Goal: Task Accomplishment & Management: Manage account settings

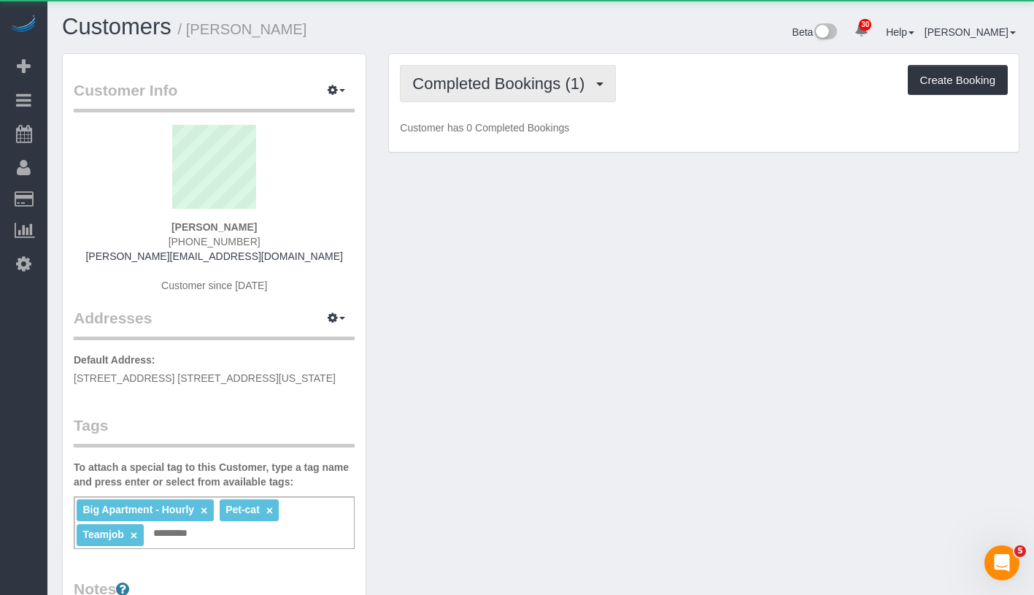
click at [557, 93] on button "Completed Bookings (1)" at bounding box center [508, 83] width 216 height 37
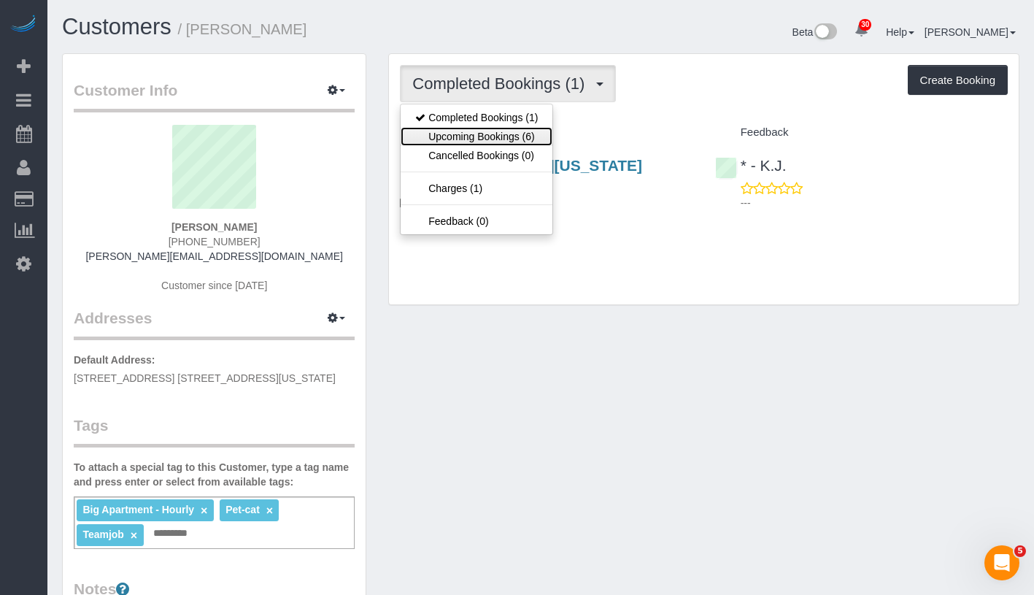
click at [502, 142] on link "Upcoming Bookings (6)" at bounding box center [477, 136] width 152 height 19
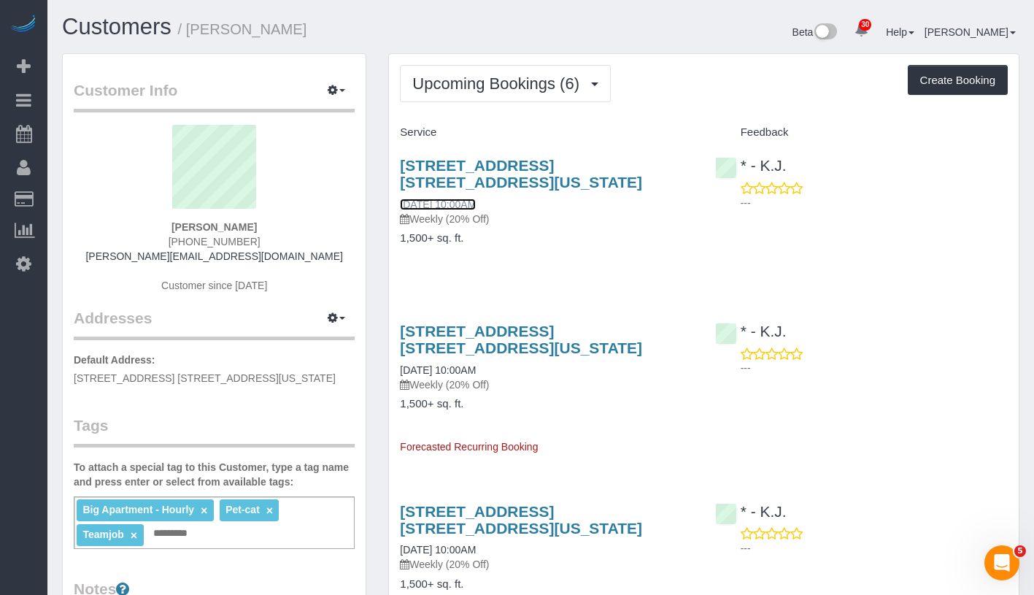
click at [473, 198] on link "10/03/2025 10:00AM" at bounding box center [438, 204] width 76 height 12
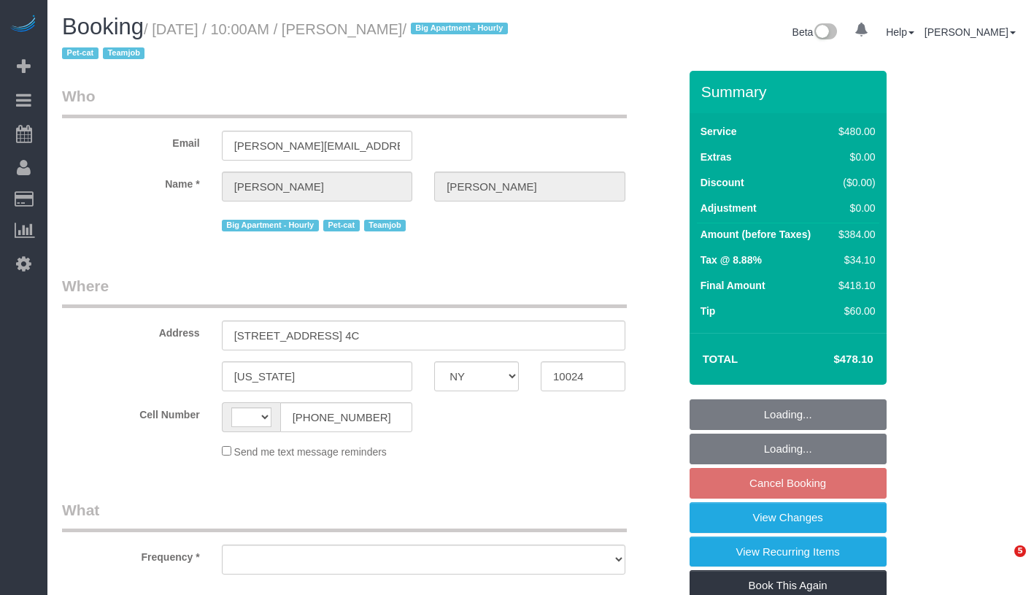
select select "NY"
select select "string:[GEOGRAPHIC_DATA]"
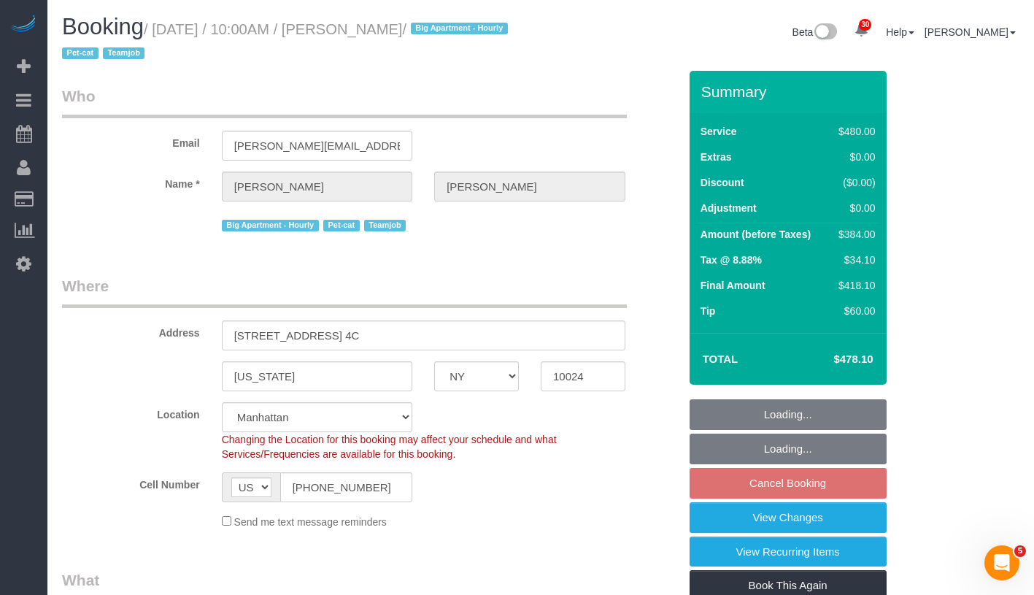
select select "object:756"
select select "string:stripe-pm_1SALCg4VGloSiKo7n0VJeoEE"
select select "number:57"
select select "number:71"
select select "number:14"
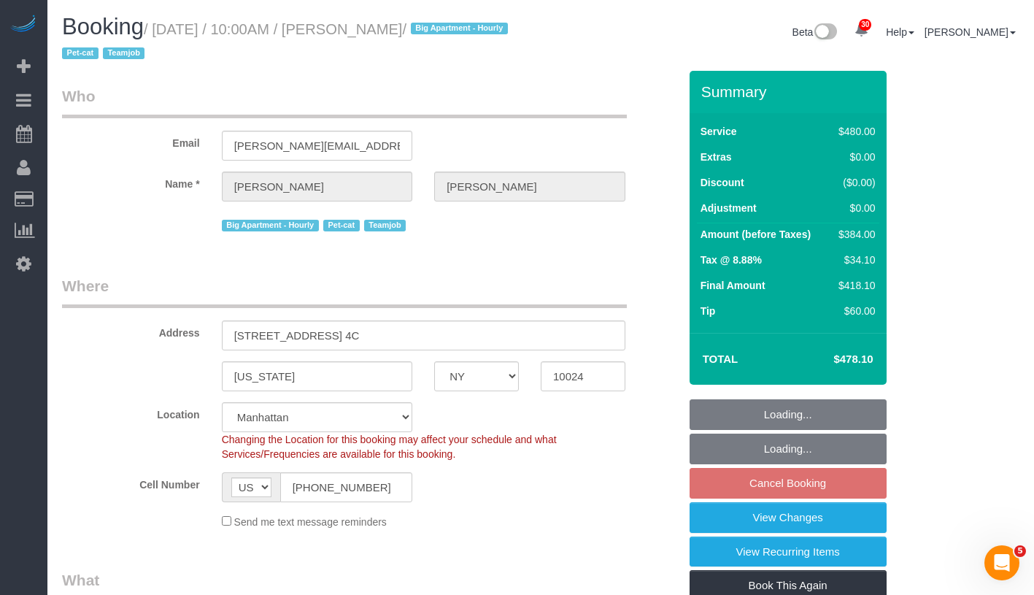
select select "number:6"
select select "3"
select select "spot3"
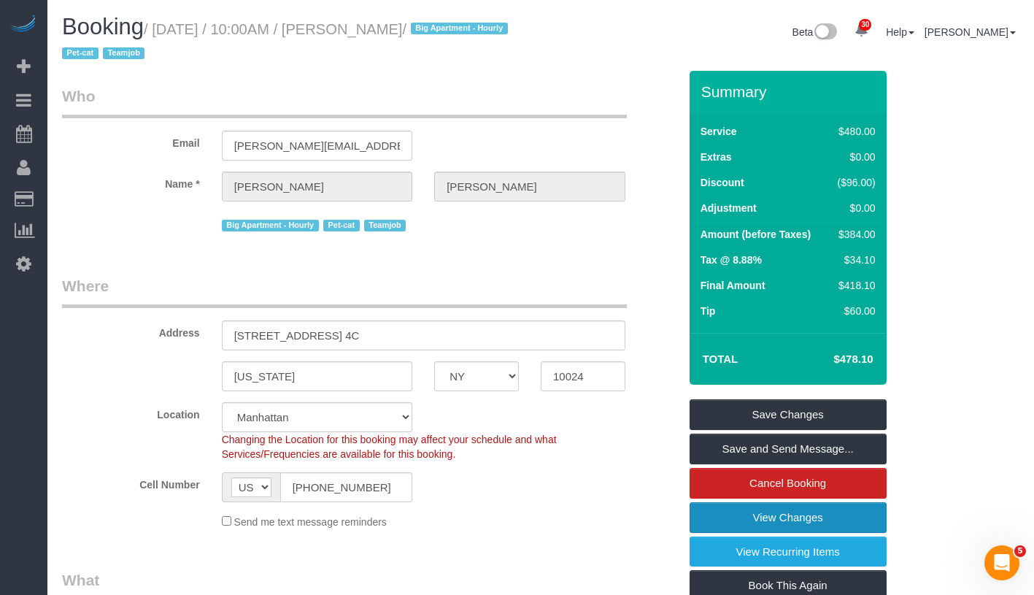
click at [880, 521] on link "View Changes" at bounding box center [788, 517] width 197 height 31
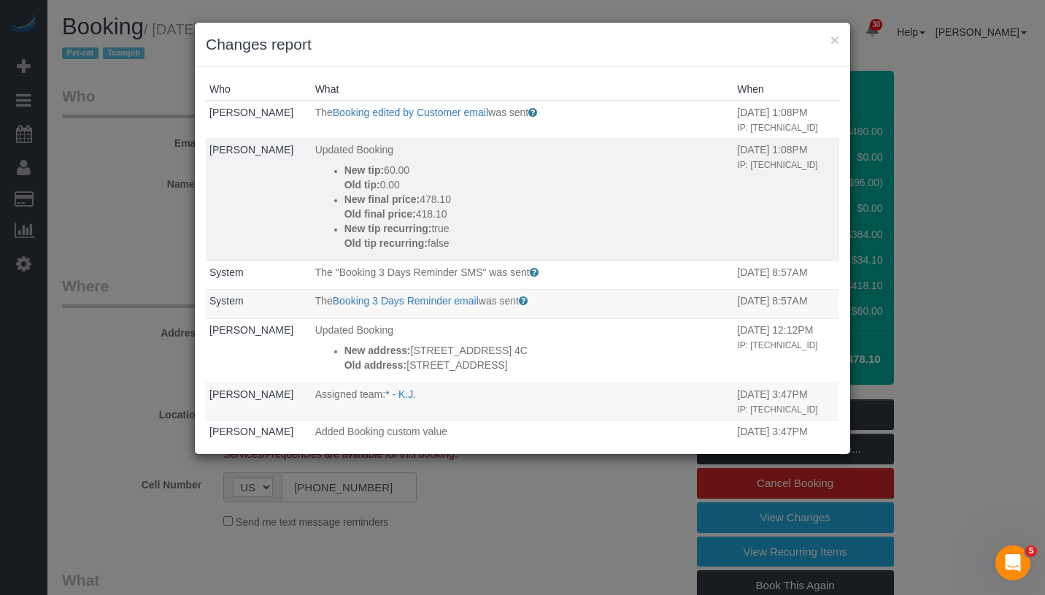
drag, startPoint x: 439, startPoint y: 182, endPoint x: 333, endPoint y: 174, distance: 106.9
click at [344, 174] on div "New tip: 60.00 Old tip: 0.00" at bounding box center [537, 177] width 386 height 29
copy div "New tip: 60.00 Old tip: 0.00"
click at [833, 44] on button "×" at bounding box center [834, 39] width 9 height 15
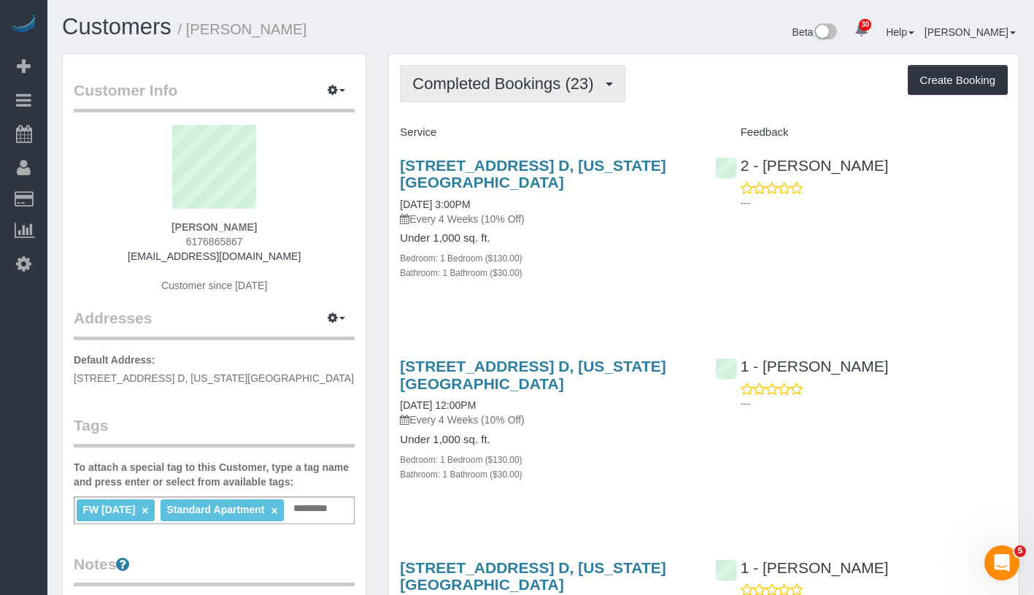
click at [555, 90] on span "Completed Bookings (23)" at bounding box center [506, 83] width 188 height 18
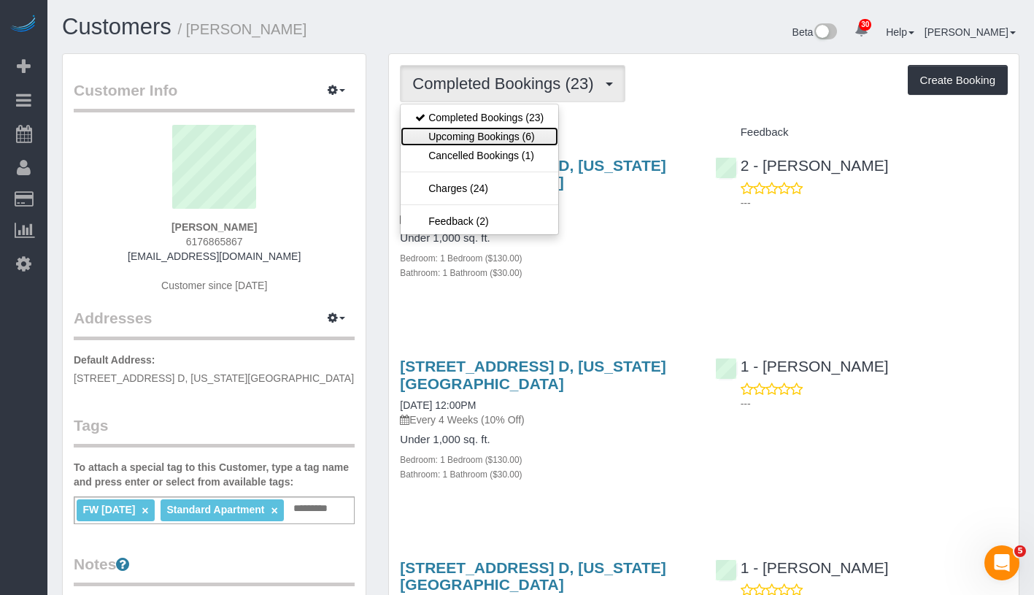
click at [515, 133] on link "Upcoming Bookings (6)" at bounding box center [480, 136] width 158 height 19
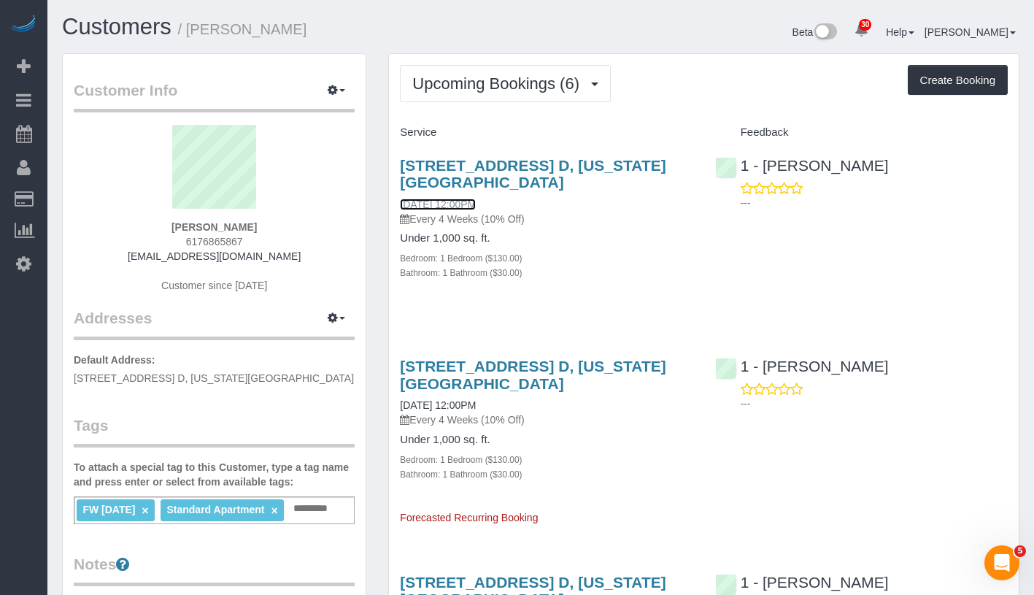
click at [463, 202] on link "10/10/2025 12:00PM" at bounding box center [438, 204] width 76 height 12
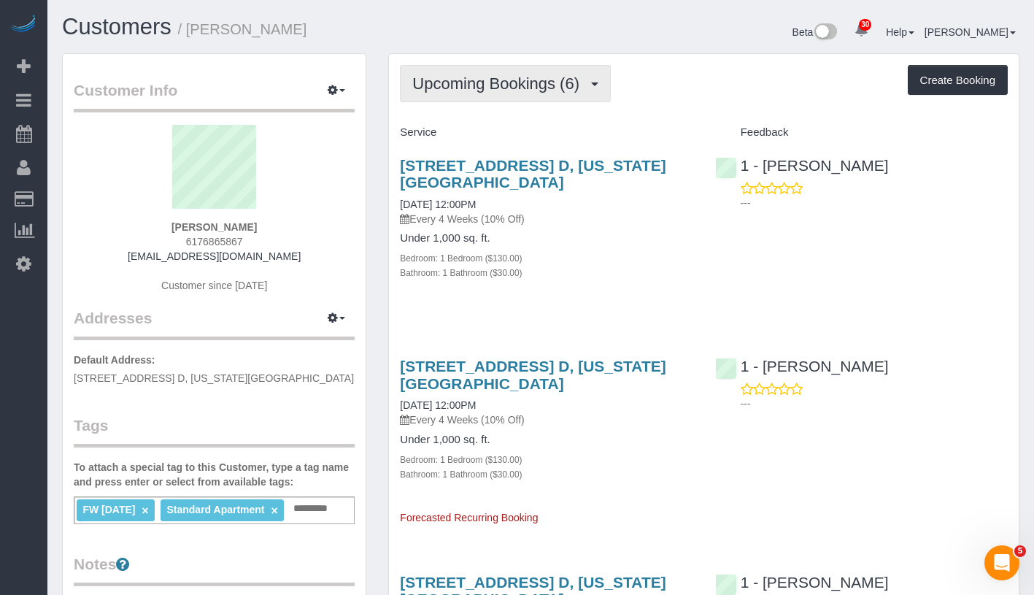
click at [483, 83] on span "Upcoming Bookings (6)" at bounding box center [499, 83] width 174 height 18
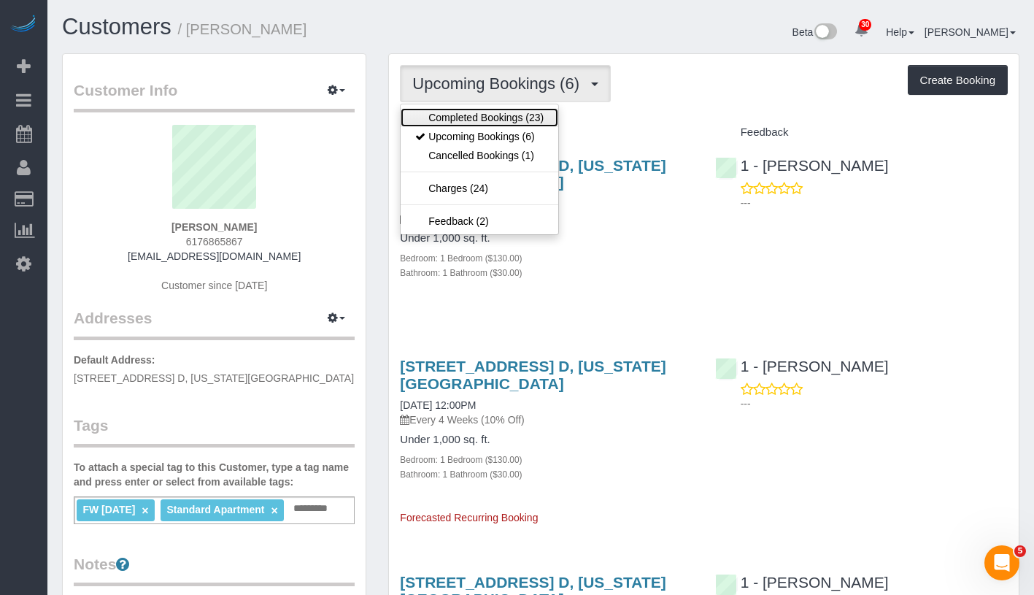
click at [482, 119] on link "Completed Bookings (23)" at bounding box center [480, 117] width 158 height 19
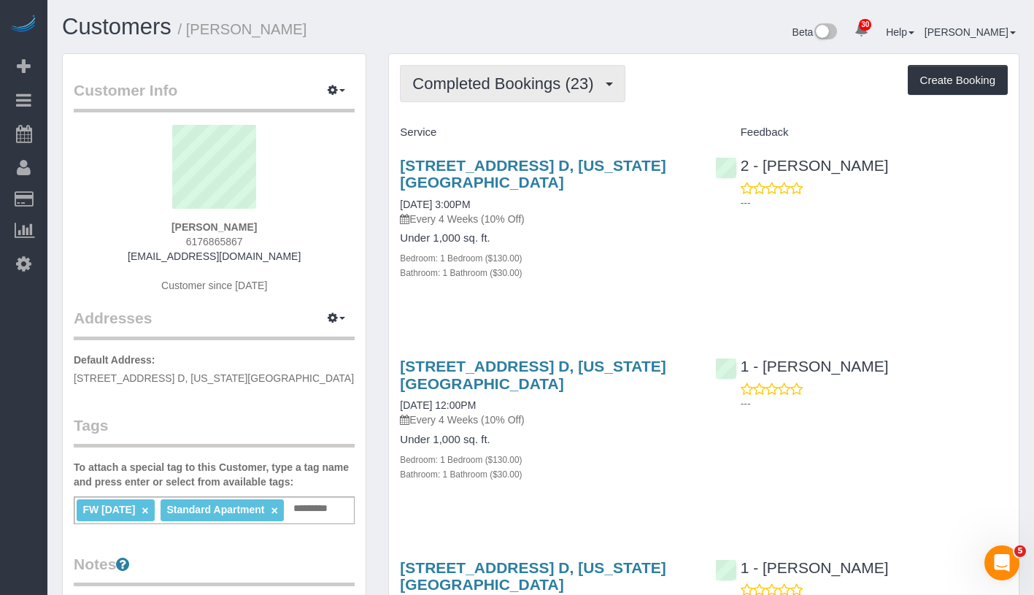
click at [539, 85] on span "Completed Bookings (23)" at bounding box center [506, 83] width 188 height 18
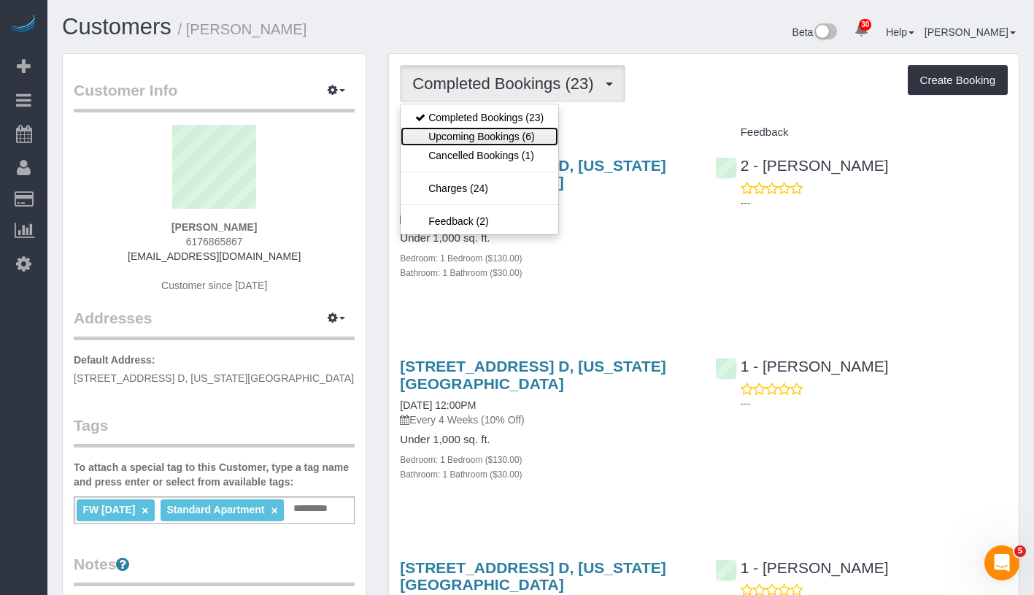
click at [512, 139] on link "Upcoming Bookings (6)" at bounding box center [480, 136] width 158 height 19
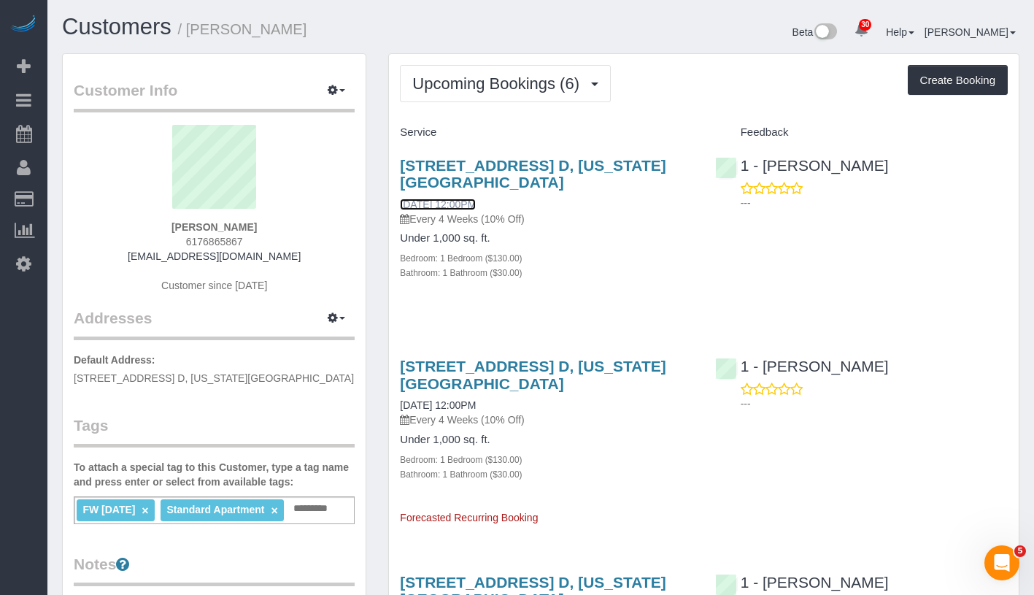
click at [476, 202] on link "10/10/2025 12:00PM" at bounding box center [438, 204] width 76 height 12
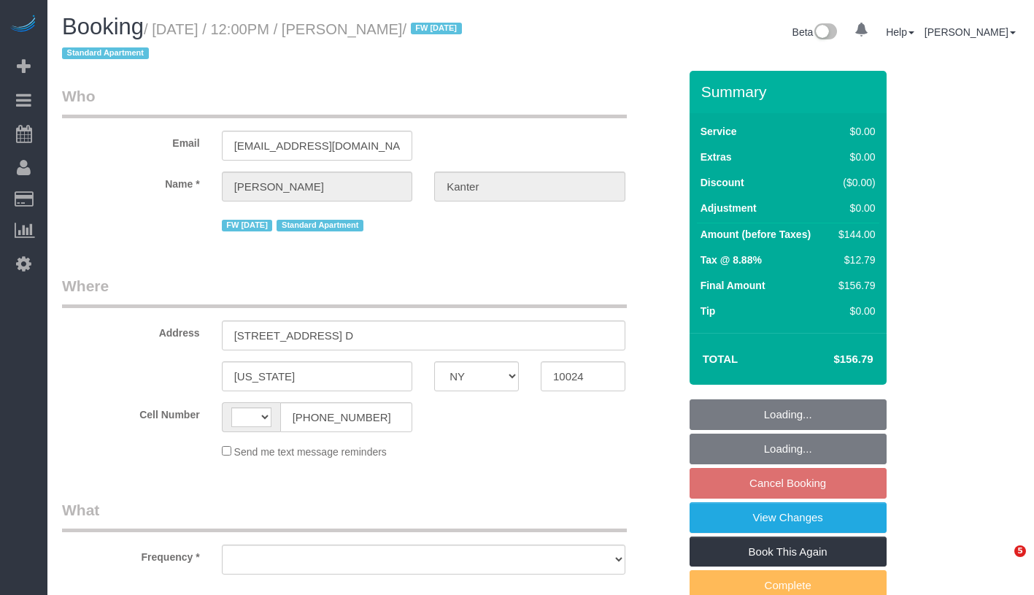
select select "NY"
select select "number:89"
select select "number:90"
select select "number:15"
select select "number:5"
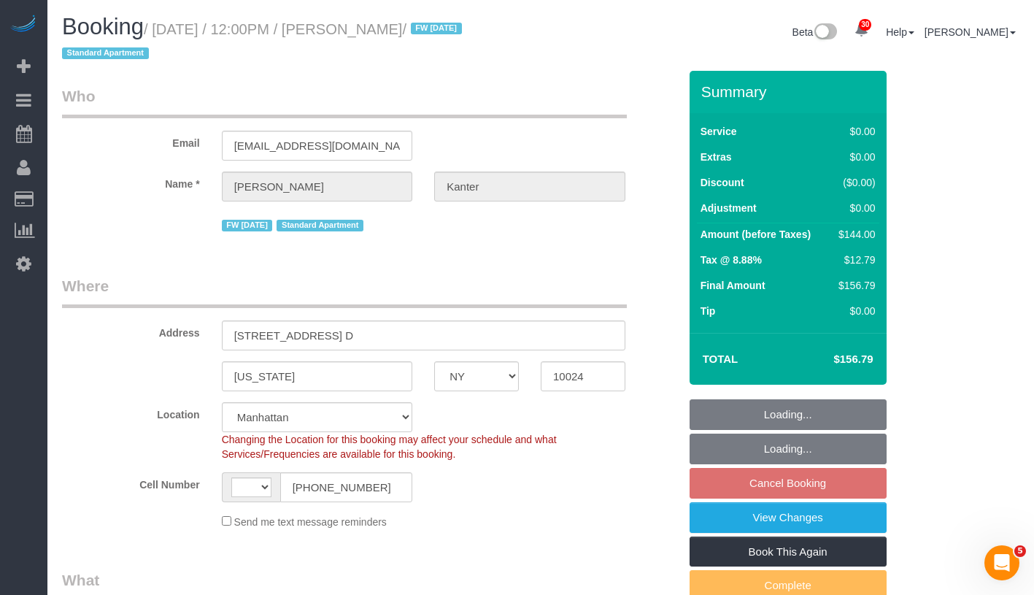
select select "string:[GEOGRAPHIC_DATA]"
select select "object:969"
select select "string:stripe-pm_1NcV0h4VGloSiKo7qLh3g6Fz"
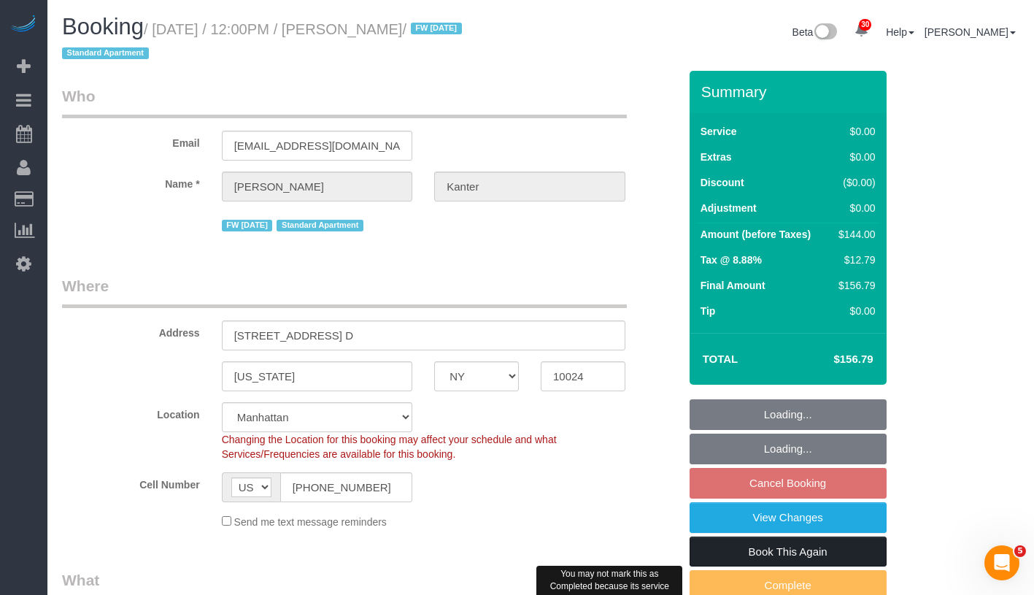
select select "1"
select select "spot5"
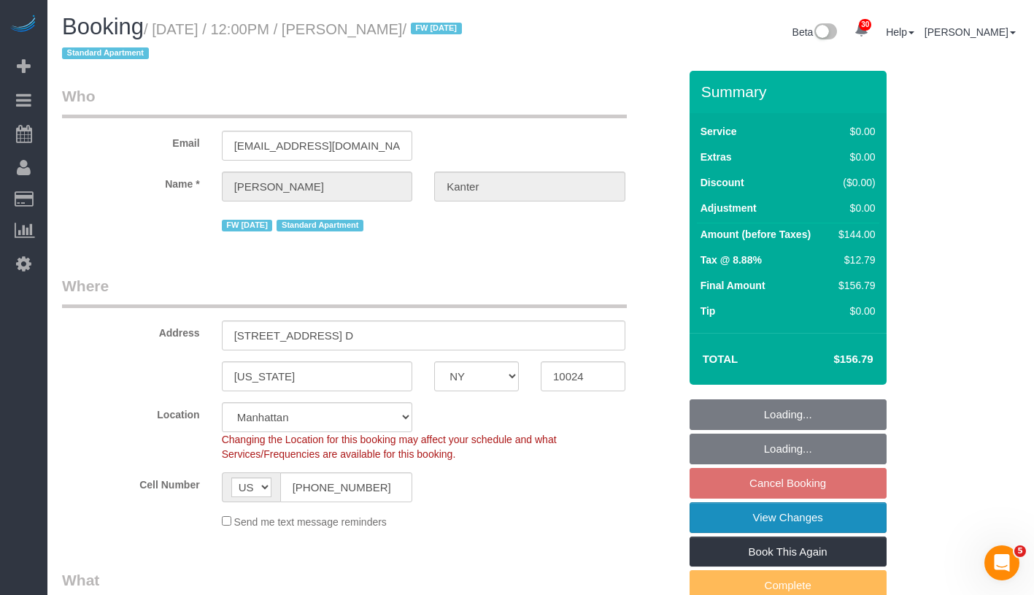
click at [838, 519] on link "View Changes" at bounding box center [788, 517] width 197 height 31
select select "object:1517"
select select "1"
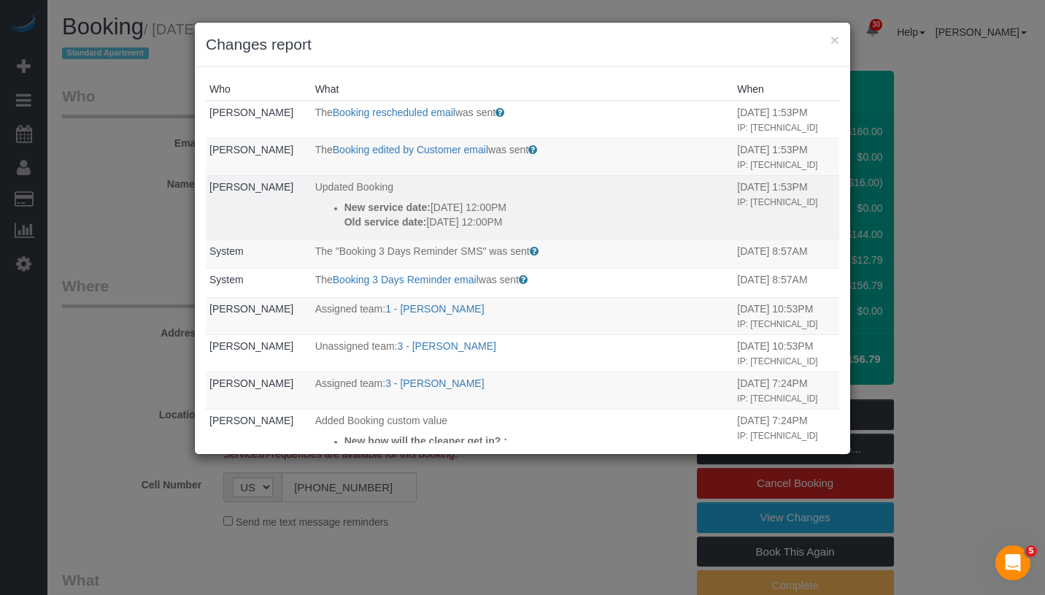
copy div "New service date: 10/10/2025 12:00PM Old service date: 10/03/2025 12:00PM"
drag, startPoint x: 320, startPoint y: 228, endPoint x: 549, endPoint y: 255, distance: 230.8
click at [549, 239] on td "Updated Booking New service date: 10/10/2025 12:00PM Old service date: 10/03/20…" at bounding box center [523, 207] width 423 height 64
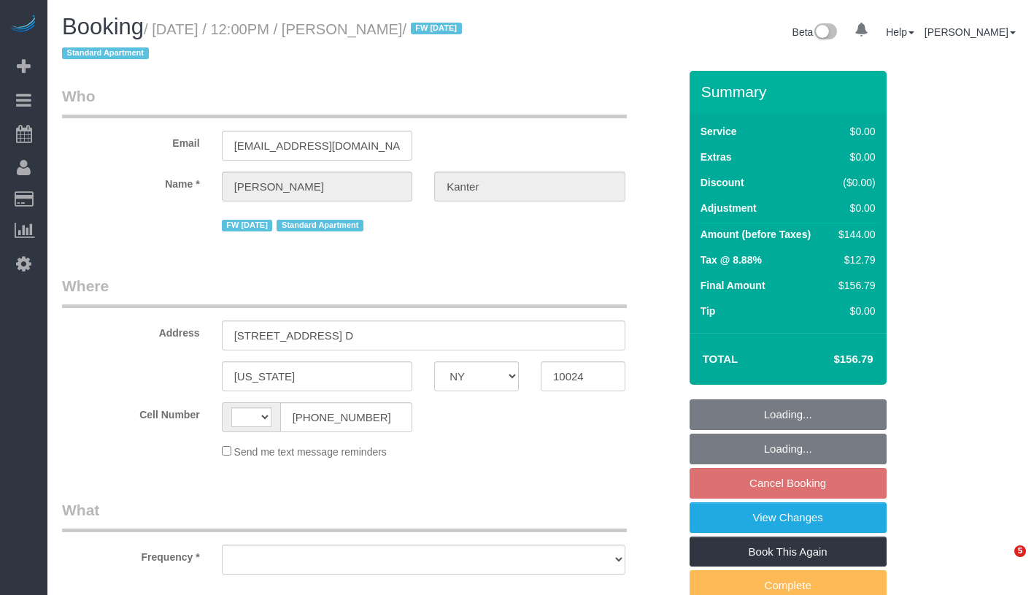
select select "NY"
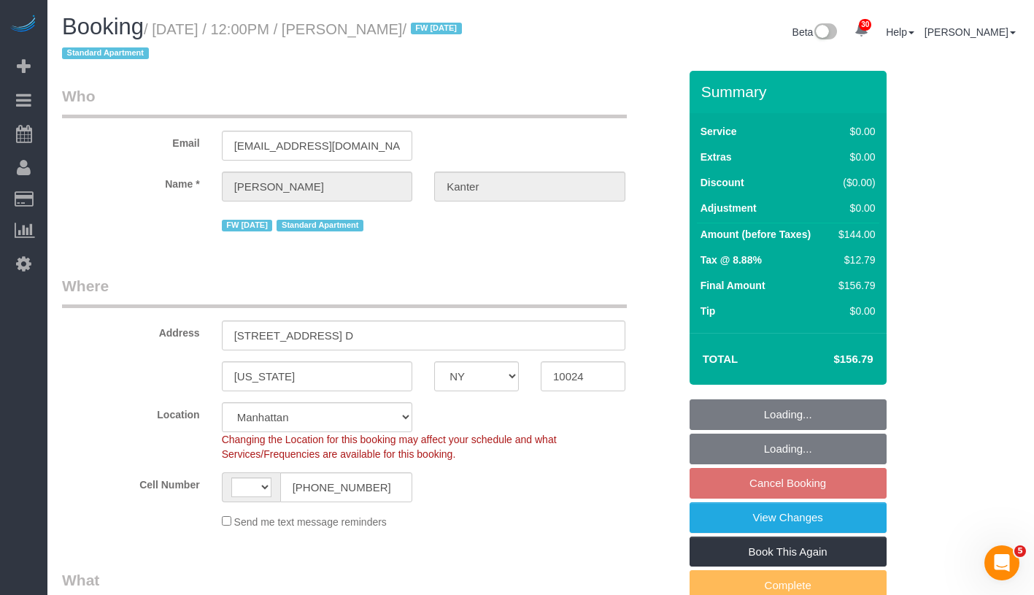
select select "object:578"
select select "string:[GEOGRAPHIC_DATA]"
select select "number:89"
select select "number:90"
select select "number:15"
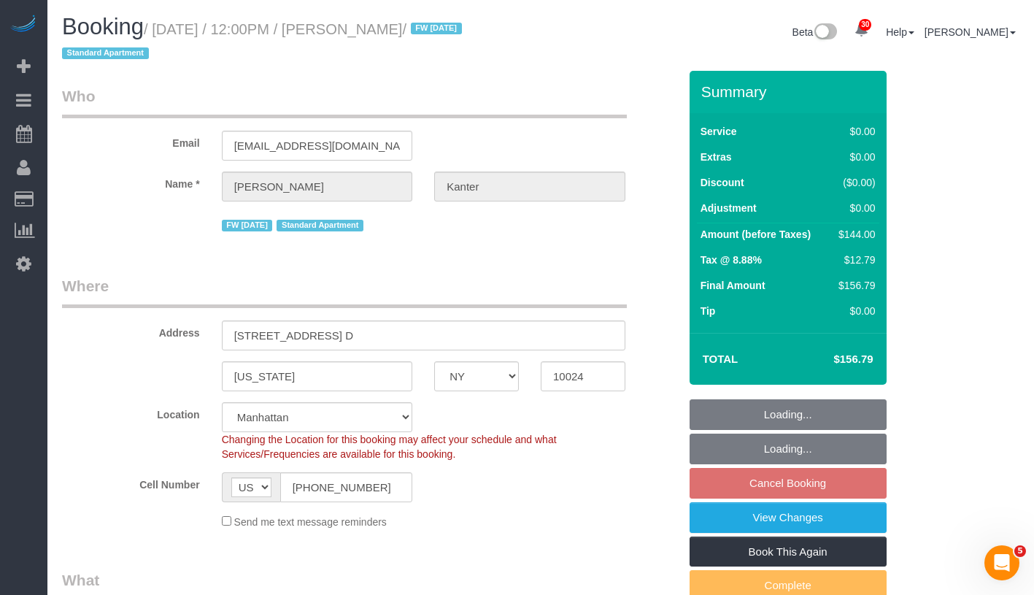
select select "number:5"
select select "string:stripe-pm_1NcV0h4VGloSiKo7qLh3g6Fz"
select select "spot5"
select select "1"
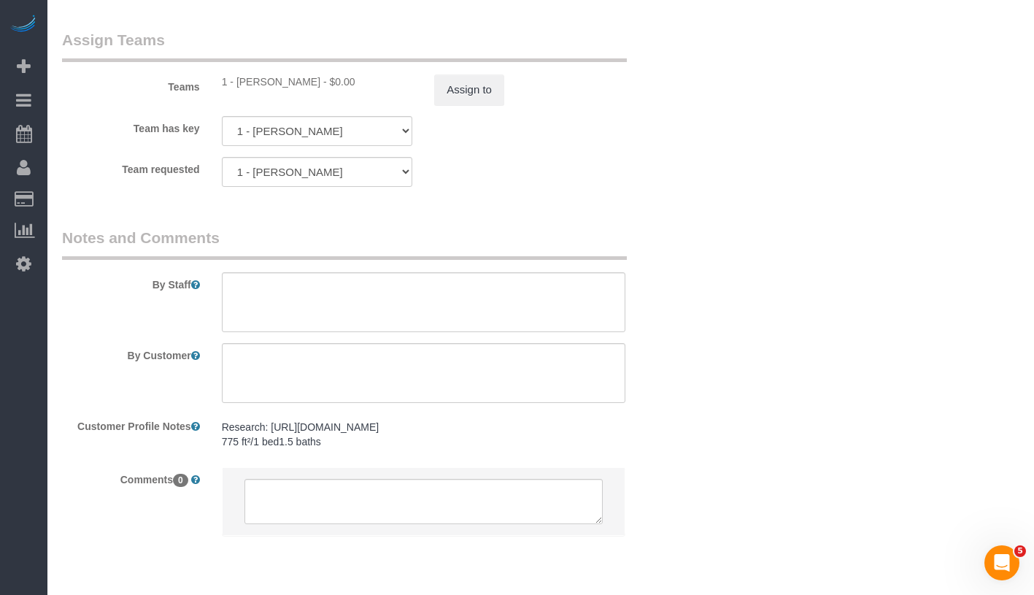
scroll to position [1985, 0]
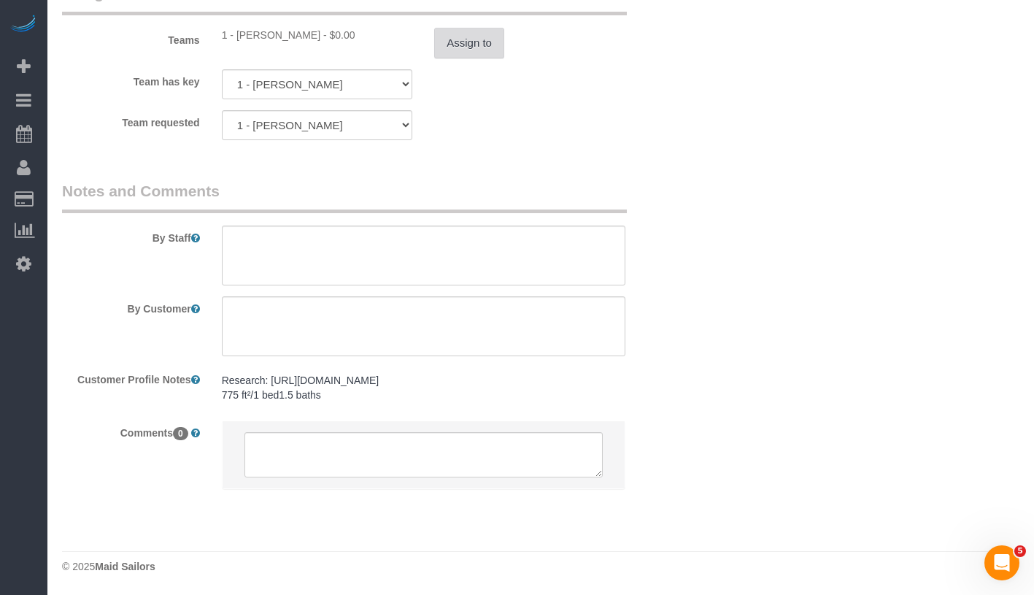
click at [479, 51] on button "Assign to" at bounding box center [469, 43] width 70 height 31
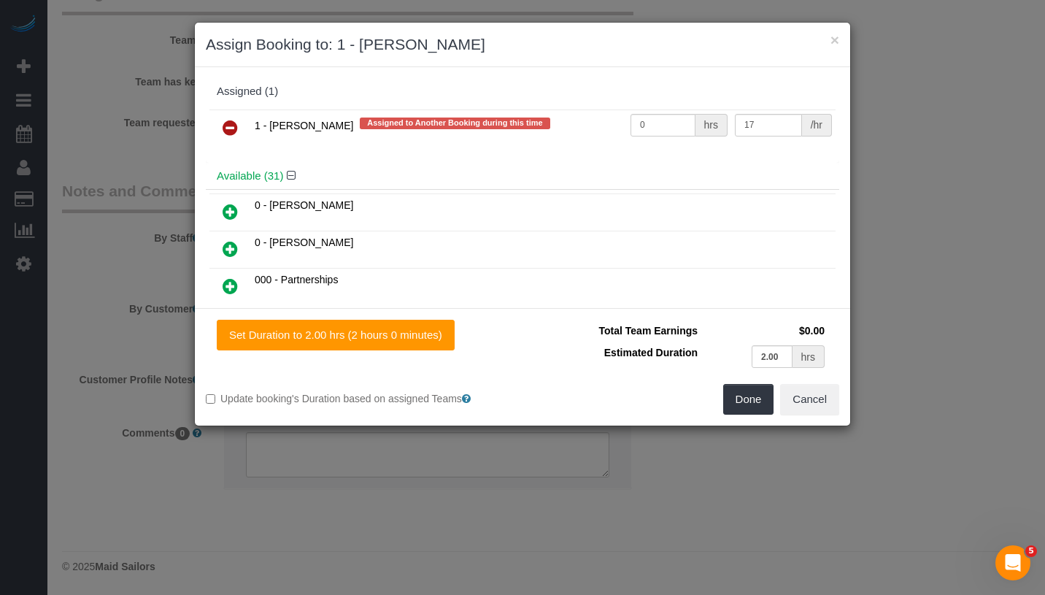
click at [232, 125] on icon at bounding box center [230, 128] width 15 height 18
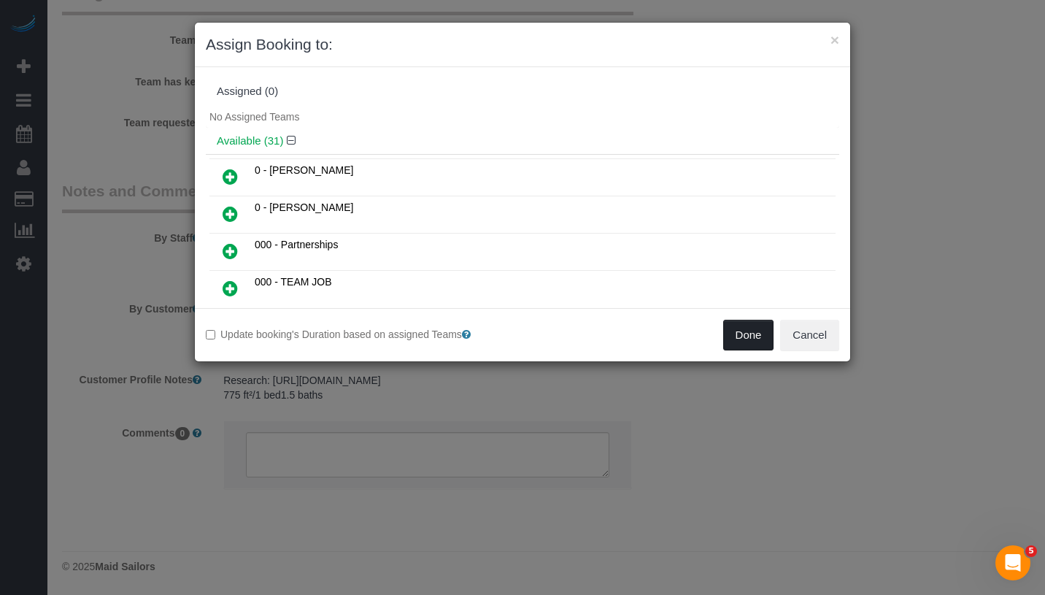
click at [737, 331] on button "Done" at bounding box center [748, 335] width 51 height 31
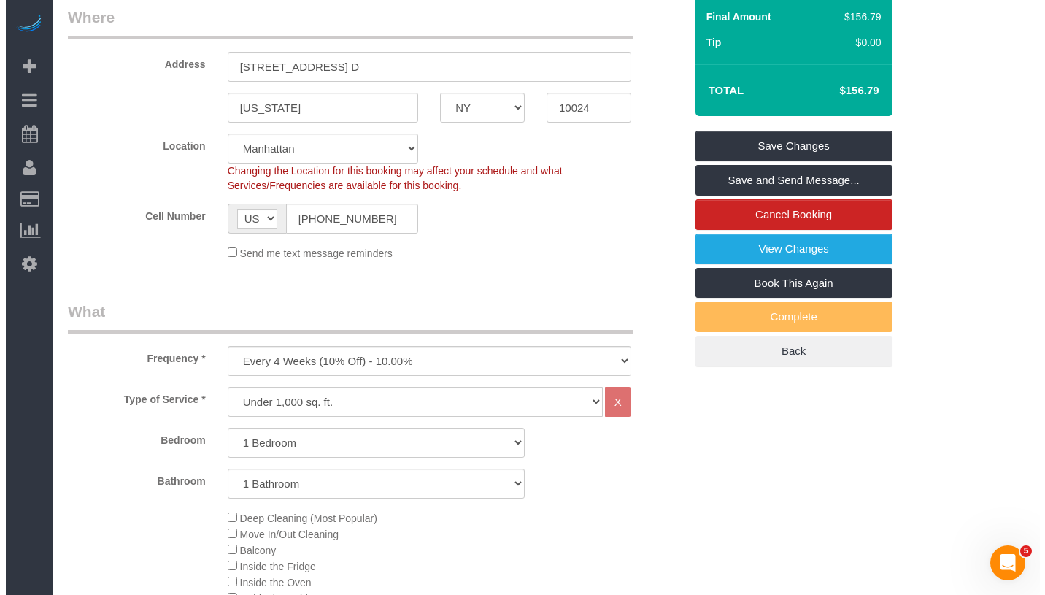
scroll to position [0, 0]
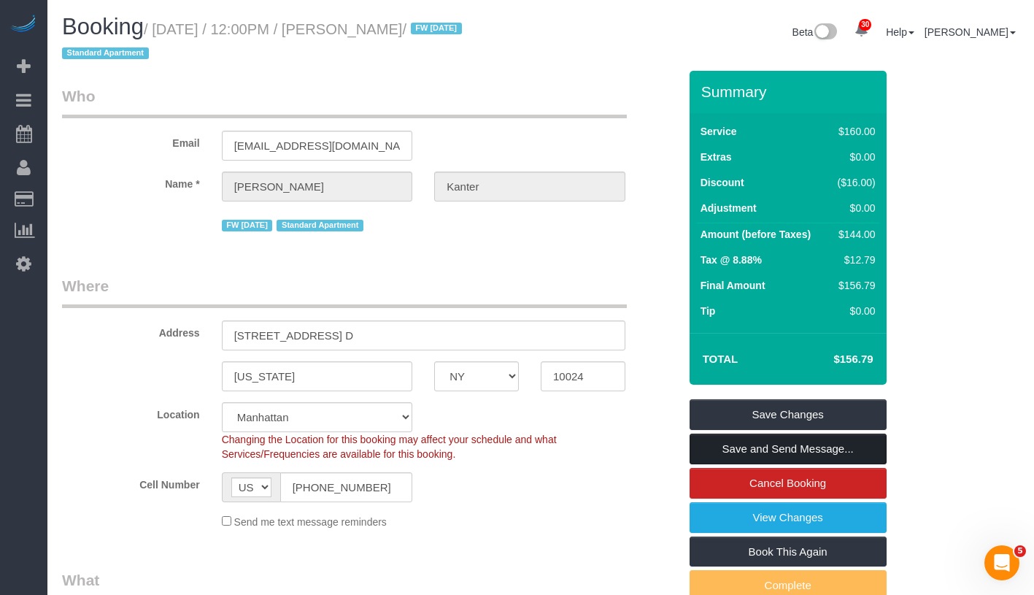
click at [868, 448] on link "Save and Send Message..." at bounding box center [788, 448] width 197 height 31
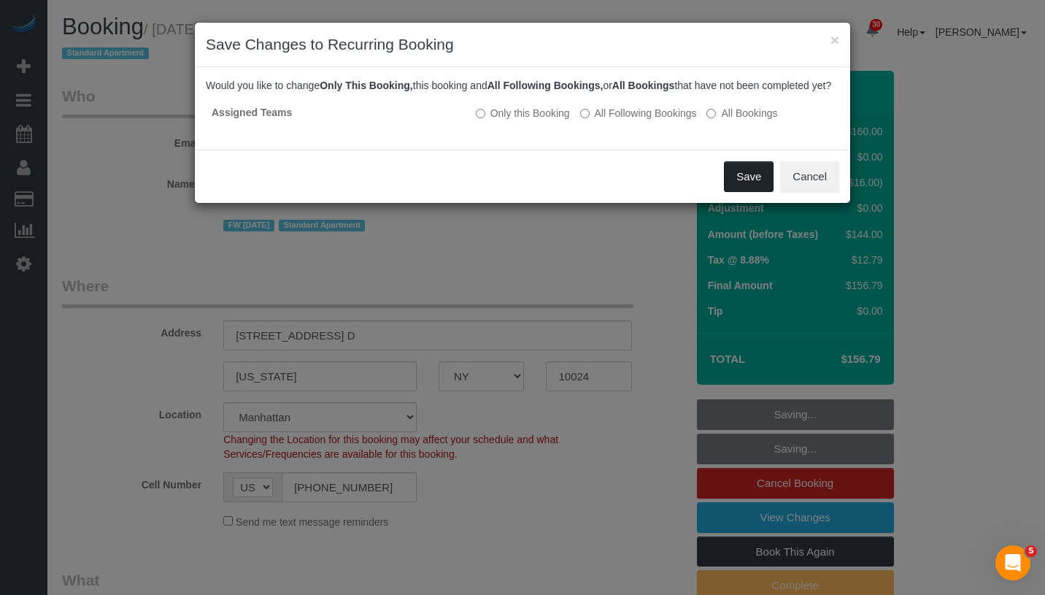
click at [752, 192] on button "Save" at bounding box center [749, 176] width 50 height 31
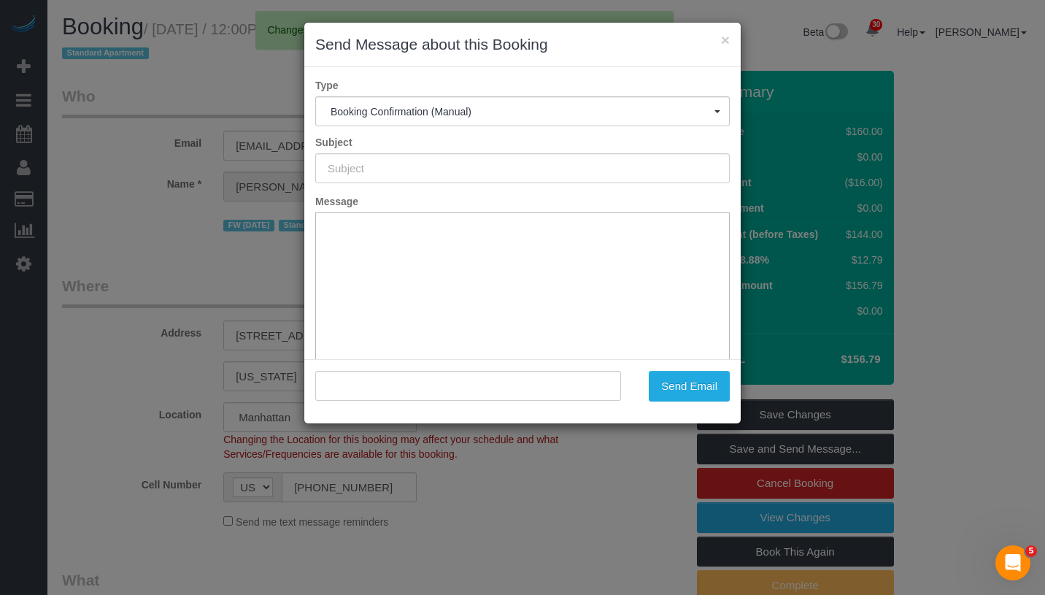
type input "Cleaning Confirmed for 10/10/2025 at 12:00pm"
type input ""Danielle Kanter" <dkanter21@gmail.com>"
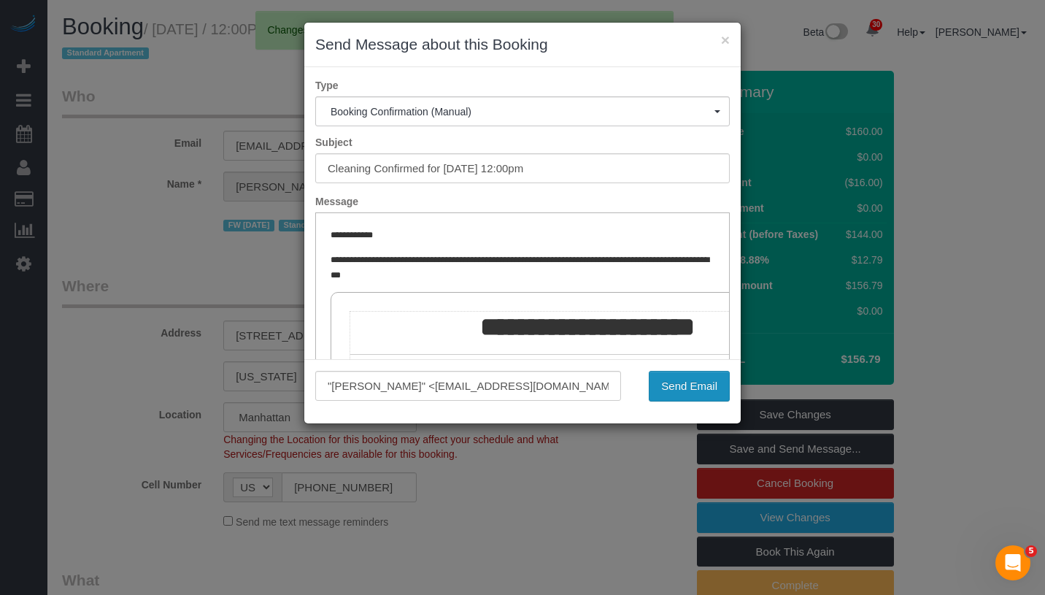
click at [692, 394] on button "Send Email" at bounding box center [689, 386] width 81 height 31
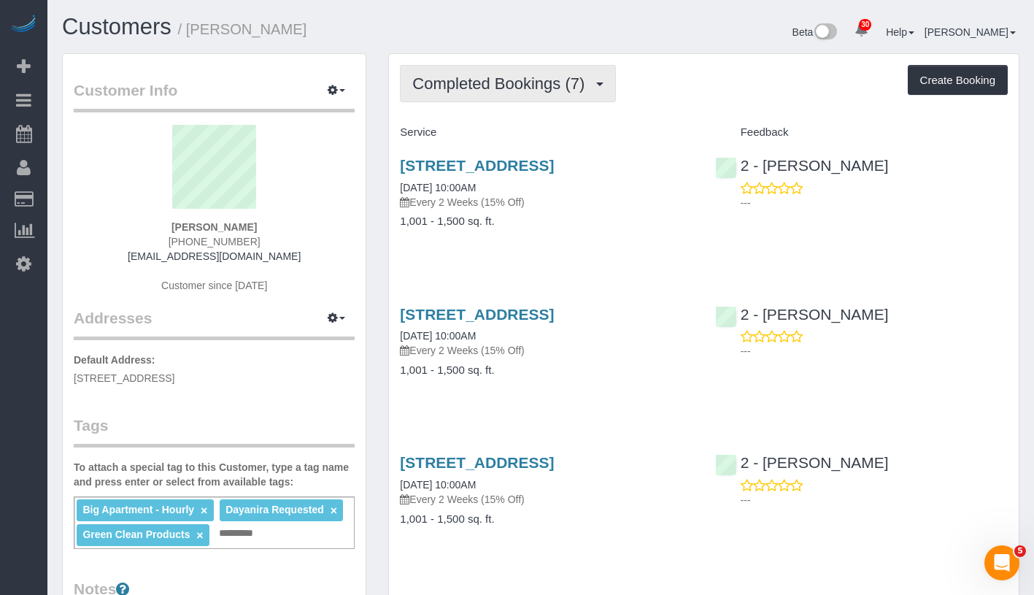
click at [487, 80] on span "Completed Bookings (7)" at bounding box center [502, 83] width 180 height 18
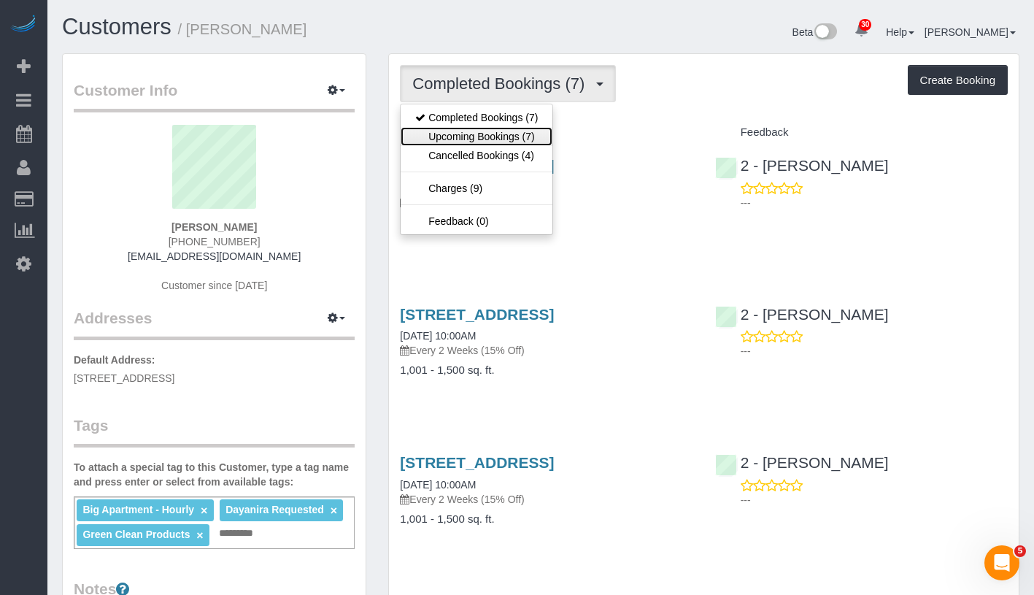
click at [480, 142] on link "Upcoming Bookings (7)" at bounding box center [477, 136] width 152 height 19
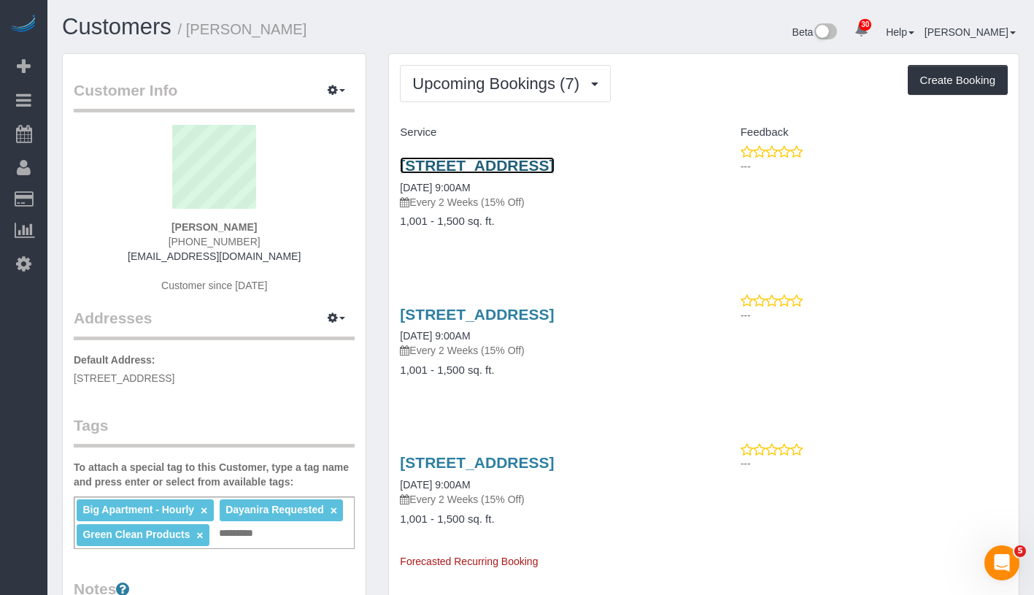
click at [554, 163] on link "102 Saint Marks Avenue, Brooklyn, NY 11217" at bounding box center [477, 165] width 154 height 17
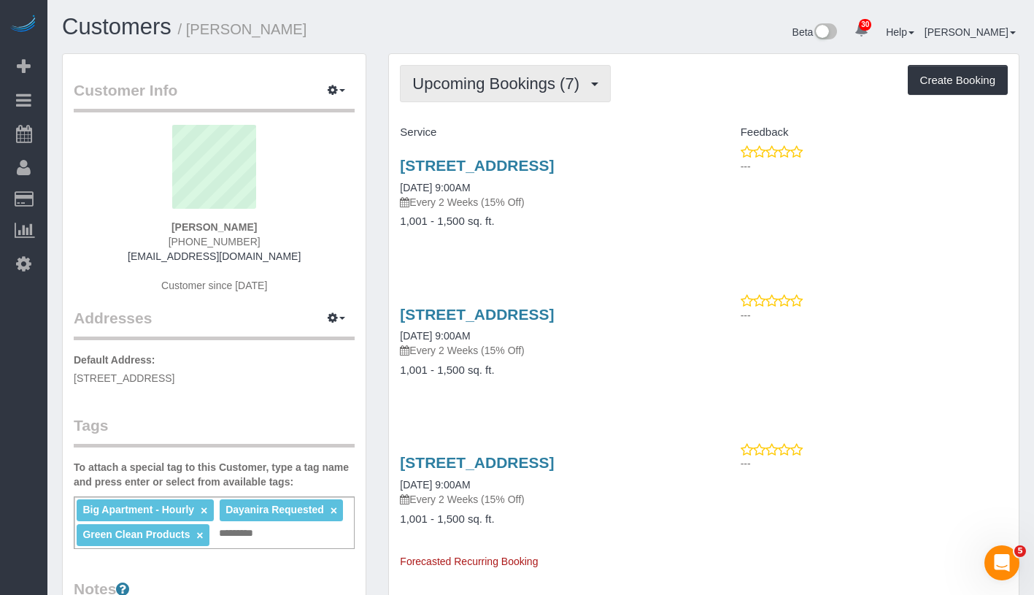
click at [538, 74] on span "Upcoming Bookings (7)" at bounding box center [499, 83] width 174 height 18
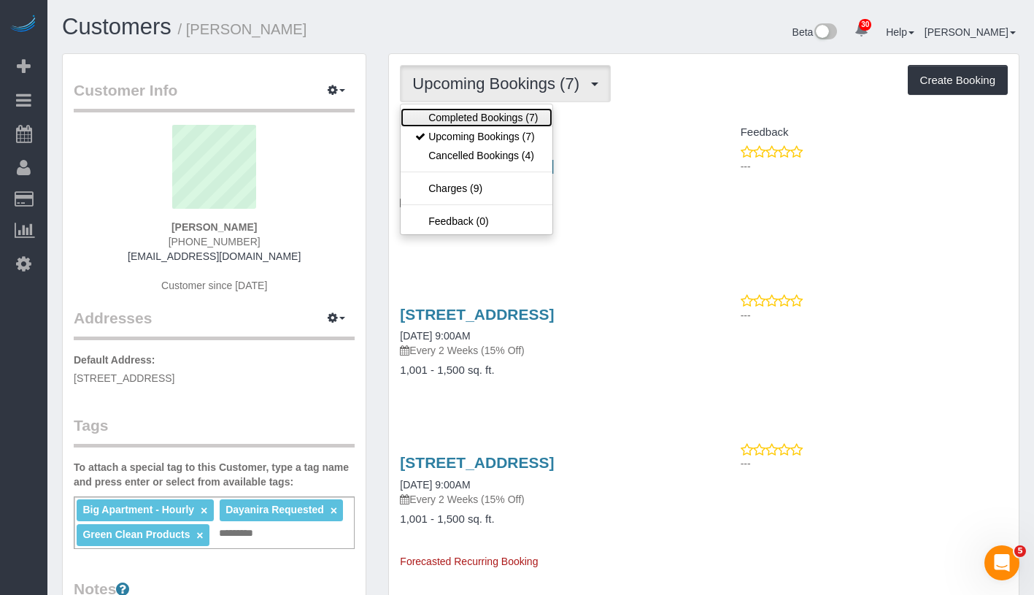
click at [517, 115] on link "Completed Bookings (7)" at bounding box center [477, 117] width 152 height 19
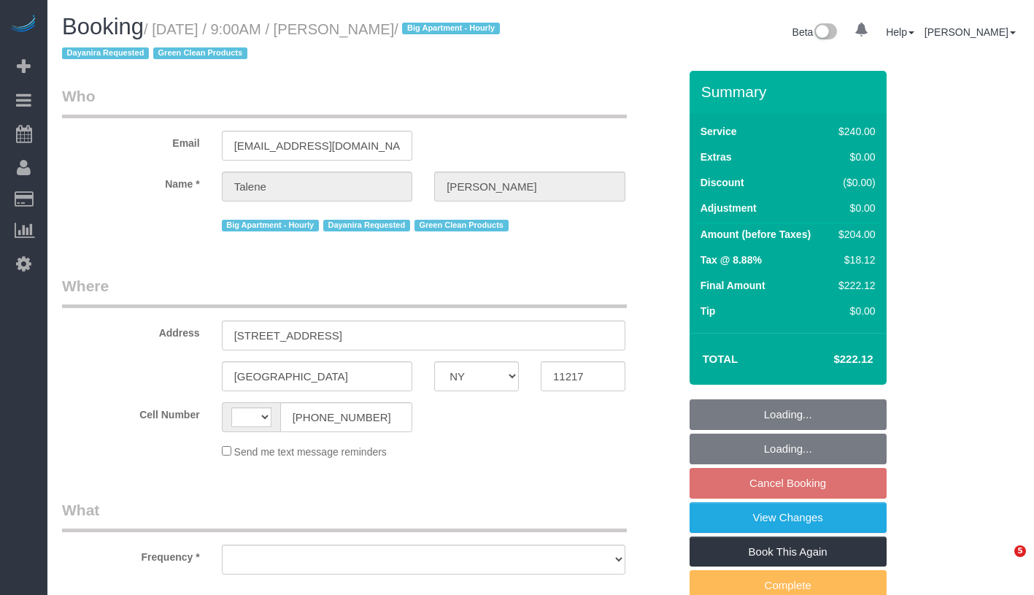
select select "NY"
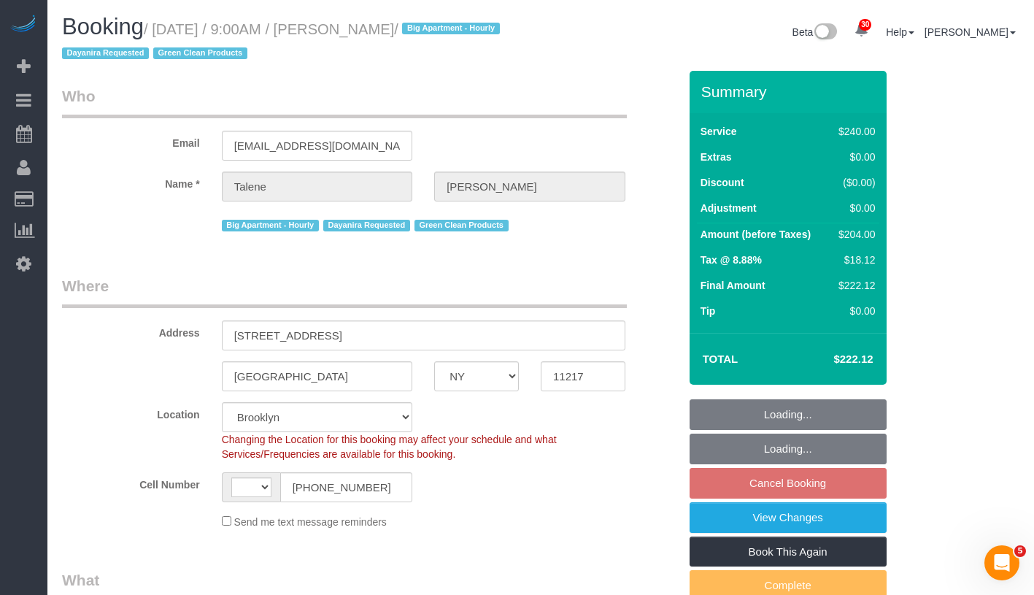
select select "object:1049"
select select "string:US"
select select "string:stripe-pm_1Qs4q14VGloSiKo7cKfn8tjg"
select select "180"
select select "number:89"
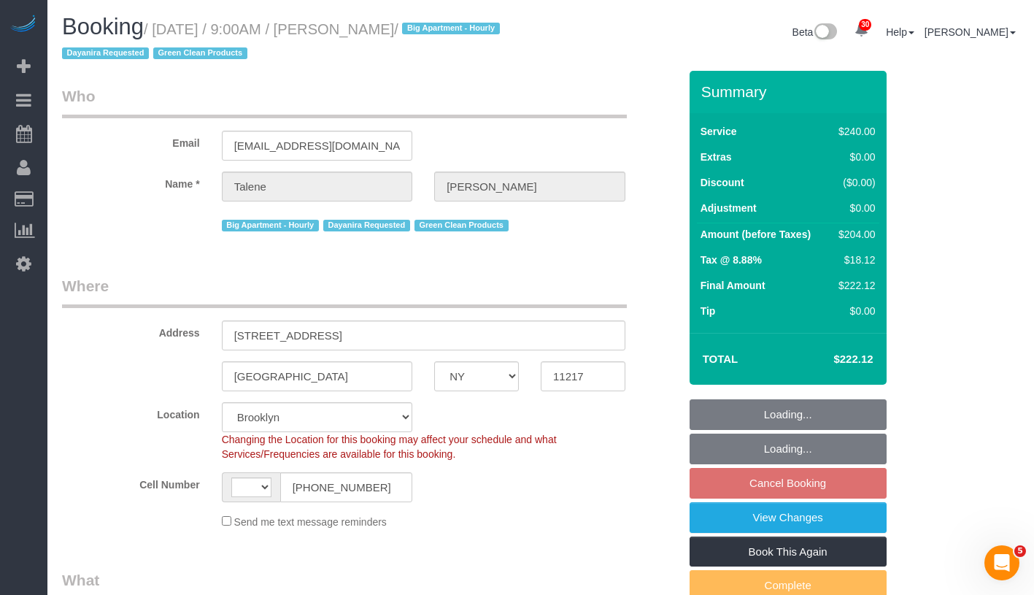
select select "number:70"
select select "number:15"
select select "number:5"
select select "spot2"
click at [854, 520] on link "View Changes" at bounding box center [788, 517] width 197 height 31
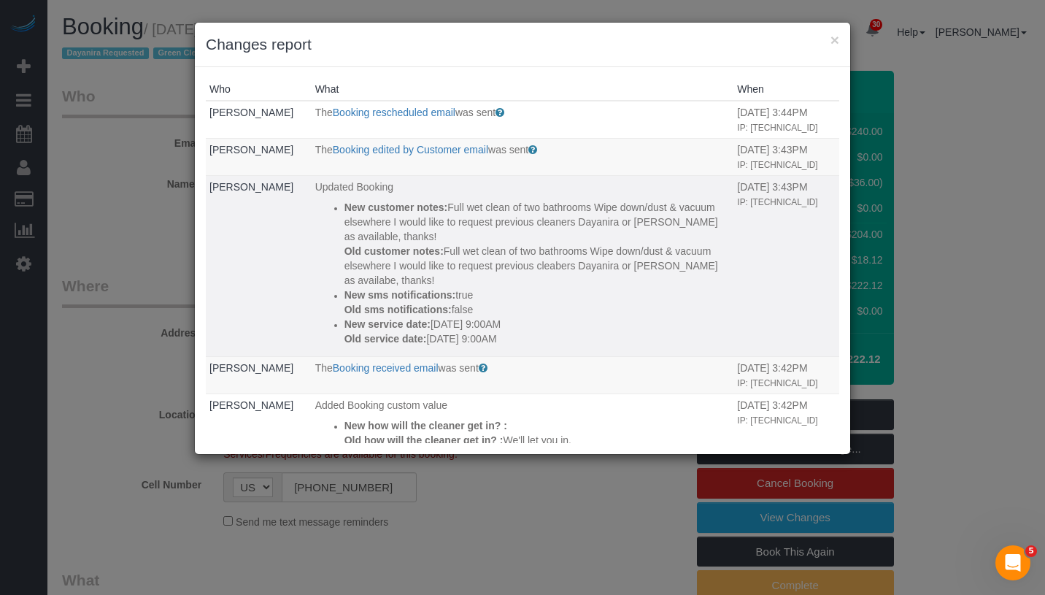
drag, startPoint x: 543, startPoint y: 340, endPoint x: 328, endPoint y: 207, distance: 252.7
click at [328, 207] on ul "New customer notes: Full wet clean of two bathrooms Wipe down/dust & vacuum els…" at bounding box center [522, 273] width 415 height 146
copy div "New customer notes: Full wet clean of two bathrooms Wipe down/dust & vacuum els…"
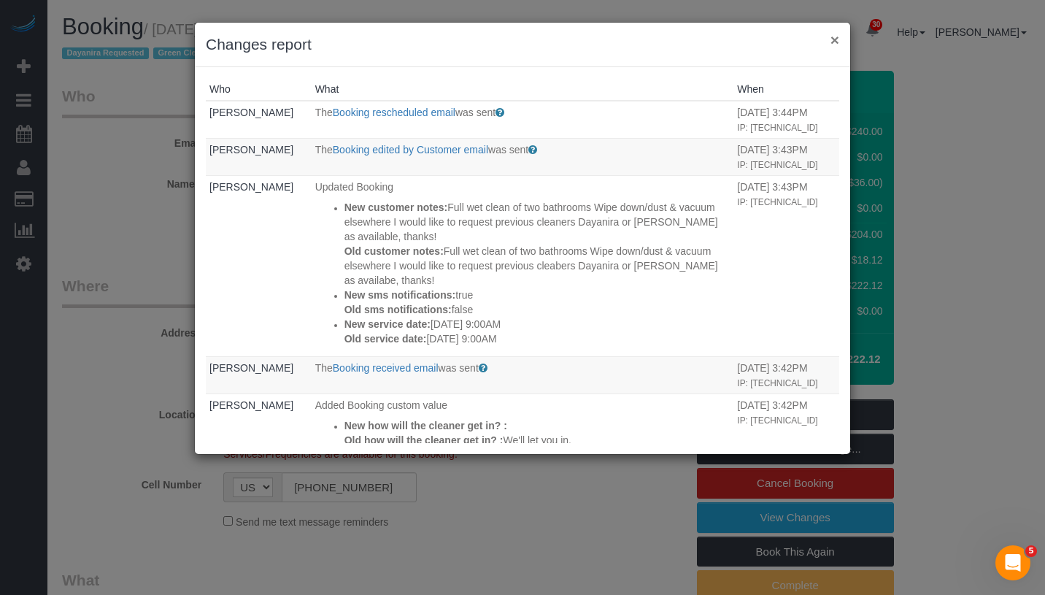
click at [830, 41] on button "×" at bounding box center [834, 39] width 9 height 15
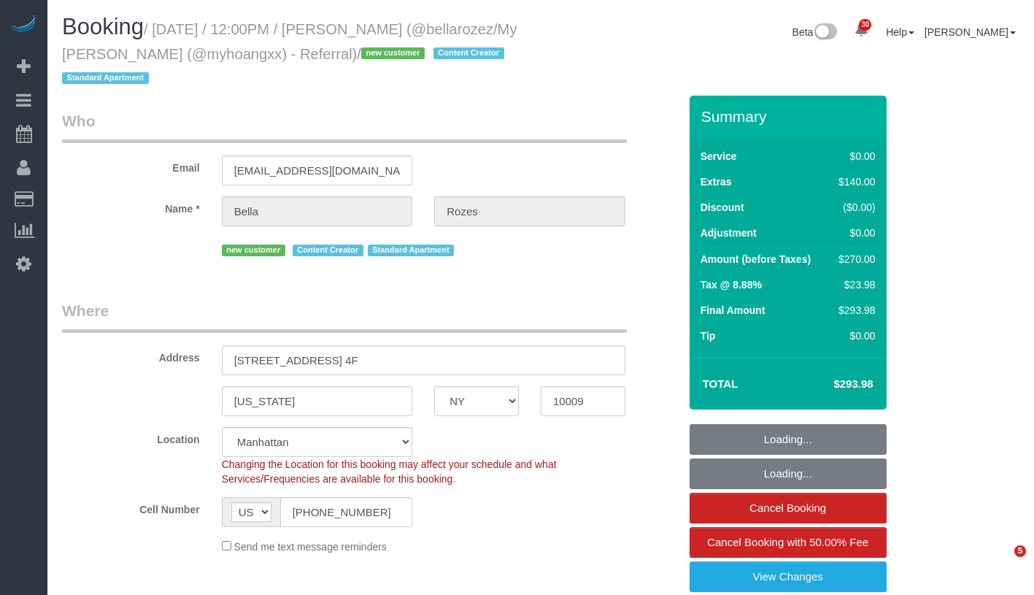
select select "NY"
select select "number:89"
select select "number:90"
select select "number:15"
select select "number:5"
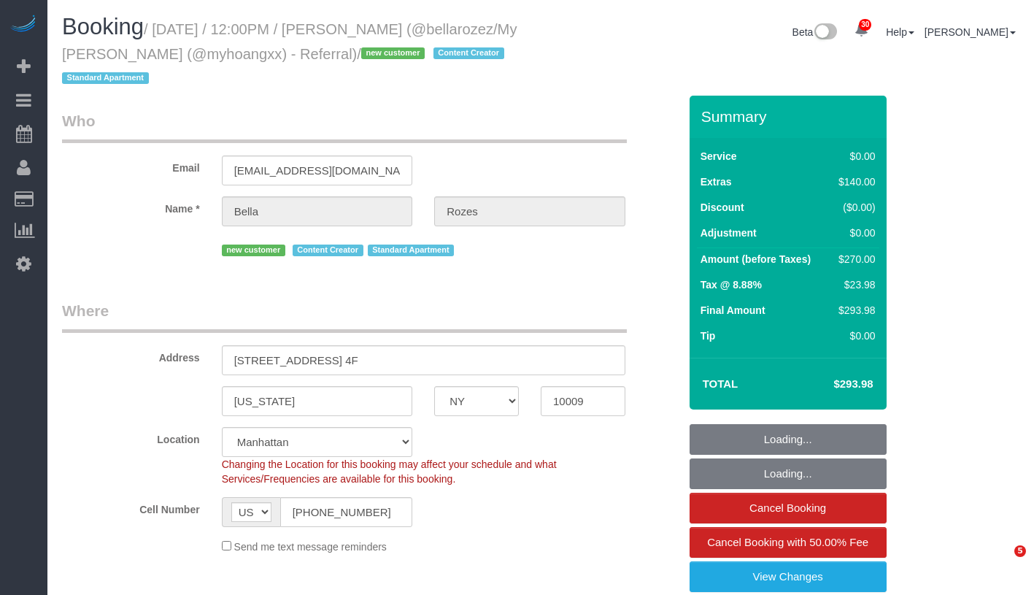
select select "object:1505"
select select "spot1"
select select "2"
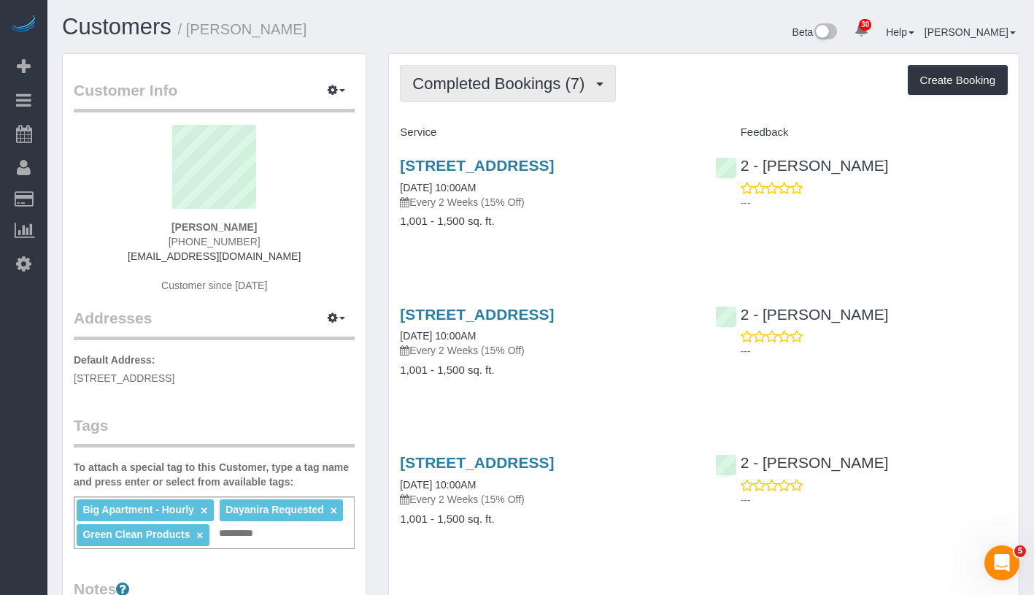
click at [493, 65] on button "Completed Bookings (7)" at bounding box center [508, 83] width 216 height 37
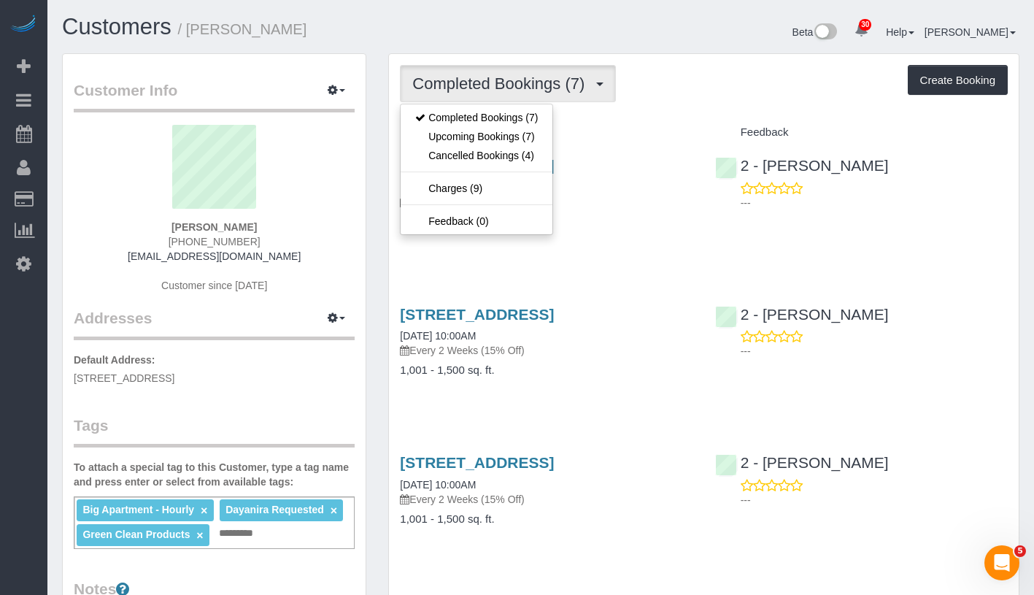
click at [239, 542] on div "Big Apartment - Hourly × Dayanira Requested × Green Clean Products × Add a tag" at bounding box center [214, 522] width 281 height 53
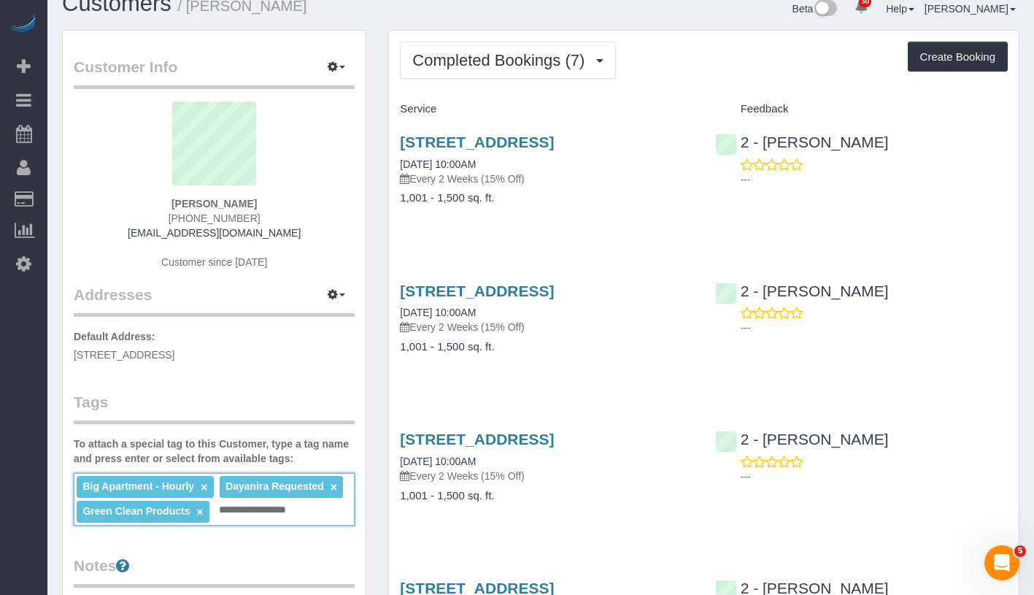
scroll to position [23, 0]
type input "**********"
click at [301, 536] on div "Customer Info Edit Contact Info Send Message Email Preferences Special Sales Ta…" at bounding box center [214, 540] width 303 height 1019
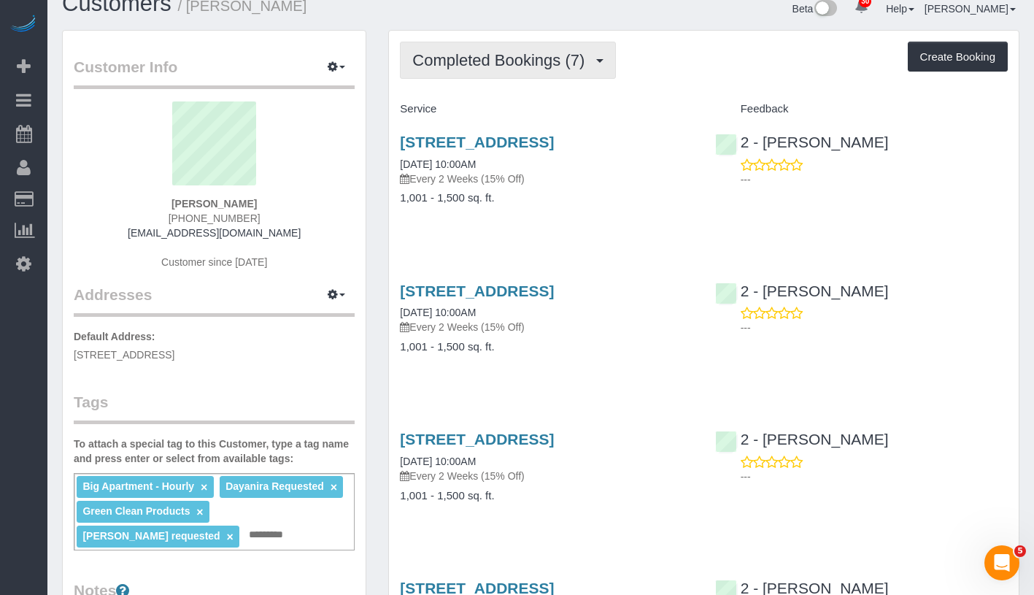
click at [533, 57] on span "Completed Bookings (7)" at bounding box center [502, 60] width 180 height 18
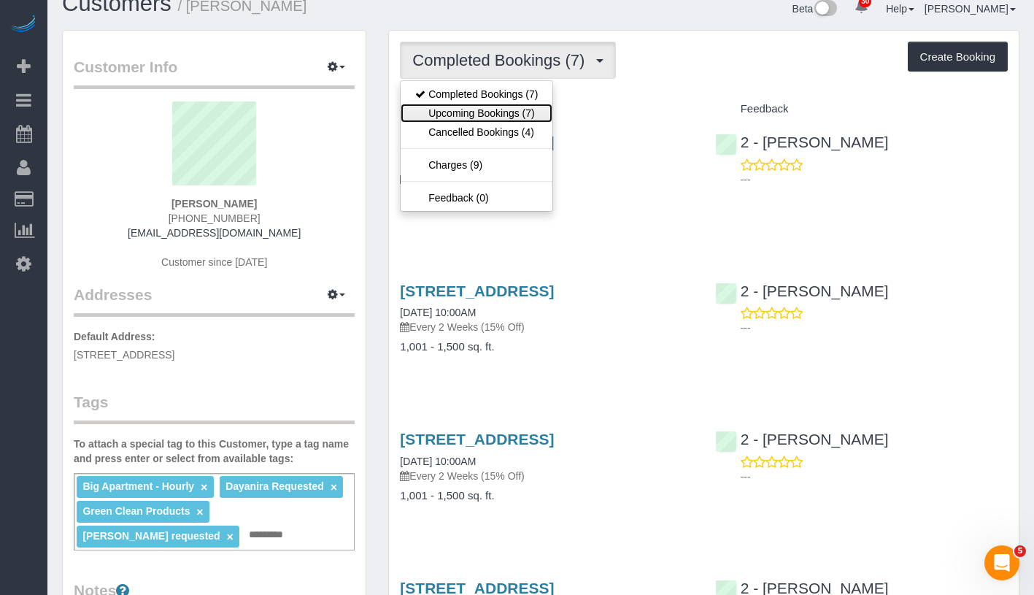
click at [505, 112] on link "Upcoming Bookings (7)" at bounding box center [477, 113] width 152 height 19
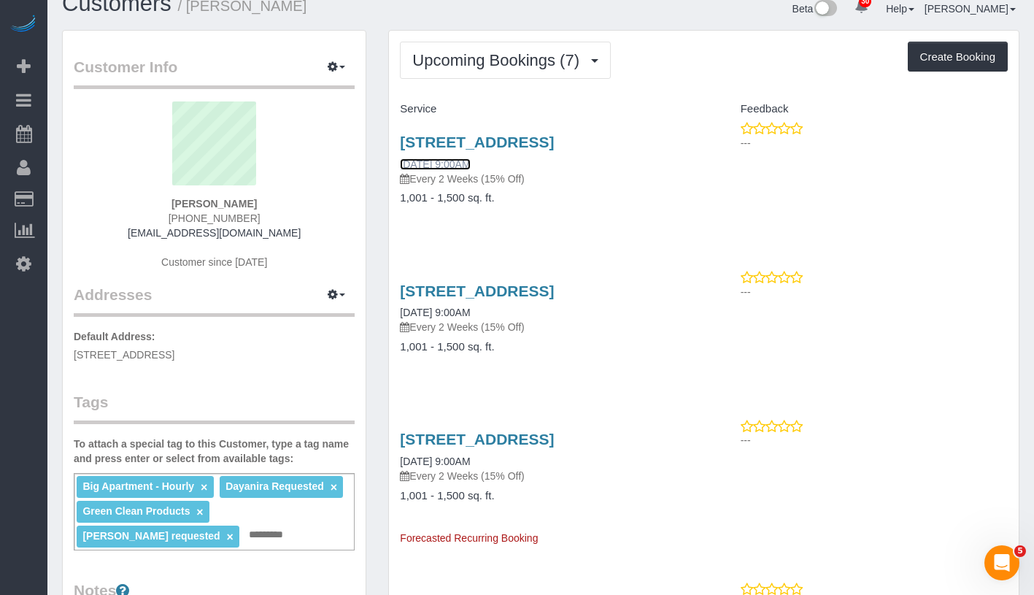
click at [470, 170] on link "[DATE] 9:00AM" at bounding box center [435, 164] width 70 height 12
click at [462, 45] on button "Upcoming Bookings (7)" at bounding box center [505, 60] width 211 height 37
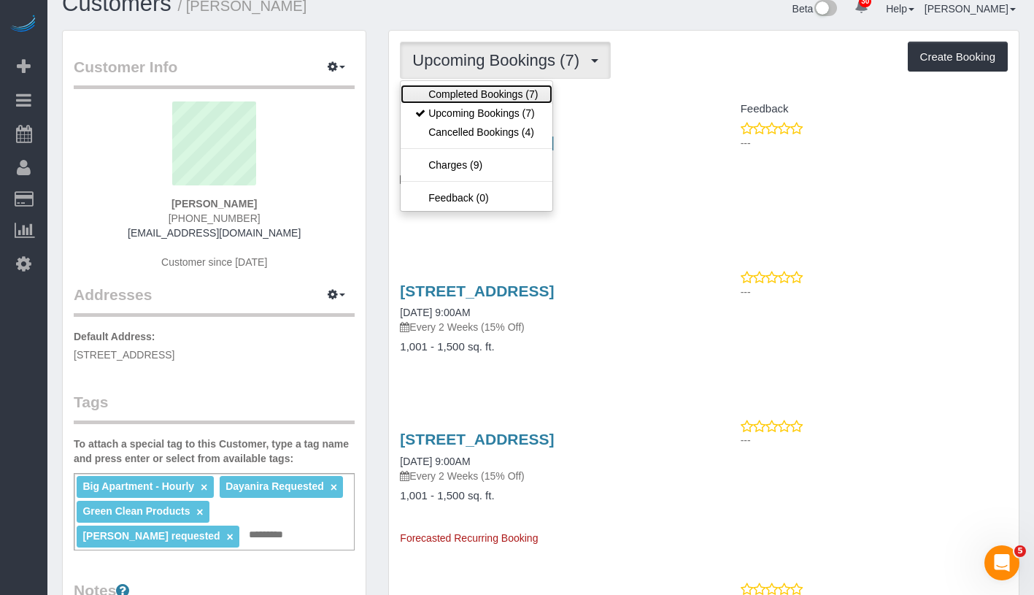
click at [473, 93] on link "Completed Bookings (7)" at bounding box center [477, 94] width 152 height 19
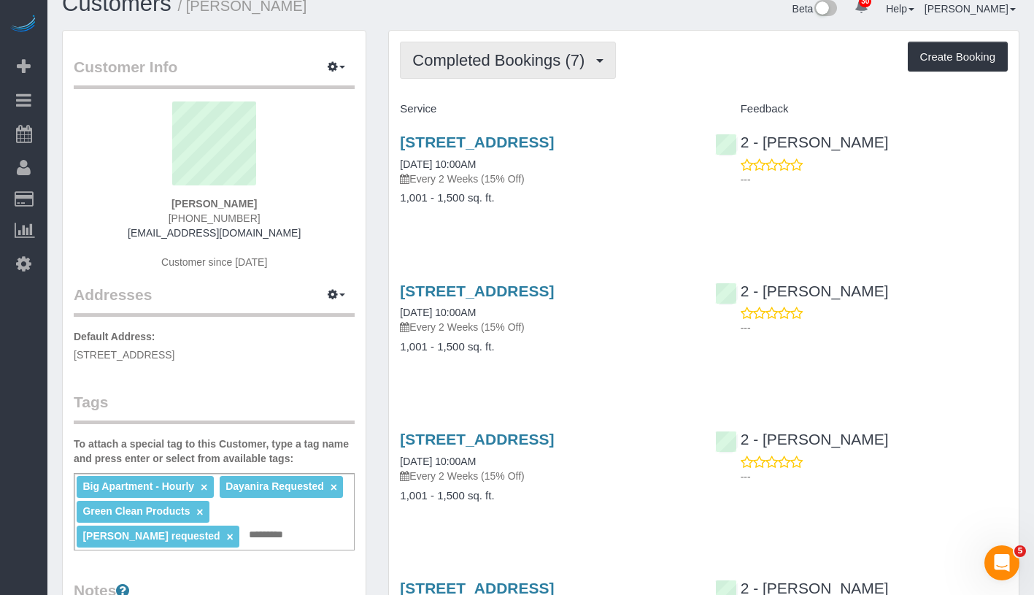
click at [539, 58] on span "Completed Bookings (7)" at bounding box center [502, 60] width 180 height 18
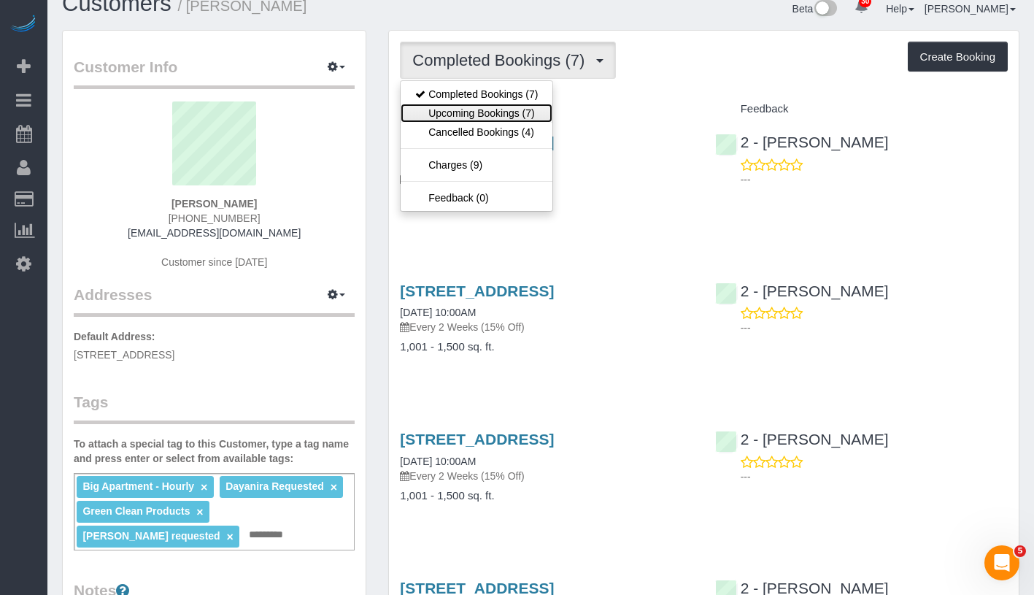
click at [497, 111] on link "Upcoming Bookings (7)" at bounding box center [477, 113] width 152 height 19
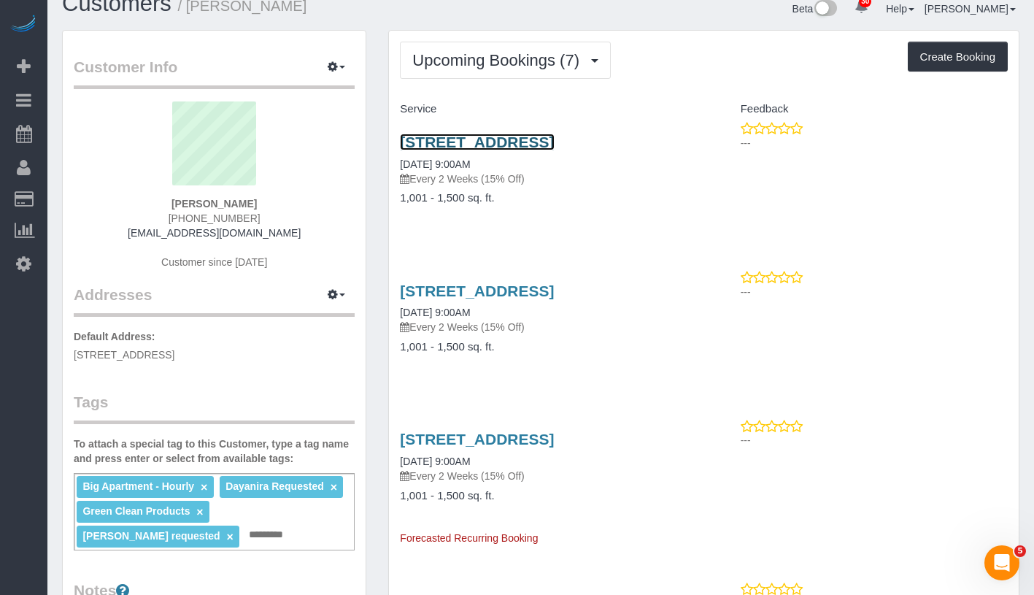
click at [490, 139] on link "102 Saint Marks Avenue, Brooklyn, NY 11217" at bounding box center [477, 142] width 154 height 17
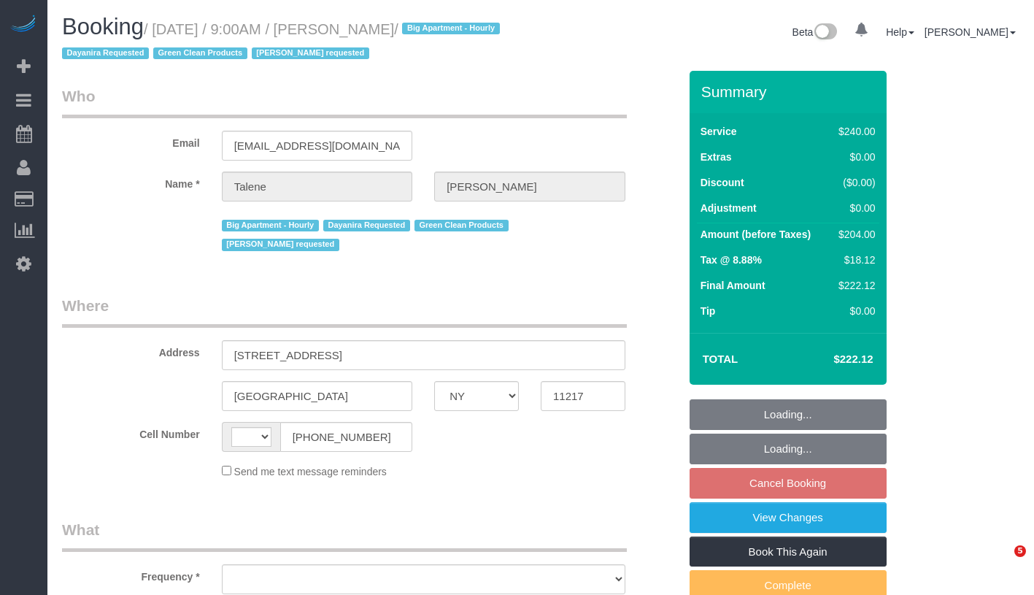
select select "NY"
select select "object:576"
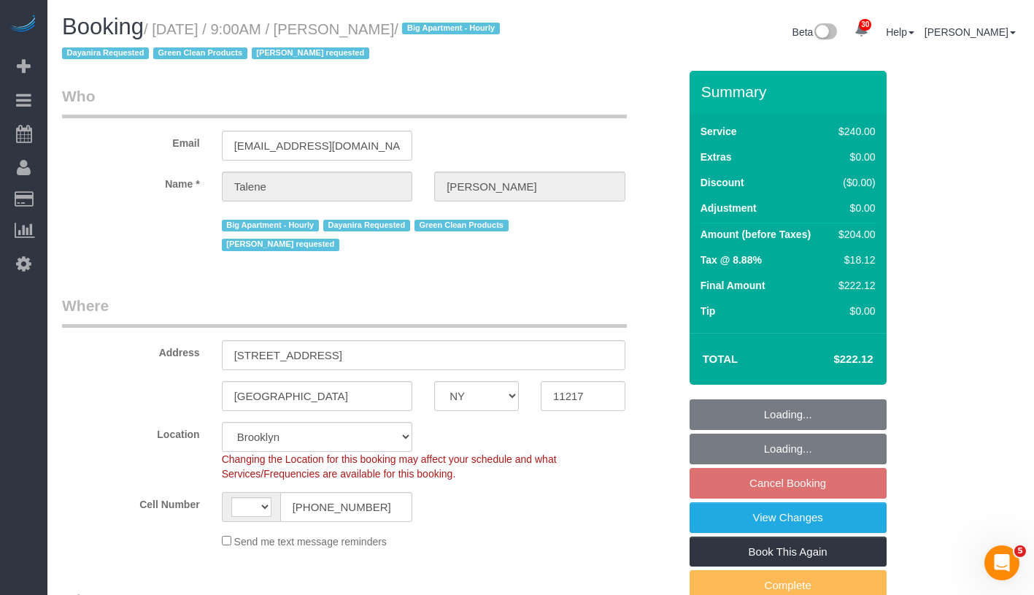
select select "string:stripe-pm_1Qs4q14VGloSiKo7cKfn8tjg"
select select "180"
select select "object:912"
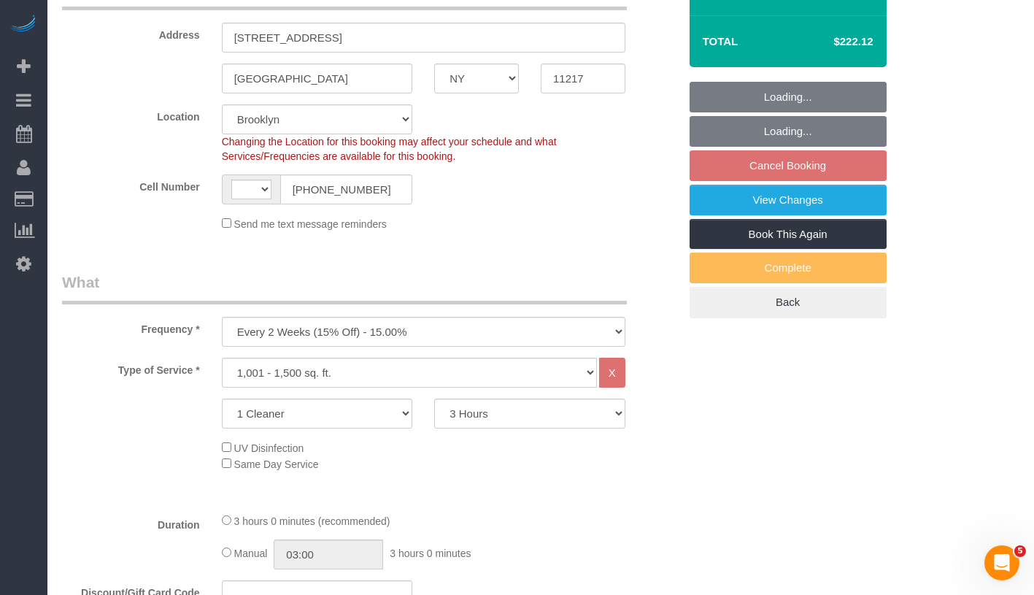
select select "string:[GEOGRAPHIC_DATA]"
select select "spot2"
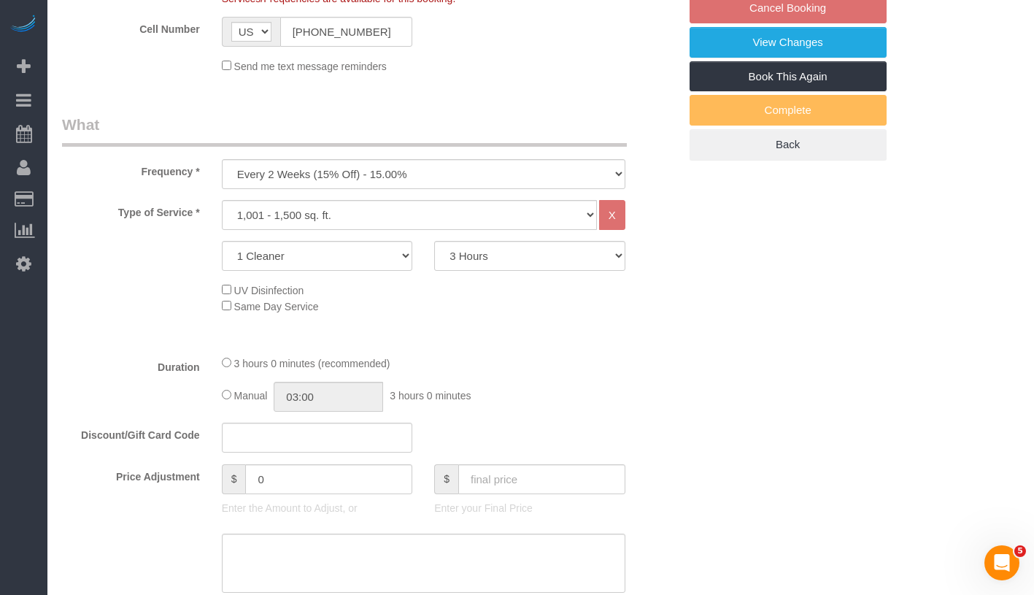
select select "number:89"
select select "number:70"
select select "number:15"
select select "number:5"
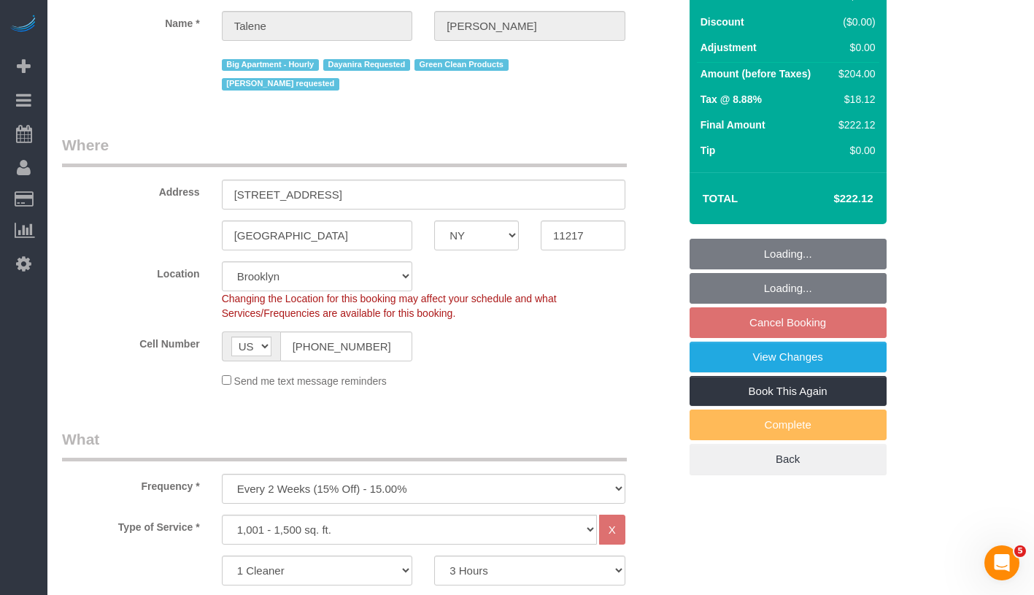
scroll to position [0, 0]
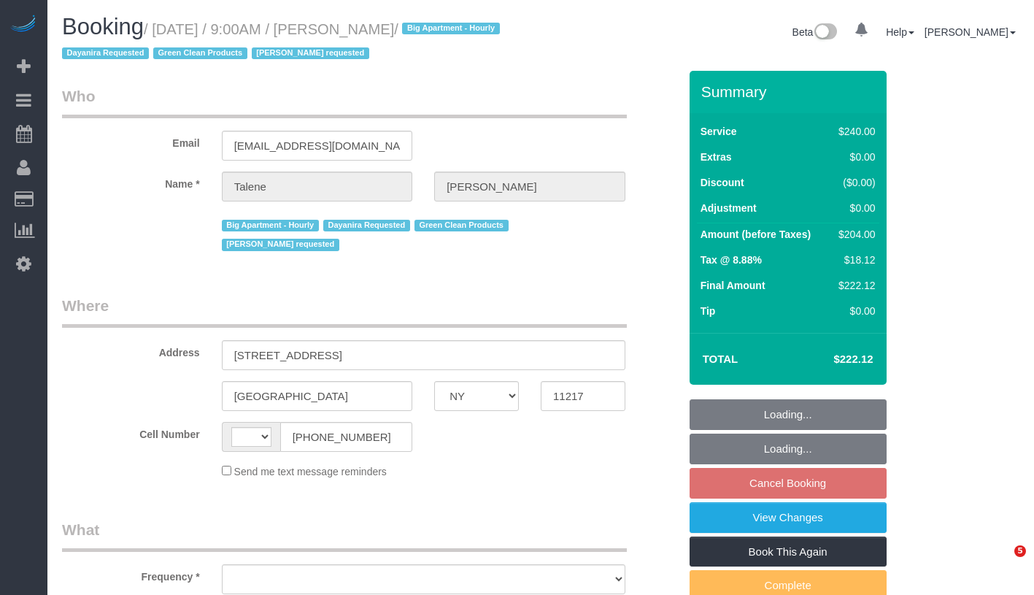
select select "NY"
select select "number:89"
select select "number:70"
select select "number:15"
select select "number:5"
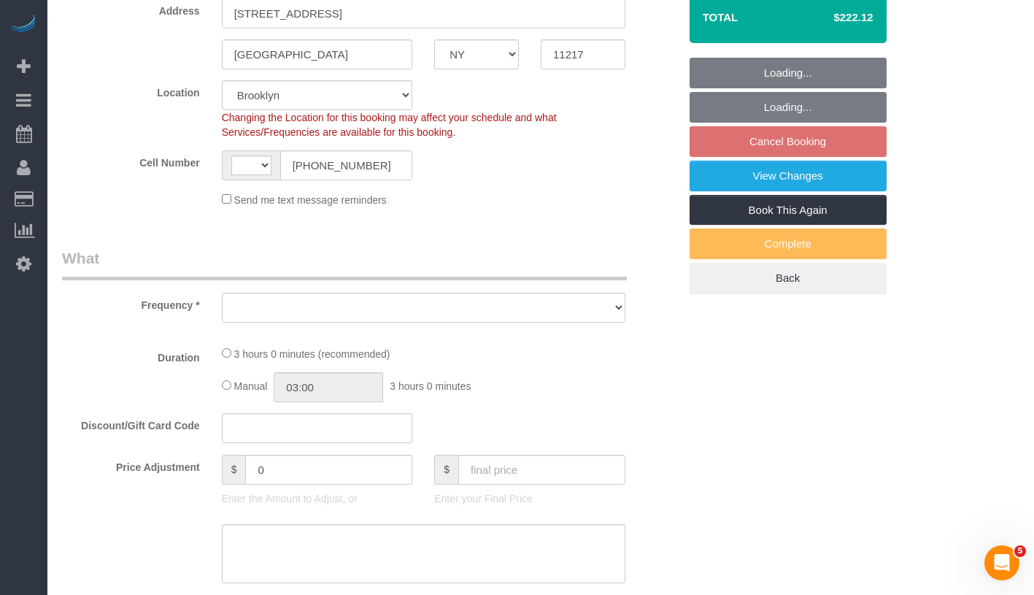
select select "string:[GEOGRAPHIC_DATA]"
select select "object:972"
select select "string:stripe-pm_1Qs4q14VGloSiKo7cKfn8tjg"
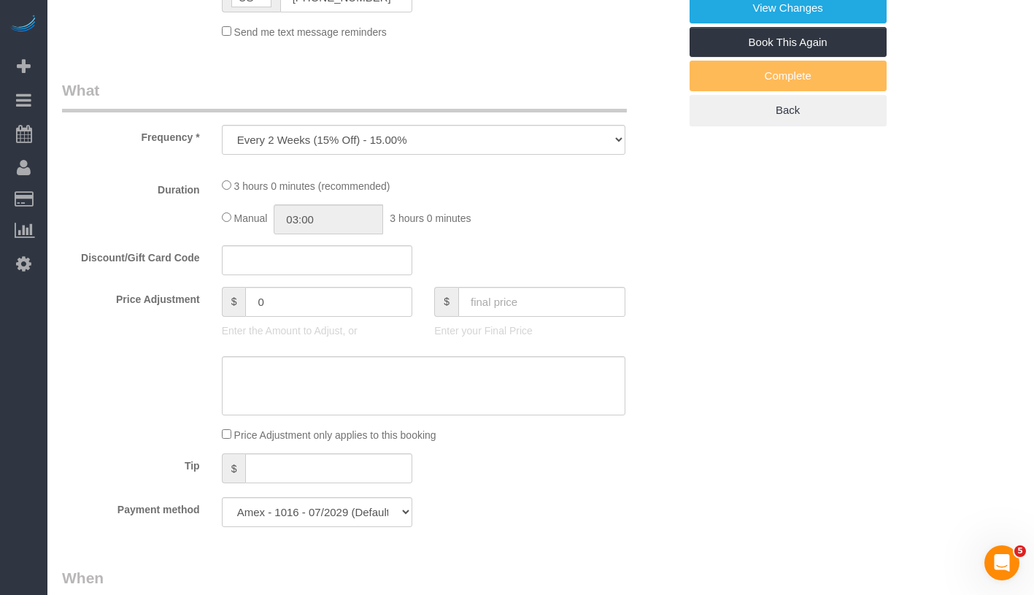
select select "spot2"
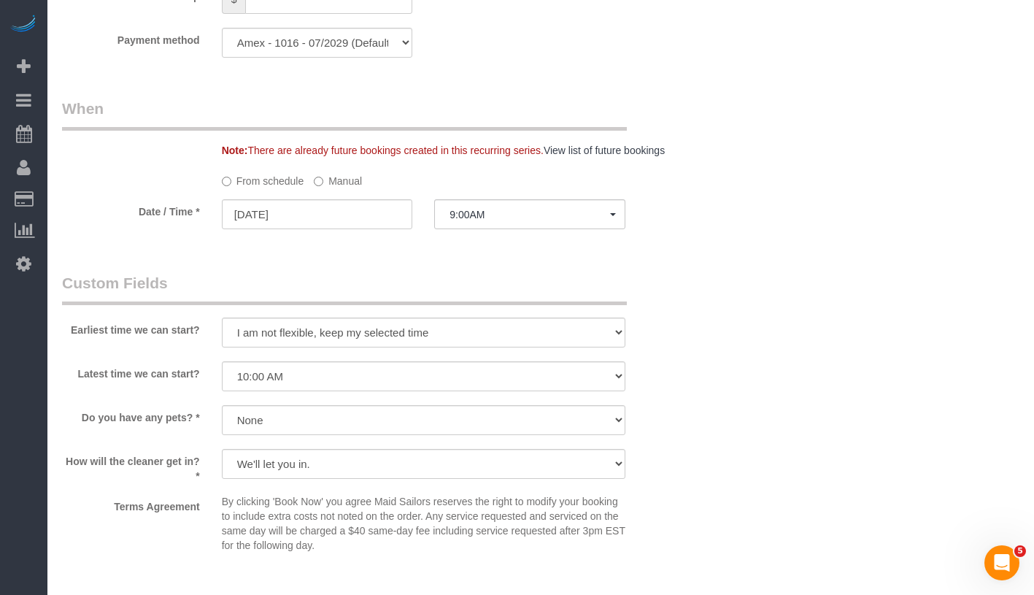
select select "object:1407"
select select "180"
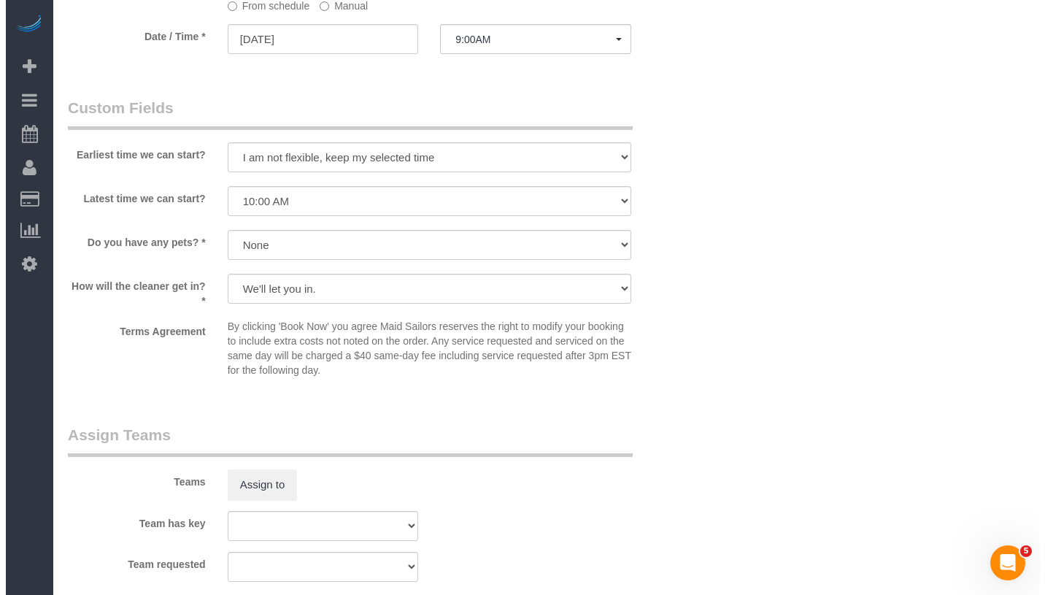
scroll to position [1592, 0]
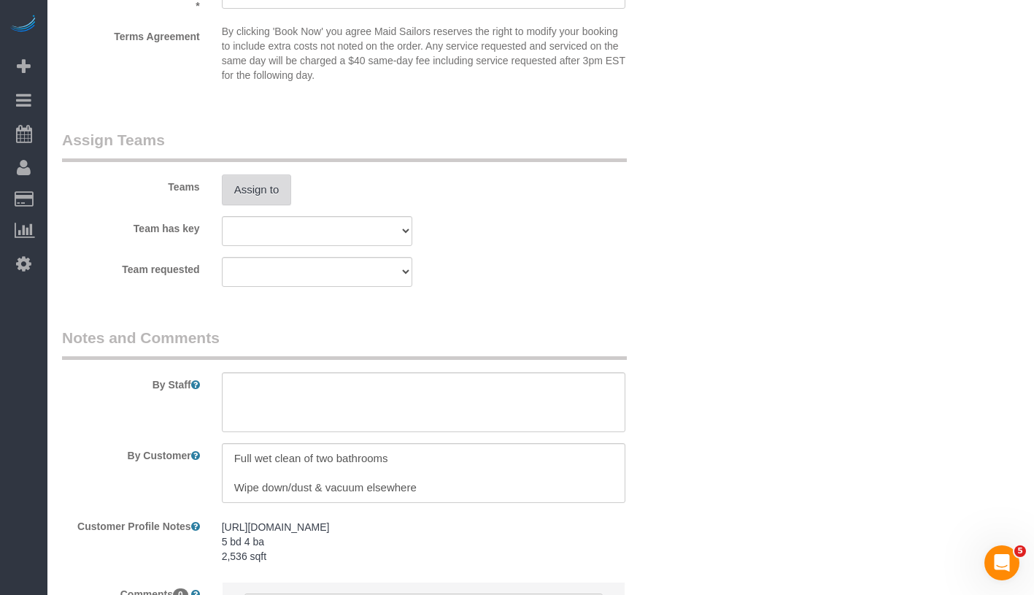
click at [274, 174] on button "Assign to" at bounding box center [257, 189] width 70 height 31
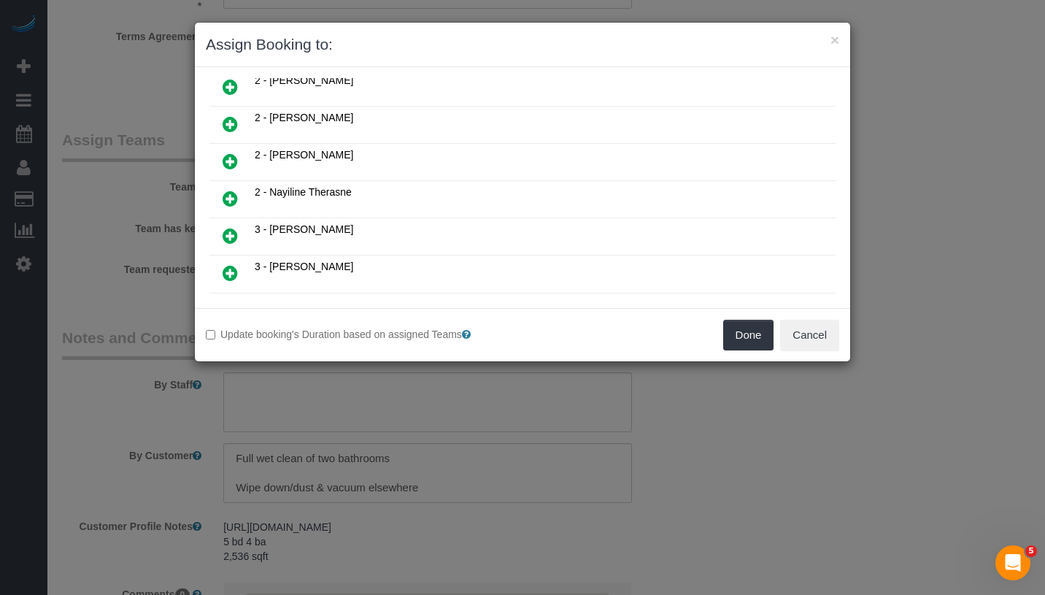
scroll to position [554, 0]
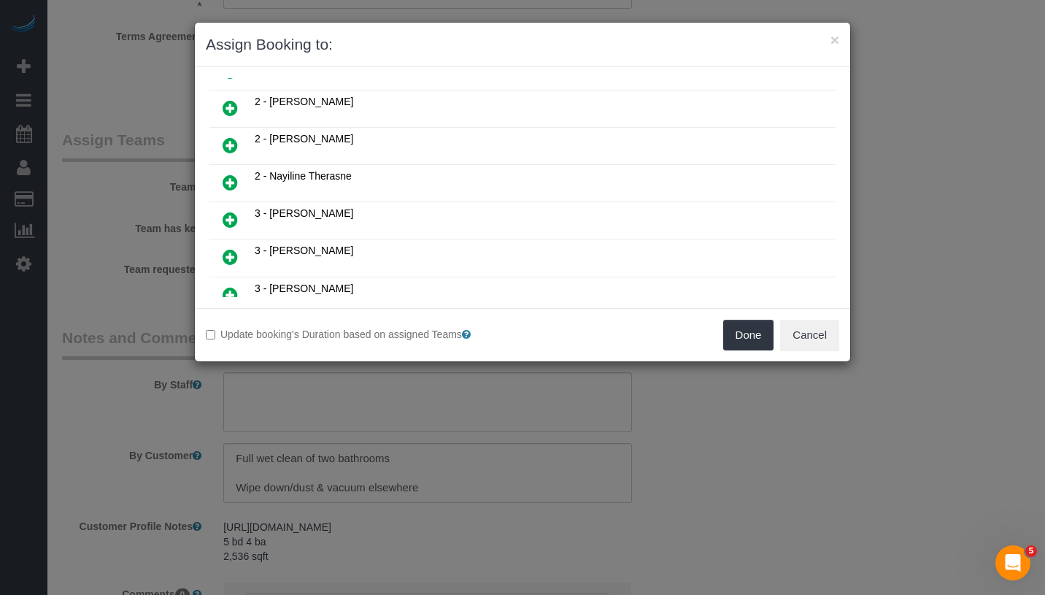
click at [229, 136] on icon at bounding box center [230, 145] width 15 height 18
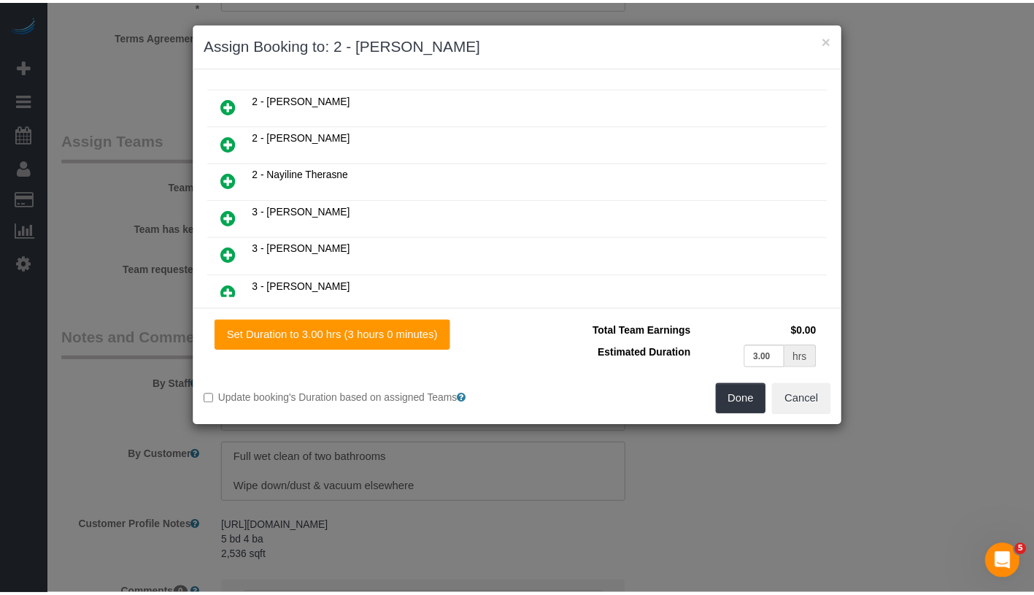
scroll to position [588, 0]
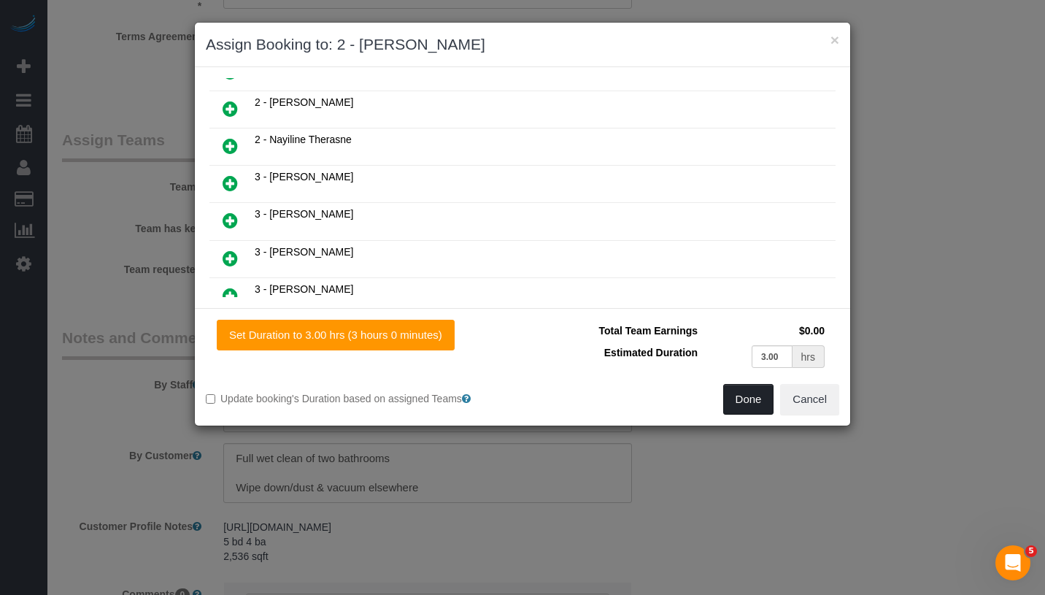
click at [744, 397] on button "Done" at bounding box center [748, 399] width 51 height 31
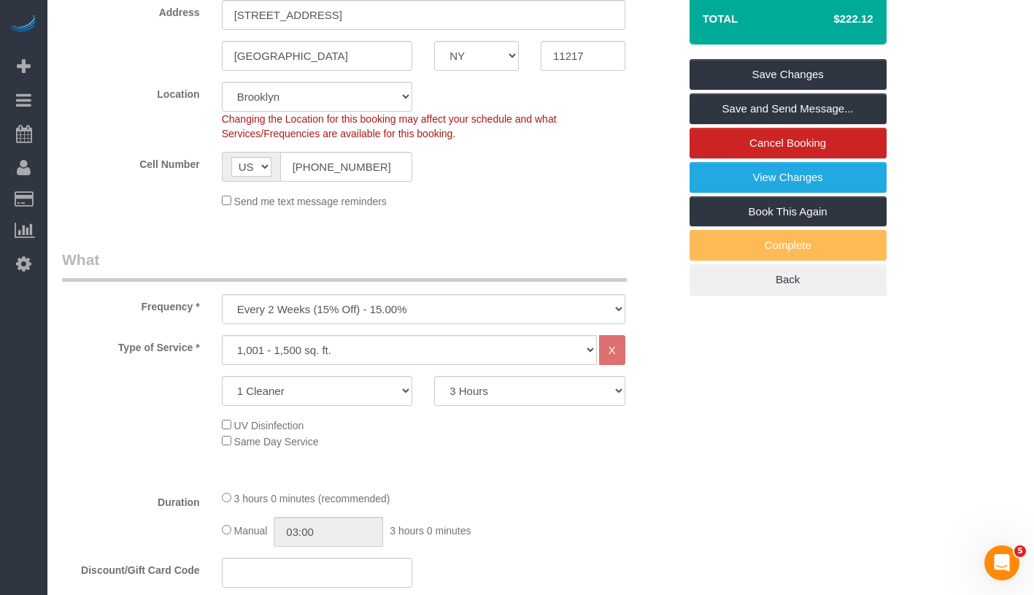
scroll to position [0, 0]
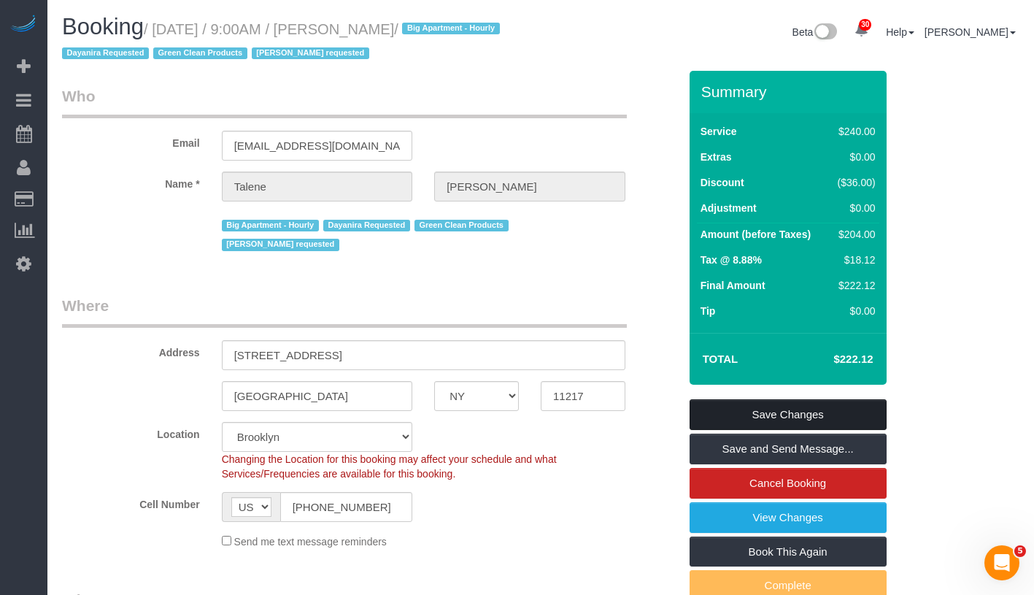
click at [856, 423] on link "Save Changes" at bounding box center [788, 414] width 197 height 31
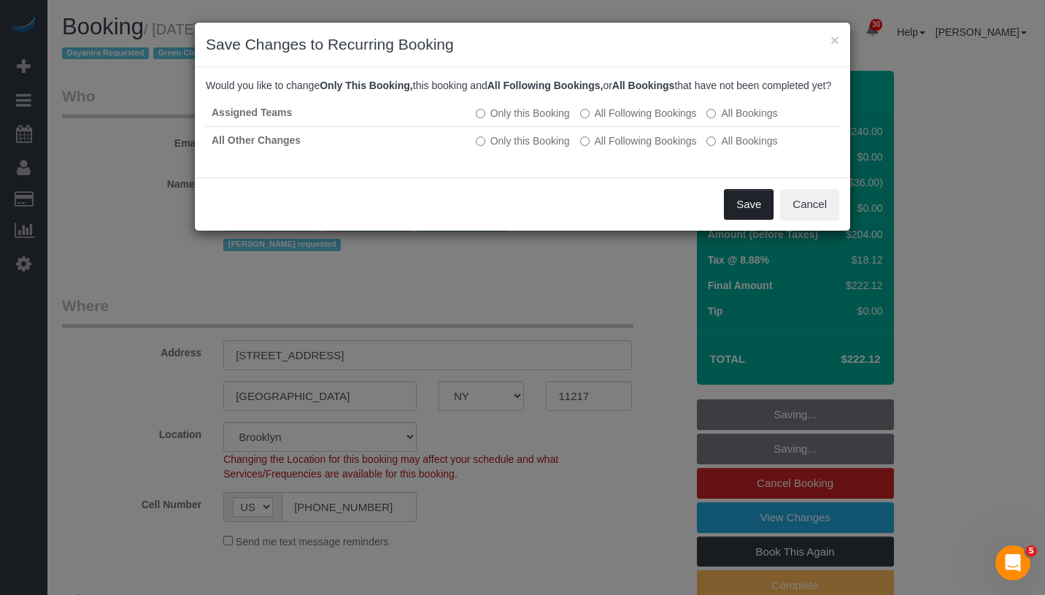
click at [741, 215] on button "Save" at bounding box center [749, 204] width 50 height 31
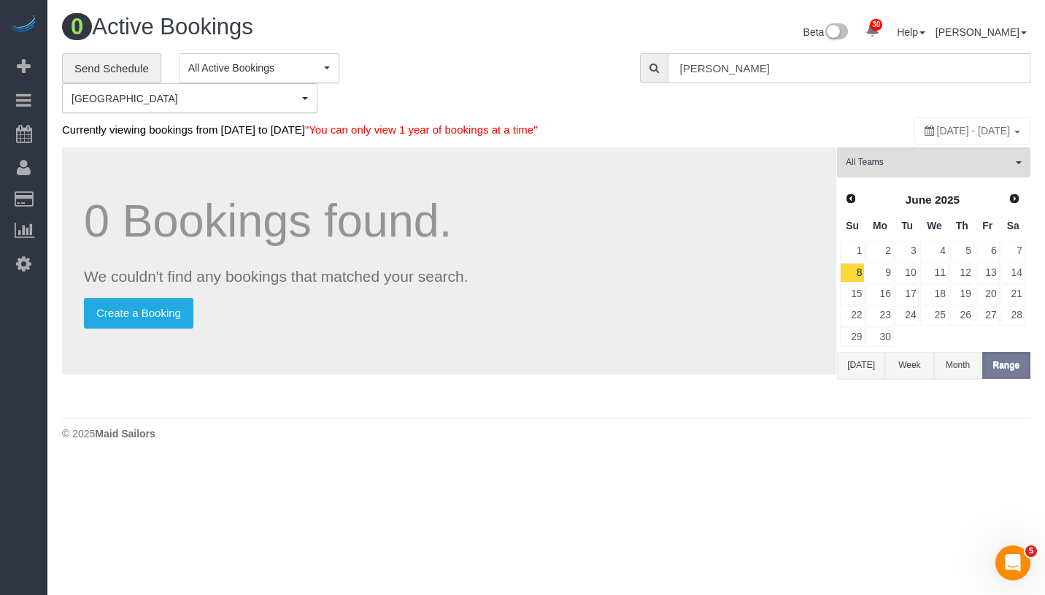
click at [838, 66] on input "Talene Montgomery" at bounding box center [849, 68] width 363 height 30
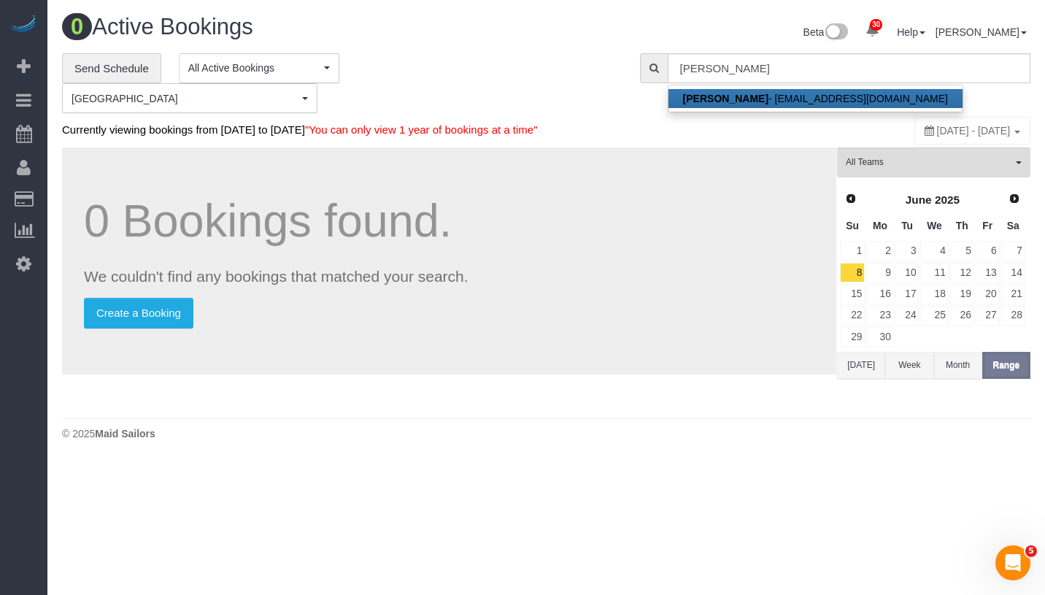
click at [787, 93] on link "Talene Montgomery - m.talene@gmail.com" at bounding box center [815, 98] width 294 height 19
type input "m.talene@gmail.com"
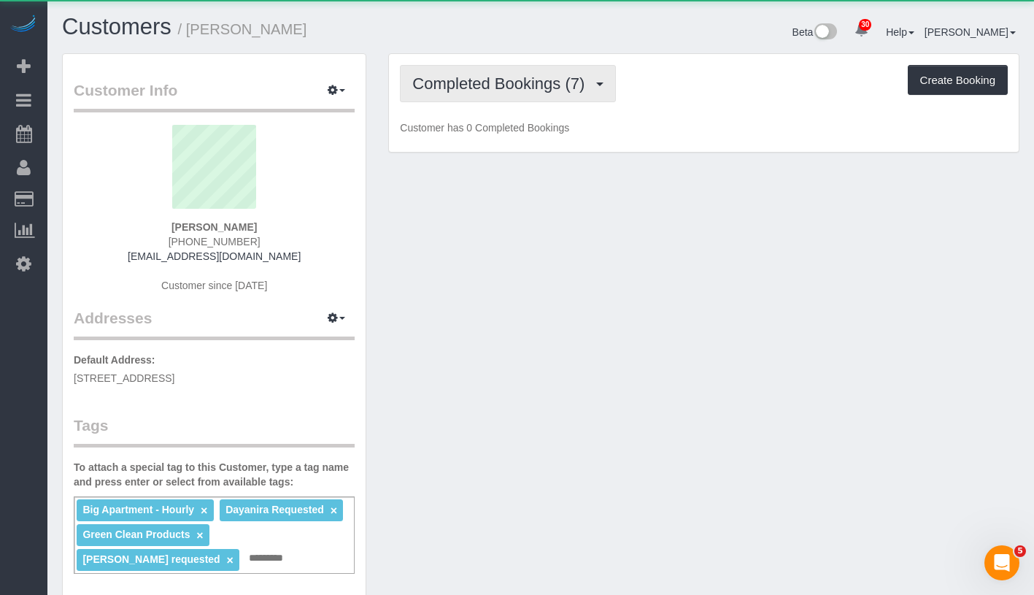
click at [525, 98] on button "Completed Bookings (7)" at bounding box center [508, 83] width 216 height 37
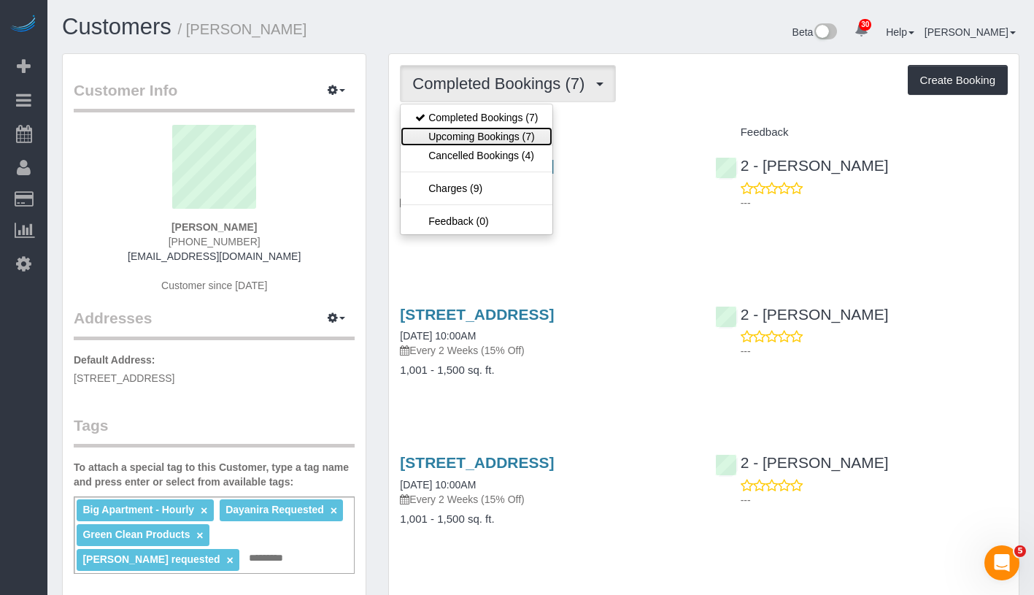
click at [509, 136] on link "Upcoming Bookings (7)" at bounding box center [477, 136] width 152 height 19
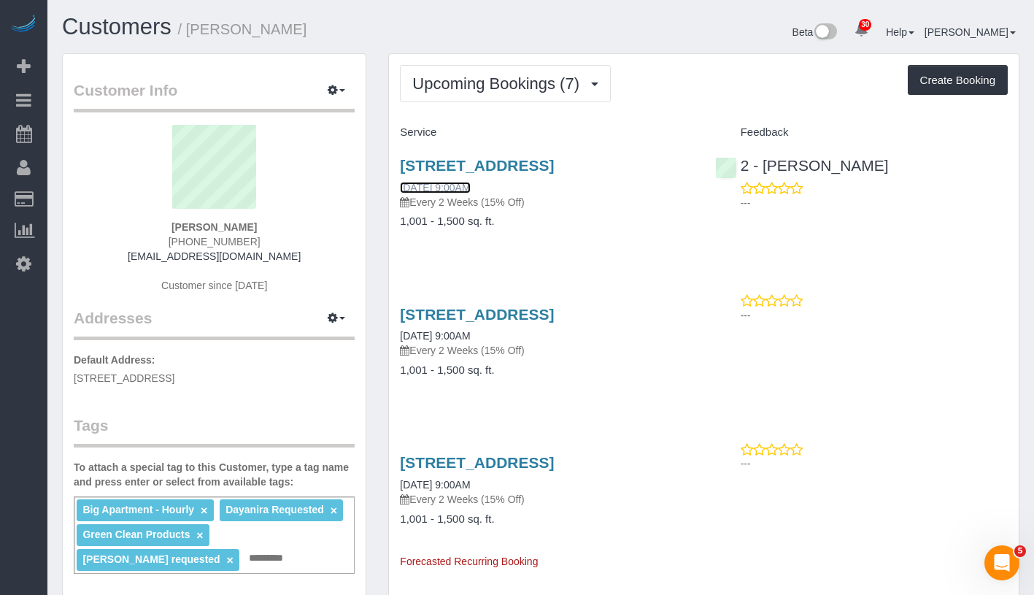
click at [470, 193] on link "10/02/2025 9:00AM" at bounding box center [435, 188] width 70 height 12
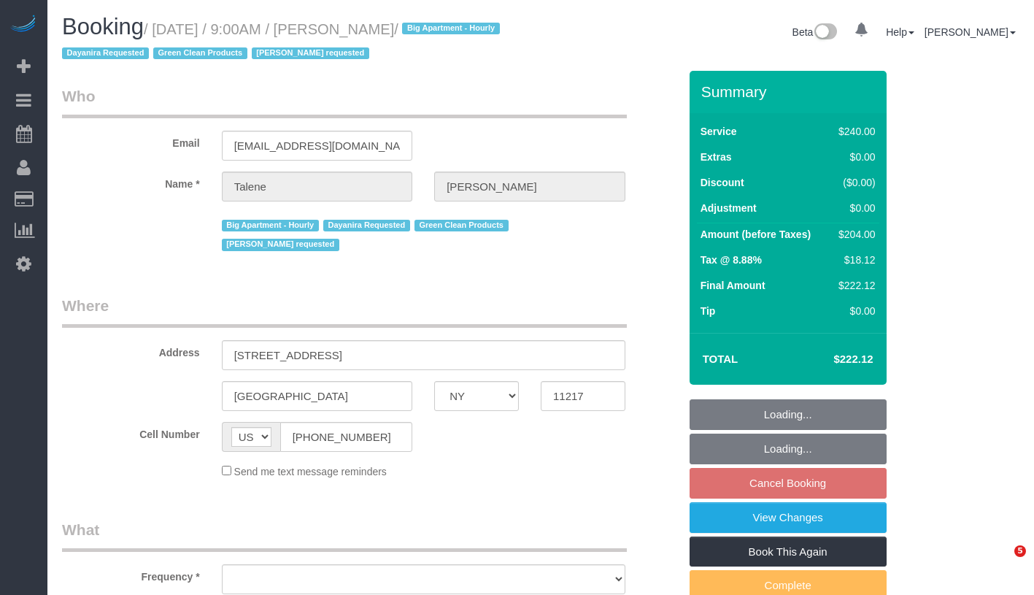
select select "NY"
select select "object:974"
select select "string:stripe-pm_1Qs4q14VGloSiKo7cKfn8tjg"
select select "180"
select select "number:89"
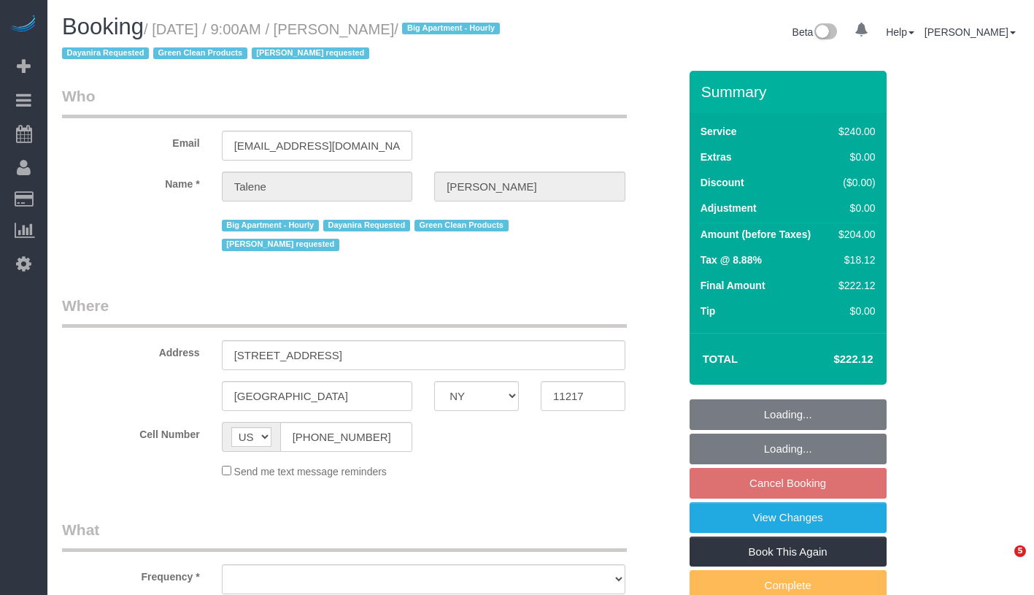
select select "number:70"
select select "number:15"
select select "number:5"
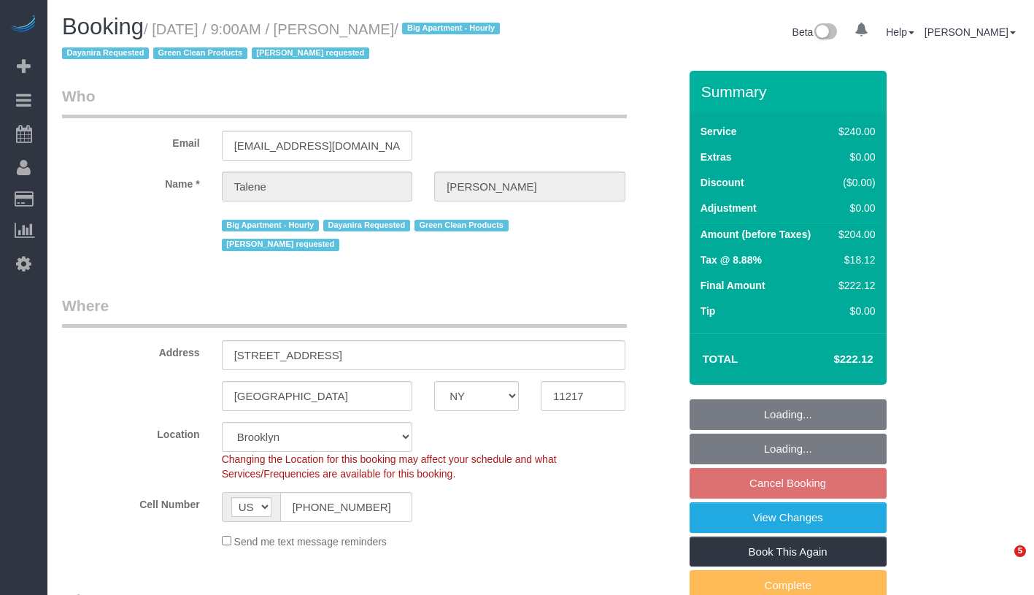
select select "object:1412"
select select "spot2"
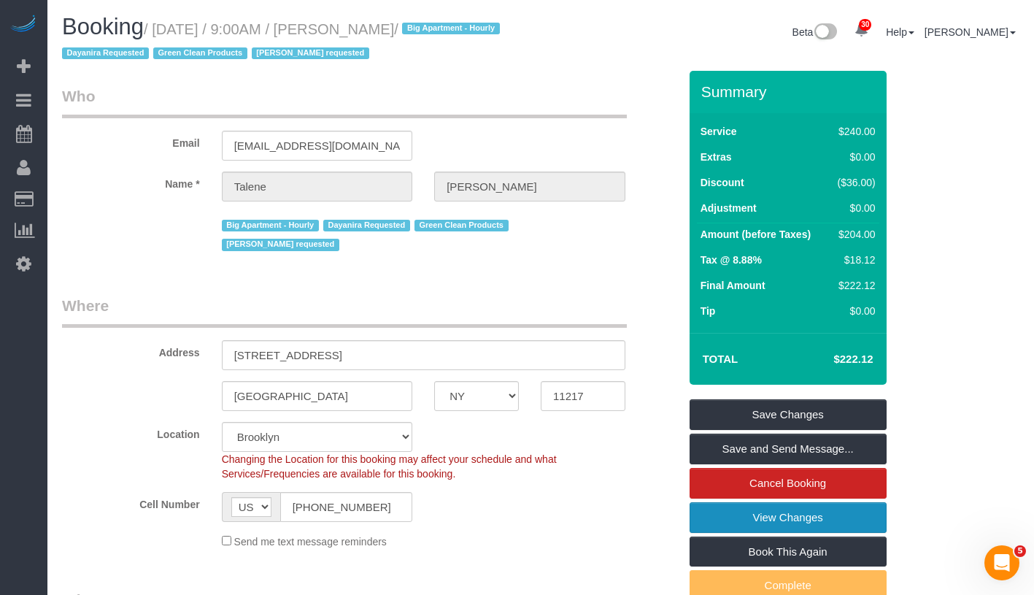
click at [846, 516] on link "View Changes" at bounding box center [788, 517] width 197 height 31
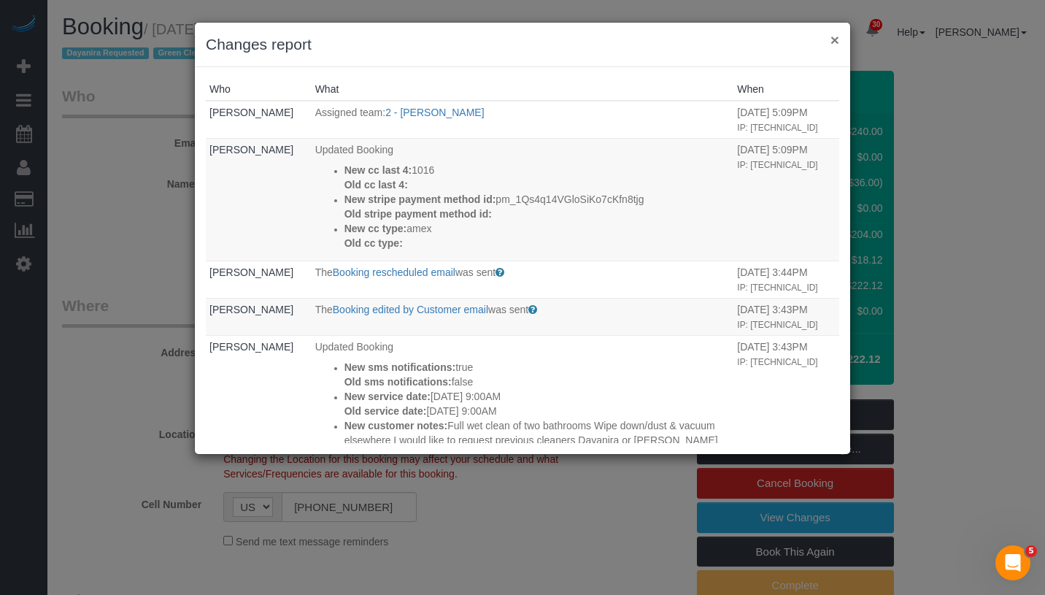
click at [837, 38] on button "×" at bounding box center [834, 39] width 9 height 15
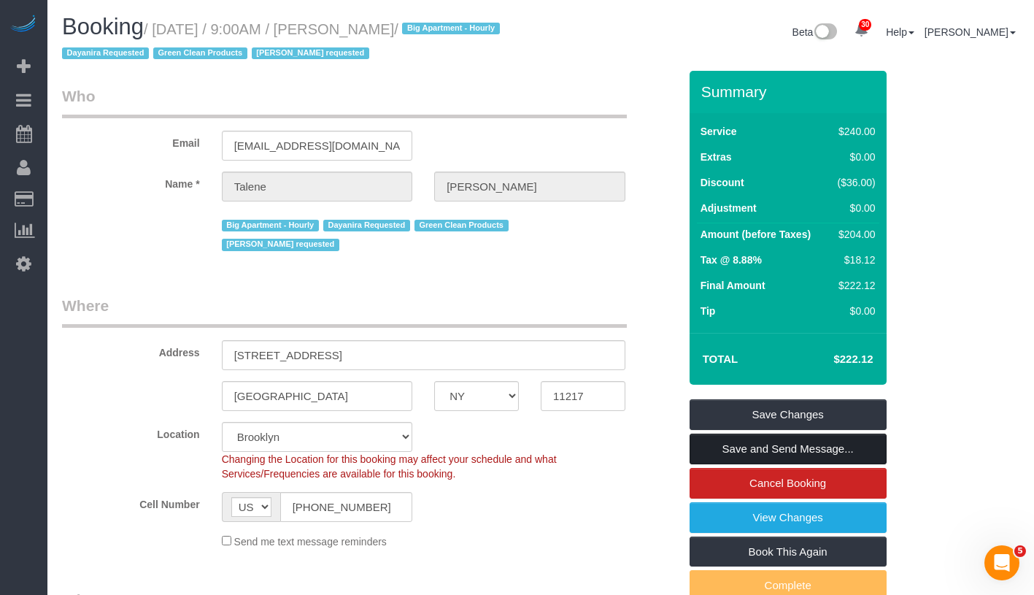
click at [870, 447] on link "Save and Send Message..." at bounding box center [788, 448] width 197 height 31
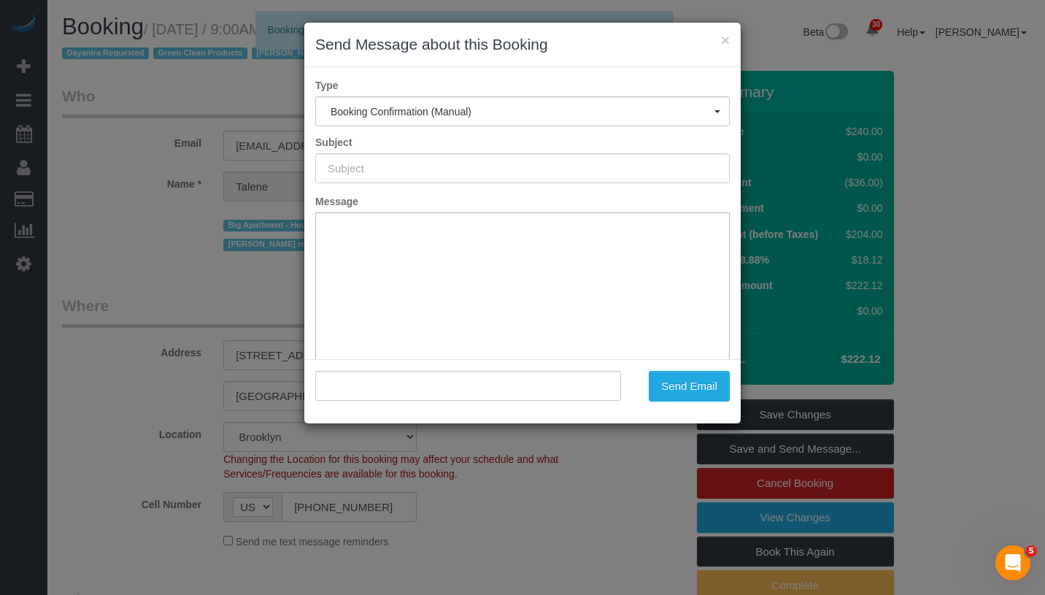
type input "Cleaning Confirmed for 10/02/2025 at 9:00am"
type input ""Talene Montgomery" <m.talene@gmail.com>"
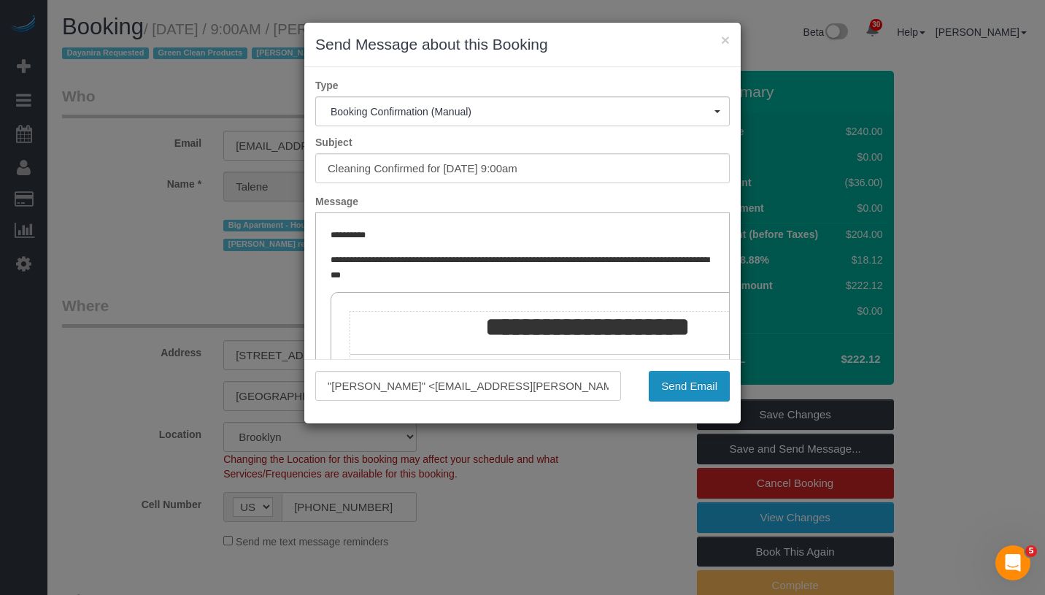
click at [692, 377] on button "Send Email" at bounding box center [689, 386] width 81 height 31
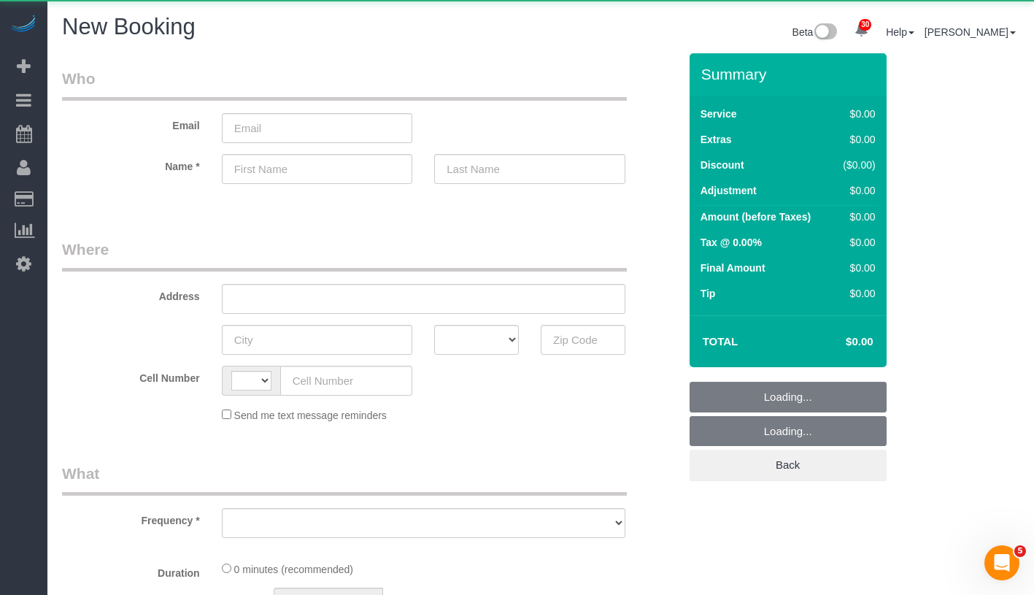
select select "object:720"
select select "string:[GEOGRAPHIC_DATA]"
select select "number:89"
select select "number:90"
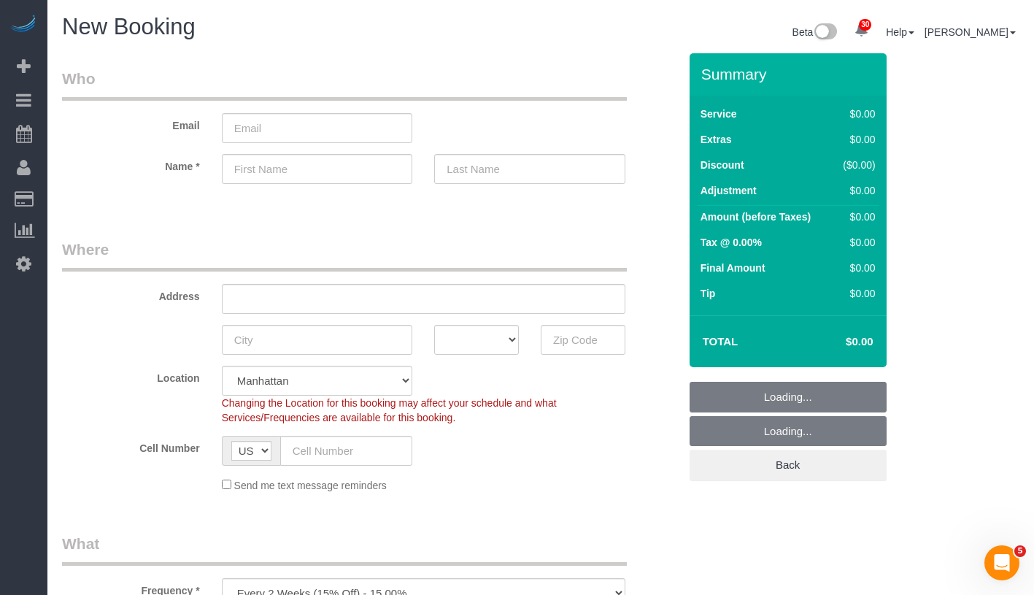
select select "object:1118"
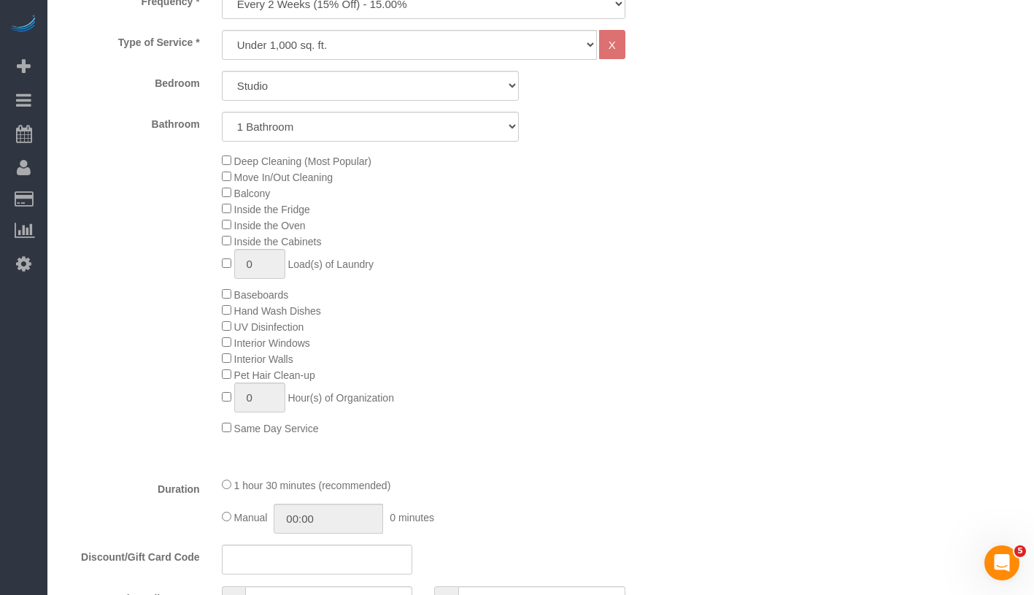
scroll to position [592, 0]
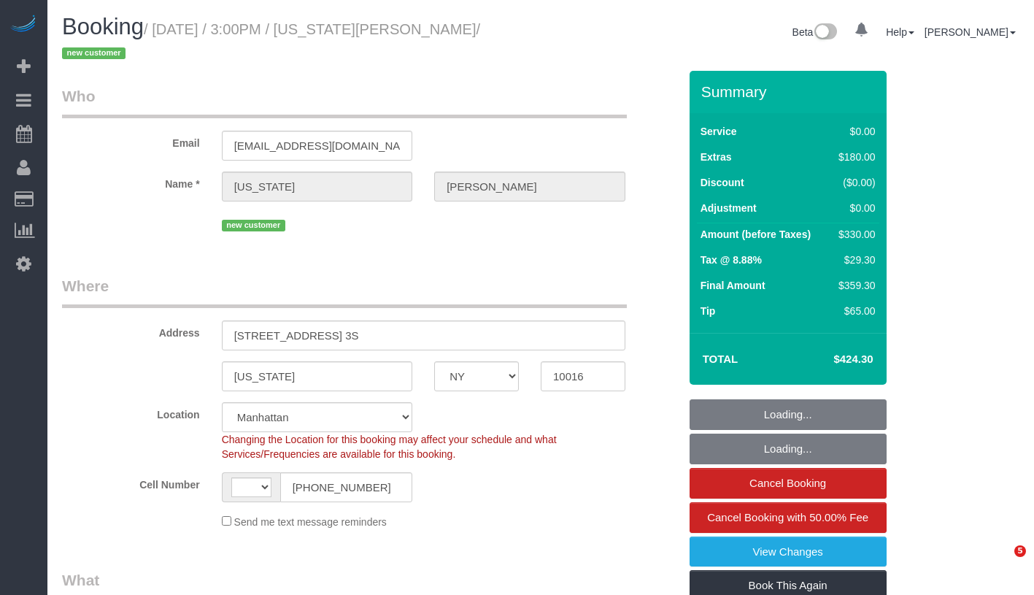
select select "NY"
select select "object:970"
select select "string:[GEOGRAPHIC_DATA]"
select select "string:stripe-pm_1SCUrU4VGloSiKo713NVIWVg"
select select "number:89"
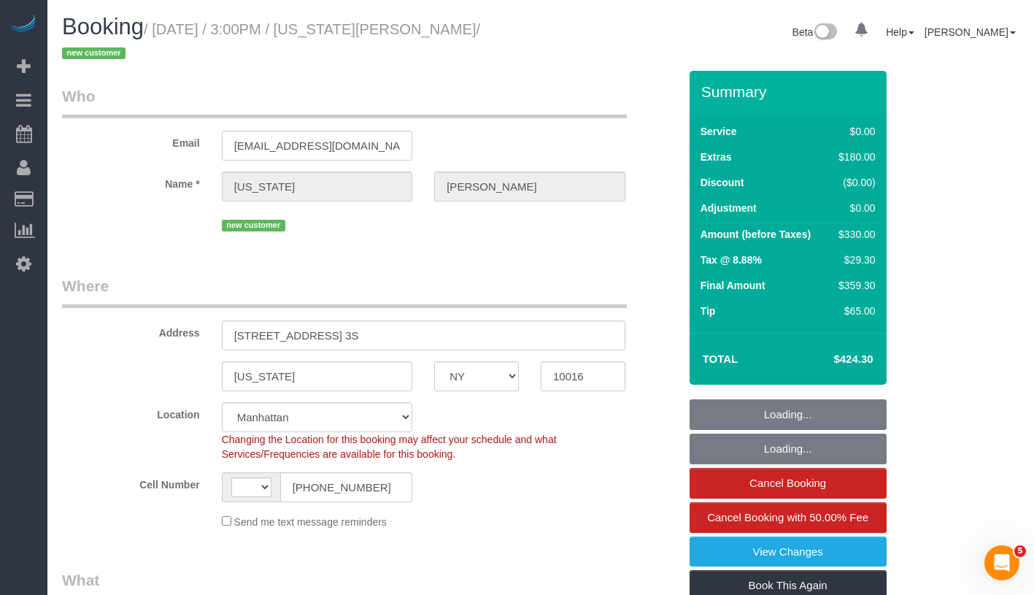
select select "number:90"
select select "number:15"
select select "number:5"
select select "spot1"
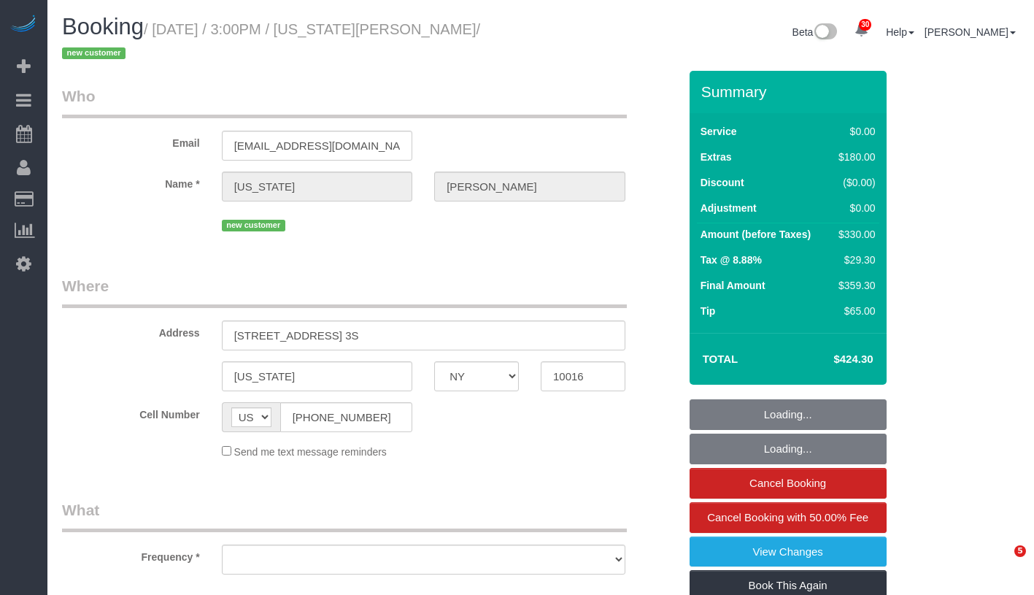
select select "NY"
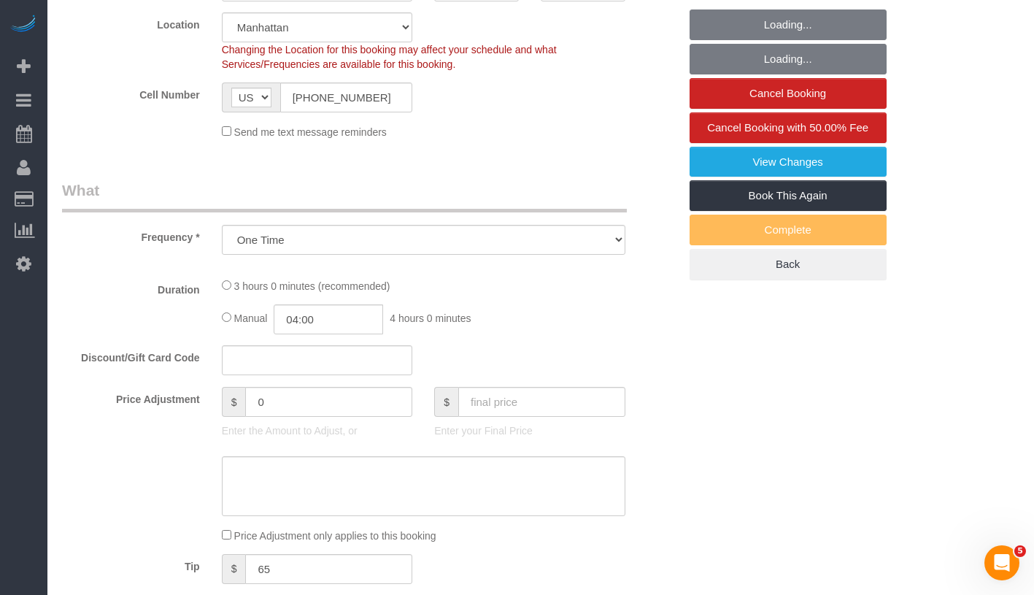
scroll to position [514, 0]
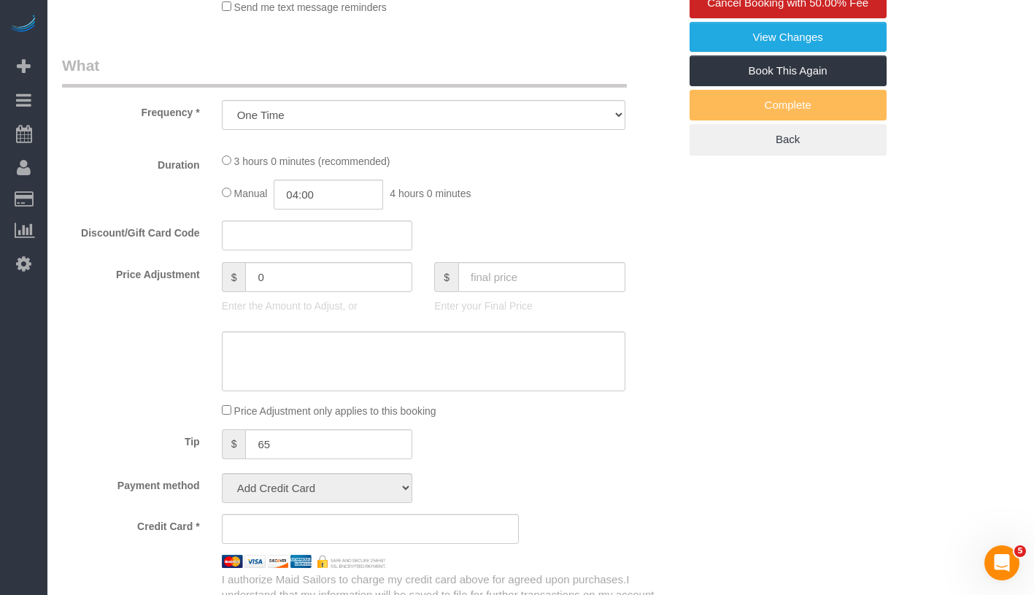
select select "object:825"
select select "string:stripe-pm_1SCUrU4VGloSiKo713NVIWVg"
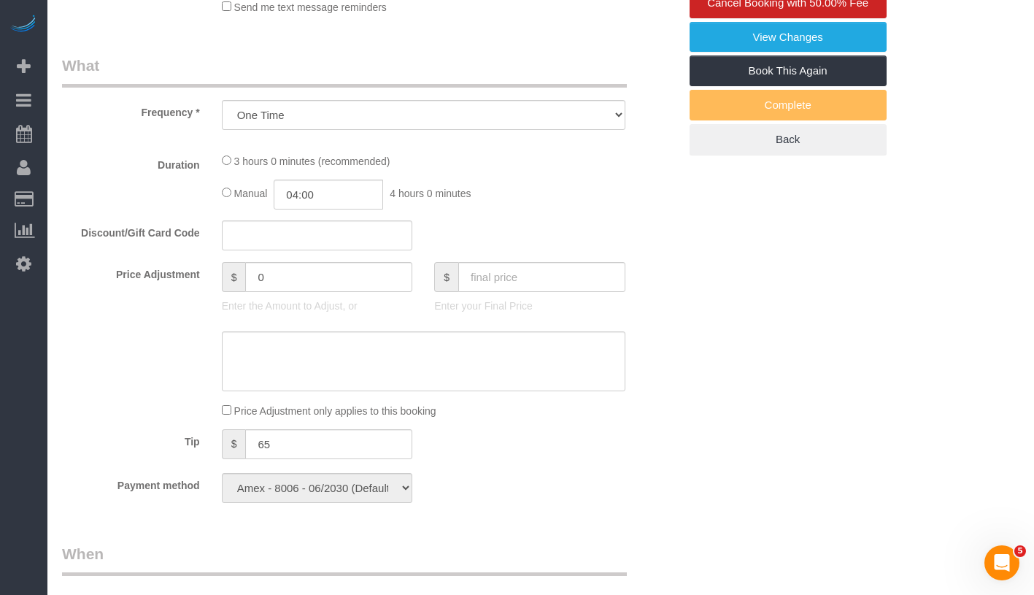
select select "spot1"
select select "number:89"
select select "number:90"
select select "number:15"
select select "number:5"
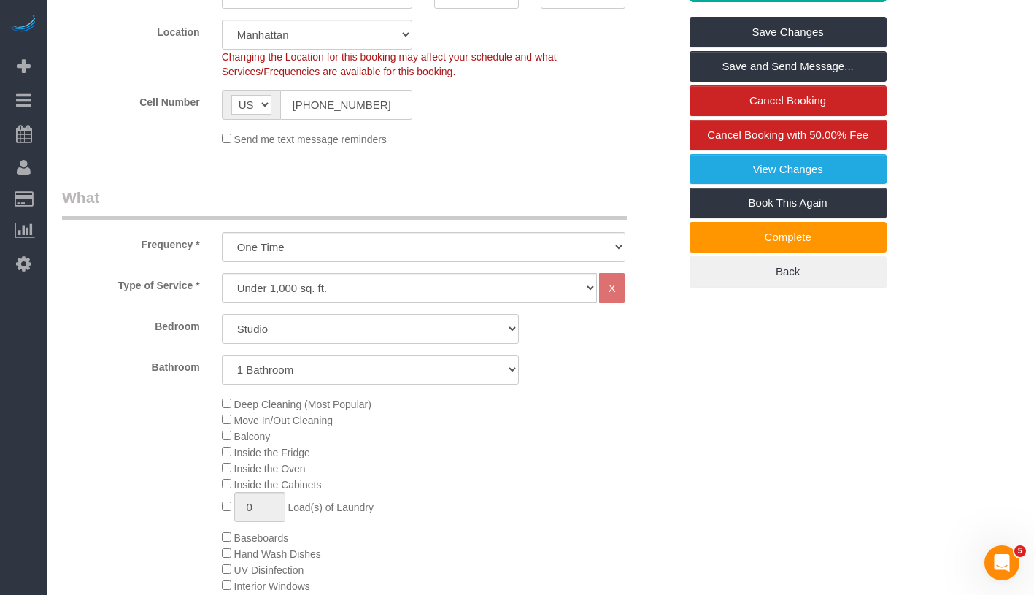
scroll to position [0, 0]
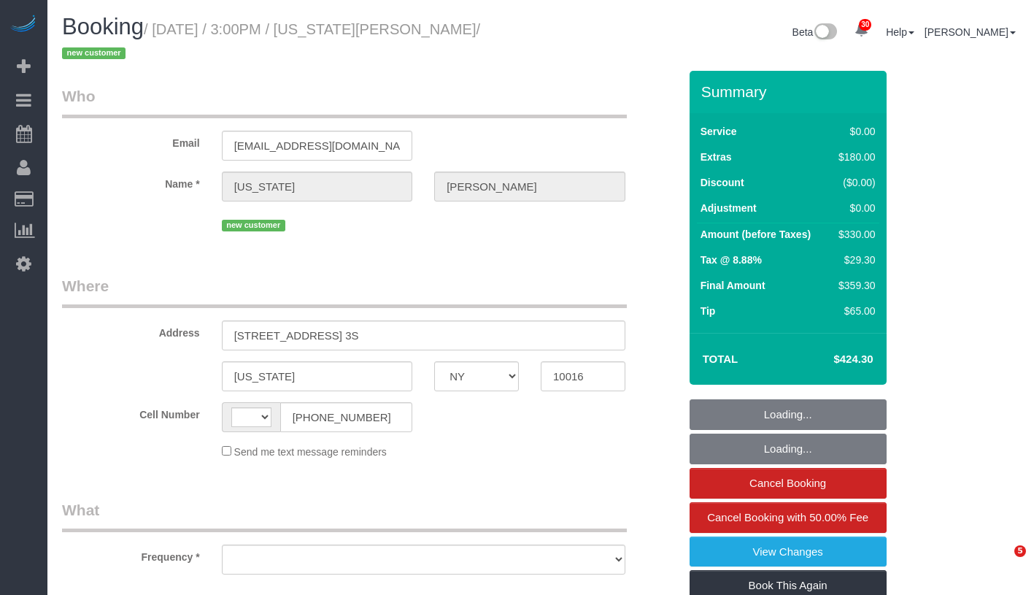
select select "NY"
select select "string:stripe-pm_1SCUrU4VGloSiKo713NVIWVg"
select select "number:89"
select select "number:90"
select select "number:15"
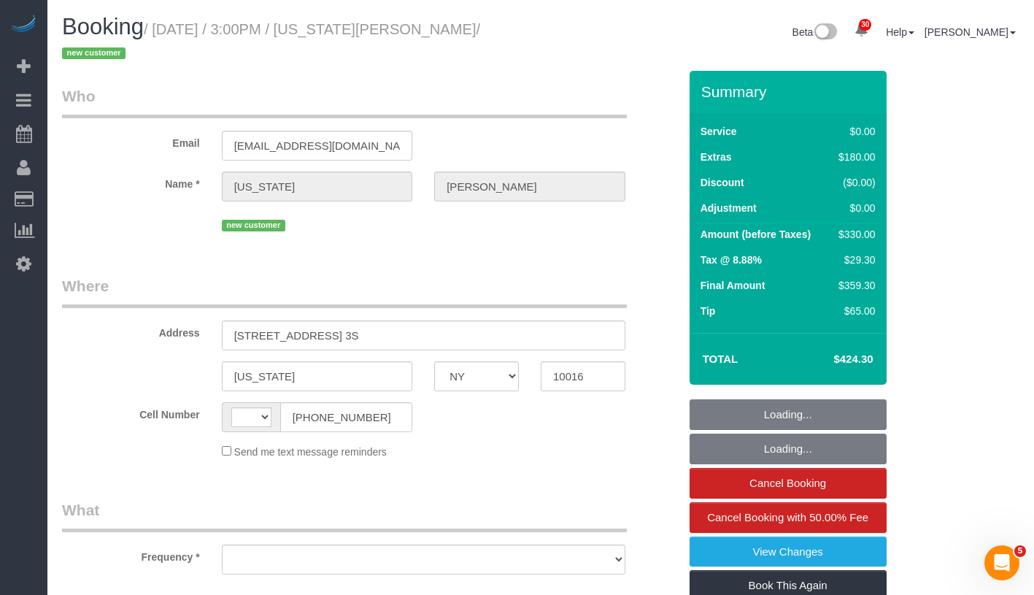
select select "number:5"
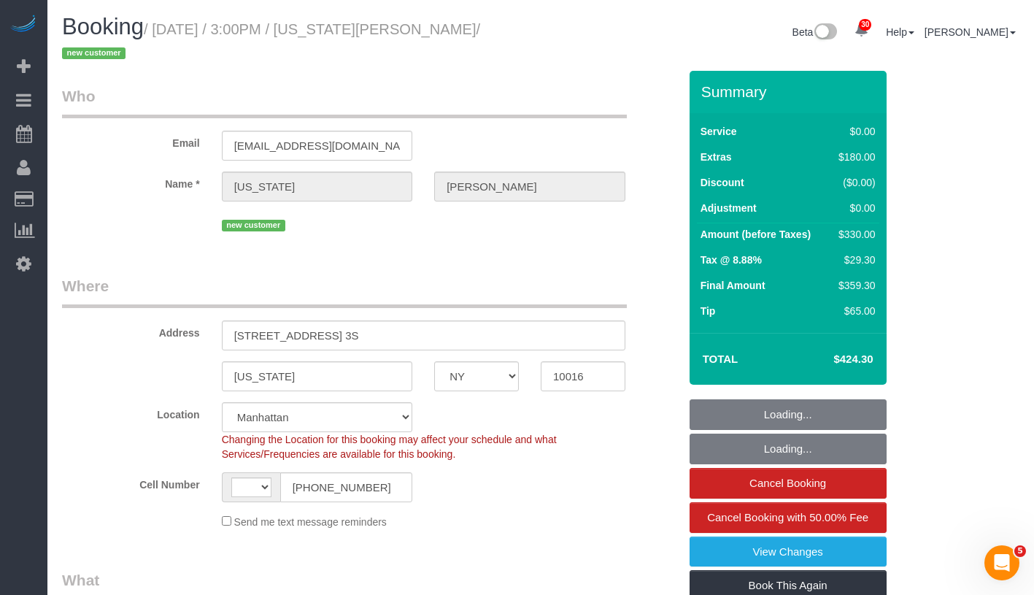
select select "string:US"
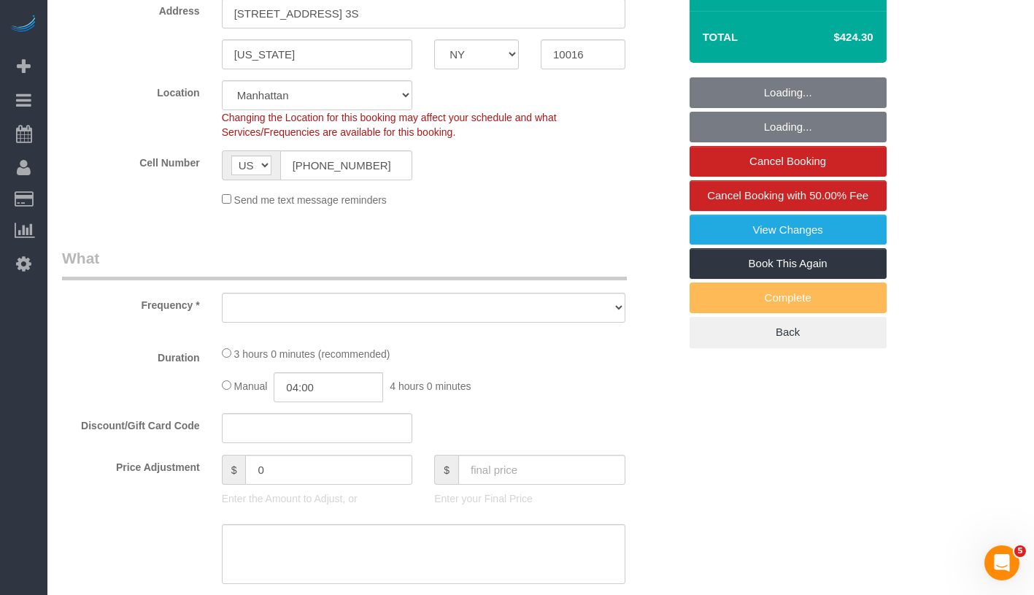
select select "object:966"
select select "spot1"
select select "object:1461"
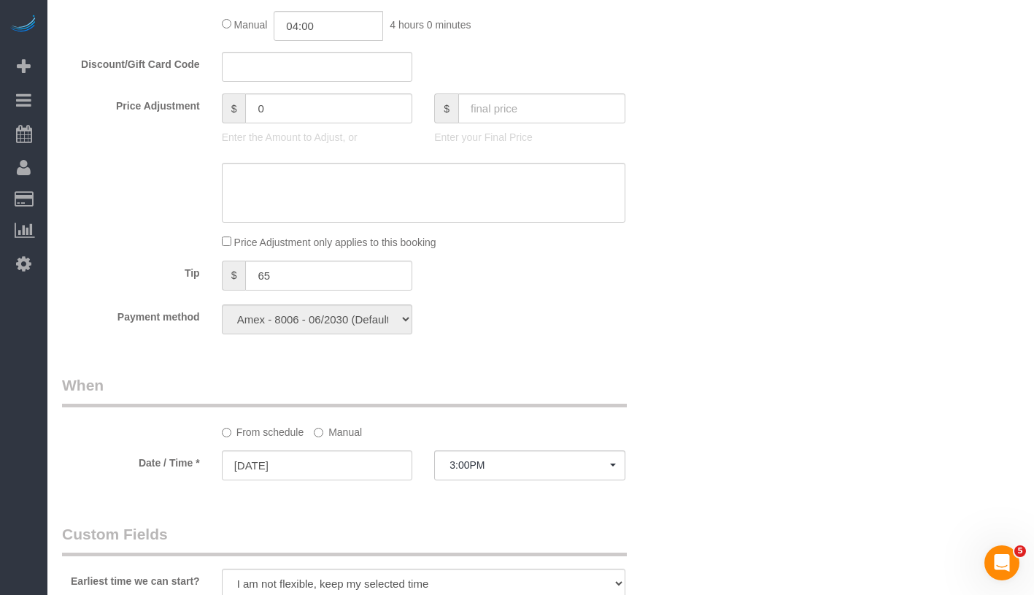
scroll to position [1108, 0]
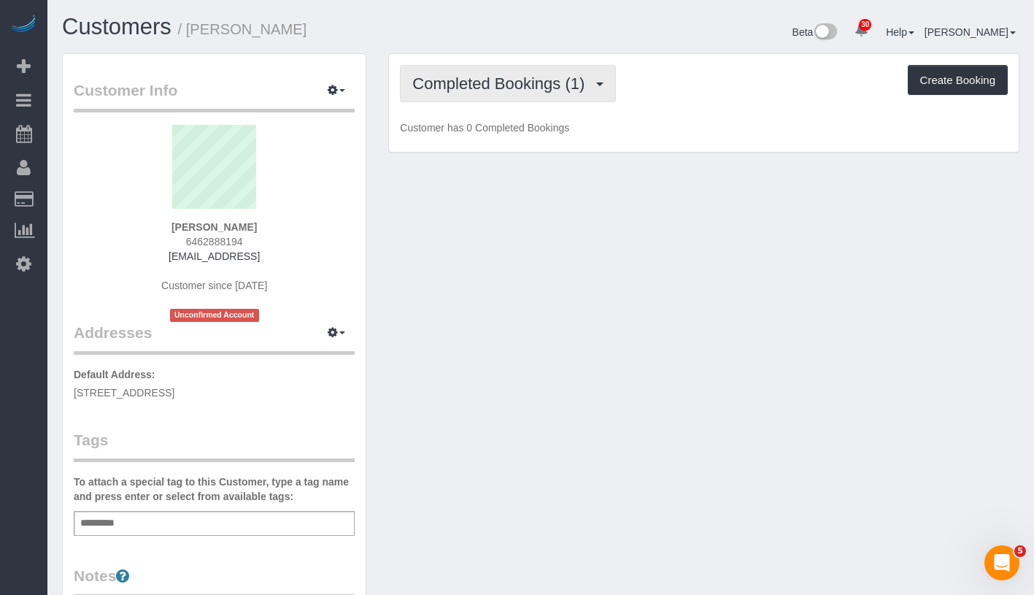
click at [539, 78] on span "Completed Bookings (1)" at bounding box center [502, 83] width 180 height 18
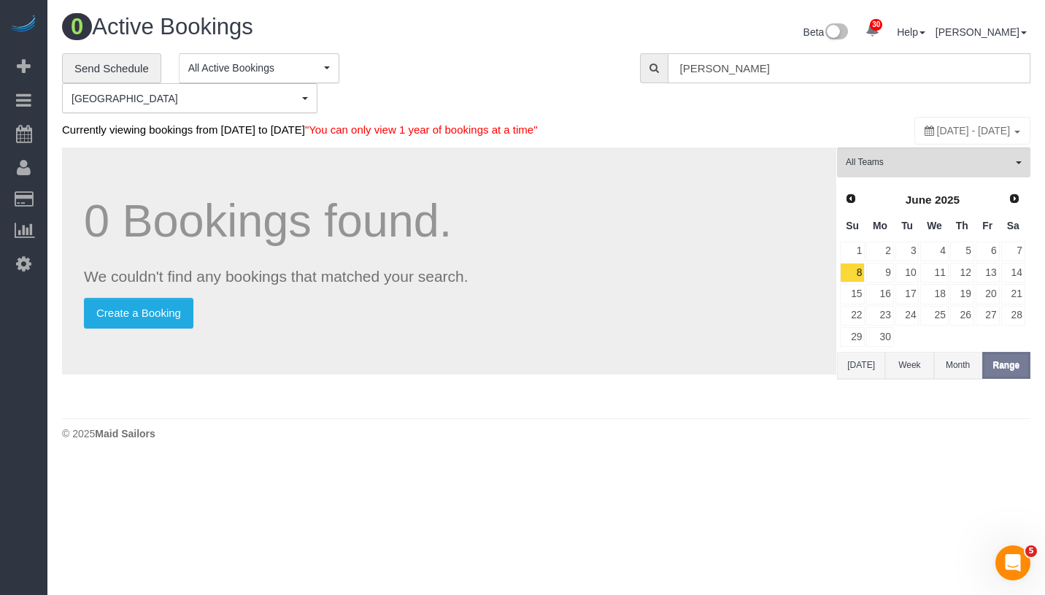
click at [824, 62] on input "Christiaan Gentile" at bounding box center [849, 68] width 363 height 30
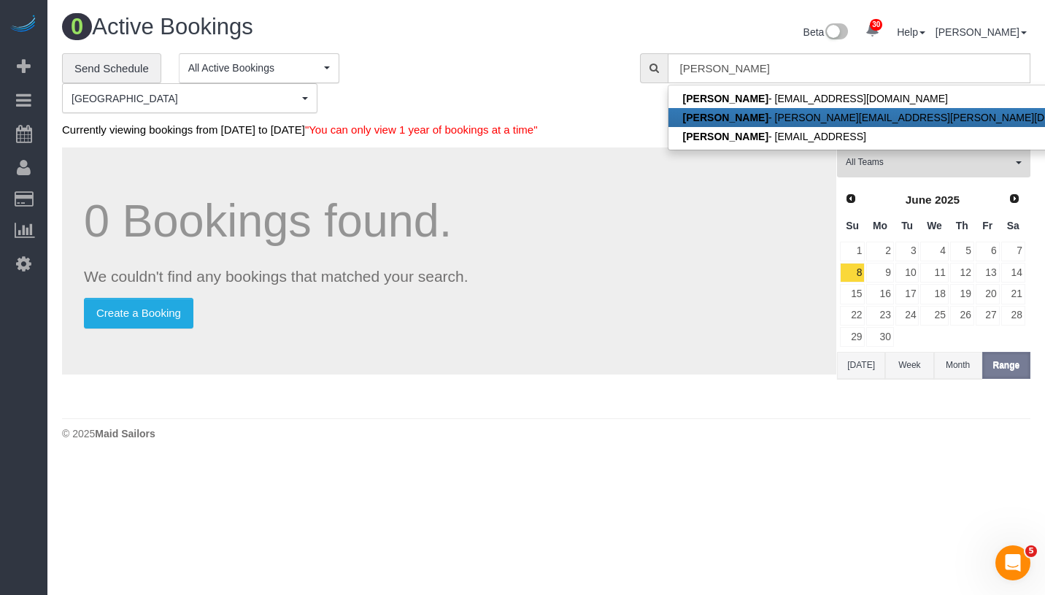
click at [801, 114] on link "Christiaan Gentile - christiaan@haver.com" at bounding box center [899, 117] width 463 height 19
type input "christiaan@haver.com"
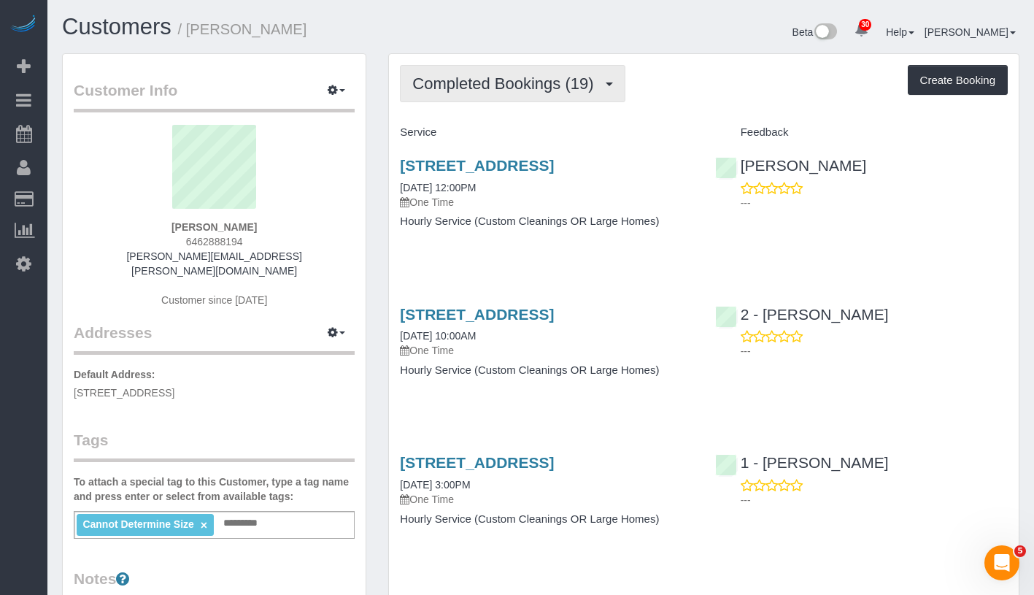
click at [504, 79] on span "Completed Bookings (19)" at bounding box center [506, 83] width 188 height 18
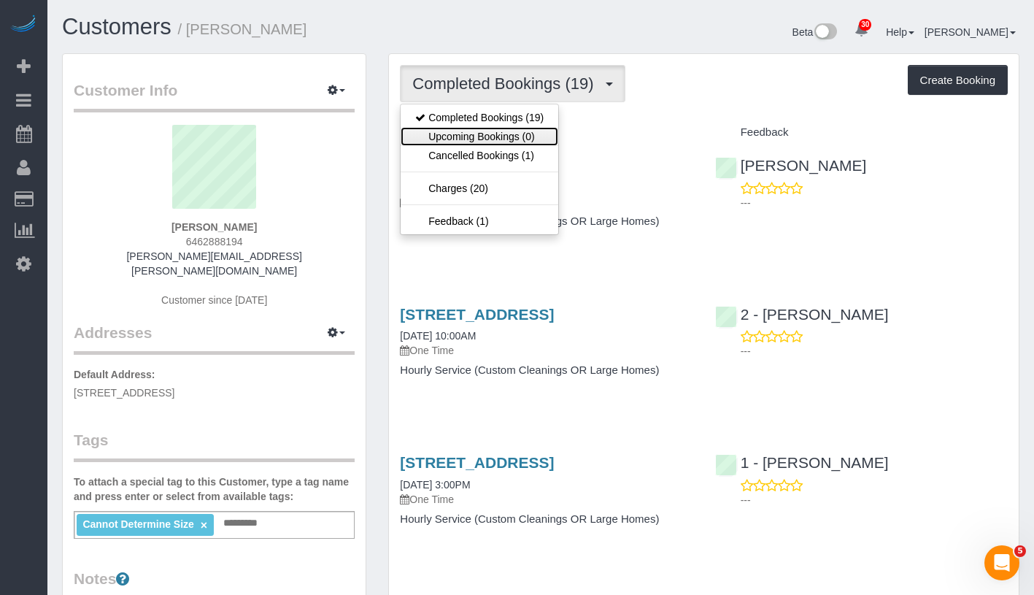
click at [493, 138] on link "Upcoming Bookings (0)" at bounding box center [480, 136] width 158 height 19
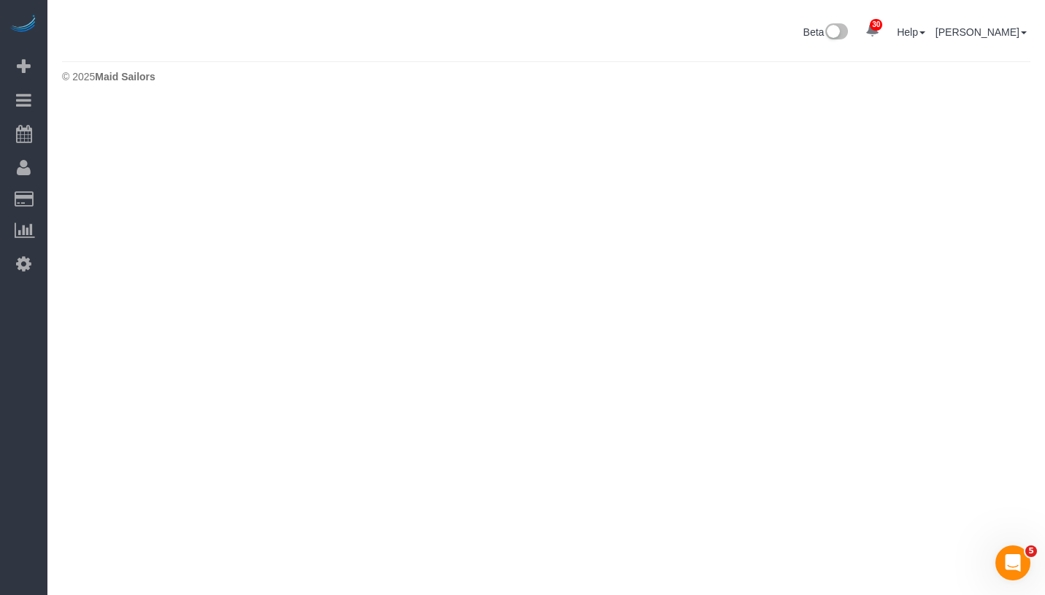
click at [0, 0] on input "[PERSON_NAME]" at bounding box center [0, 0] width 0 height 0
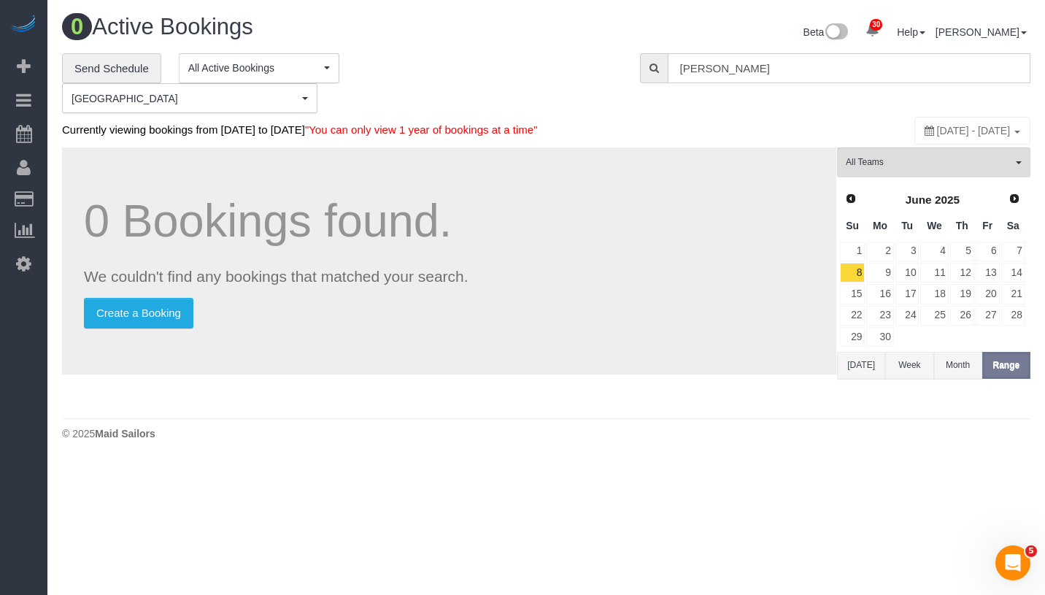
click at [803, 66] on input "[PERSON_NAME]" at bounding box center [849, 68] width 363 height 30
click at [808, 66] on input "[PERSON_NAME]" at bounding box center [849, 68] width 363 height 30
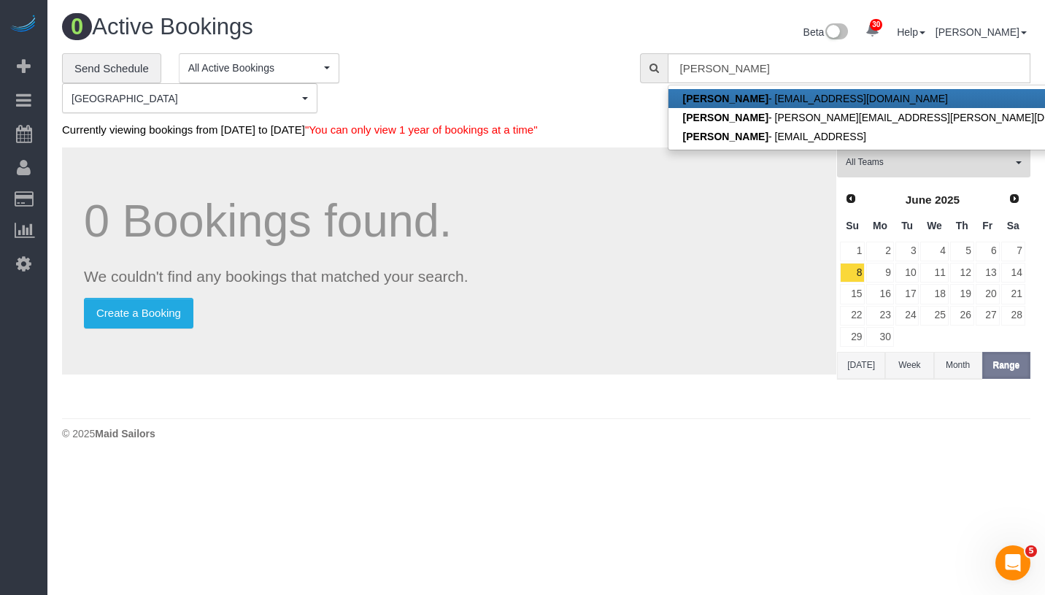
click at [749, 96] on strong "[PERSON_NAME]" at bounding box center [725, 99] width 85 height 12
type input "[EMAIL_ADDRESS][DOMAIN_NAME]"
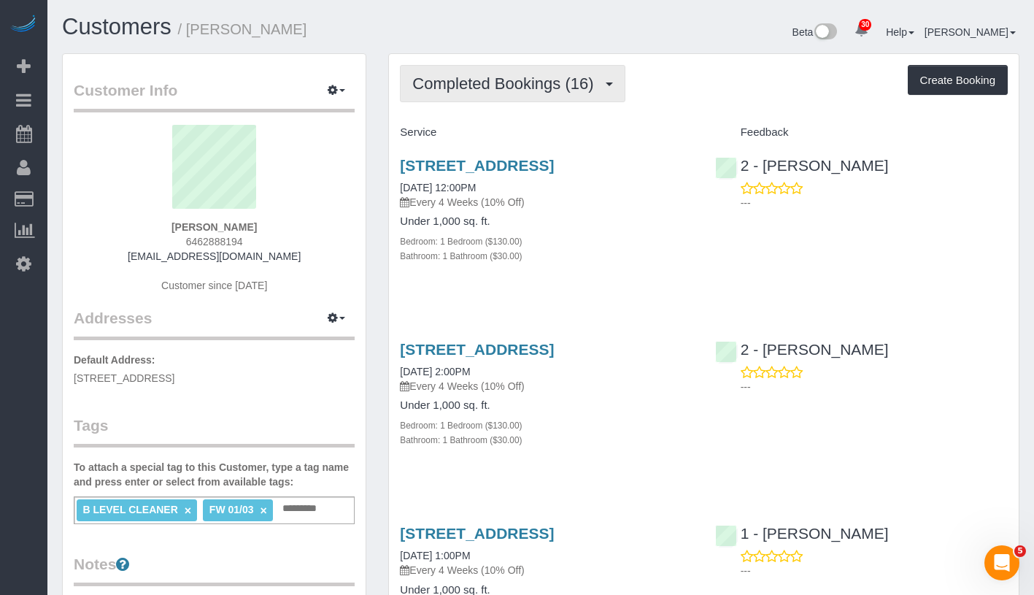
click at [495, 90] on span "Completed Bookings (16)" at bounding box center [506, 83] width 188 height 18
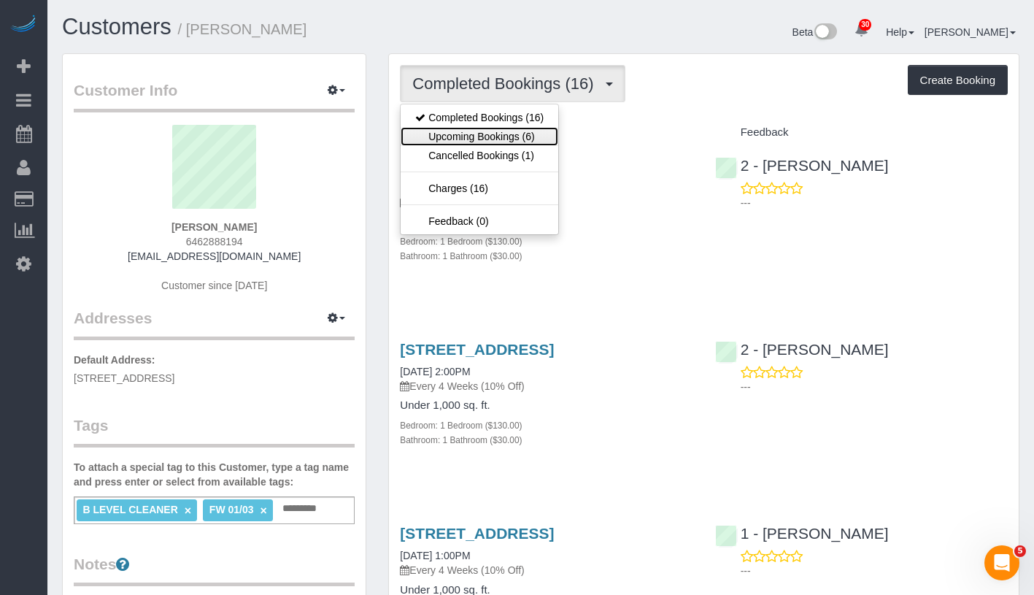
click at [495, 128] on link "Upcoming Bookings (6)" at bounding box center [480, 136] width 158 height 19
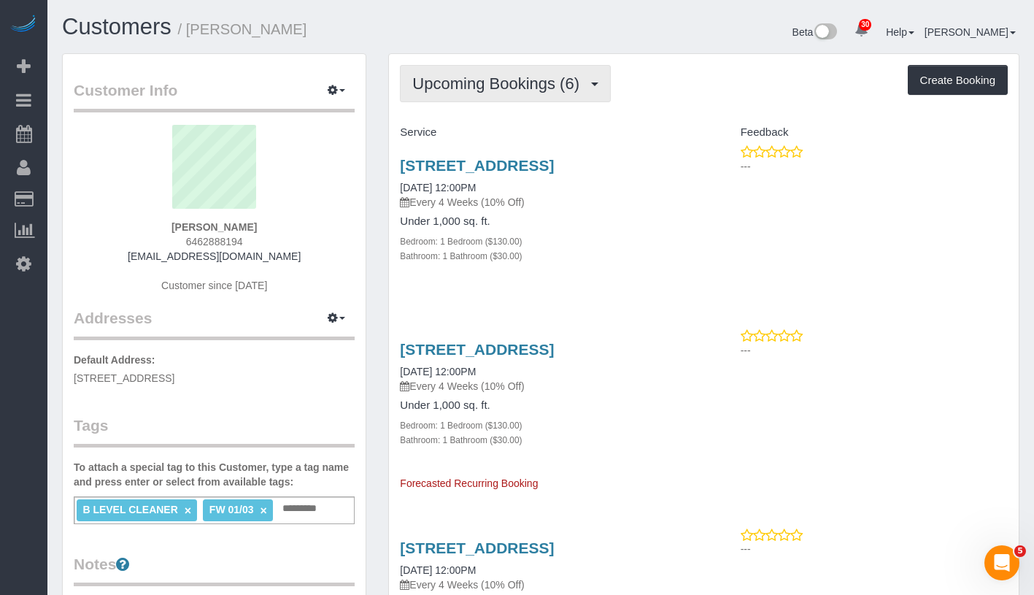
click at [536, 85] on span "Upcoming Bookings (6)" at bounding box center [499, 83] width 174 height 18
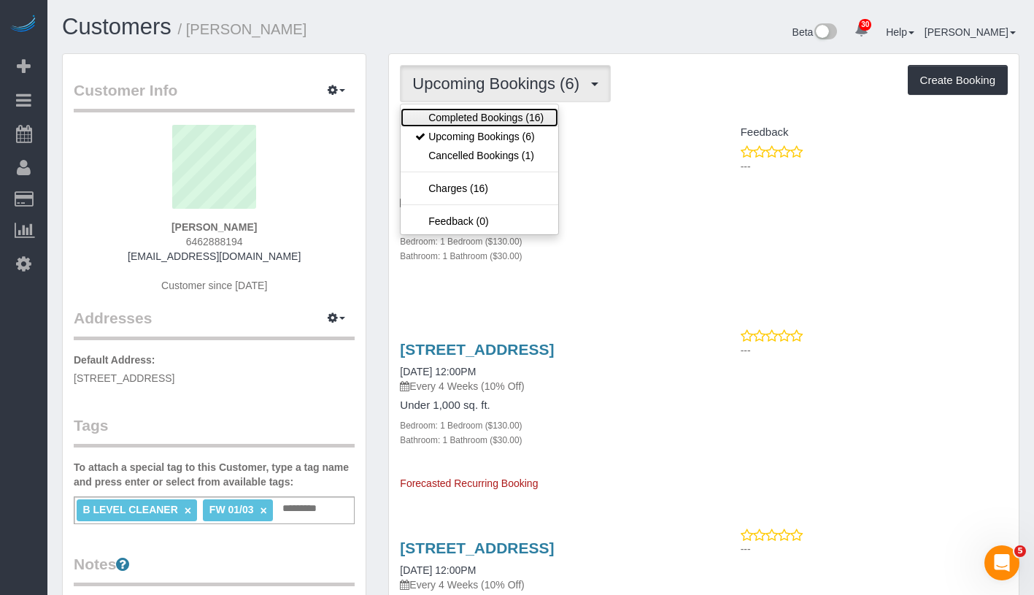
click at [524, 122] on link "Completed Bookings (16)" at bounding box center [480, 117] width 158 height 19
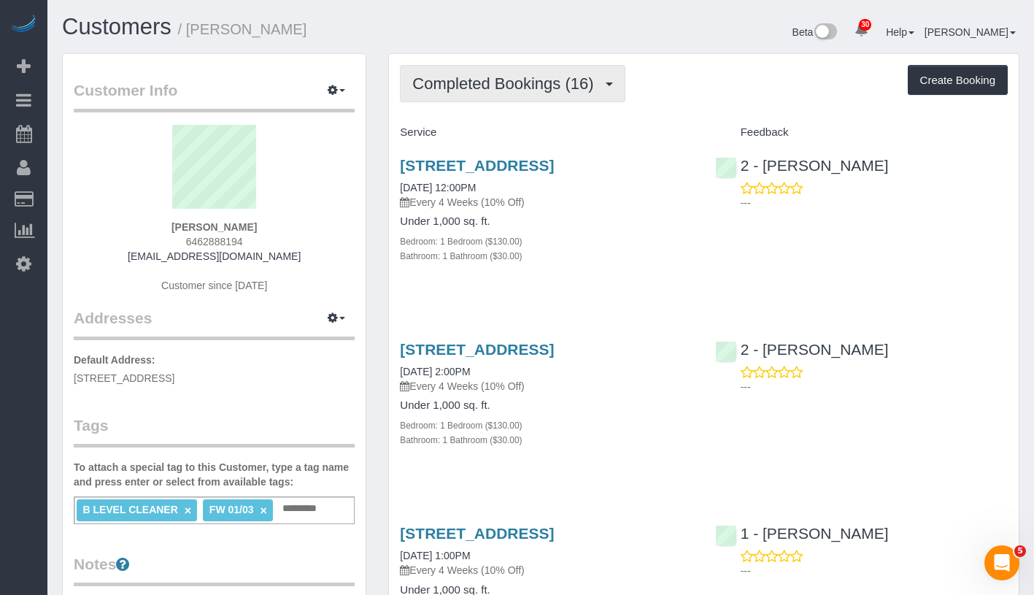
click at [549, 82] on span "Completed Bookings (16)" at bounding box center [506, 83] width 188 height 18
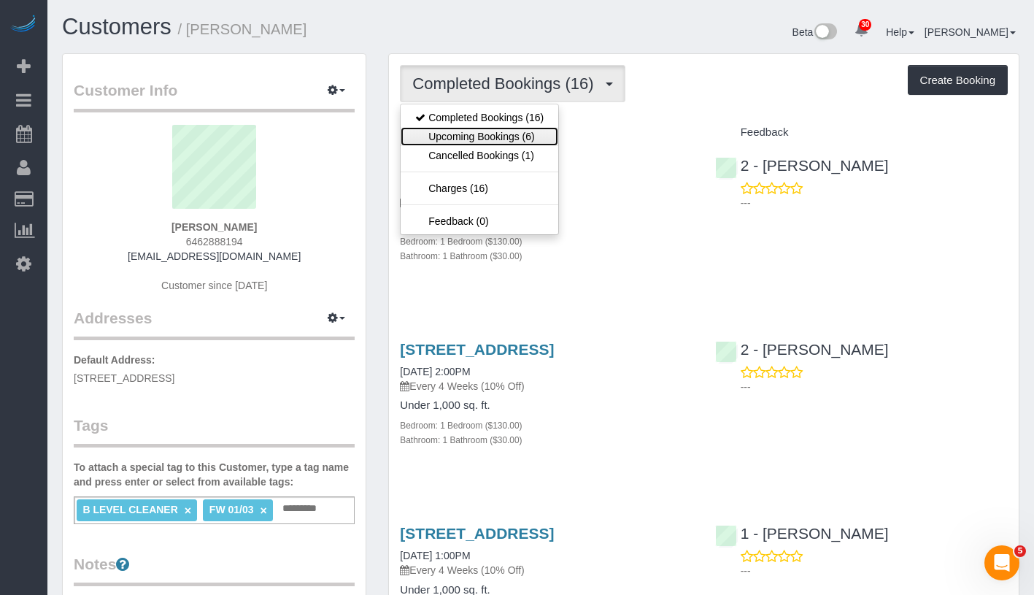
click at [526, 137] on link "Upcoming Bookings (6)" at bounding box center [480, 136] width 158 height 19
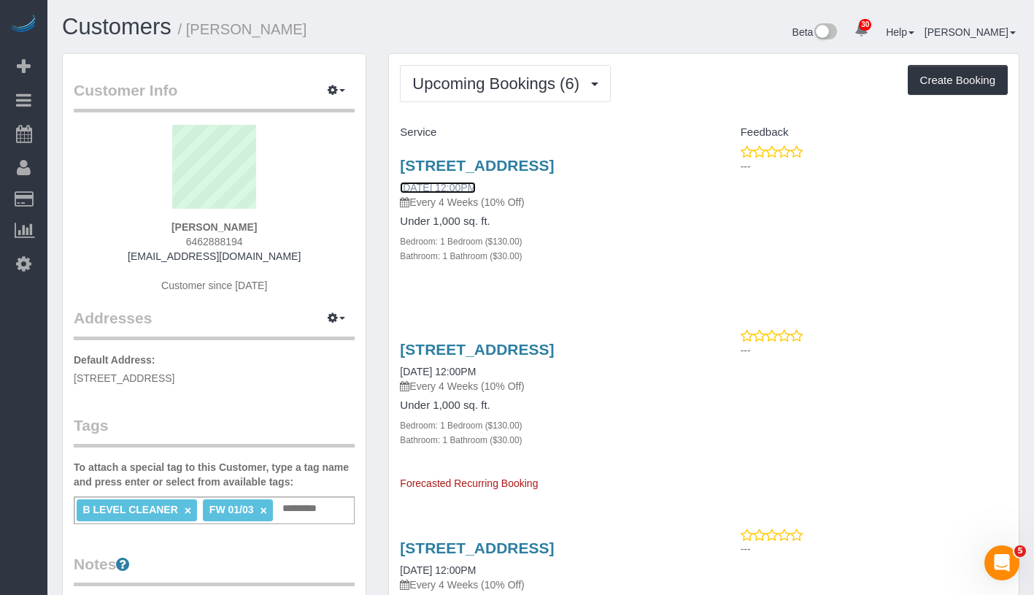
click at [436, 193] on link "10/24/2025 12:00PM" at bounding box center [438, 188] width 76 height 12
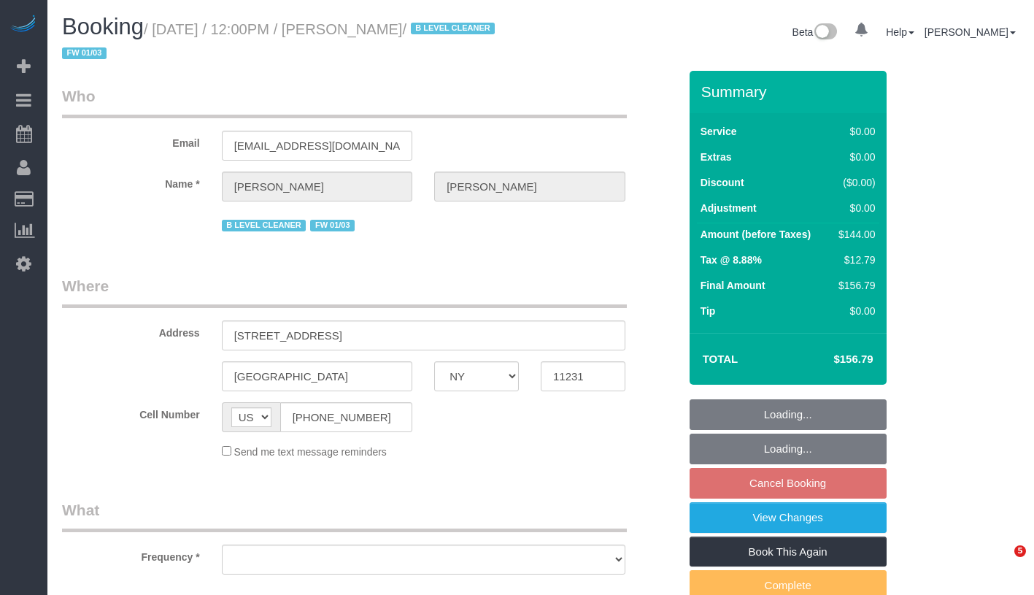
select select "NY"
select select "object:918"
select select "1"
select select "number:89"
select select "number:90"
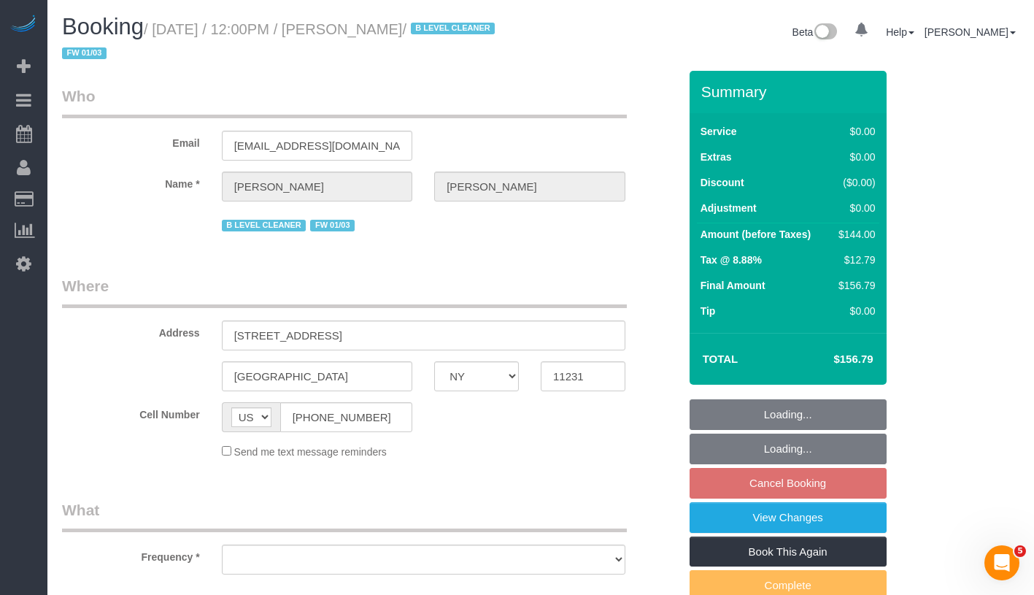
select select "number:15"
select select "number:5"
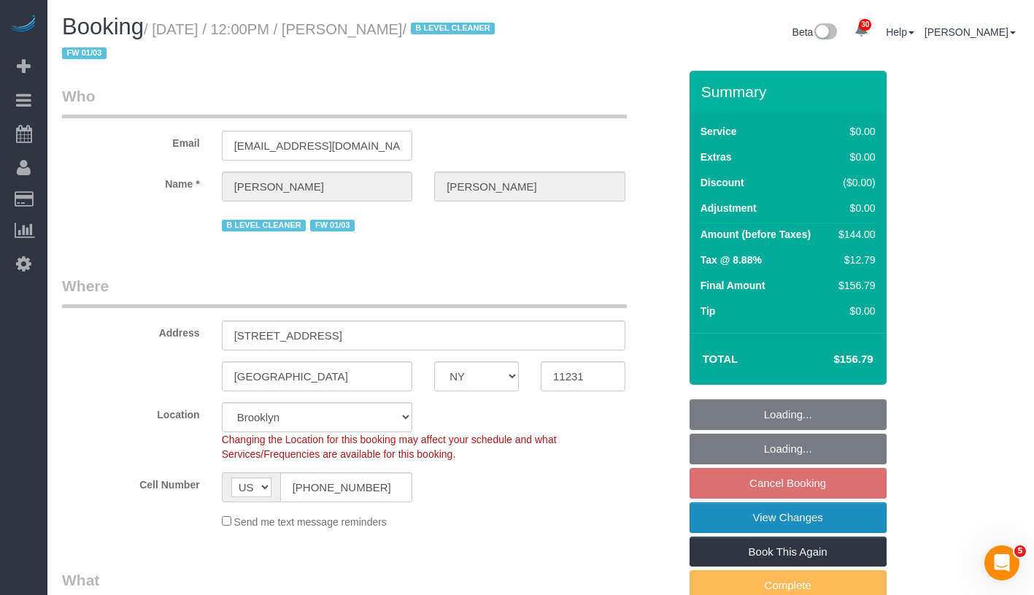
select select "object:1067"
select select "spot5"
click at [855, 519] on link "View Changes" at bounding box center [788, 517] width 197 height 31
select select "string:stripe-pm_1PgYP34VGloSiKo7Mp6Huc2u"
select select "1"
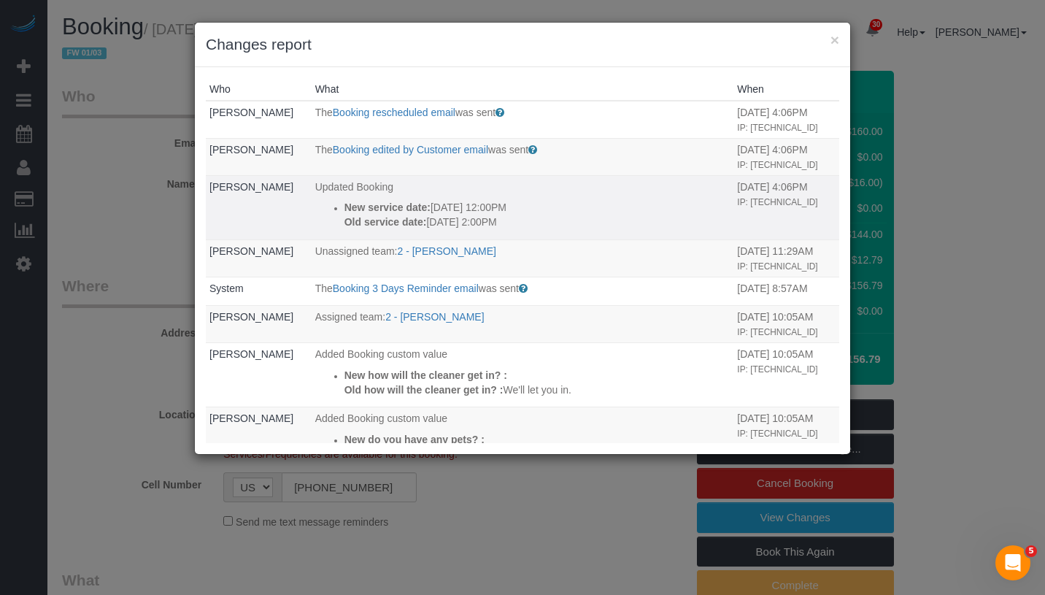
drag, startPoint x: 319, startPoint y: 225, endPoint x: 533, endPoint y: 256, distance: 216.8
click at [533, 239] on td "Updated Booking New service date: [DATE] 12:00PM Old service date: [DATE] 2:00PM" at bounding box center [523, 207] width 423 height 64
copy div "New service date: [DATE] 12:00PM Old service date: [DATE] 2:00PM"
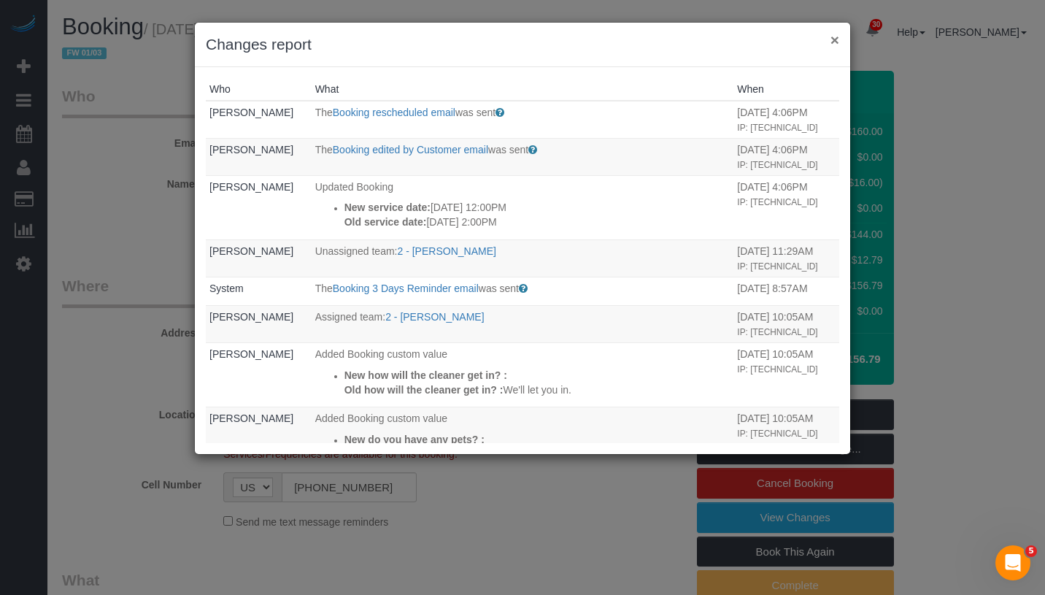
click at [832, 42] on button "×" at bounding box center [834, 39] width 9 height 15
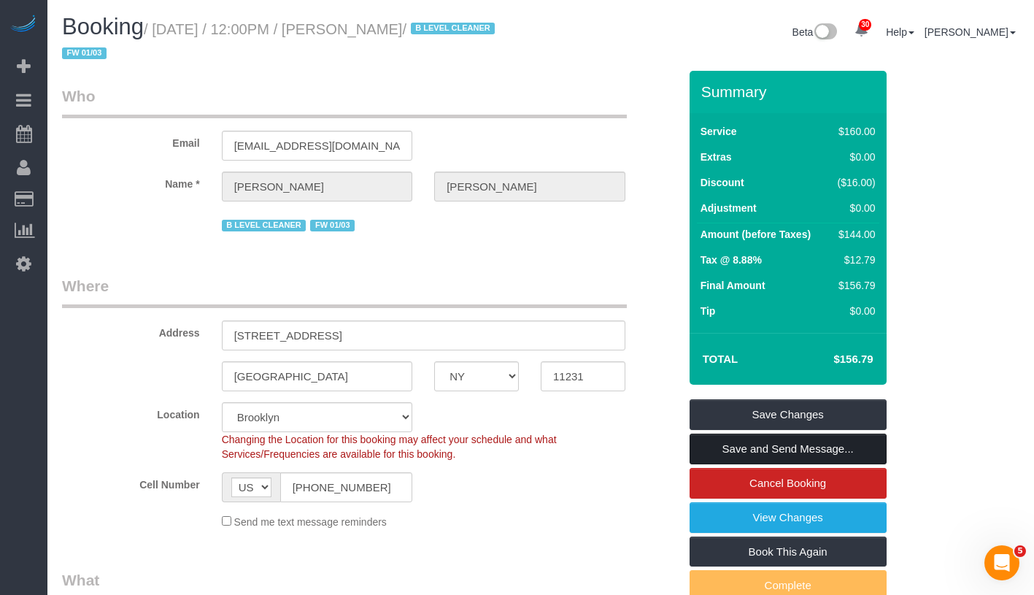
click at [858, 448] on link "Save and Send Message..." at bounding box center [788, 448] width 197 height 31
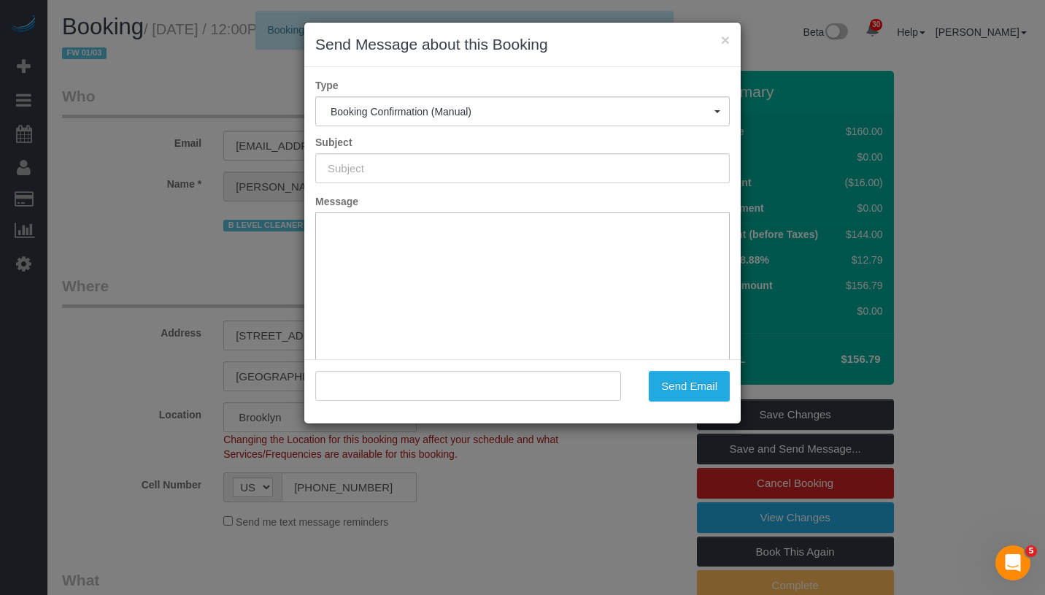
type input "Cleaning Confirmed for 10/24/2025 at 12:00pm"
type input ""Christiaan Gentile" <chrstngentile@gmail.com>"
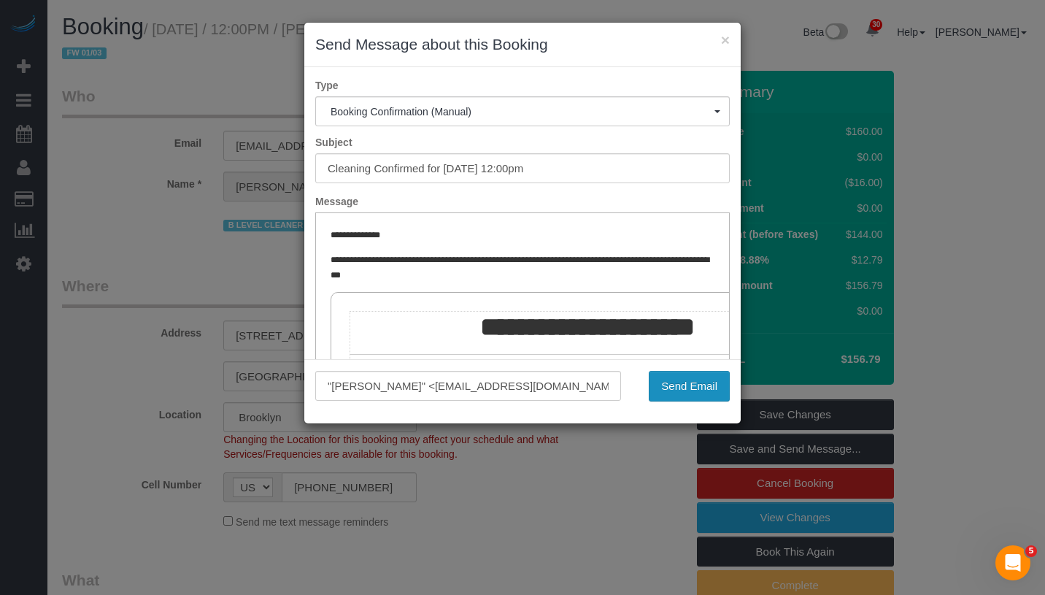
click at [692, 390] on button "Send Email" at bounding box center [689, 386] width 81 height 31
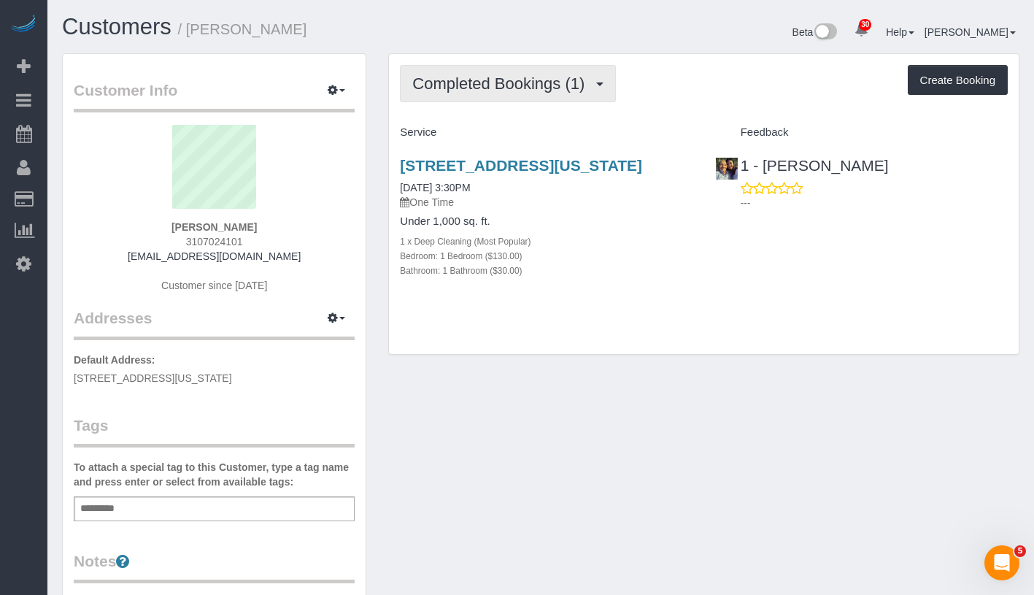
click at [539, 88] on span "Completed Bookings (1)" at bounding box center [502, 83] width 180 height 18
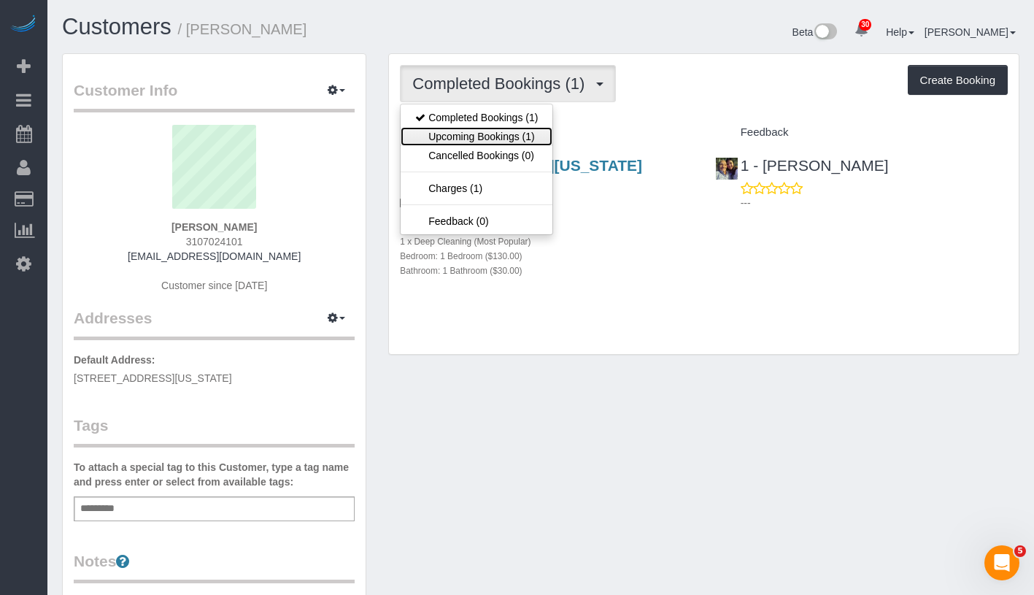
click at [522, 131] on link "Upcoming Bookings (1)" at bounding box center [477, 136] width 152 height 19
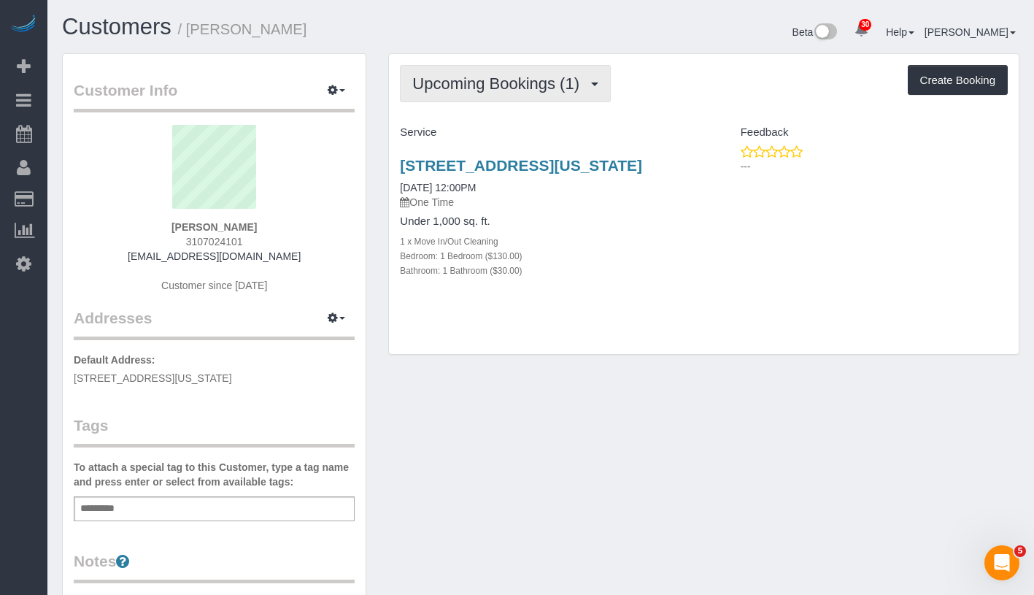
click at [510, 75] on span "Upcoming Bookings (1)" at bounding box center [499, 83] width 174 height 18
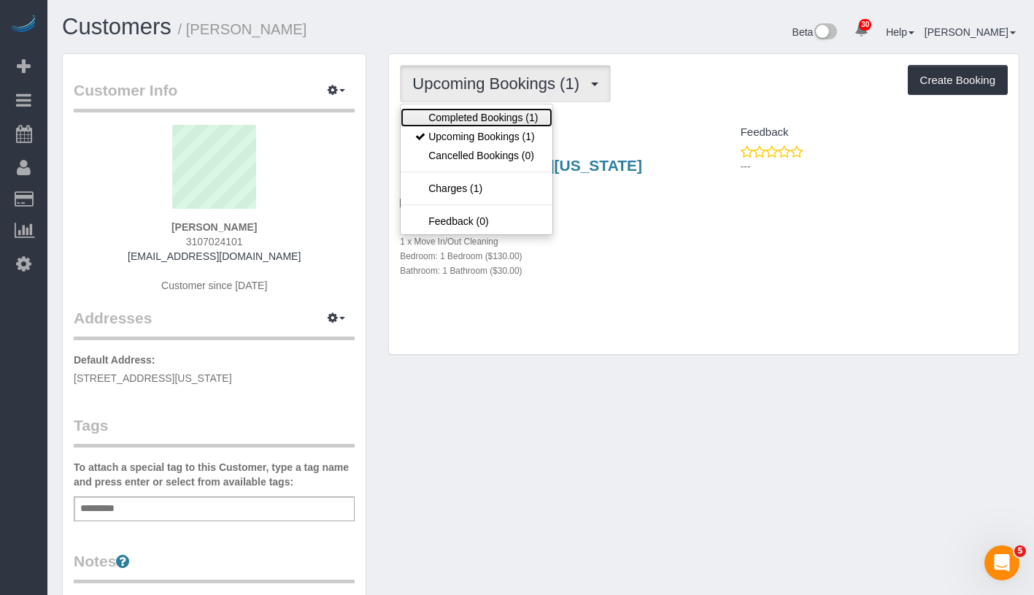
click at [501, 109] on link "Completed Bookings (1)" at bounding box center [477, 117] width 152 height 19
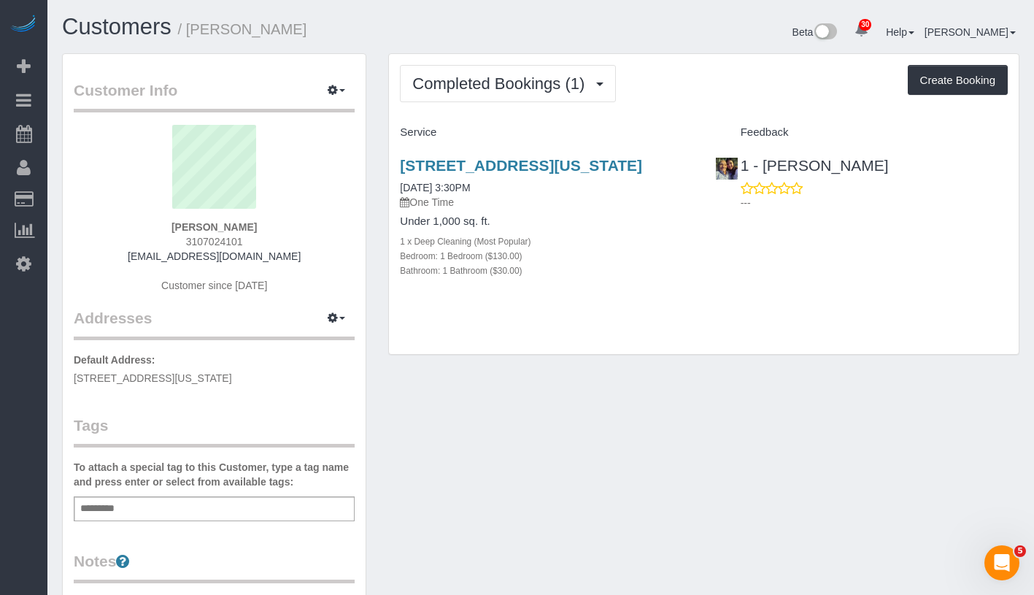
click at [503, 107] on div "Completed Bookings (1) Completed Bookings (1) Upcoming Bookings (1) Cancelled B…" at bounding box center [704, 204] width 630 height 301
click at [515, 85] on span "Completed Bookings (1)" at bounding box center [502, 83] width 180 height 18
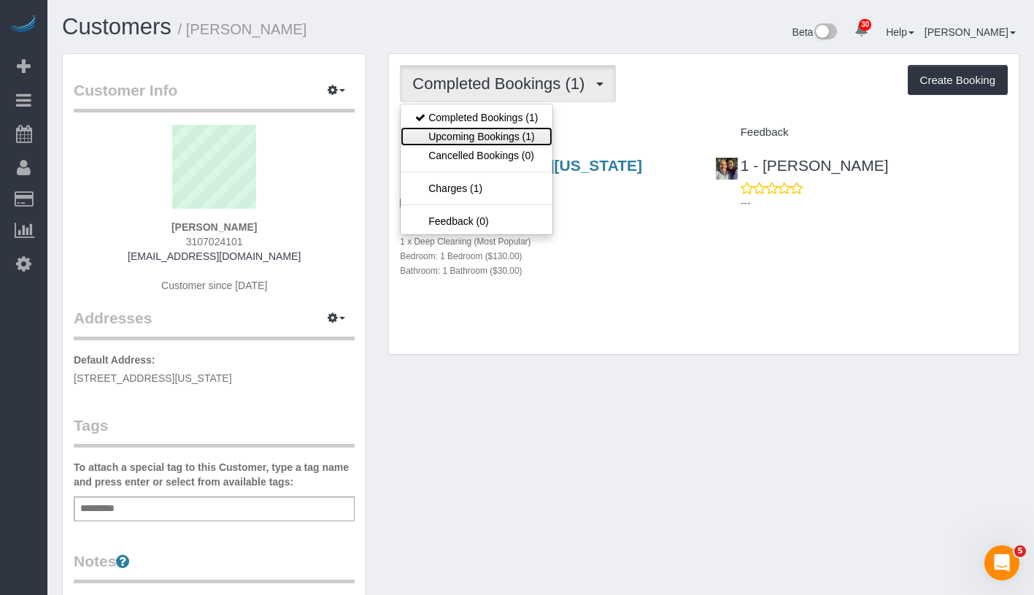
click at [490, 134] on link "Upcoming Bookings (1)" at bounding box center [477, 136] width 152 height 19
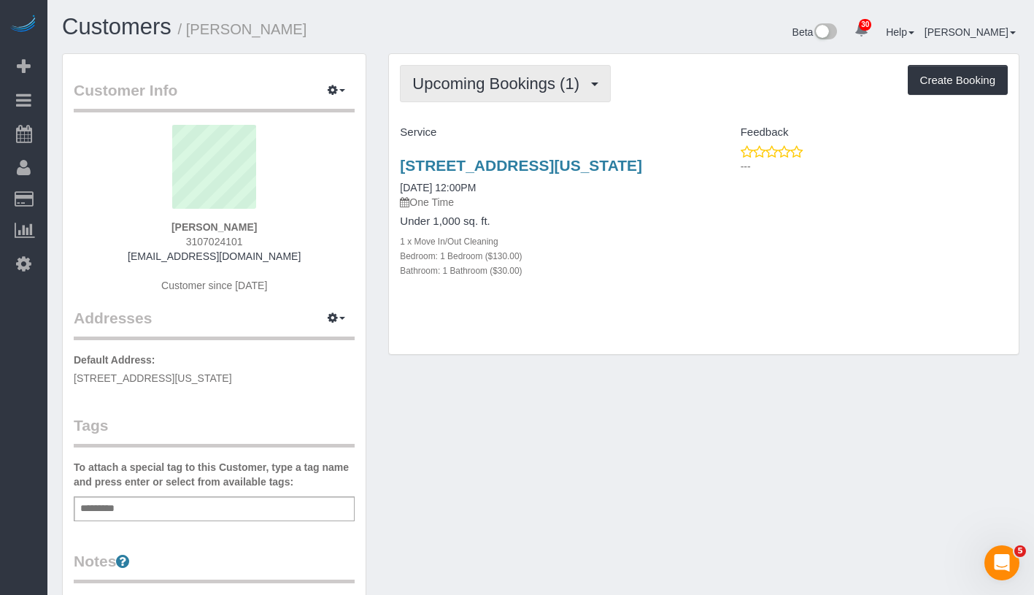
click at [540, 76] on span "Upcoming Bookings (1)" at bounding box center [499, 83] width 174 height 18
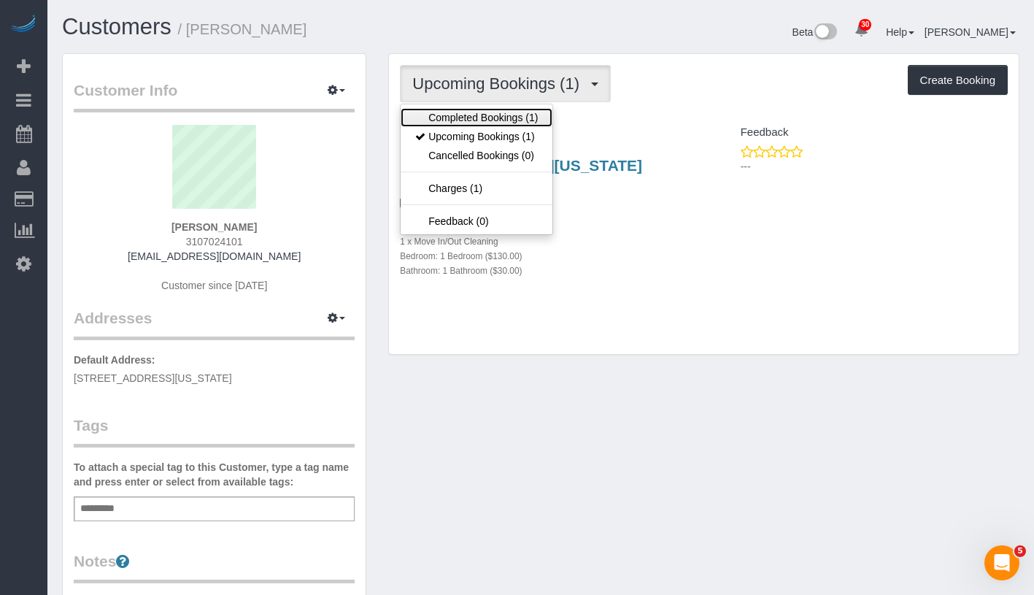
click at [533, 113] on link "Completed Bookings (1)" at bounding box center [477, 117] width 152 height 19
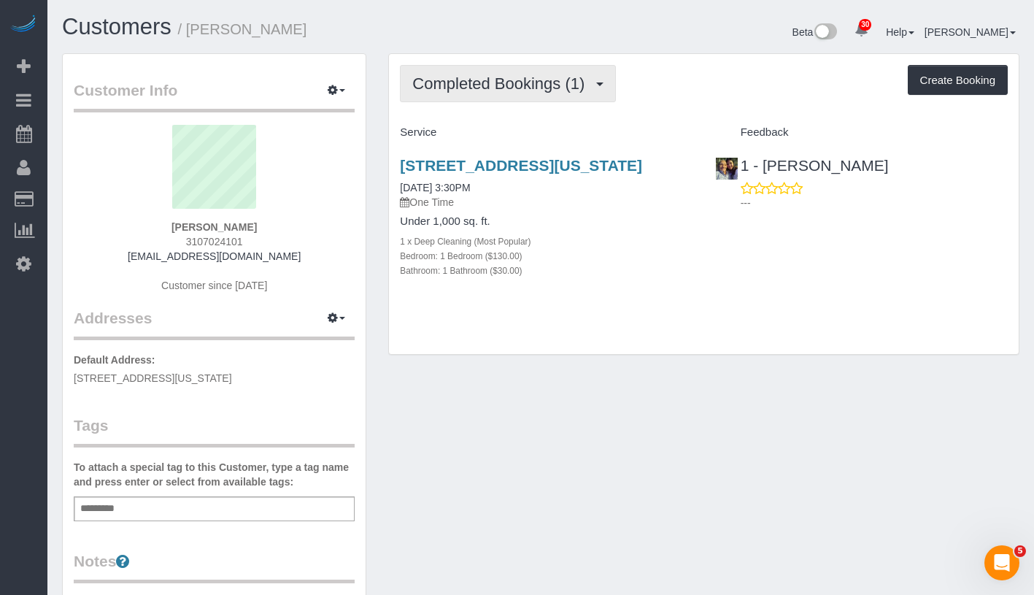
click at [541, 85] on span "Completed Bookings (1)" at bounding box center [502, 83] width 180 height 18
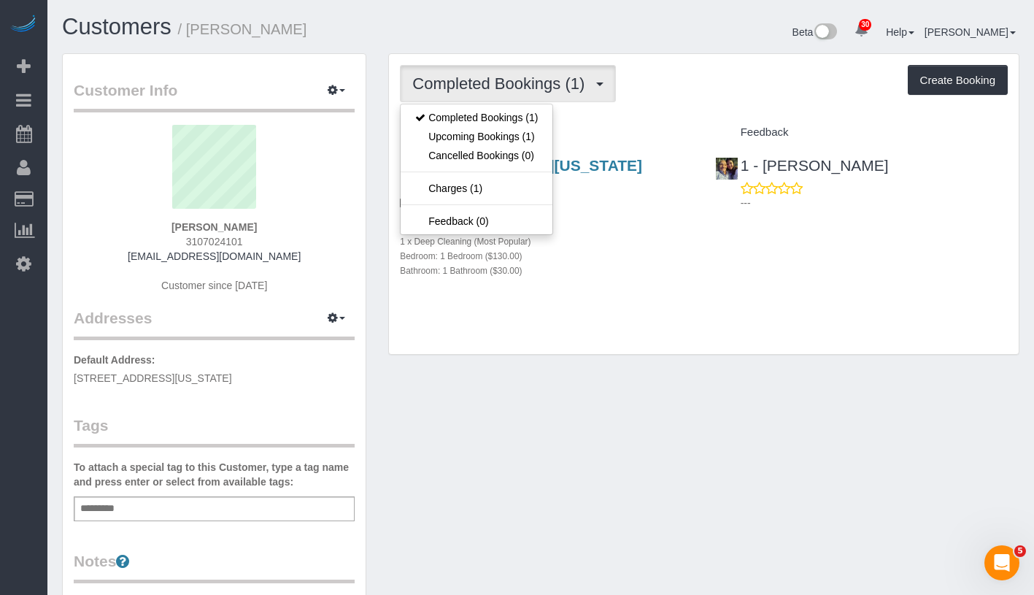
click at [709, 306] on div "15 Park Row, Apt.5b, New York, NY 10038 05/31/2025 3:30PM One Time Under 1,000 …" at bounding box center [704, 225] width 630 height 162
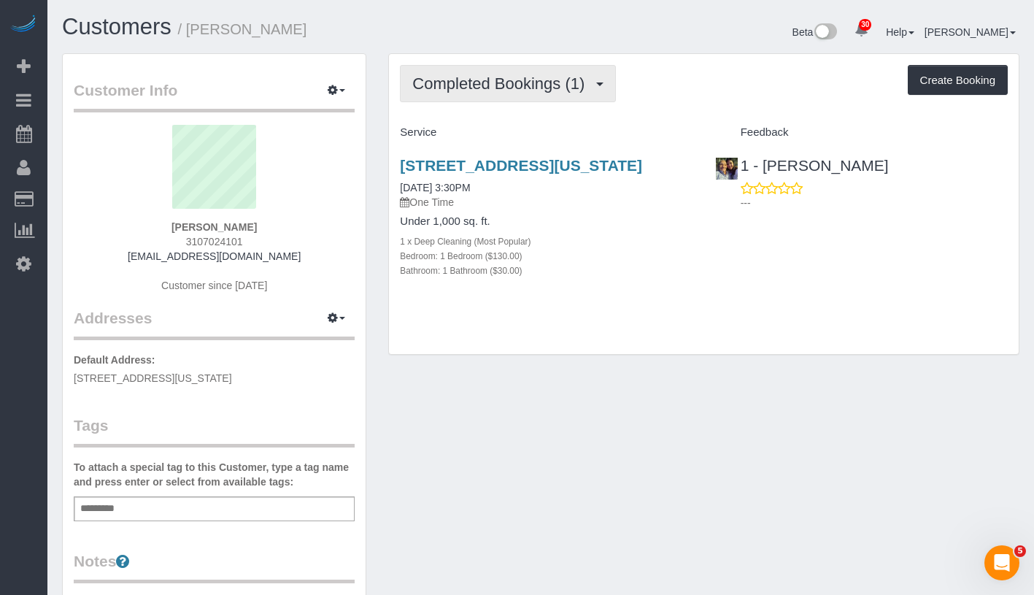
click at [540, 70] on button "Completed Bookings (1)" at bounding box center [508, 83] width 216 height 37
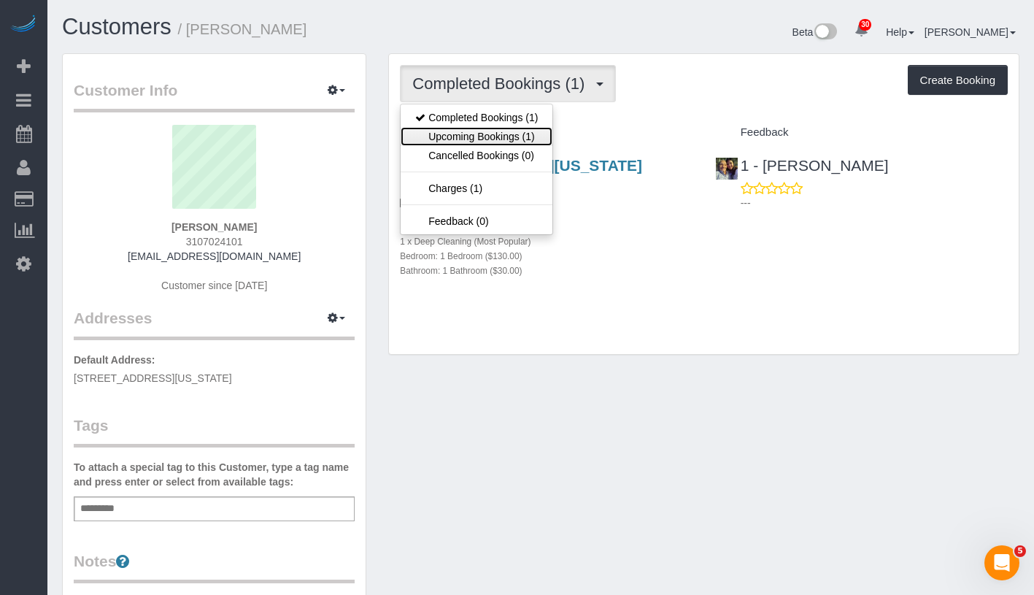
click at [535, 140] on link "Upcoming Bookings (1)" at bounding box center [477, 136] width 152 height 19
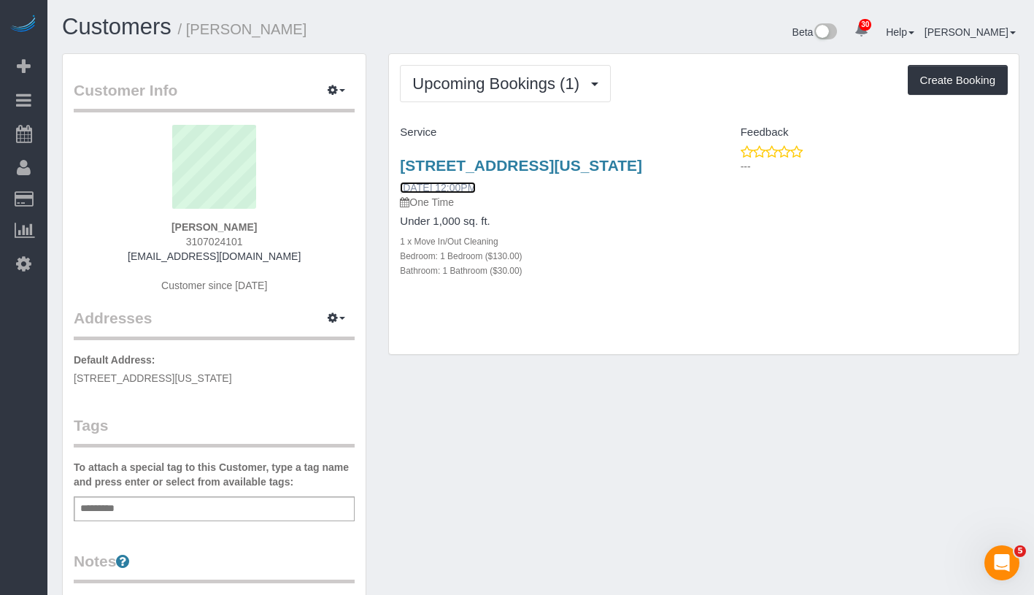
click at [471, 188] on link "10/03/2025 12:00PM" at bounding box center [438, 188] width 76 height 12
copy link "10/03/2025 12:00PM"
drag, startPoint x: 394, startPoint y: 186, endPoint x: 520, endPoint y: 185, distance: 126.2
click at [520, 185] on div "15 Park Row, 5b, New York, NY 10038 10/03/2025 12:00PM One Time Under 1,000 sq.…" at bounding box center [546, 225] width 315 height 162
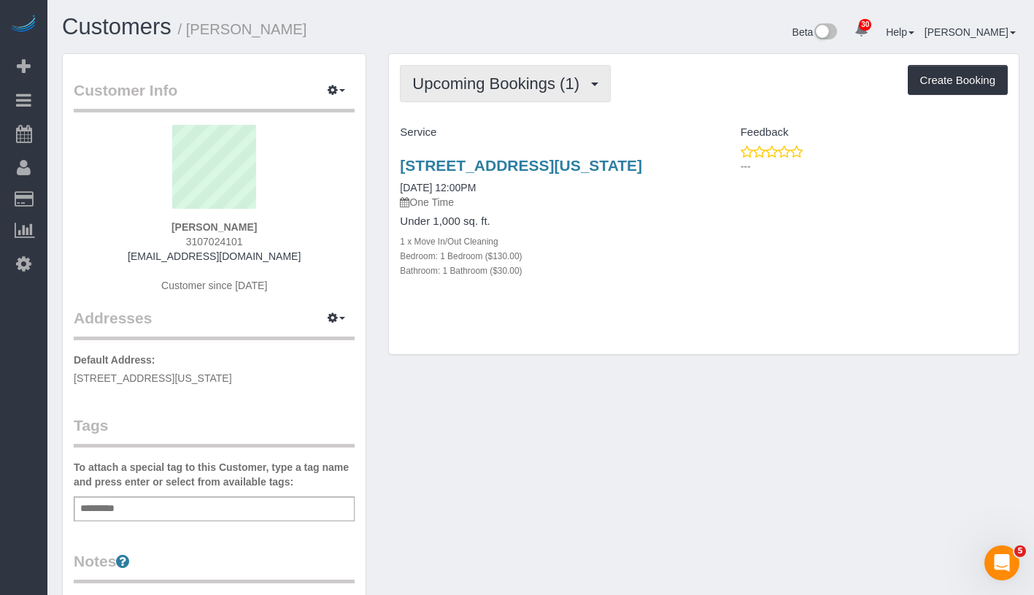
click at [464, 94] on button "Upcoming Bookings (1)" at bounding box center [505, 83] width 211 height 37
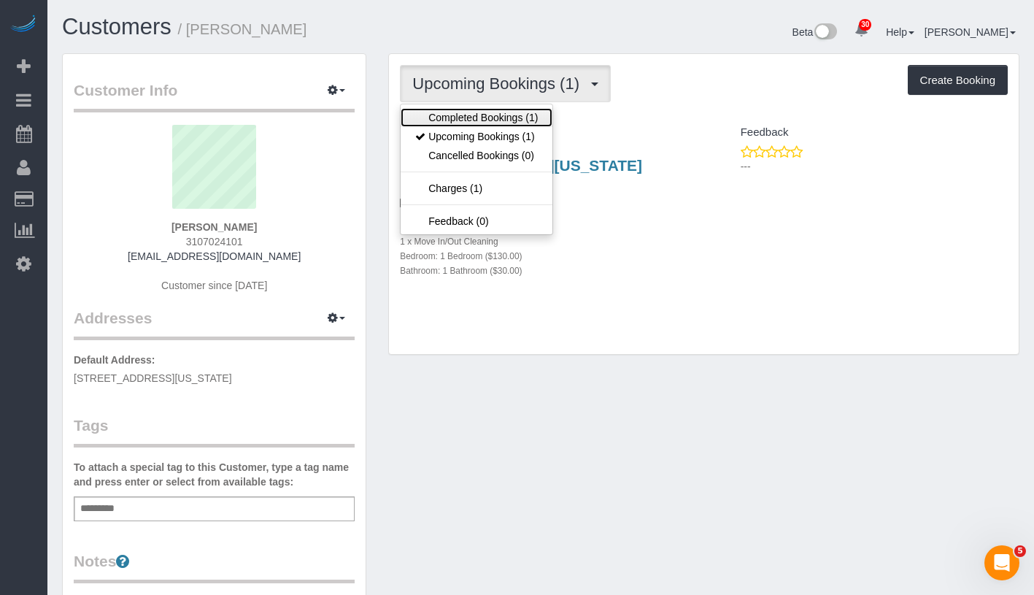
click at [466, 113] on link "Completed Bookings (1)" at bounding box center [477, 117] width 152 height 19
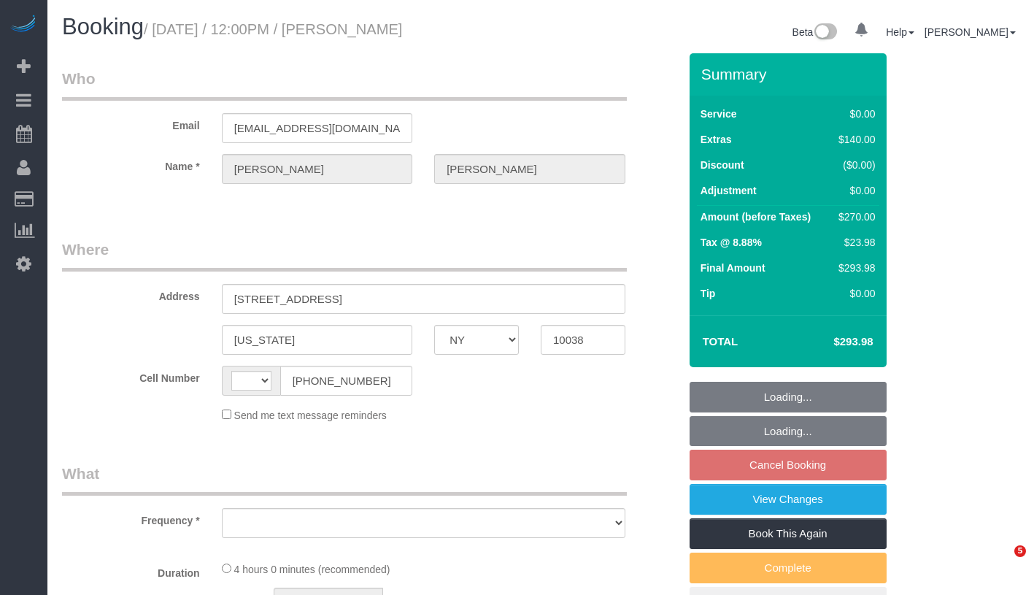
select select "NY"
select select "string:US"
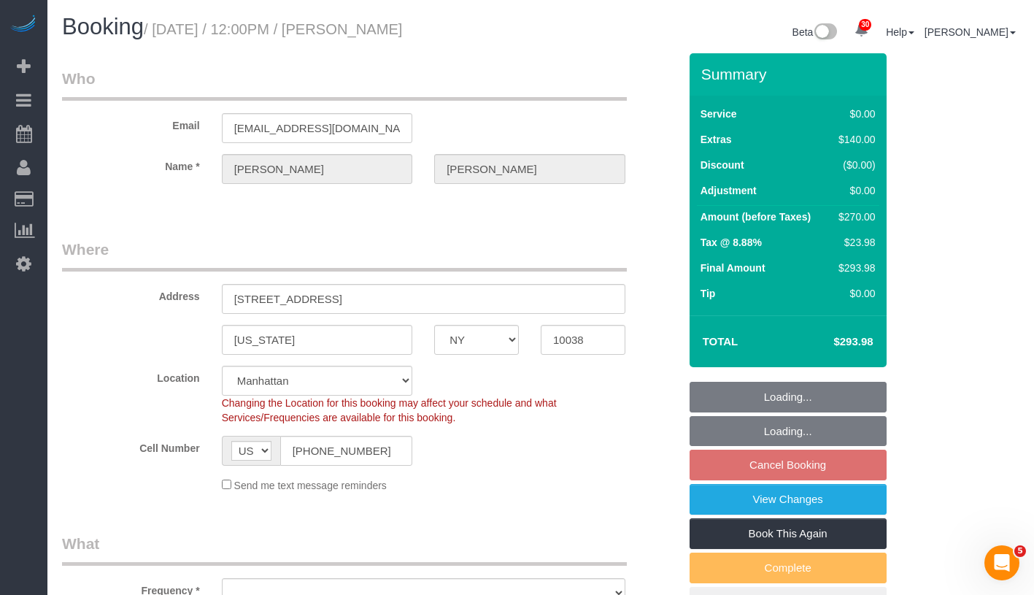
select select "object:802"
select select "string:stripe-pm_1SD8a34VGloSiKo7HT2DnPb1"
select select "1"
select select "spot5"
select select "number:59"
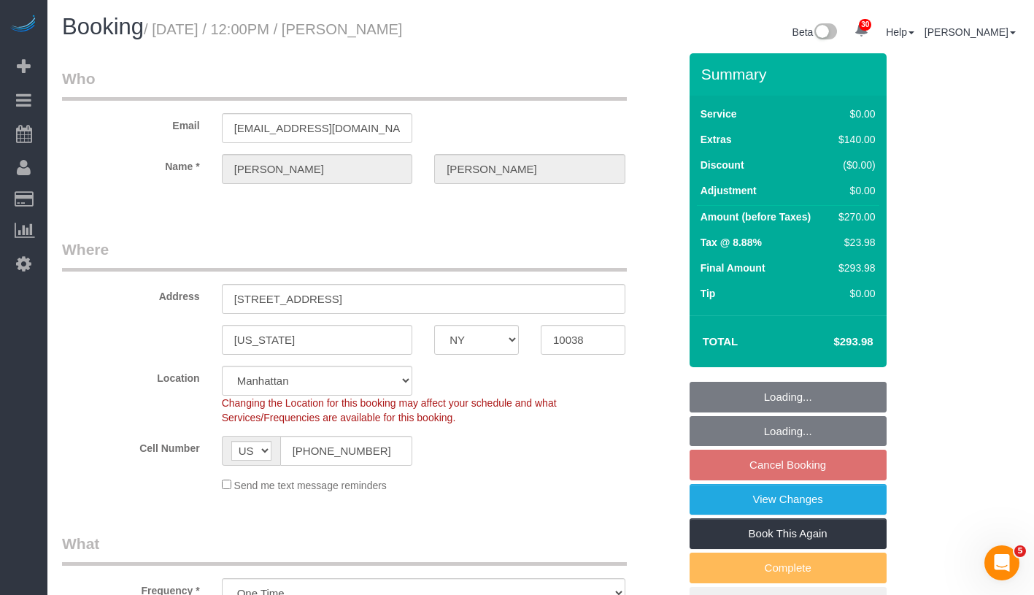
select select "number:73"
select select "number:15"
select select "number:5"
select select "object:1440"
click at [301, 298] on input "15 Park Row, 5B" at bounding box center [424, 299] width 404 height 30
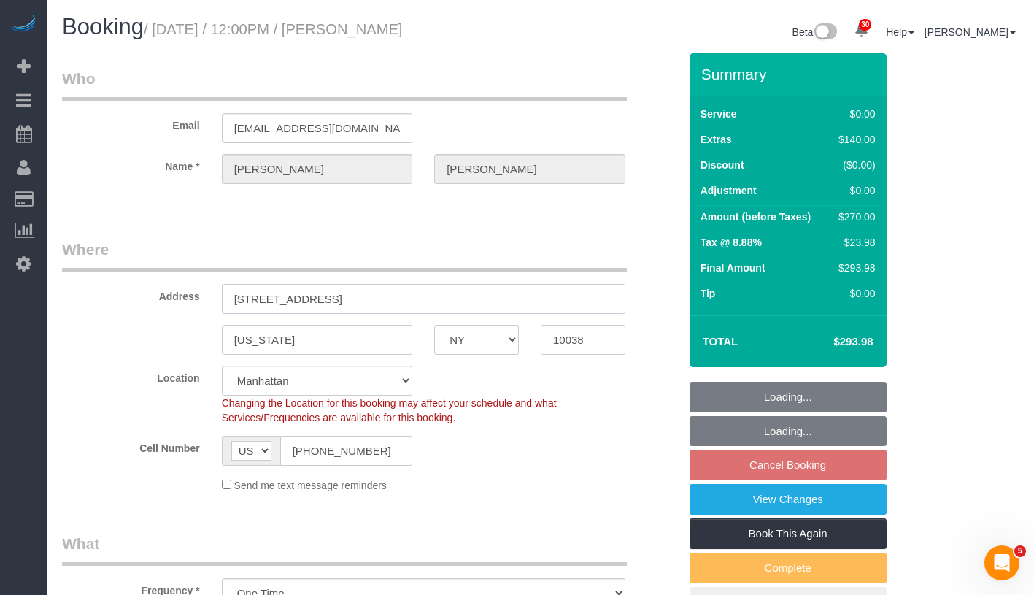
select select "1"
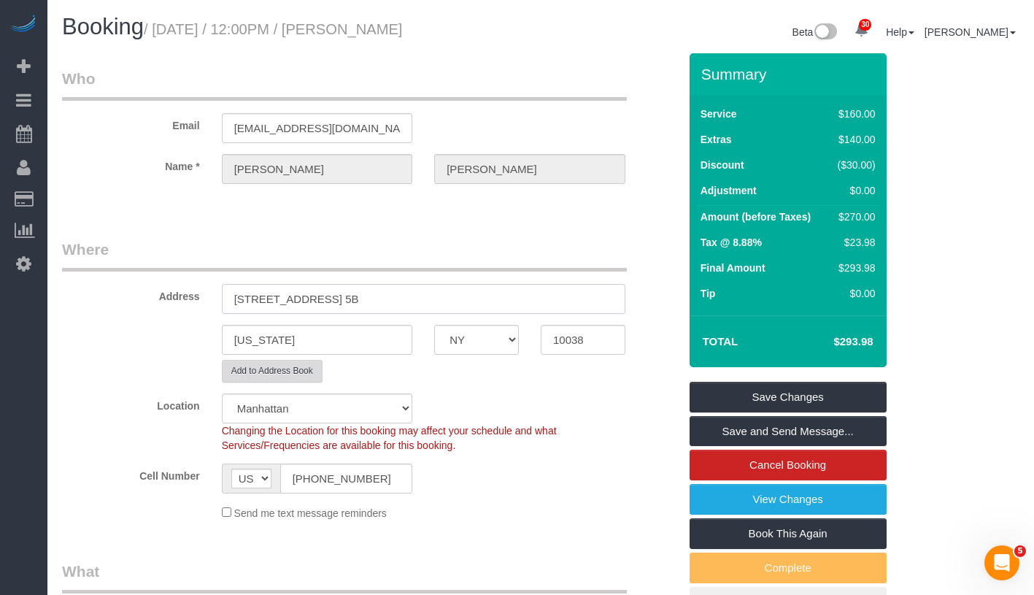
type input "15 Park Row, Apt. 5B"
click at [309, 374] on button "Add to Address Book" at bounding box center [272, 371] width 101 height 23
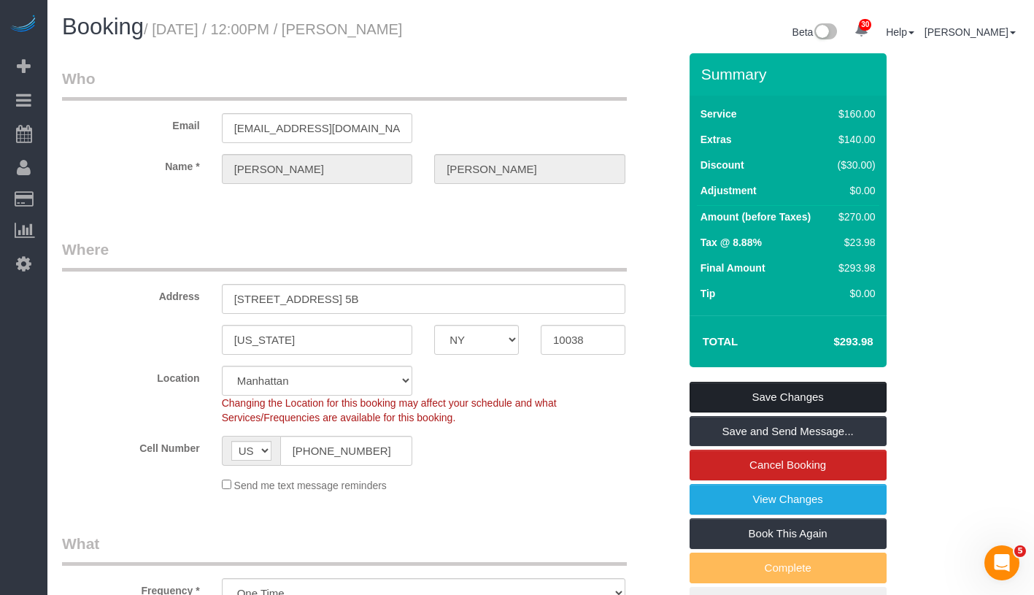
click at [873, 387] on link "Save Changes" at bounding box center [788, 397] width 197 height 31
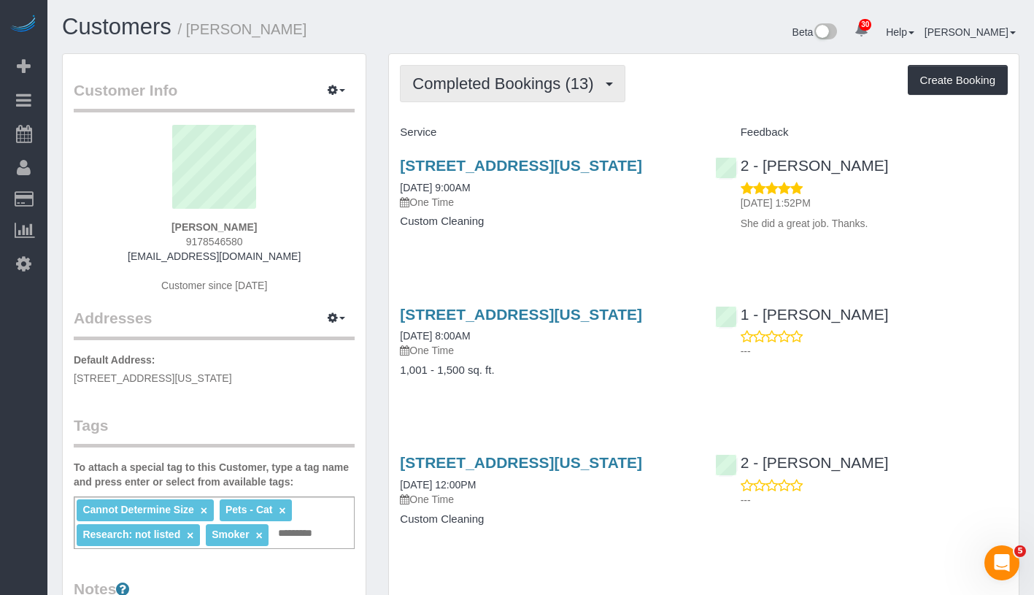
click at [490, 83] on span "Completed Bookings (13)" at bounding box center [506, 83] width 188 height 18
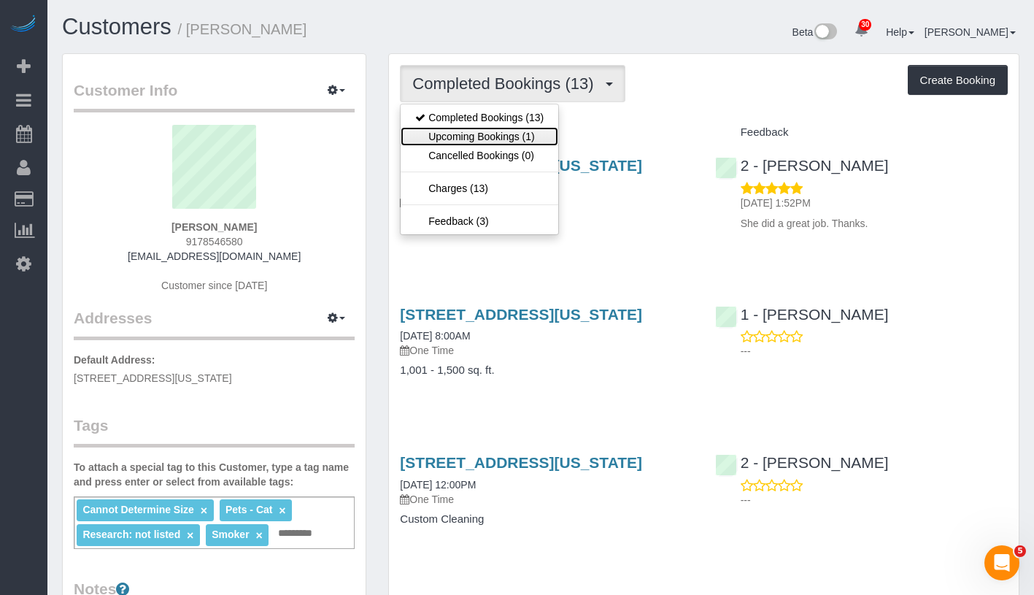
click at [484, 131] on link "Upcoming Bookings (1)" at bounding box center [480, 136] width 158 height 19
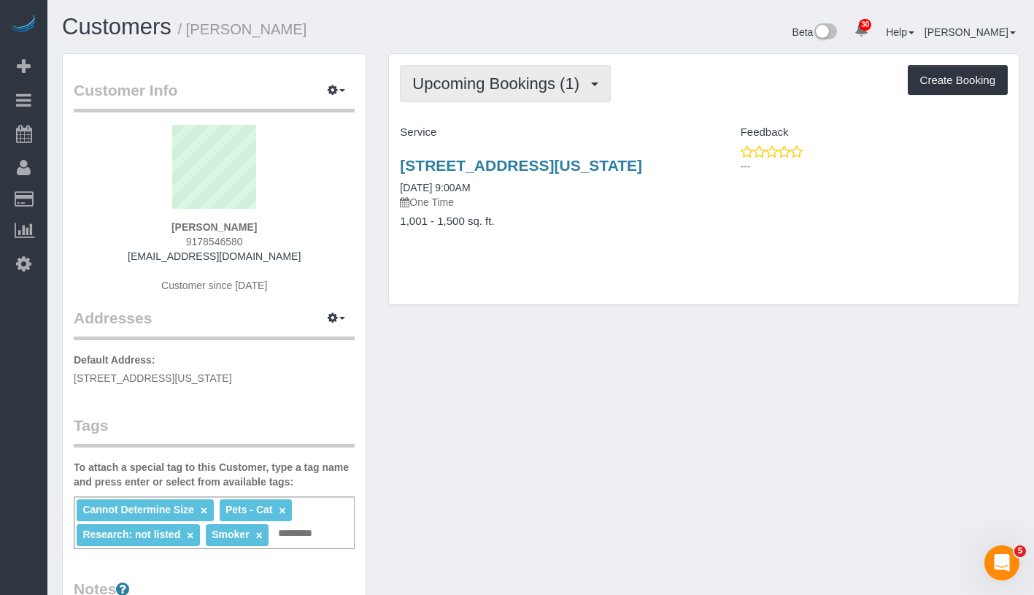
click at [501, 85] on span "Upcoming Bookings (1)" at bounding box center [499, 83] width 174 height 18
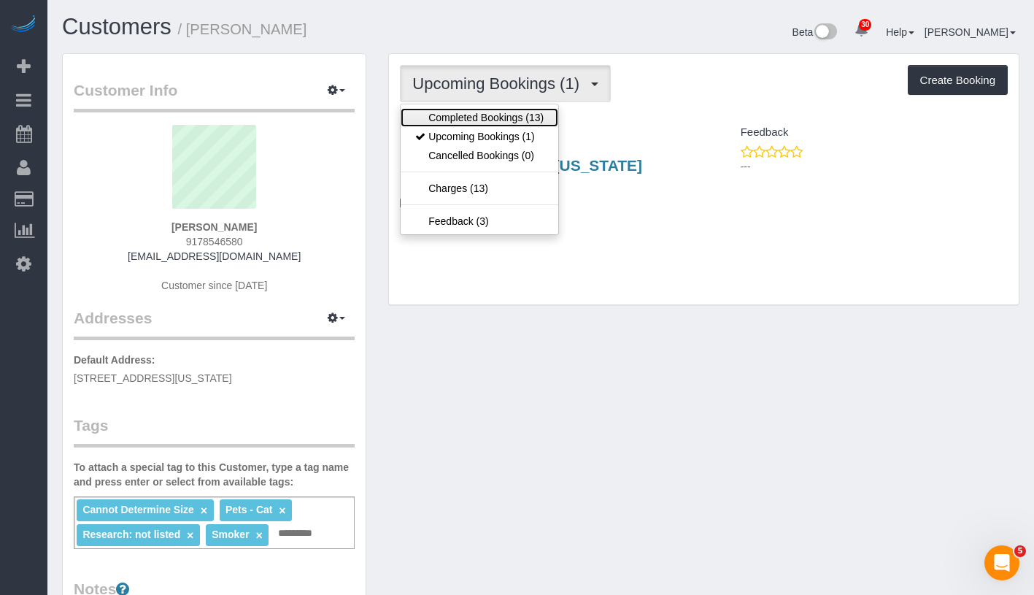
click at [484, 120] on link "Completed Bookings (13)" at bounding box center [480, 117] width 158 height 19
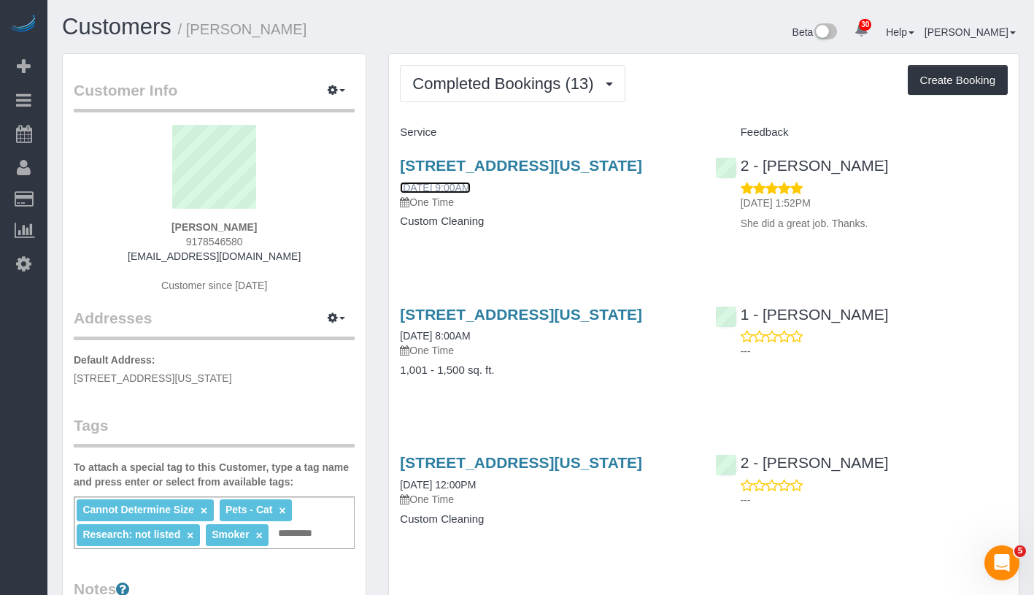
click at [466, 193] on link "[DATE] 9:00AM" at bounding box center [435, 188] width 70 height 12
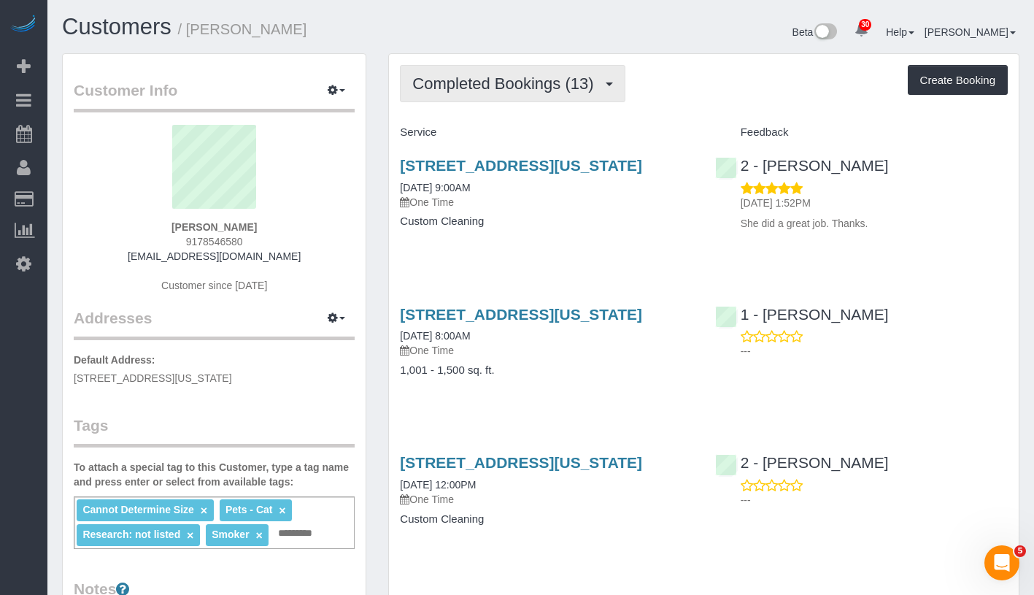
click at [528, 72] on button "Completed Bookings (13)" at bounding box center [512, 83] width 225 height 37
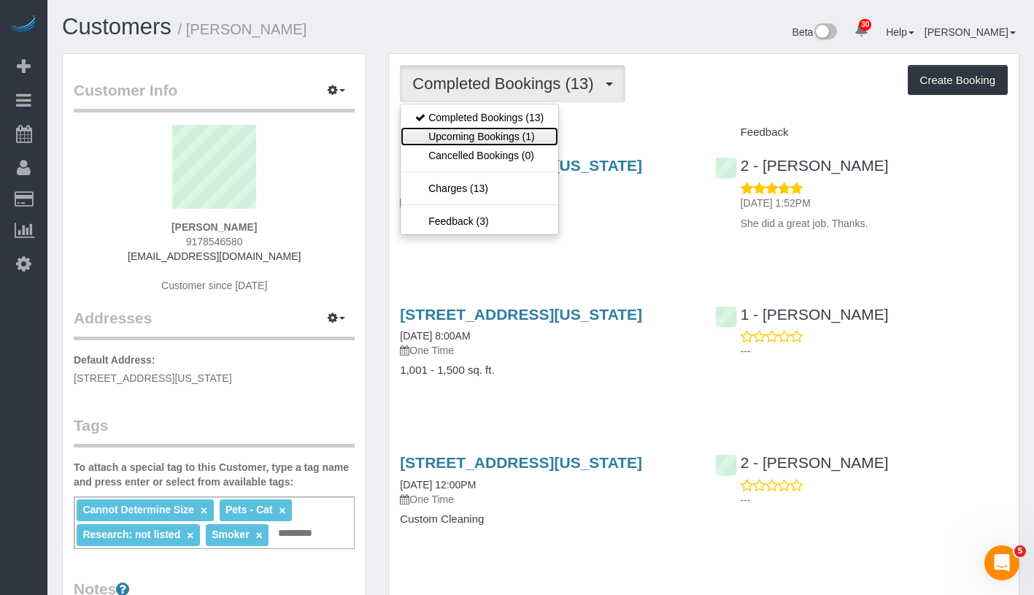
click at [506, 134] on link "Upcoming Bookings (1)" at bounding box center [480, 136] width 158 height 19
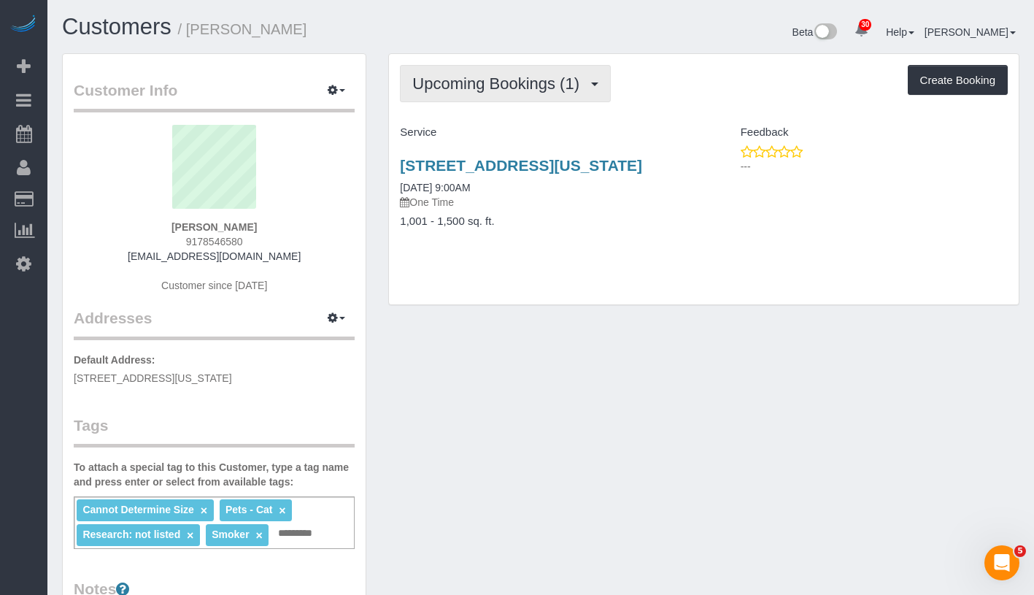
click at [511, 78] on span "Upcoming Bookings (1)" at bounding box center [499, 83] width 174 height 18
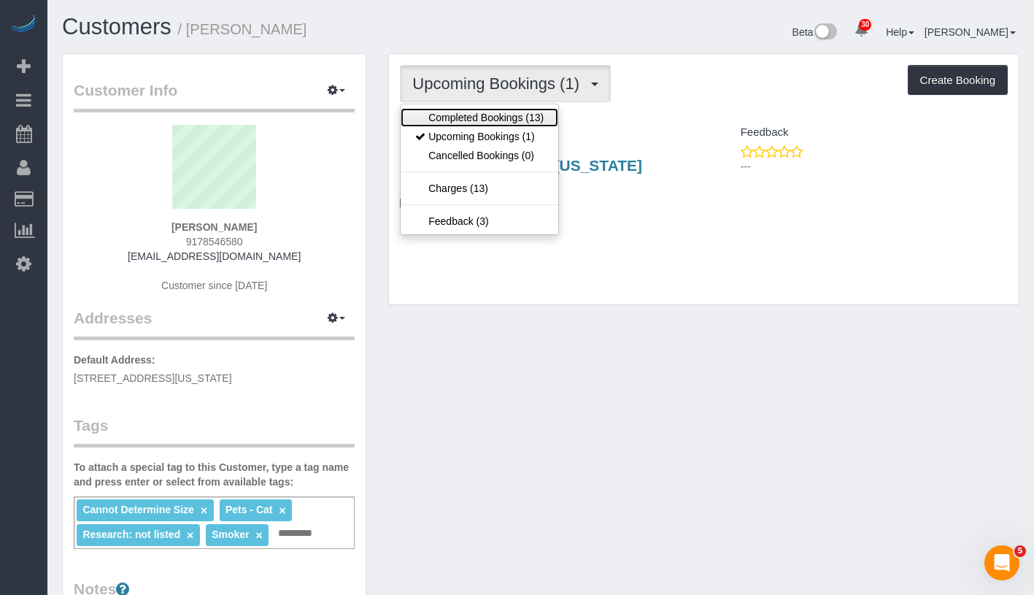
click at [498, 118] on link "Completed Bookings (13)" at bounding box center [480, 117] width 158 height 19
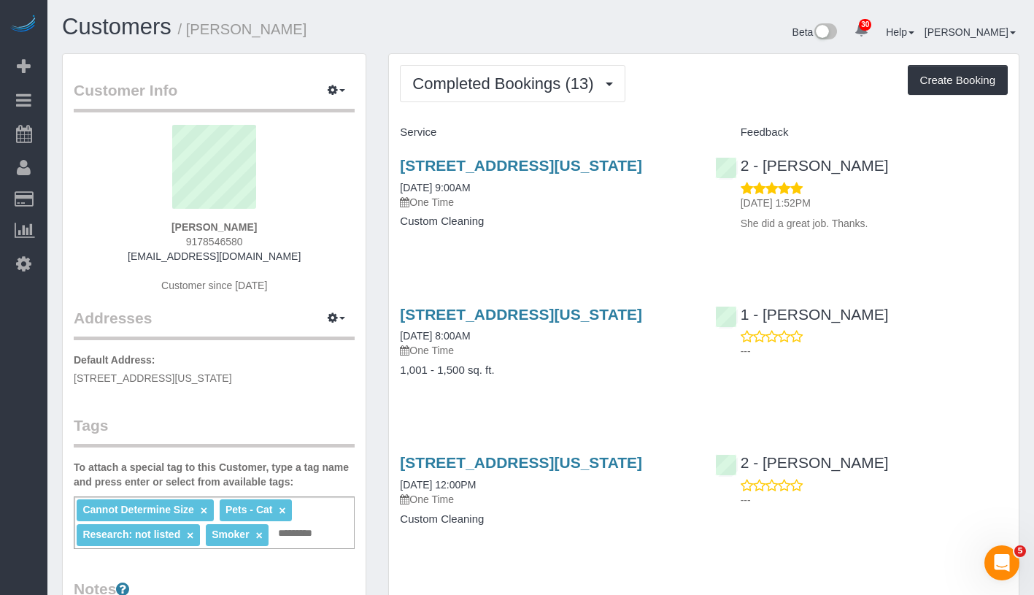
click at [525, 82] on span "Completed Bookings (13)" at bounding box center [506, 83] width 188 height 18
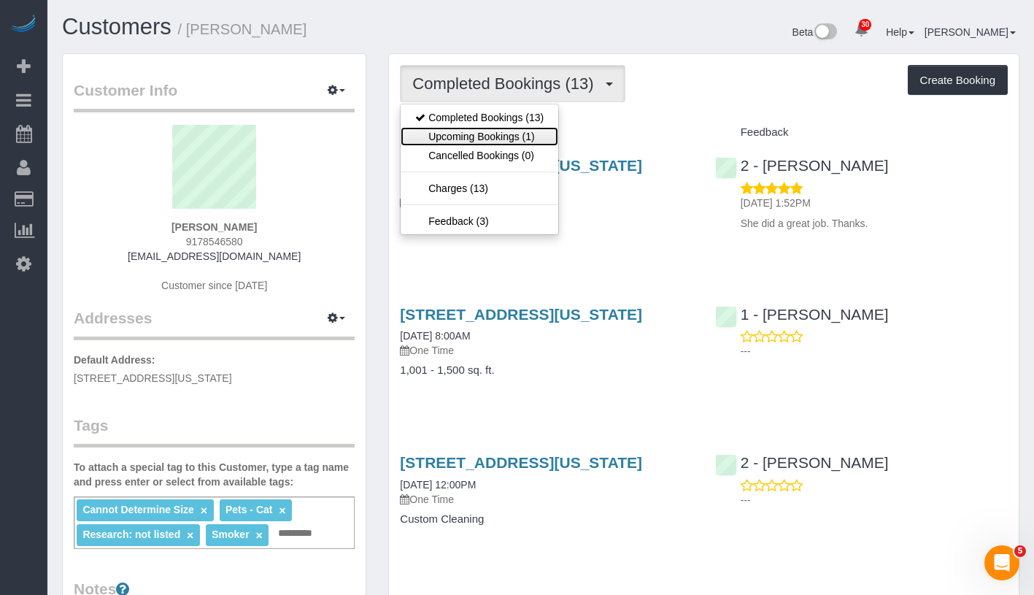
click at [502, 133] on link "Upcoming Bookings (1)" at bounding box center [480, 136] width 158 height 19
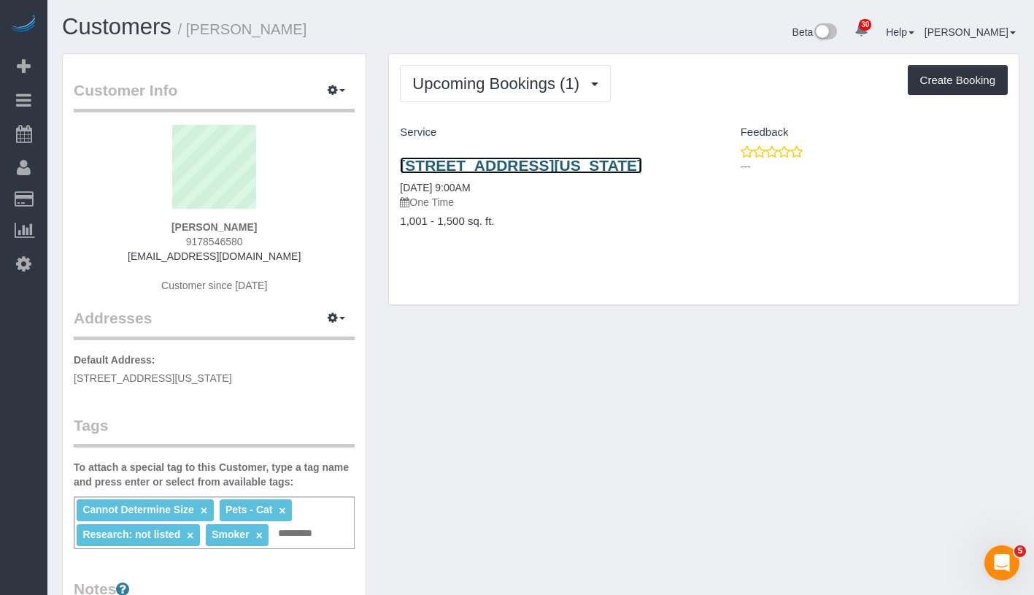
click at [482, 161] on link "[STREET_ADDRESS][US_STATE]" at bounding box center [521, 165] width 242 height 17
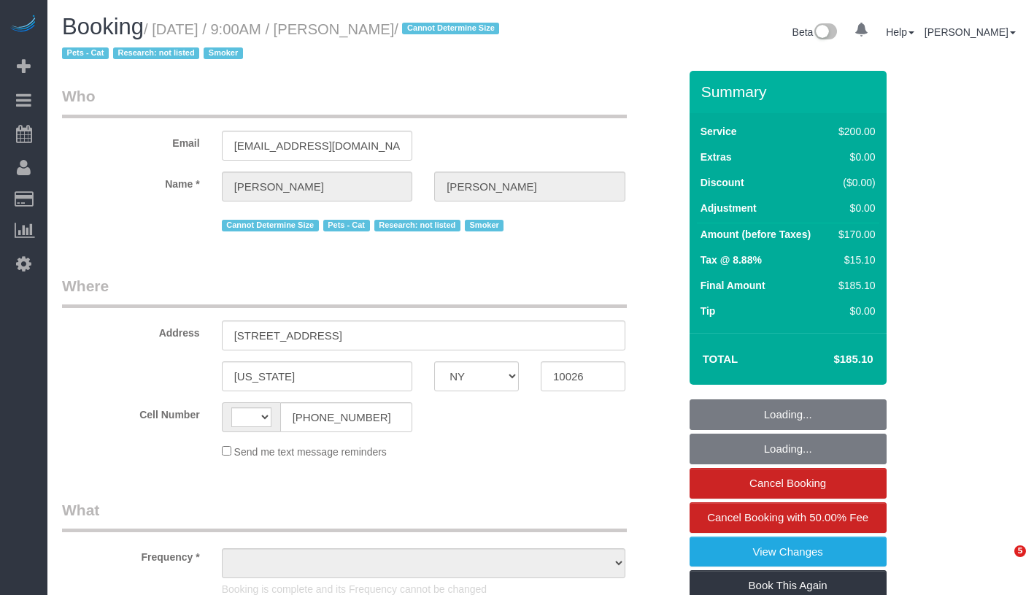
select select "NY"
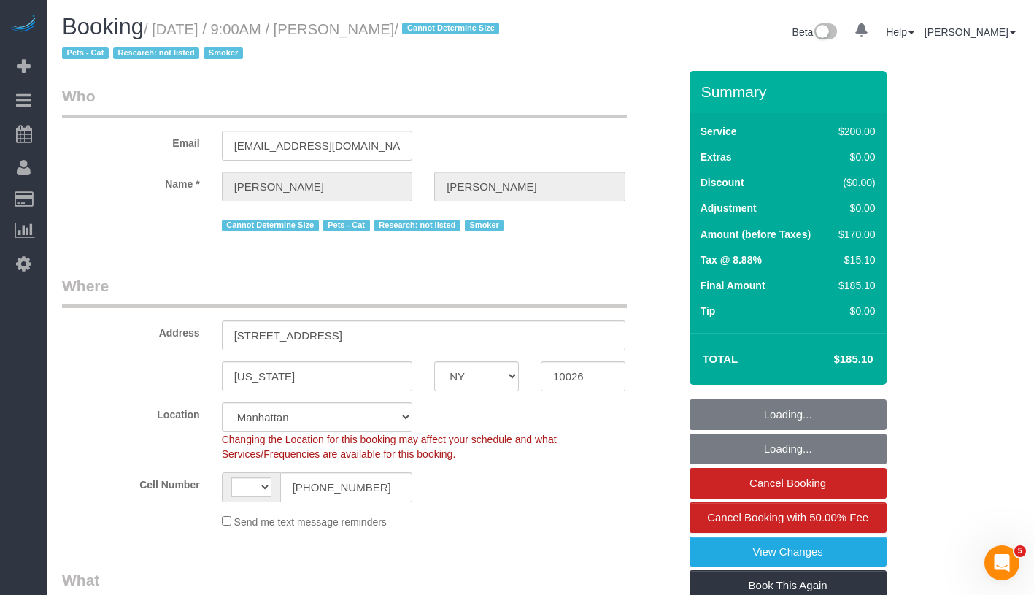
select select "string:[GEOGRAPHIC_DATA]"
select select "150"
select select "number:57"
select select "number:73"
select select "number:14"
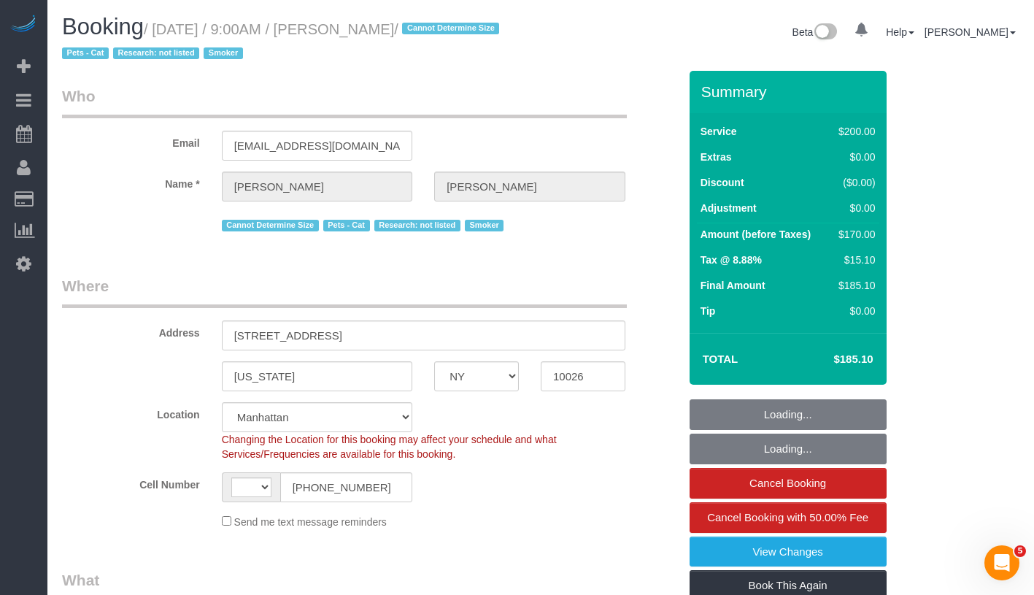
select select "number:5"
select select "object:1112"
select select "string:stripe-pm_1RejNH4VGloSiKo7BMvEWCOO"
select select "spot1"
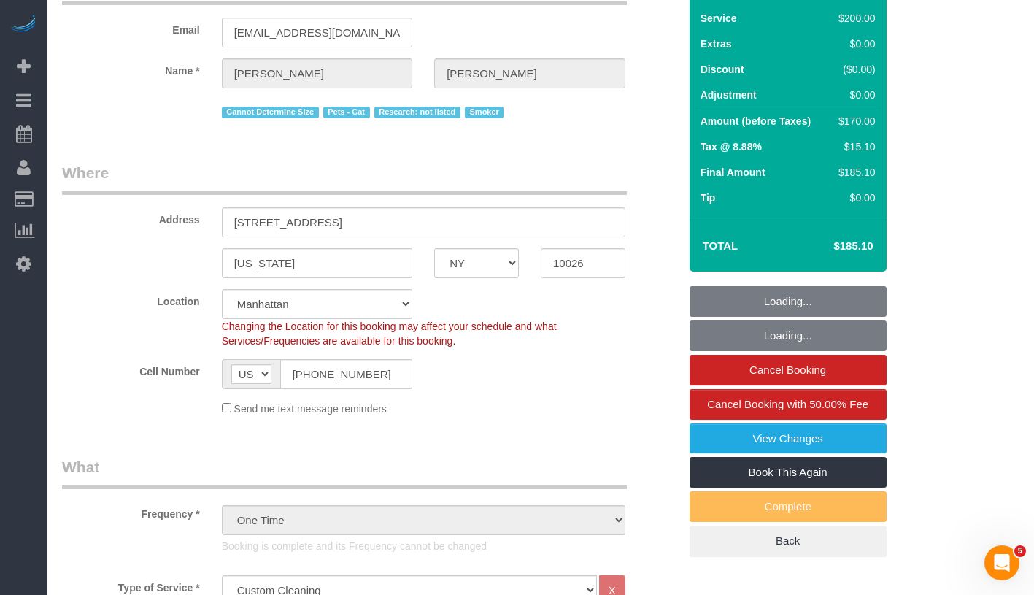
select select "object:1511"
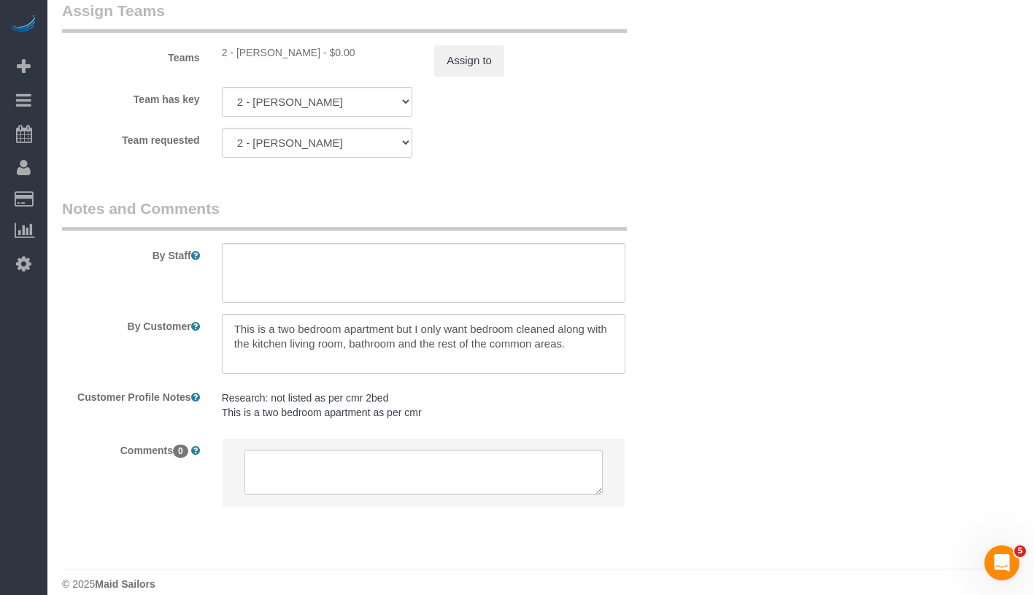
scroll to position [1751, 0]
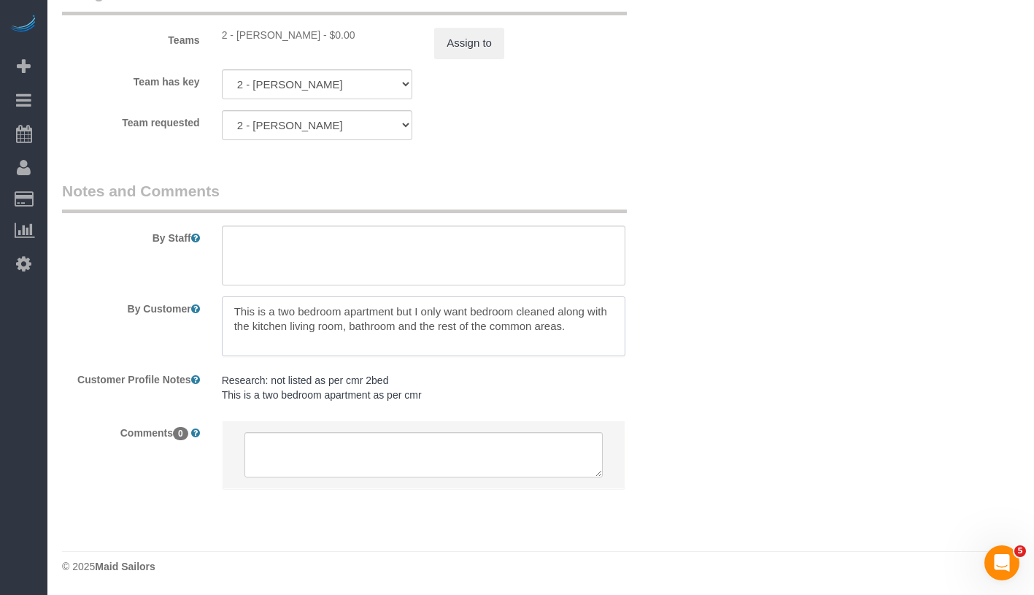
drag, startPoint x: 232, startPoint y: 311, endPoint x: 601, endPoint y: 355, distance: 371.8
click at [601, 355] on textarea at bounding box center [424, 326] width 404 height 60
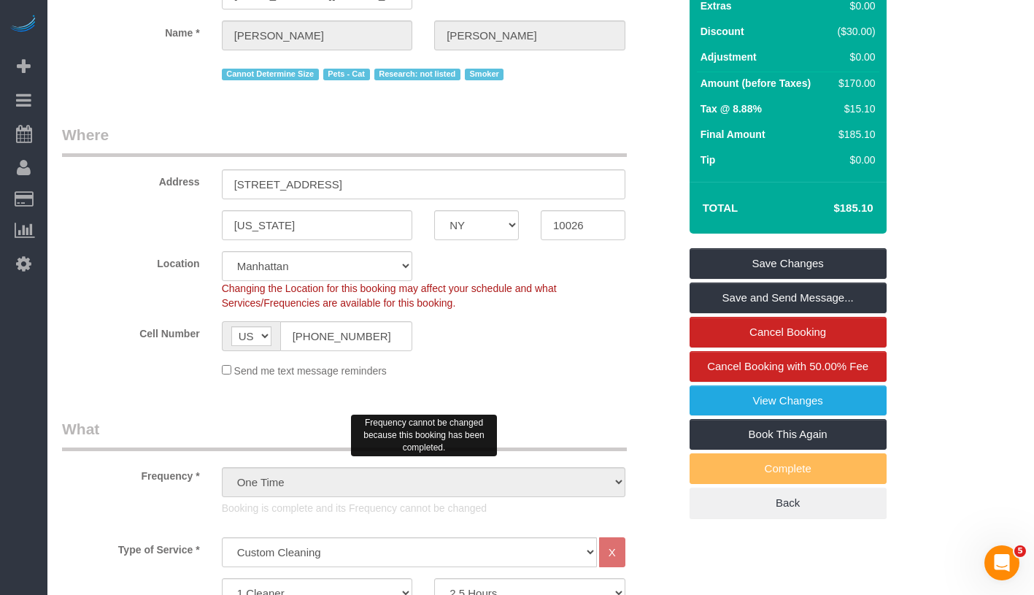
scroll to position [0, 0]
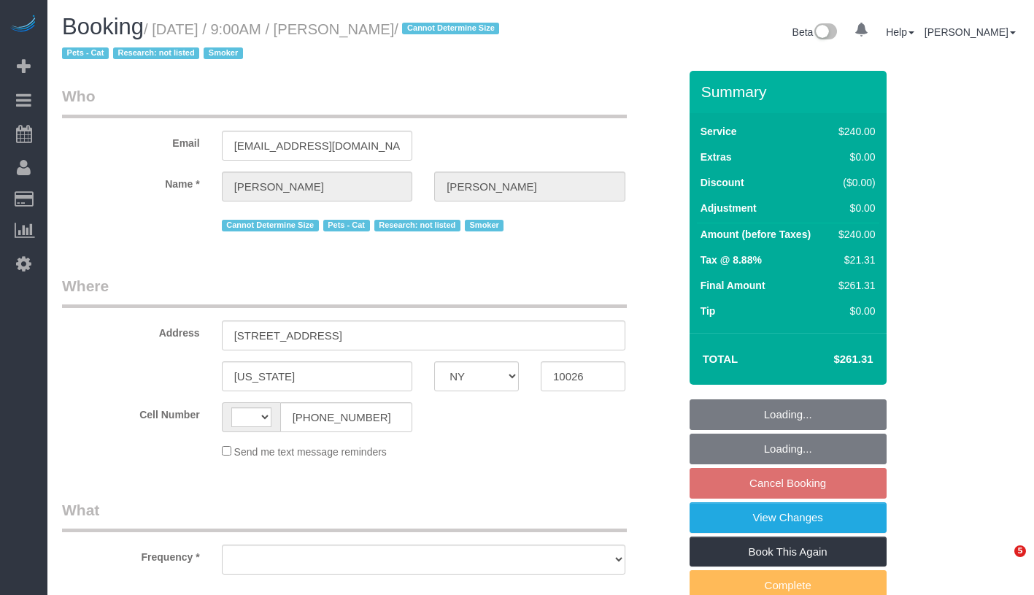
select select "NY"
select select "string:[GEOGRAPHIC_DATA]"
select select "number:57"
select select "number:70"
select select "number:14"
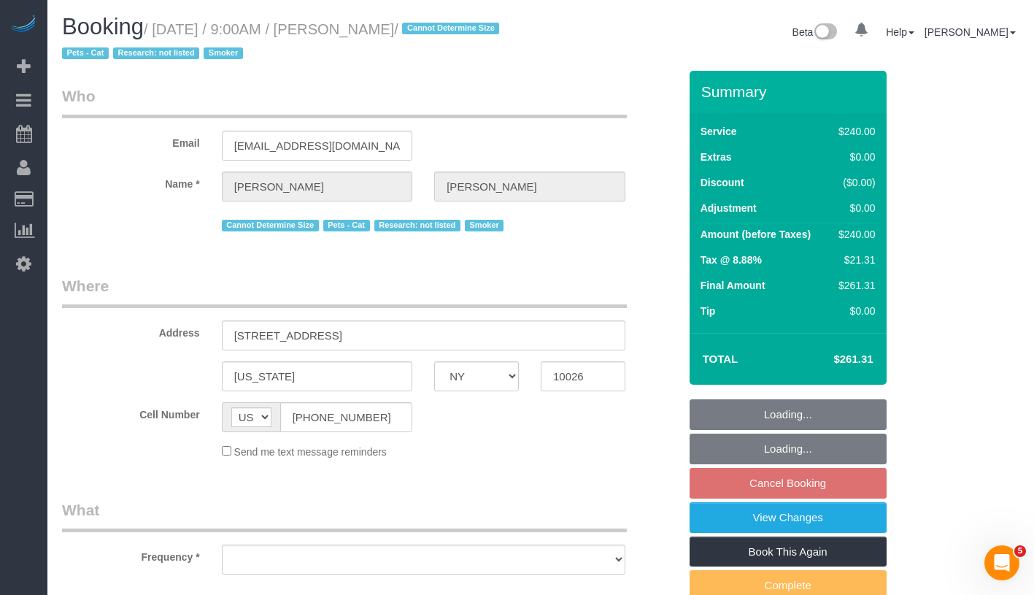
select select "number:5"
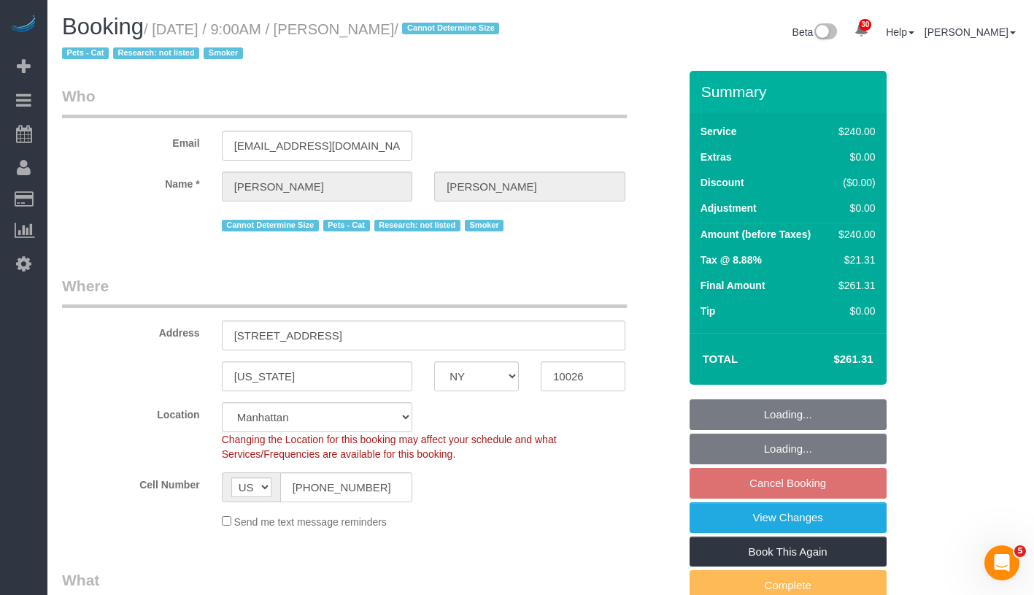
select select "object:968"
select select "string:stripe-pm_1SD9AG4VGloSiKo76IgKZHml"
select select "spot2"
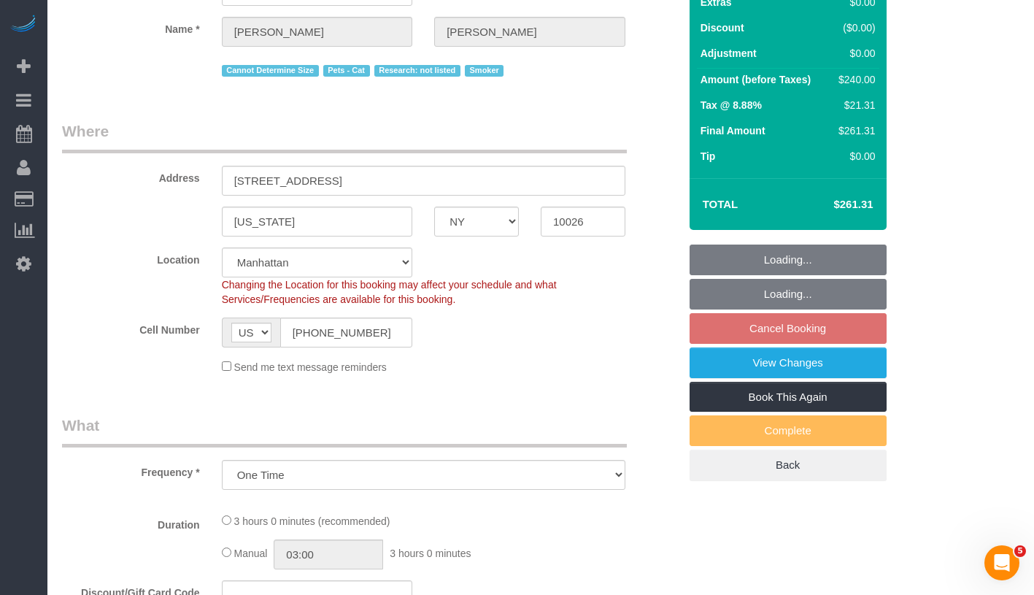
select select "object:1058"
select select "180"
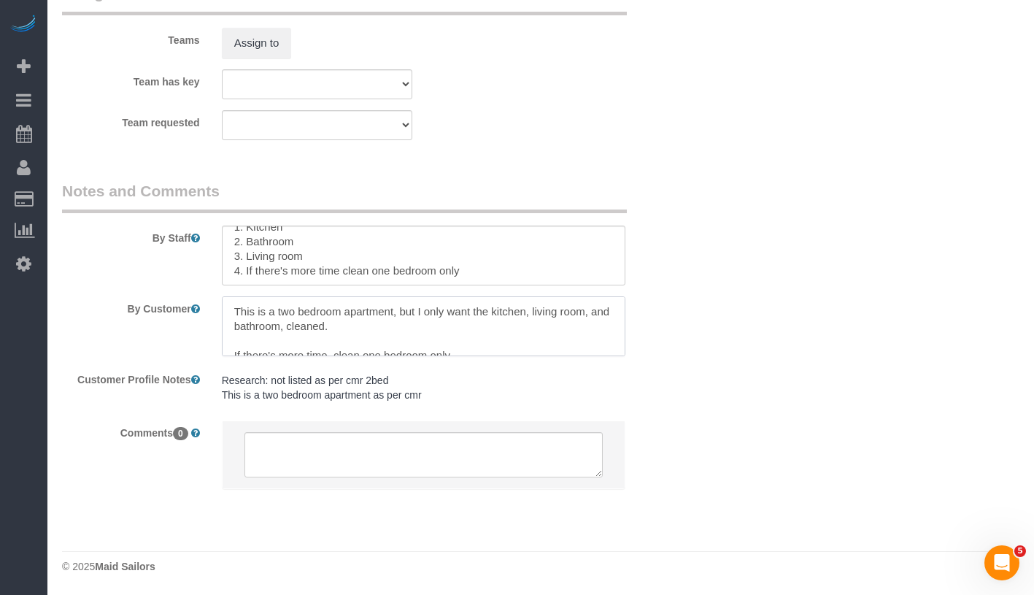
scroll to position [15, 0]
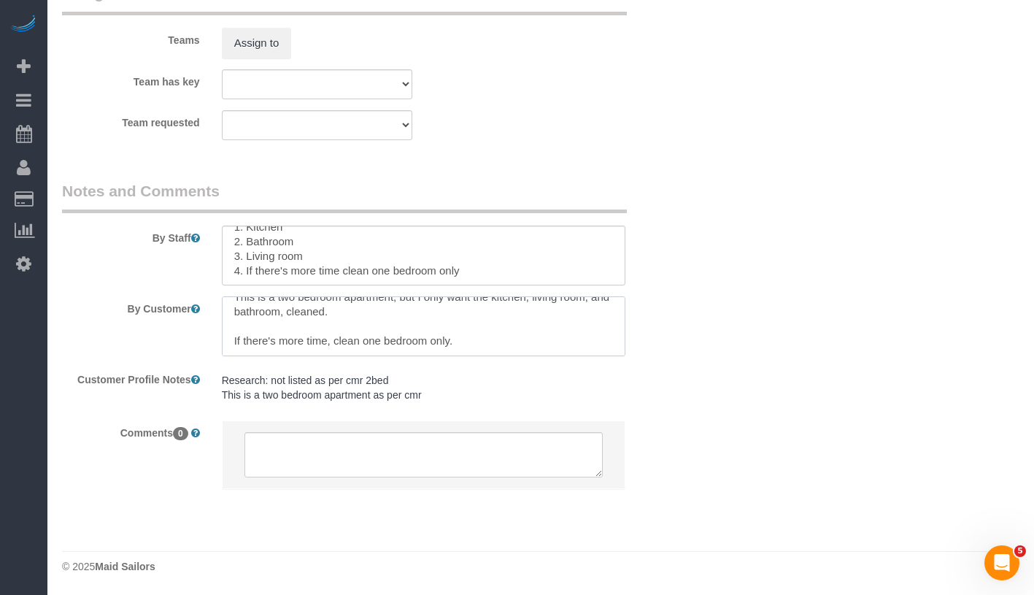
drag, startPoint x: 227, startPoint y: 306, endPoint x: 504, endPoint y: 382, distance: 286.8
click at [504, 382] on sui-booking-comments "By Staff By Customer Customer Profile Notes Research: not listed as per cmr 2be…" at bounding box center [370, 341] width 617 height 323
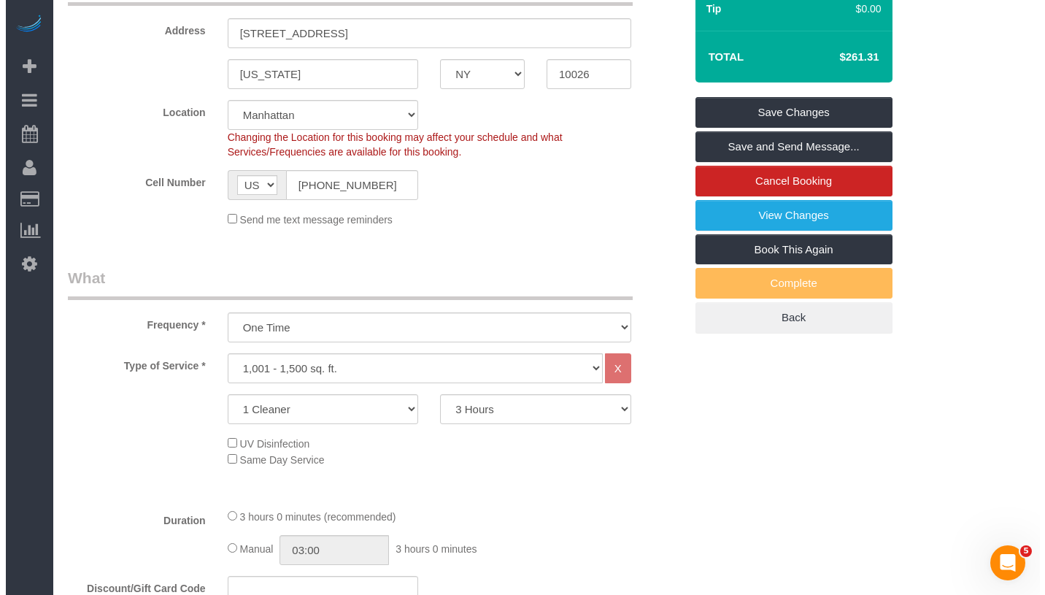
scroll to position [215, 0]
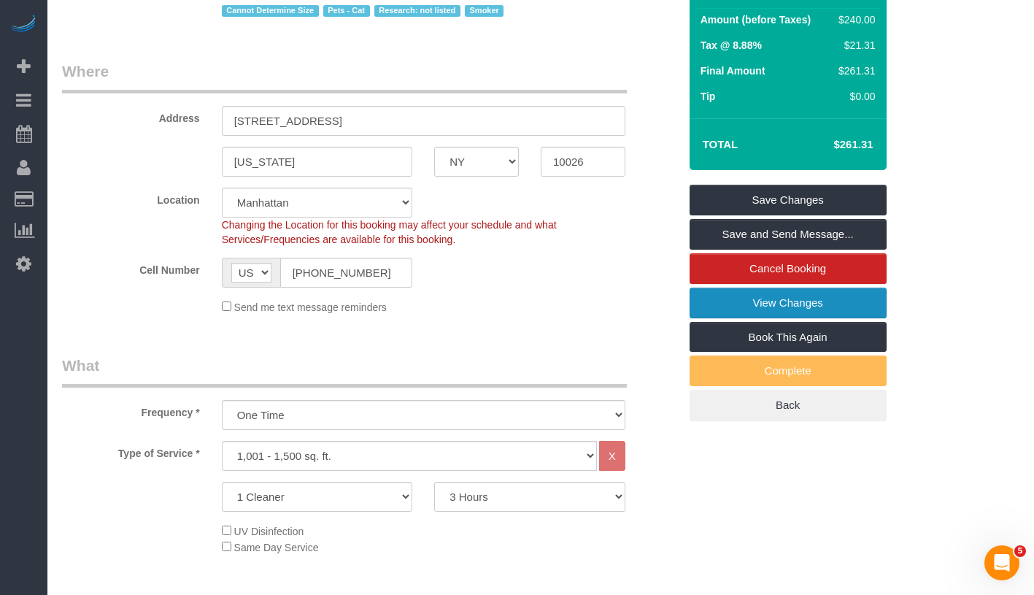
click at [864, 309] on link "View Changes" at bounding box center [788, 303] width 197 height 31
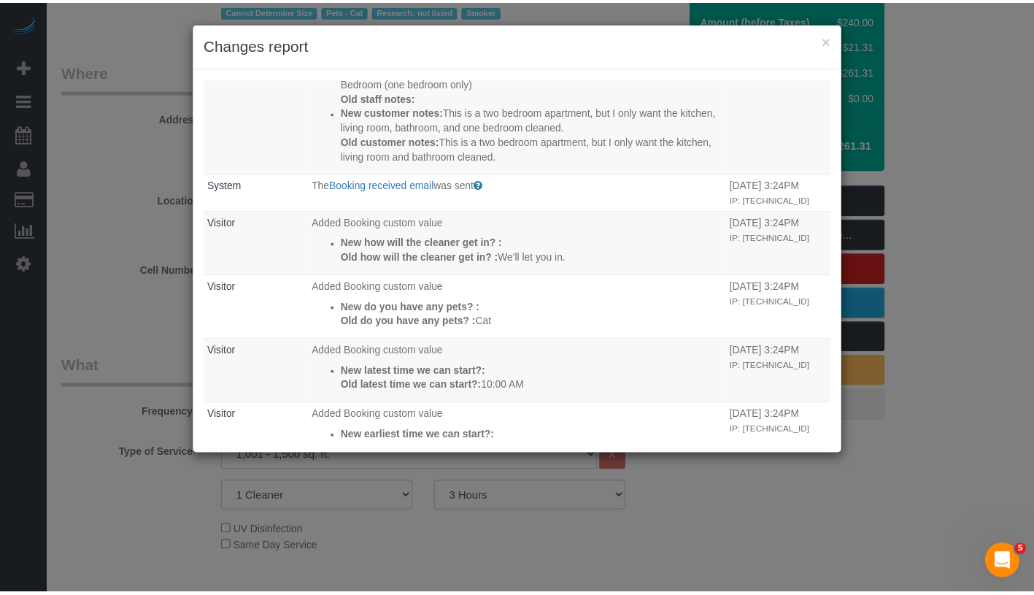
scroll to position [0, 0]
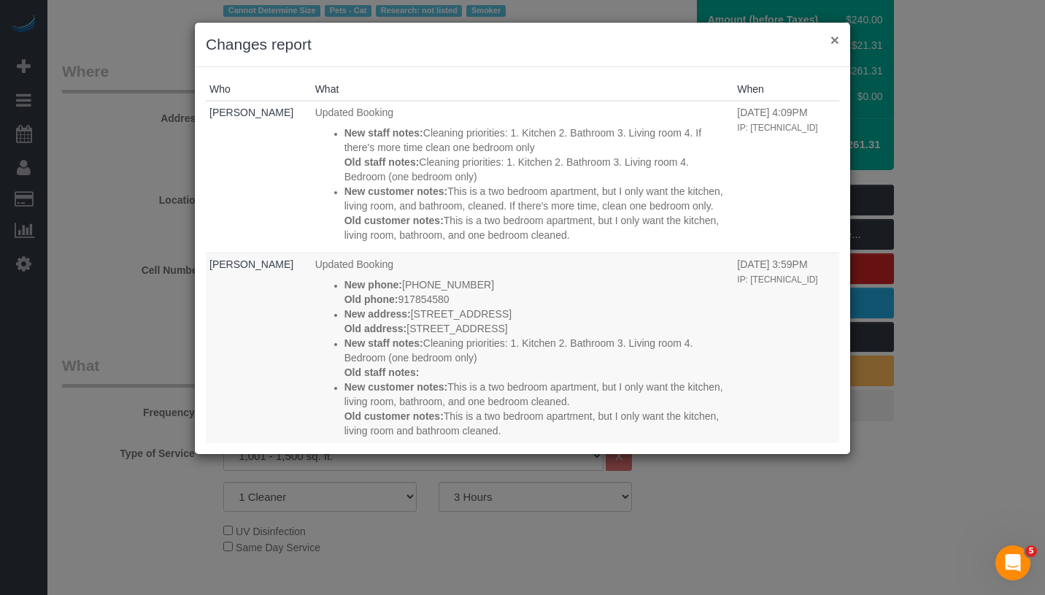
click at [830, 42] on button "×" at bounding box center [834, 39] width 9 height 15
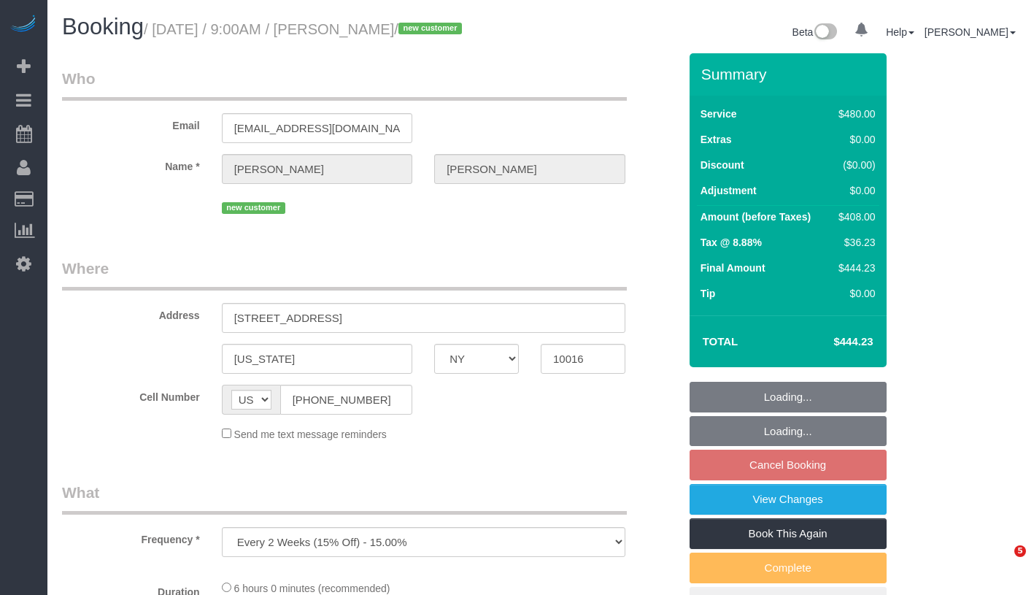
select select "NY"
select select "object:1046"
select select "string:stripe-pm_1SD9C04VGloSiKo7HHOsvkeI"
select select "360"
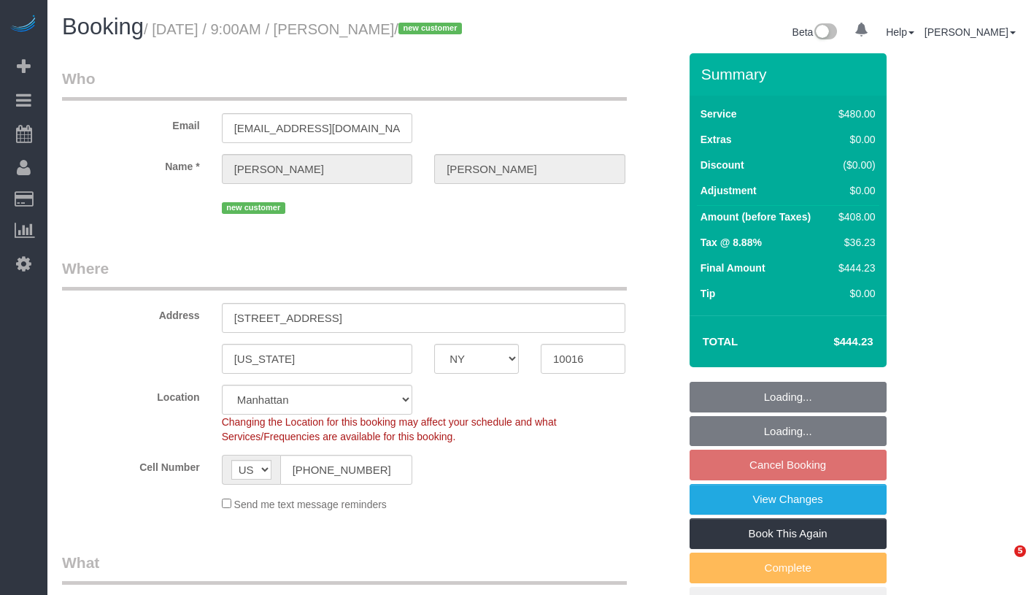
select select "spot2"
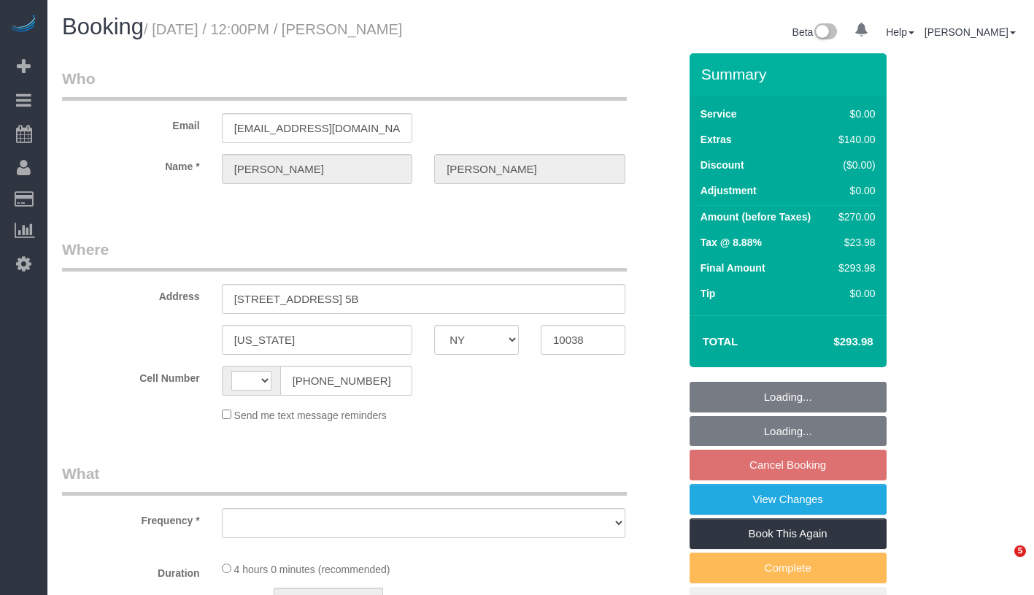
select select "NY"
select select "number:59"
select select "number:73"
select select "number:15"
select select "number:5"
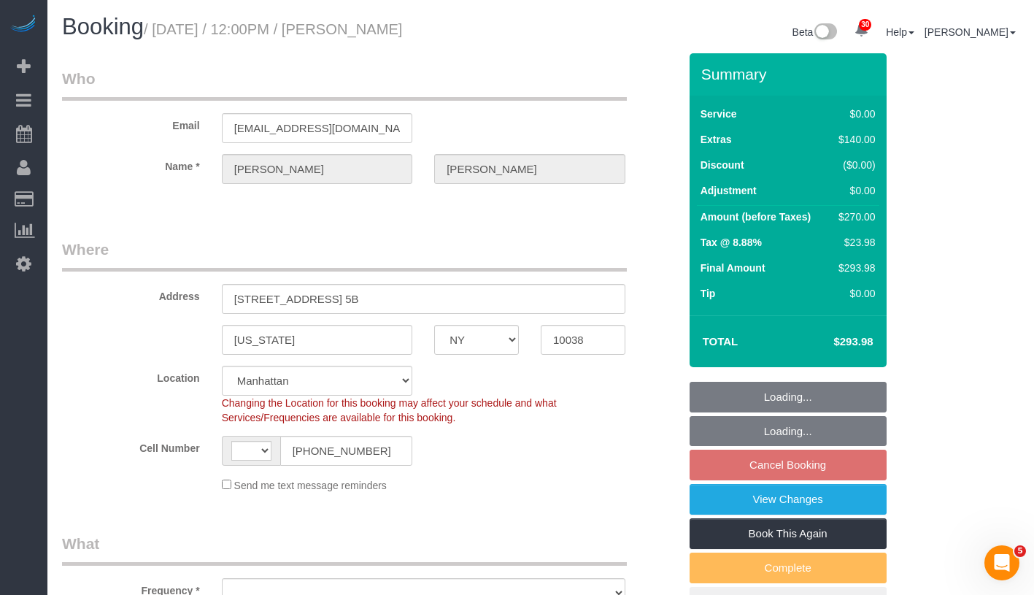
select select "string:[GEOGRAPHIC_DATA]"
select select "string:stripe-pm_1SD8a34VGloSiKo7HT2DnPb1"
select select "object:947"
select select "spot5"
select select "object:1440"
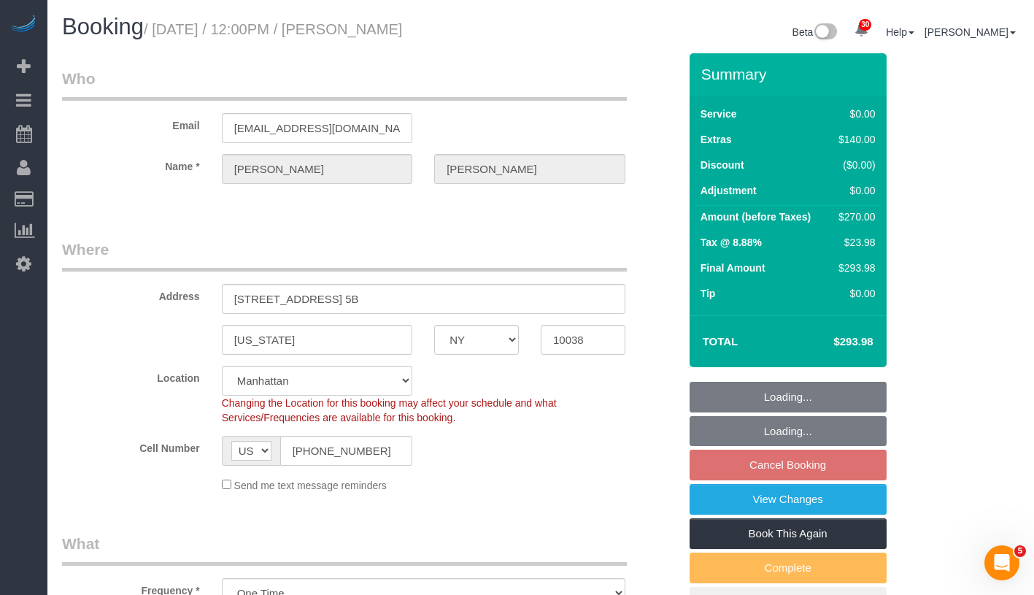
select select "1"
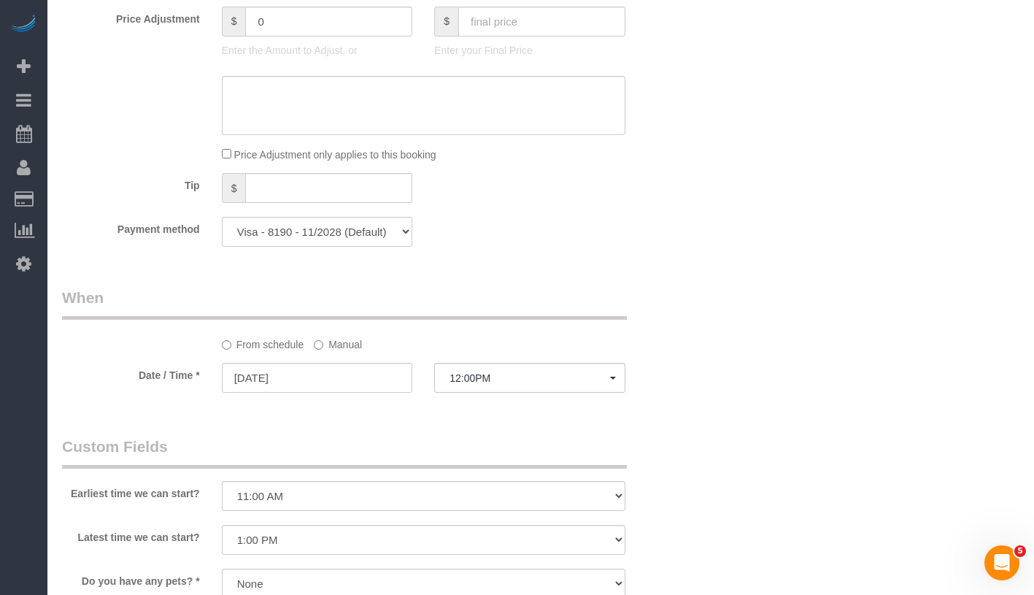
scroll to position [1018, 0]
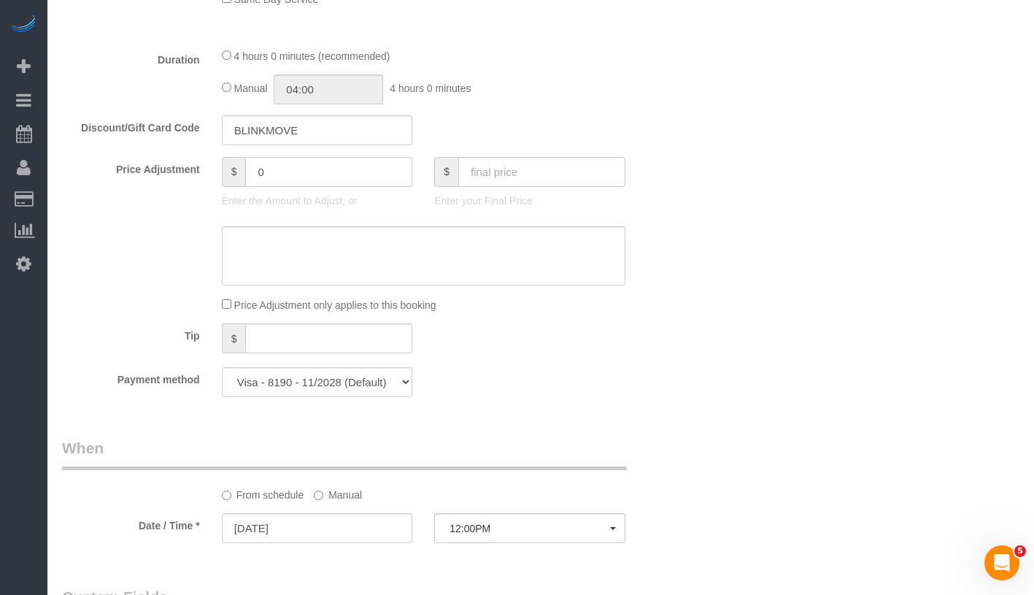
click at [282, 183] on input "0" at bounding box center [328, 172] width 167 height 30
click at [284, 176] on input "0" at bounding box center [328, 172] width 167 height 30
type input "-30"
click at [279, 239] on textarea at bounding box center [424, 256] width 404 height 60
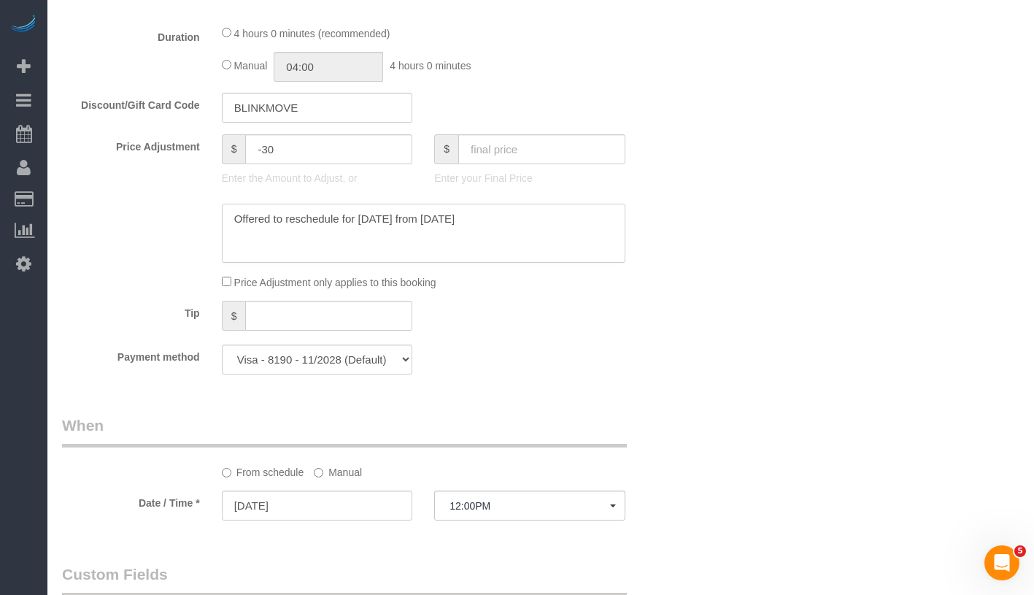
scroll to position [1041, 0]
type textarea "Offered to reschedule for Thursday from Friday"
click at [331, 468] on label "Manual" at bounding box center [338, 469] width 48 height 20
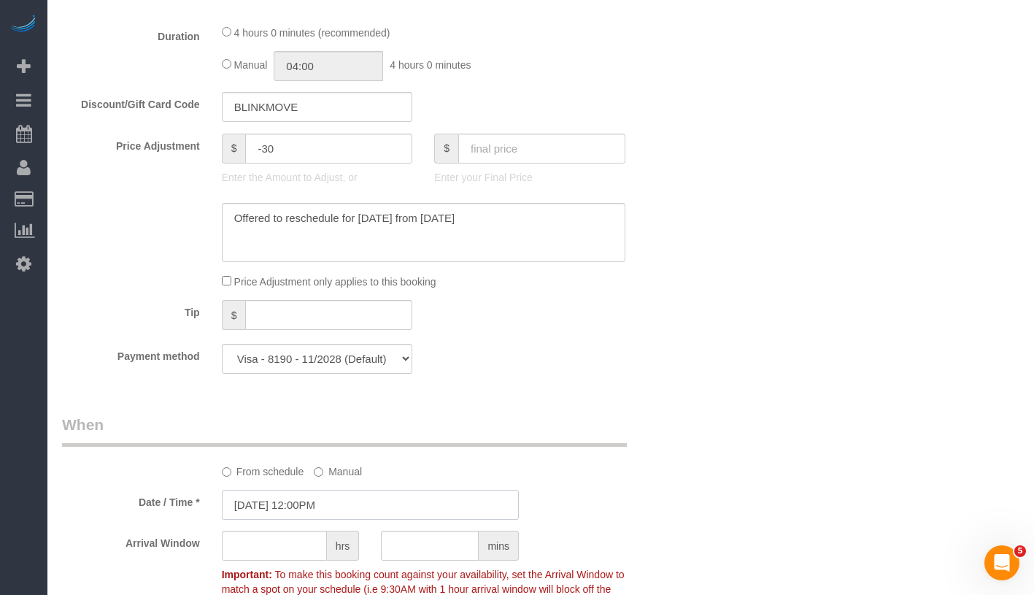
click at [350, 498] on input "10/03/2025 12:00PM" at bounding box center [370, 505] width 297 height 30
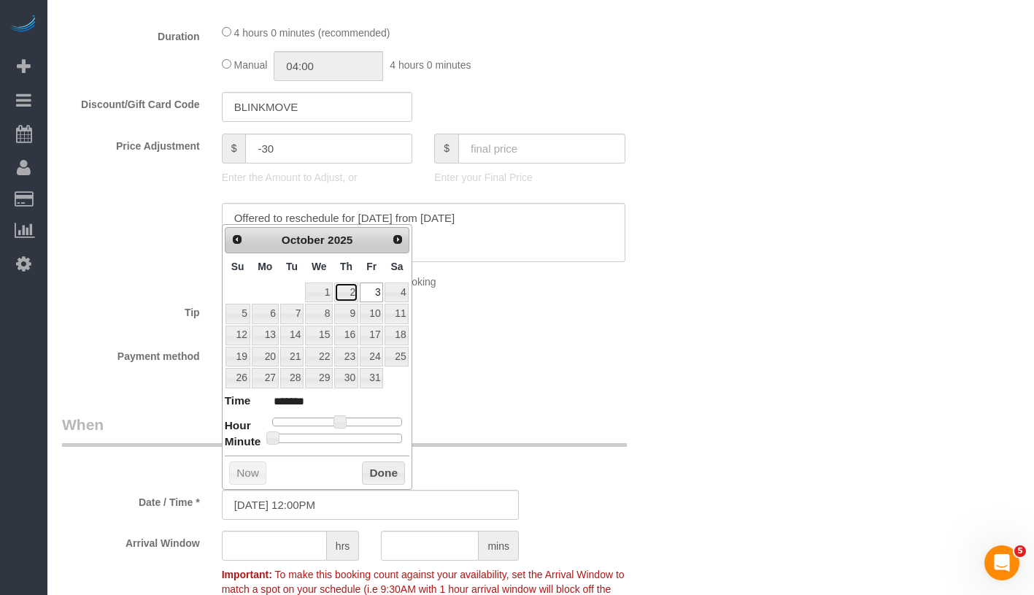
click at [350, 289] on link "2" at bounding box center [346, 292] width 24 height 20
type input "10/02/2025 1:00PM"
type input "******"
type input "10/02/2025 2:00PM"
type input "******"
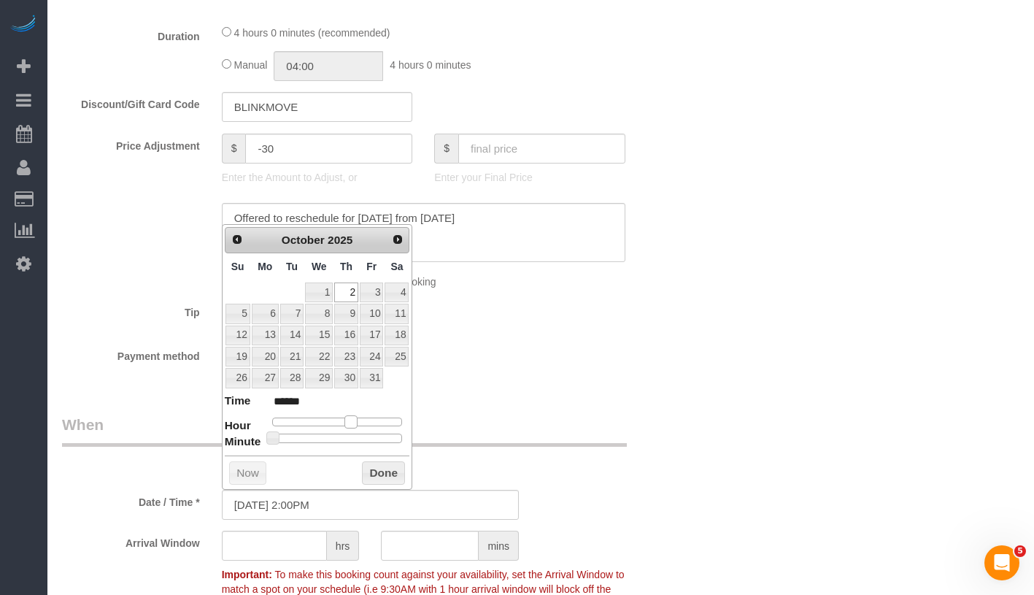
drag, startPoint x: 342, startPoint y: 420, endPoint x: 354, endPoint y: 420, distance: 12.4
click at [354, 420] on span at bounding box center [350, 421] width 13 height 13
click at [386, 476] on button "Done" at bounding box center [383, 472] width 43 height 23
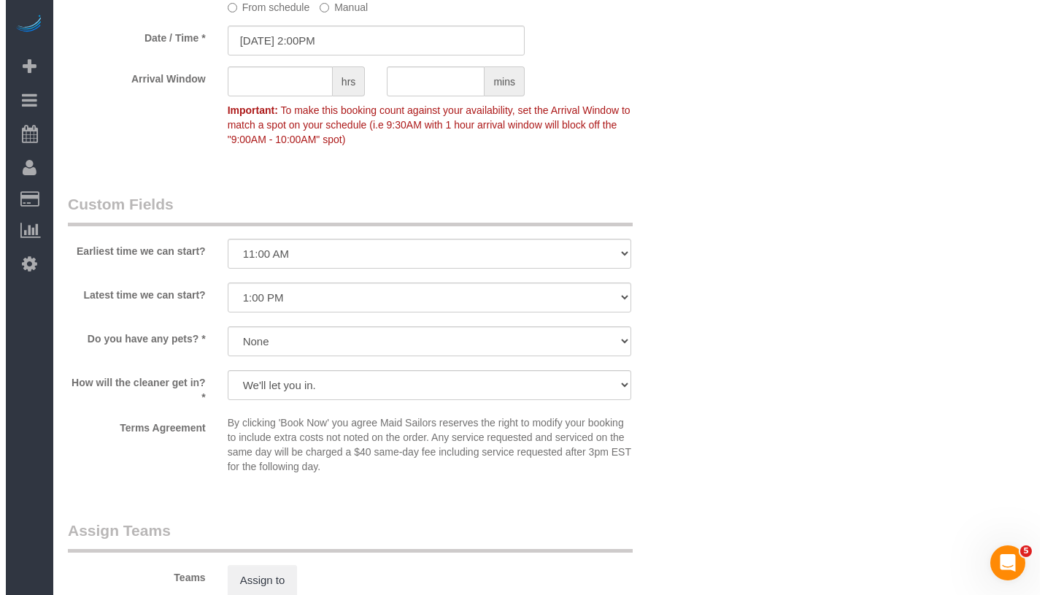
scroll to position [1584, 0]
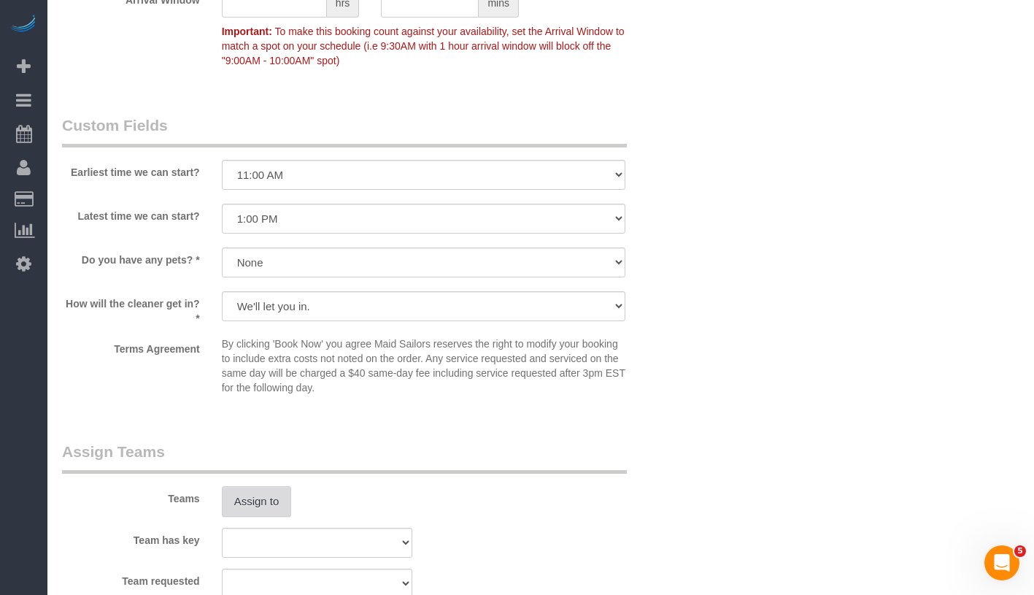
click at [240, 487] on button "Assign to" at bounding box center [257, 501] width 70 height 31
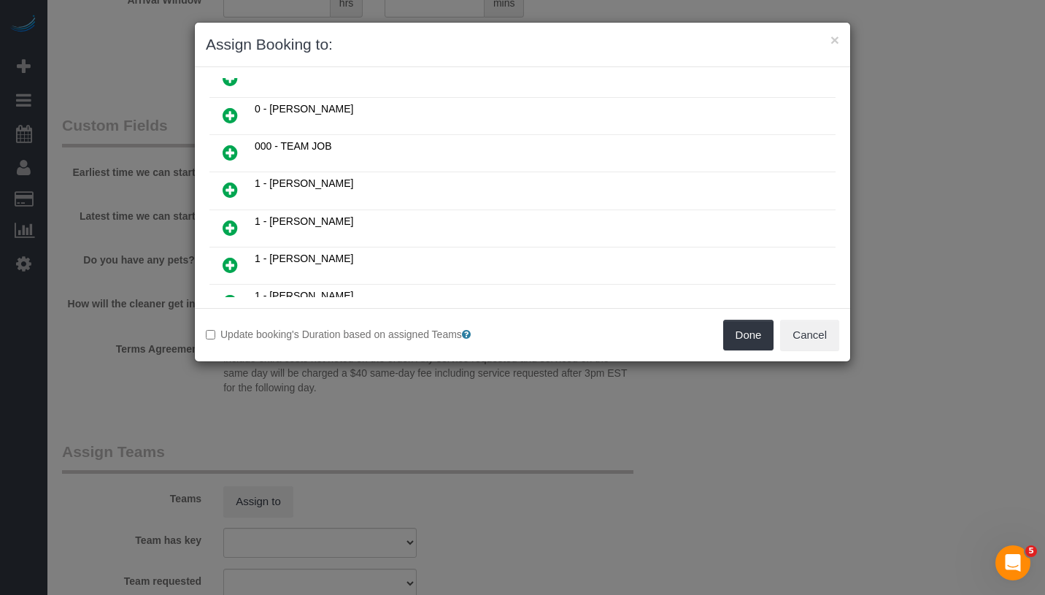
click at [232, 223] on icon at bounding box center [230, 228] width 15 height 18
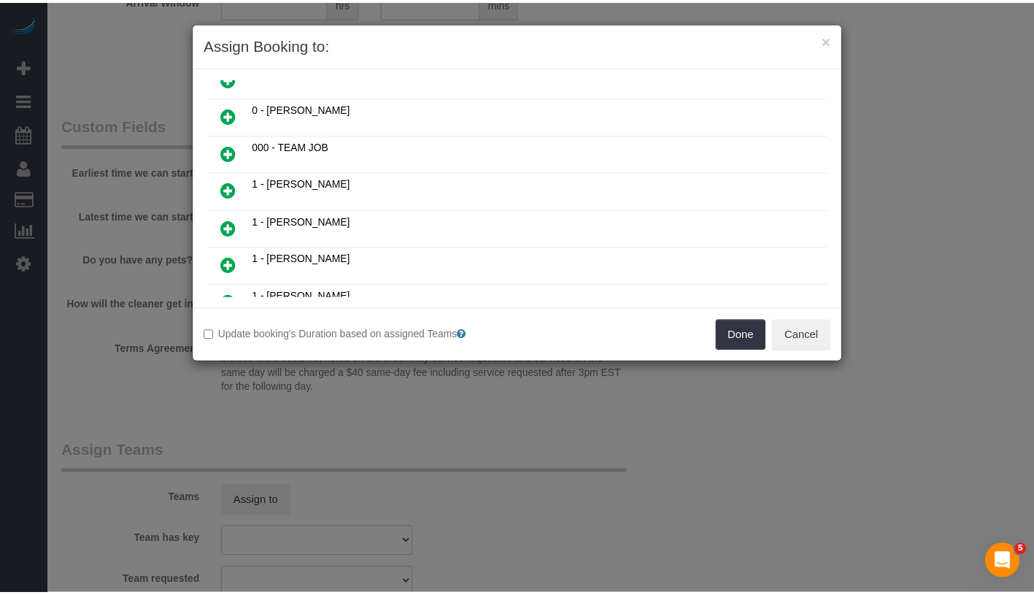
scroll to position [133, 0]
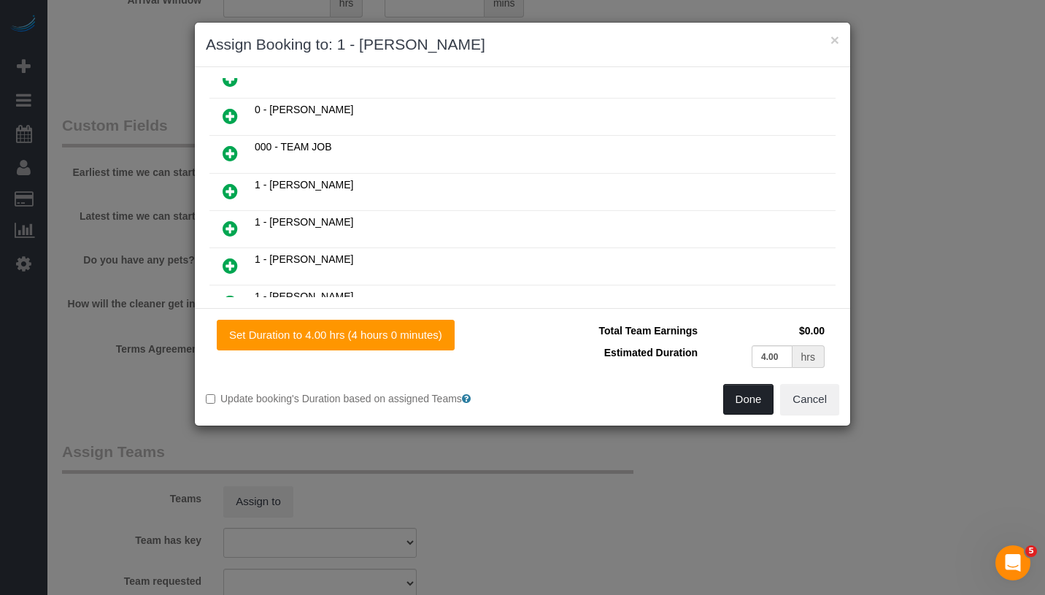
click at [744, 396] on button "Done" at bounding box center [748, 399] width 51 height 31
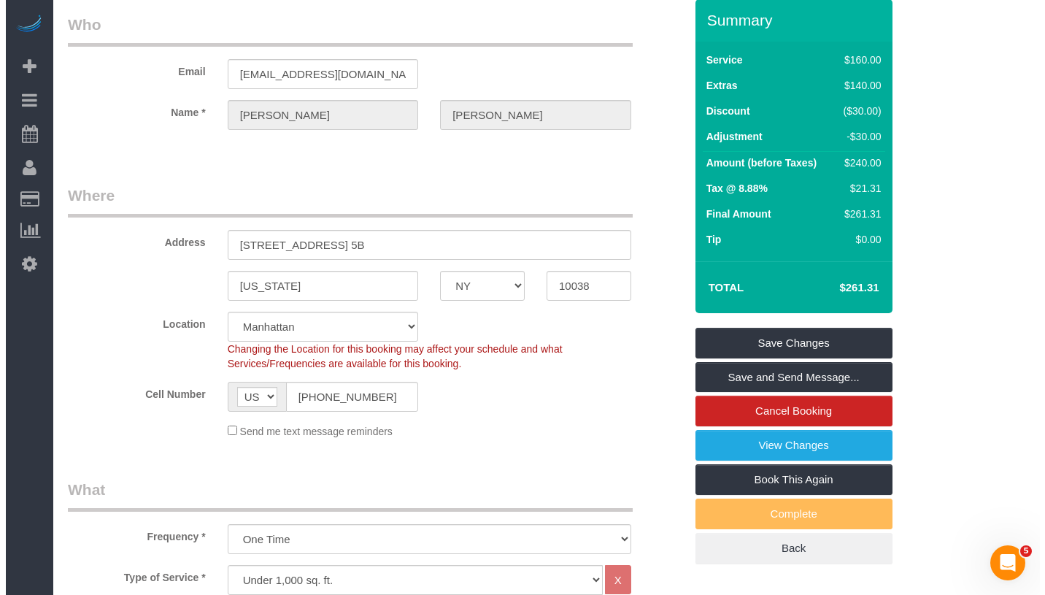
scroll to position [0, 0]
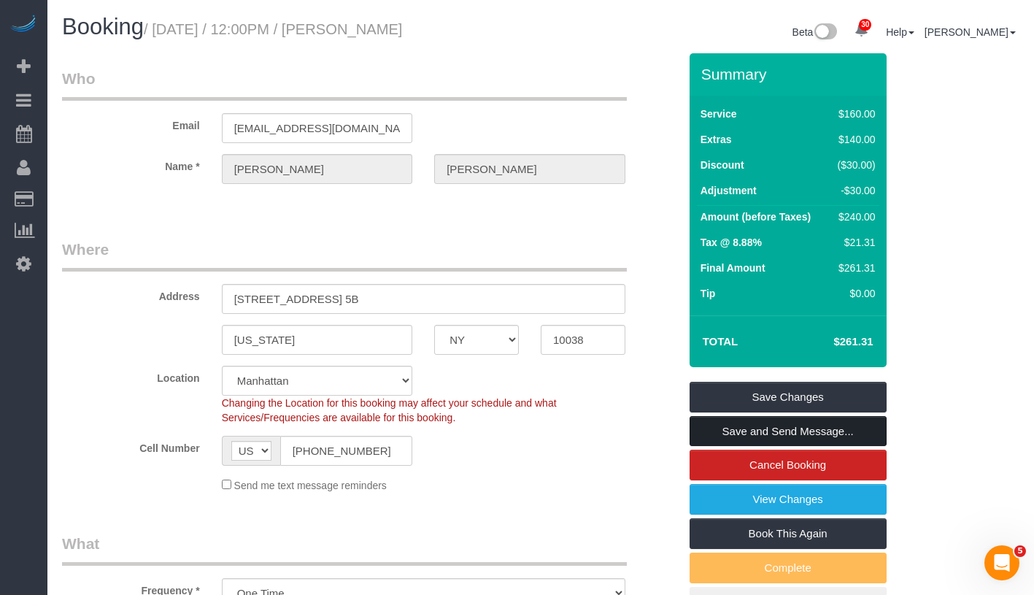
click at [833, 431] on link "Save and Send Message..." at bounding box center [788, 431] width 197 height 31
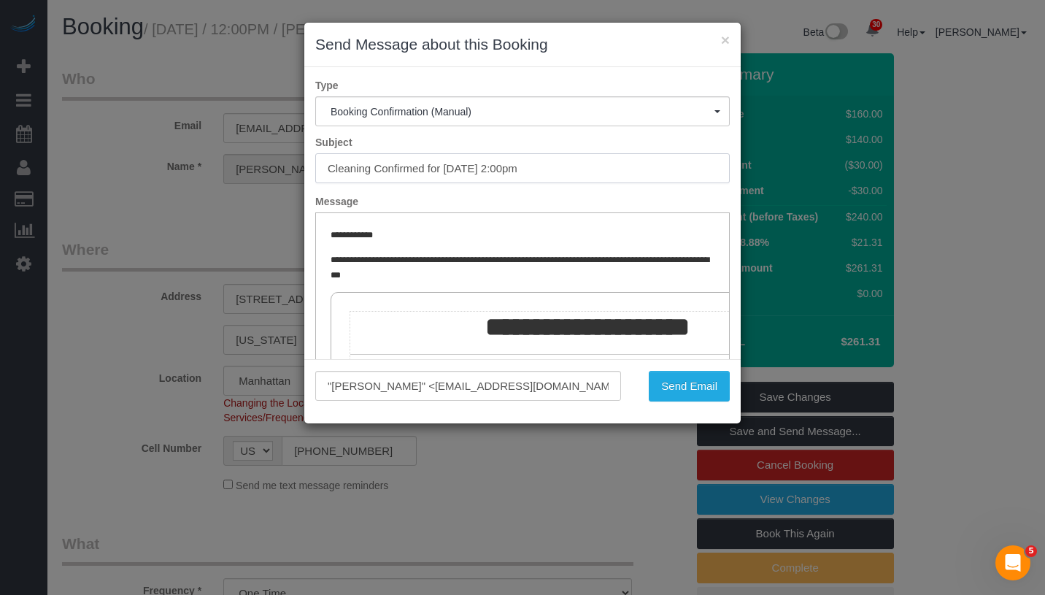
drag, startPoint x: 324, startPoint y: 166, endPoint x: 568, endPoint y: 159, distance: 243.8
click at [568, 159] on input "Cleaning Confirmed for 10/02/2025 at 2:00pm" at bounding box center [522, 168] width 414 height 30
drag, startPoint x: 568, startPoint y: 159, endPoint x: 309, endPoint y: 160, distance: 258.3
click at [309, 160] on div "Cleaning Confirmed for 10/02/2025 at 2:00pm" at bounding box center [522, 168] width 436 height 30
drag, startPoint x: 328, startPoint y: 168, endPoint x: 647, endPoint y: 185, distance: 318.6
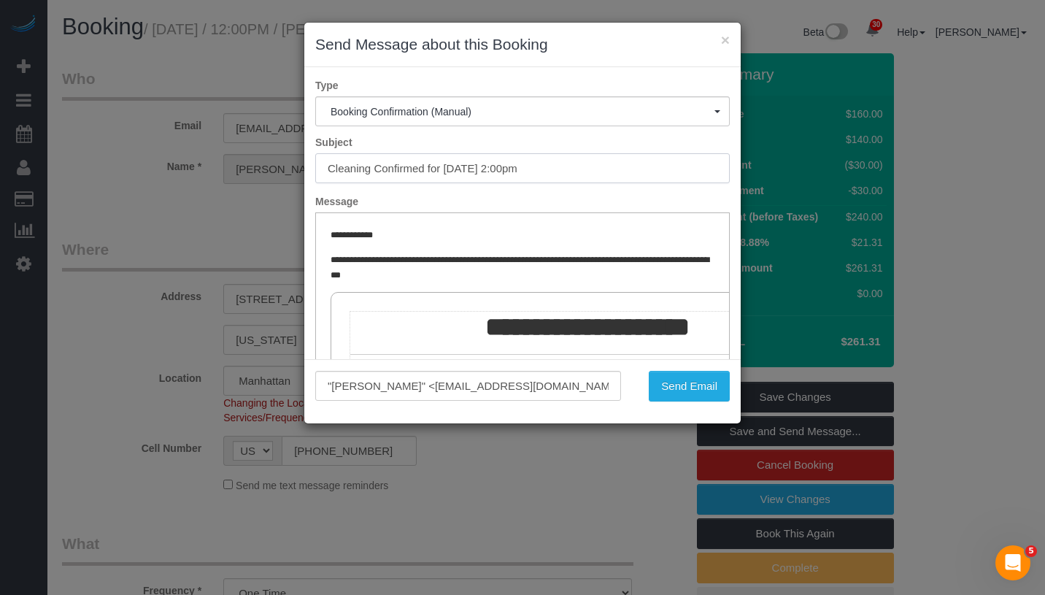
click at [647, 185] on div "Type Booking Confirmation (Manual) Booking Confirmation (Manual) Reminder Booki…" at bounding box center [522, 213] width 436 height 292
click at [691, 385] on button "Send Email" at bounding box center [689, 386] width 81 height 31
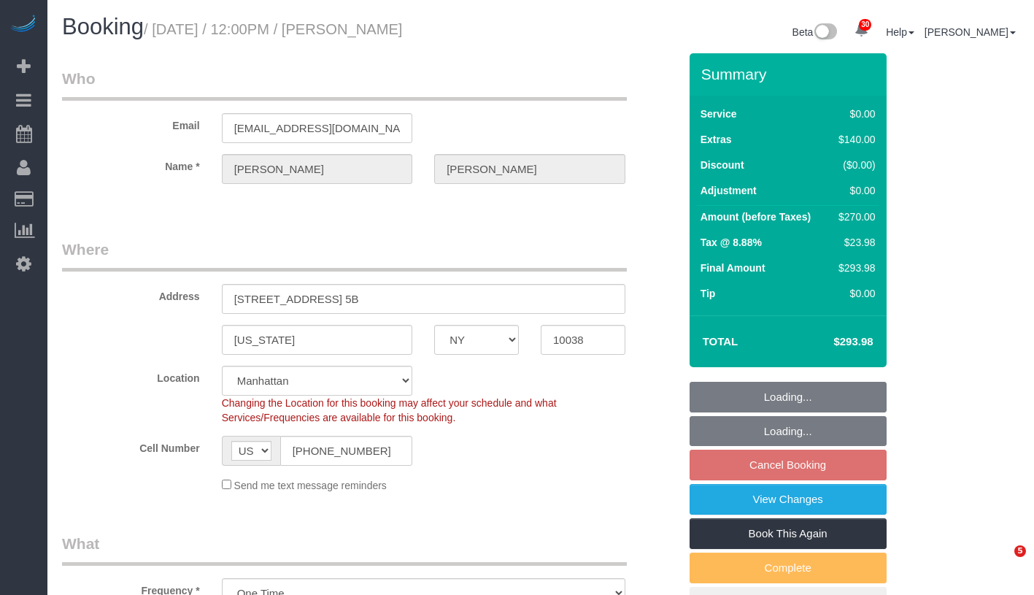
select select "NY"
select select "string:stripe-pm_1SD8a34VGloSiKo7HT2DnPb1"
select select "number:59"
select select "number:73"
select select "number:15"
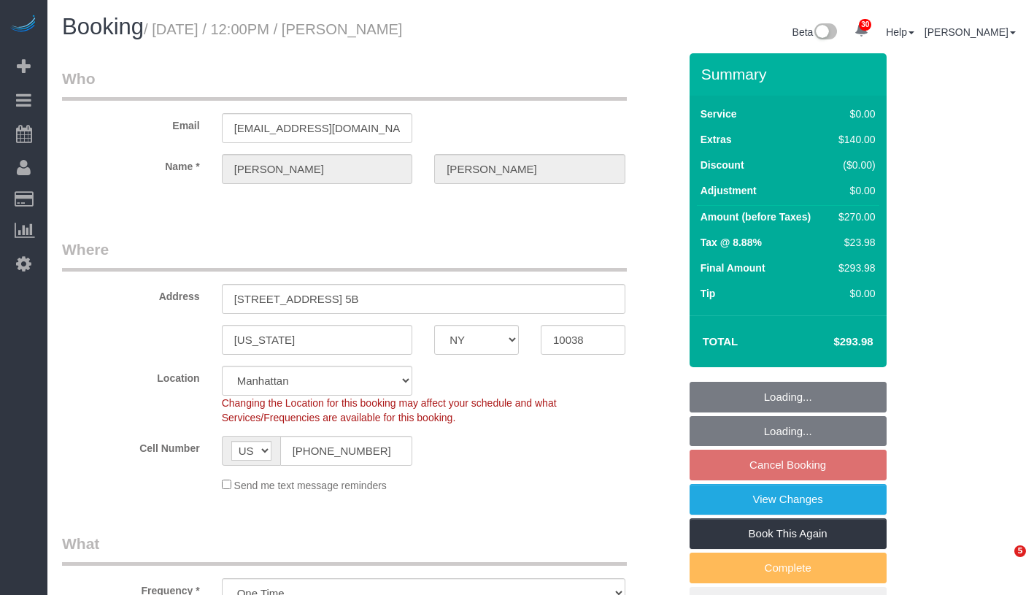
select select "number:5"
select select "object:1059"
select select "spot5"
select select "1"
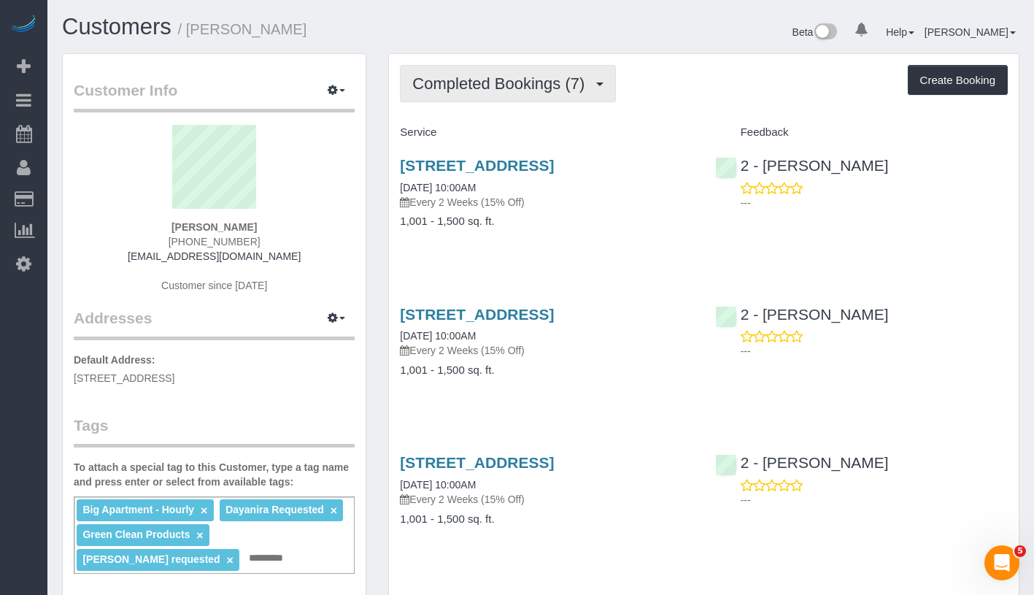
click at [493, 84] on span "Completed Bookings (7)" at bounding box center [502, 83] width 180 height 18
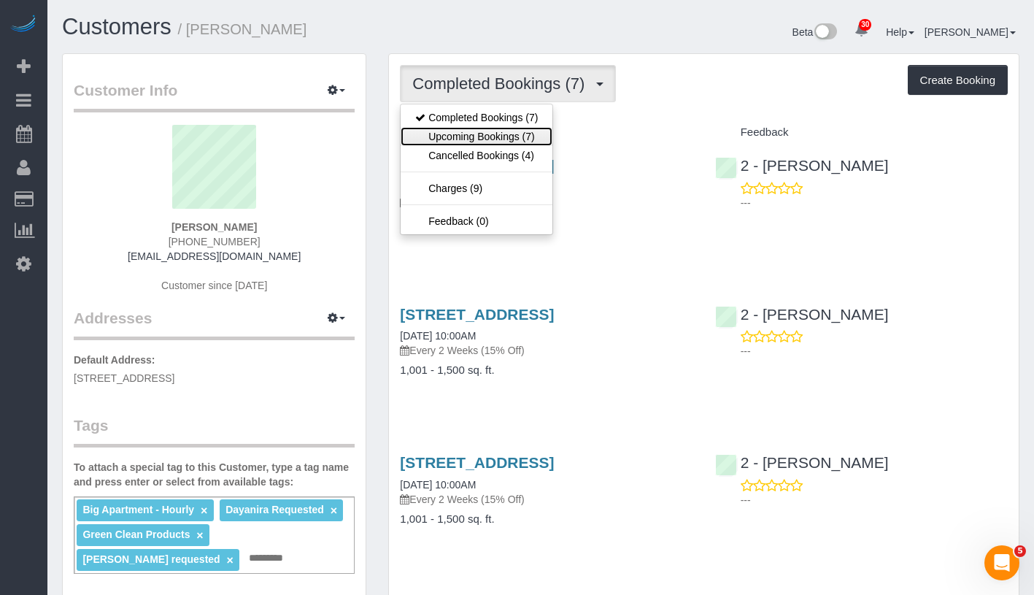
click at [489, 134] on link "Upcoming Bookings (7)" at bounding box center [477, 136] width 152 height 19
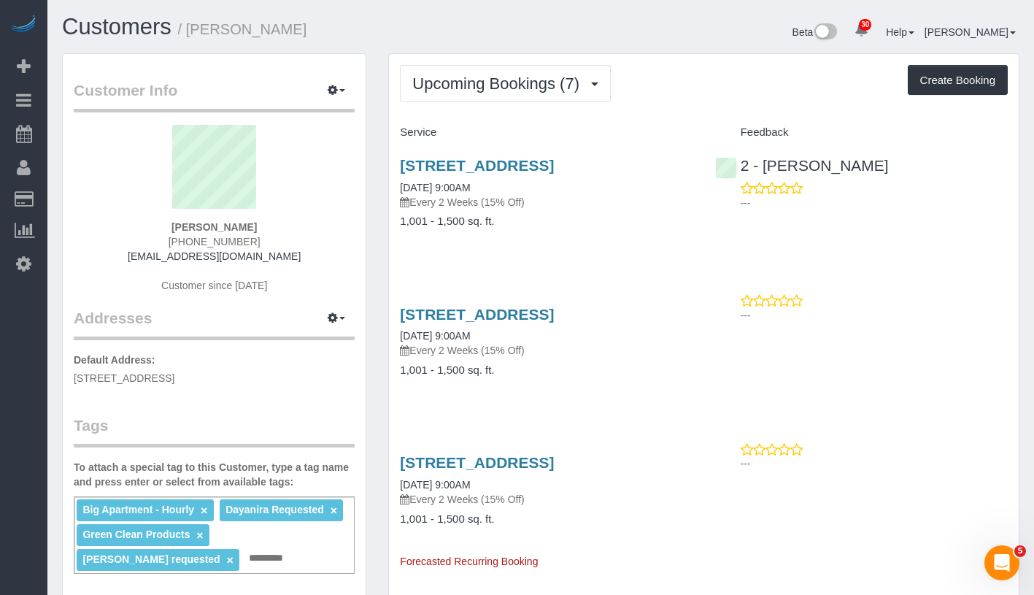
click at [487, 85] on span "Upcoming Bookings (7)" at bounding box center [499, 83] width 174 height 18
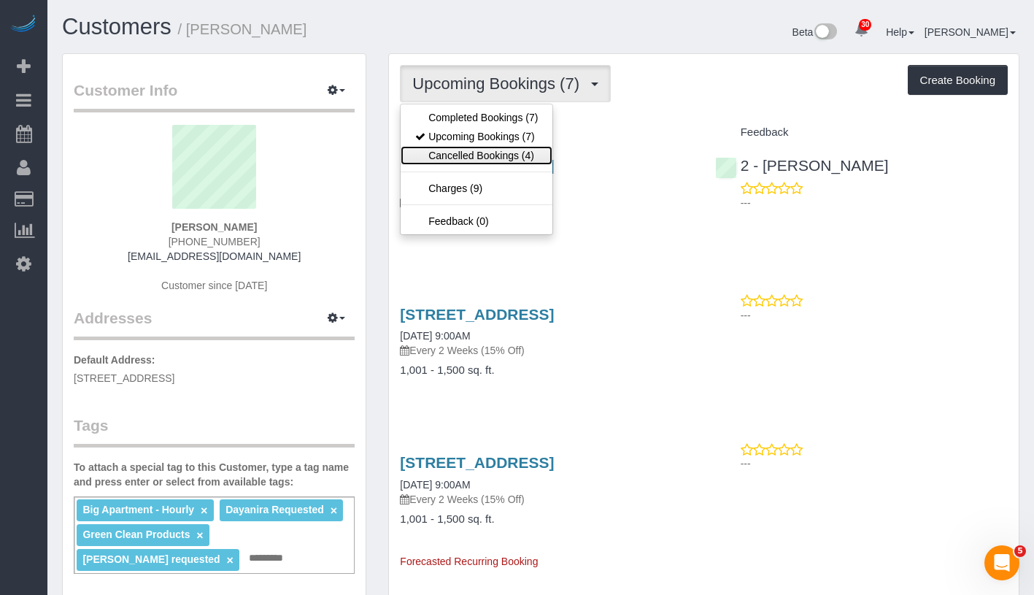
click at [485, 157] on link "Cancelled Bookings (4)" at bounding box center [477, 155] width 152 height 19
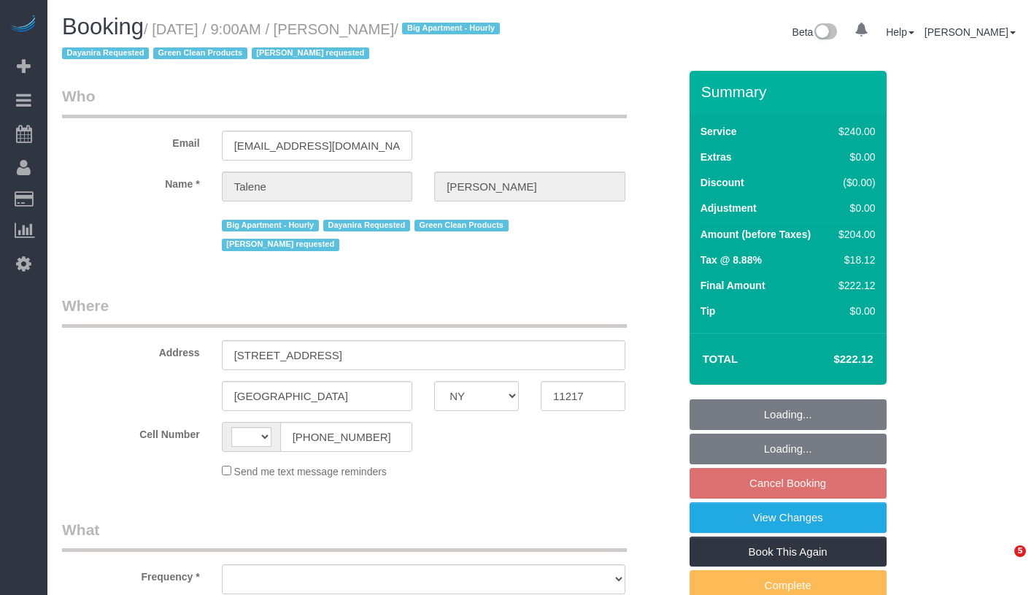
select select "NY"
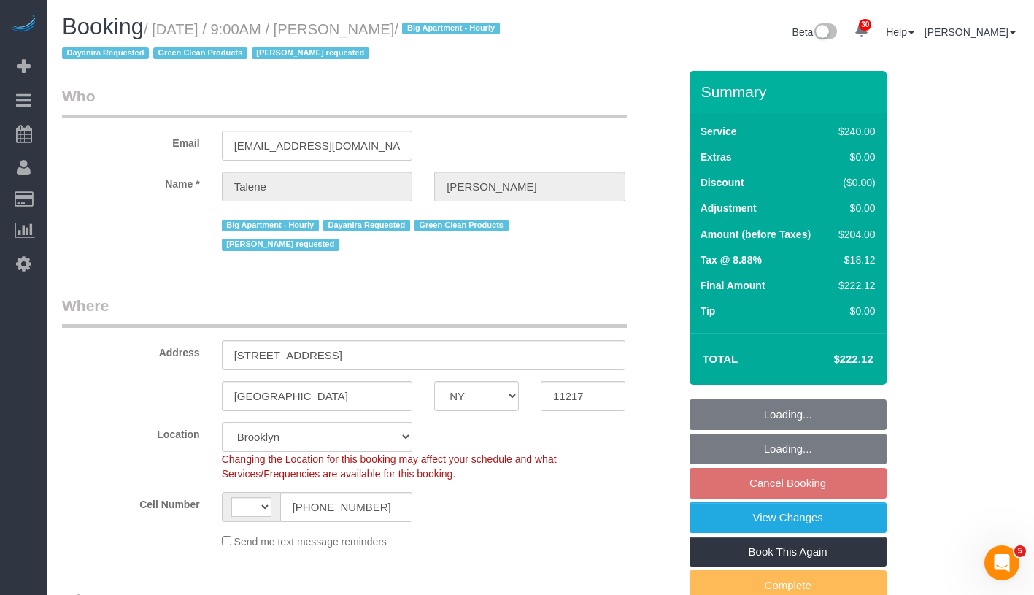
select select "object:590"
select select "string:[GEOGRAPHIC_DATA]"
select select "string:stripe-pm_1Qs4q14VGloSiKo7cKfn8tjg"
select select "spot2"
select select "number:89"
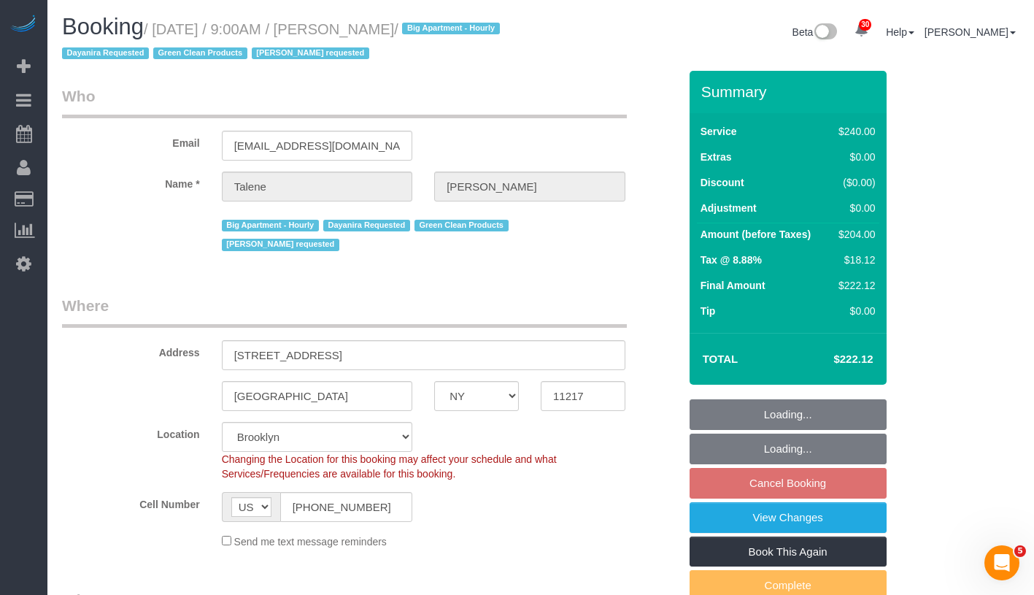
select select "number:70"
select select "number:15"
select select "number:5"
select select "180"
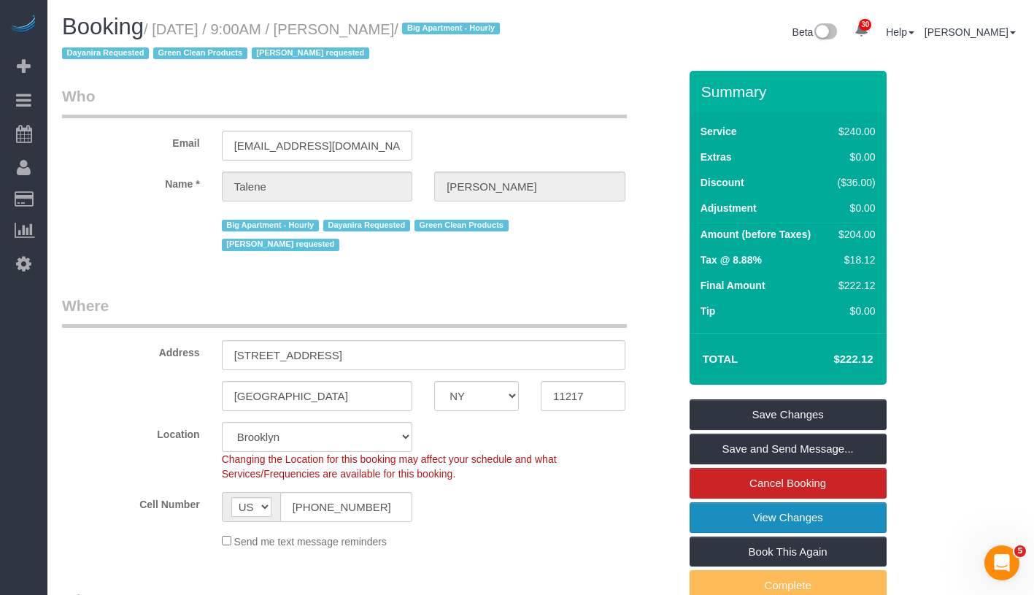
click at [846, 525] on link "View Changes" at bounding box center [788, 517] width 197 height 31
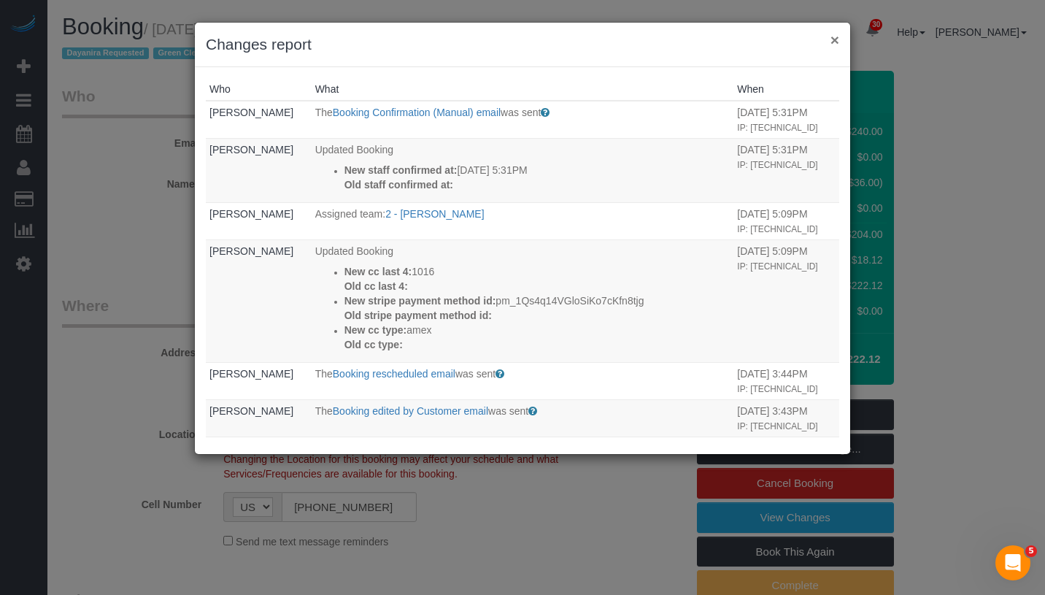
click at [835, 37] on button "×" at bounding box center [834, 39] width 9 height 15
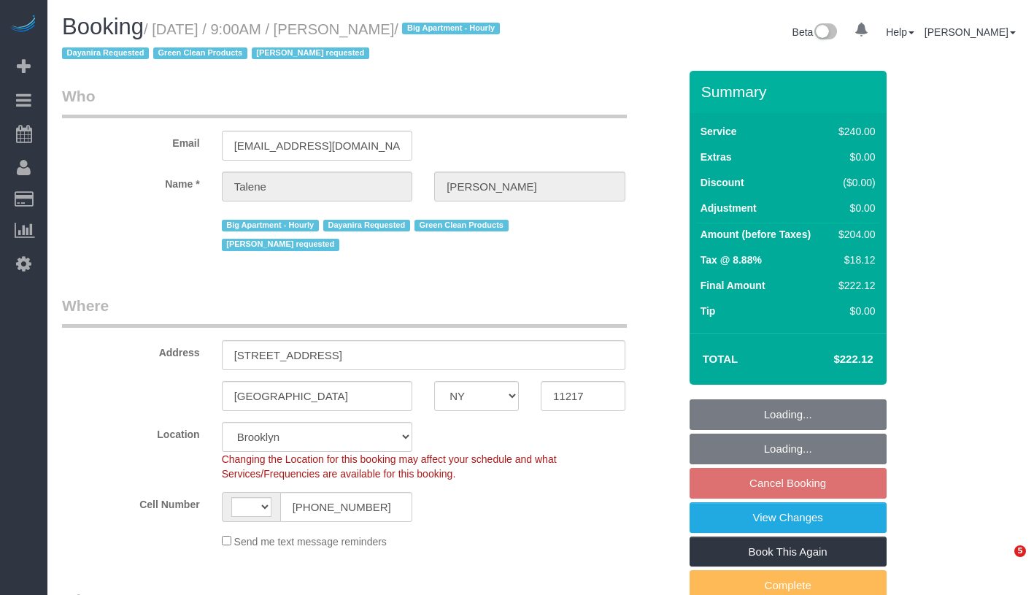
select select "NY"
select select "180"
select select "string:[GEOGRAPHIC_DATA]"
select select "object:910"
select select "spot2"
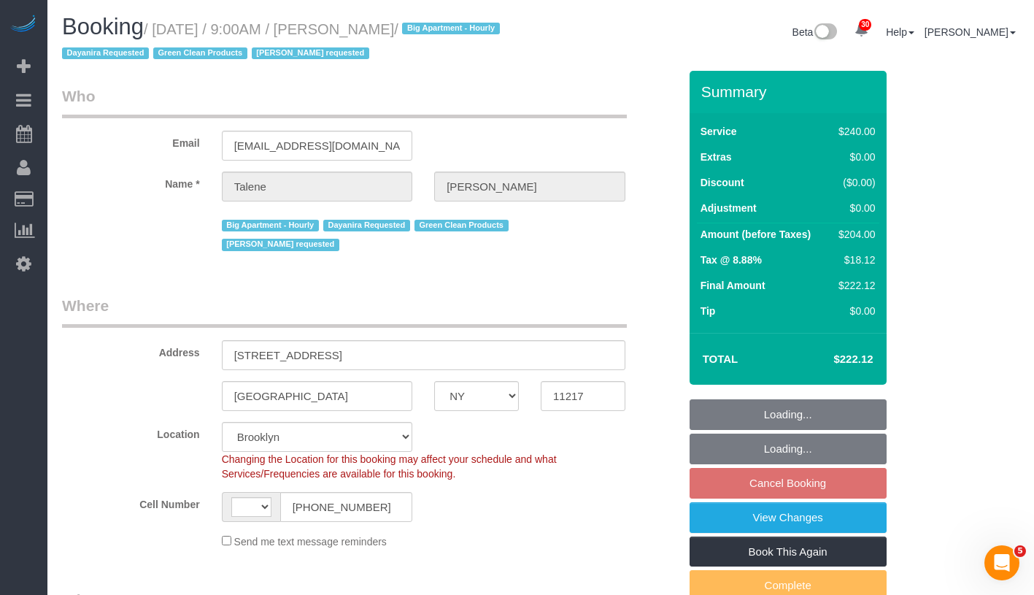
select select "number:89"
select select "number:70"
select select "number:15"
select select "number:5"
select select "object:1415"
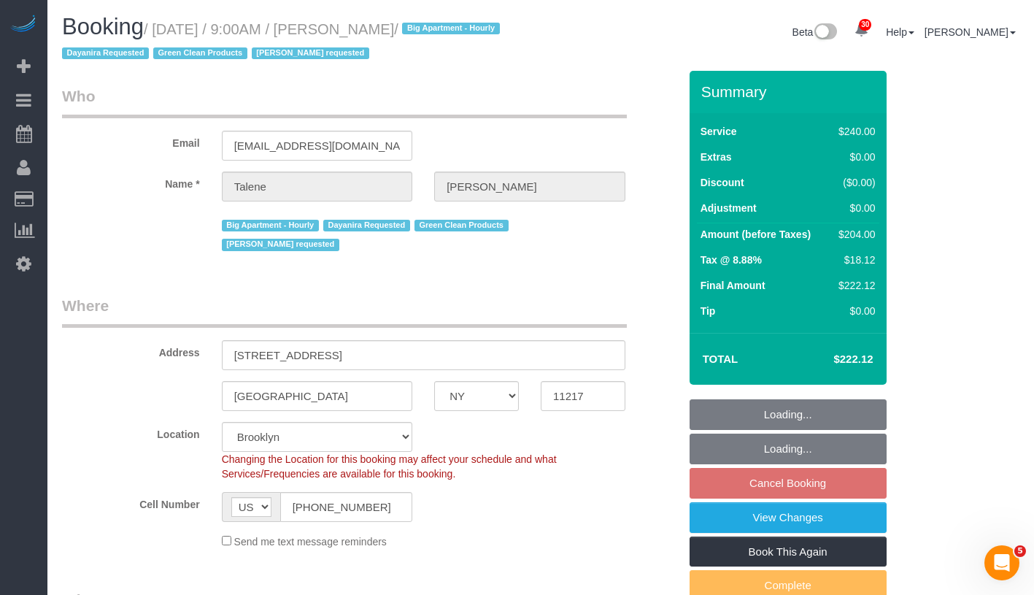
select select "string:stripe-pm_1Qs4q14VGloSiKo7cKfn8tjg"
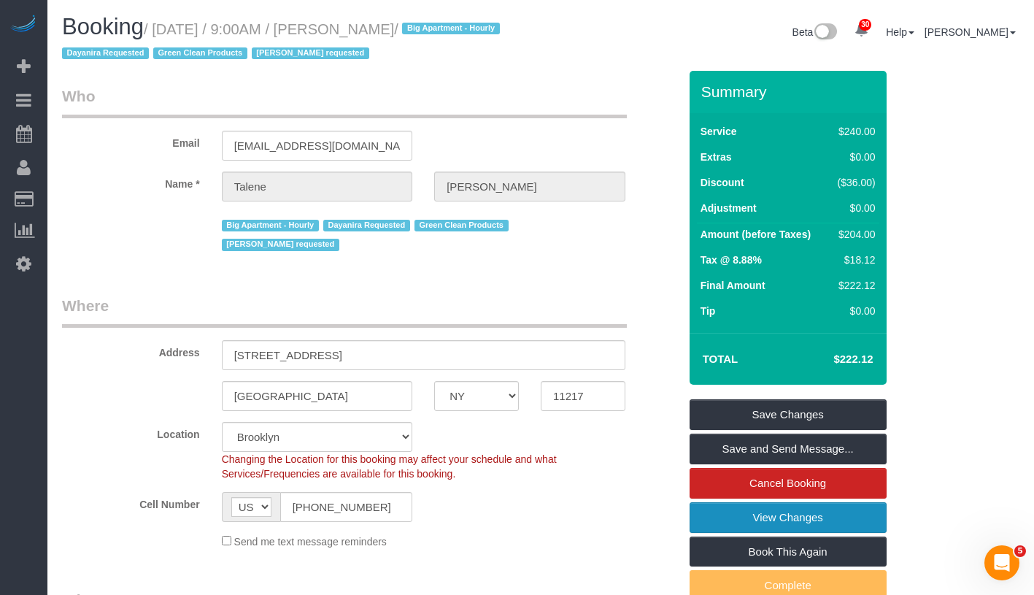
click at [873, 507] on link "View Changes" at bounding box center [788, 517] width 197 height 31
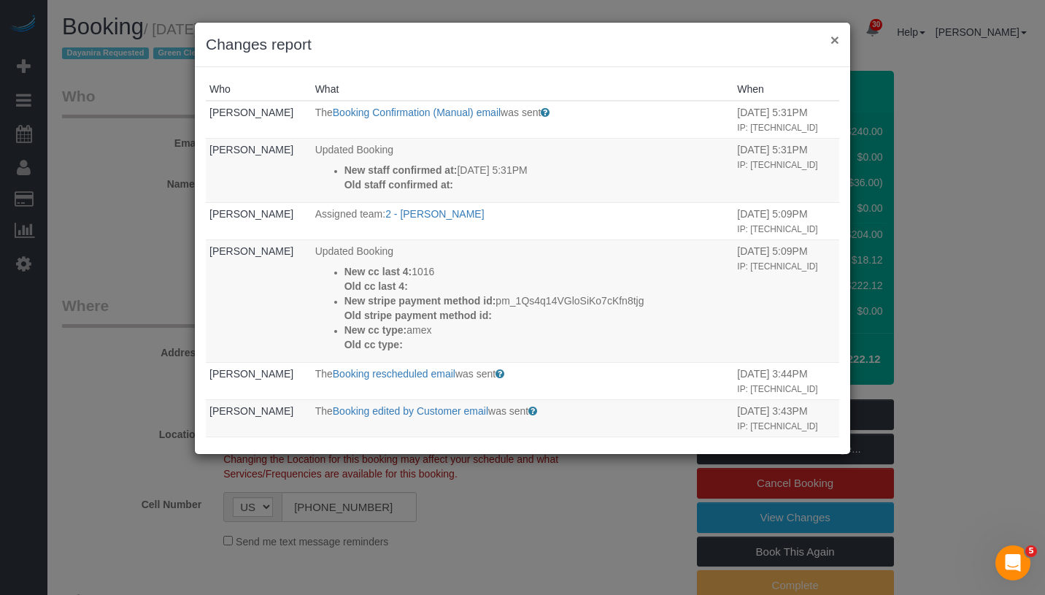
click at [833, 41] on button "×" at bounding box center [834, 39] width 9 height 15
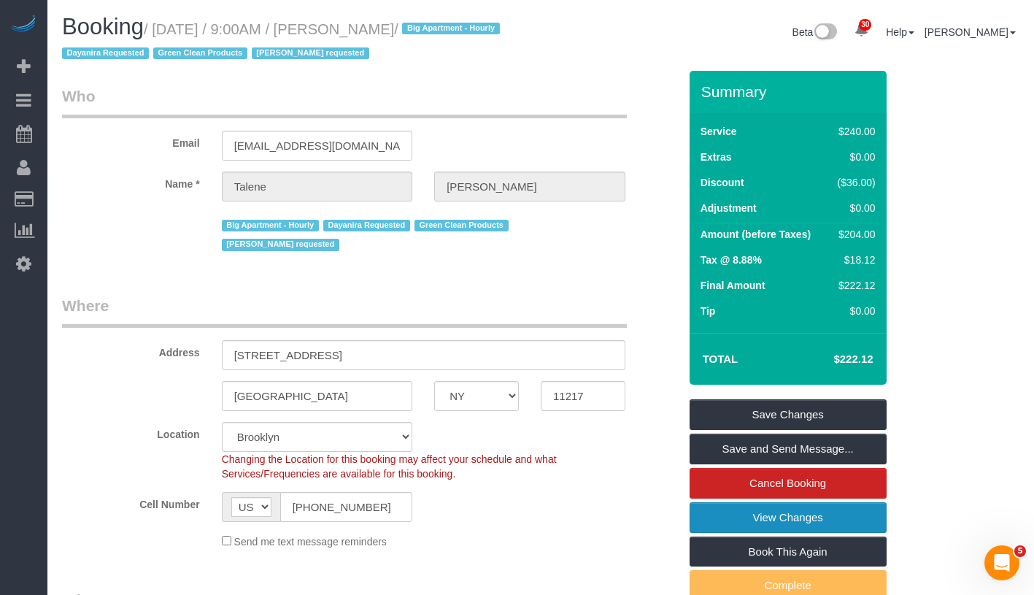
click at [857, 527] on link "View Changes" at bounding box center [788, 517] width 197 height 31
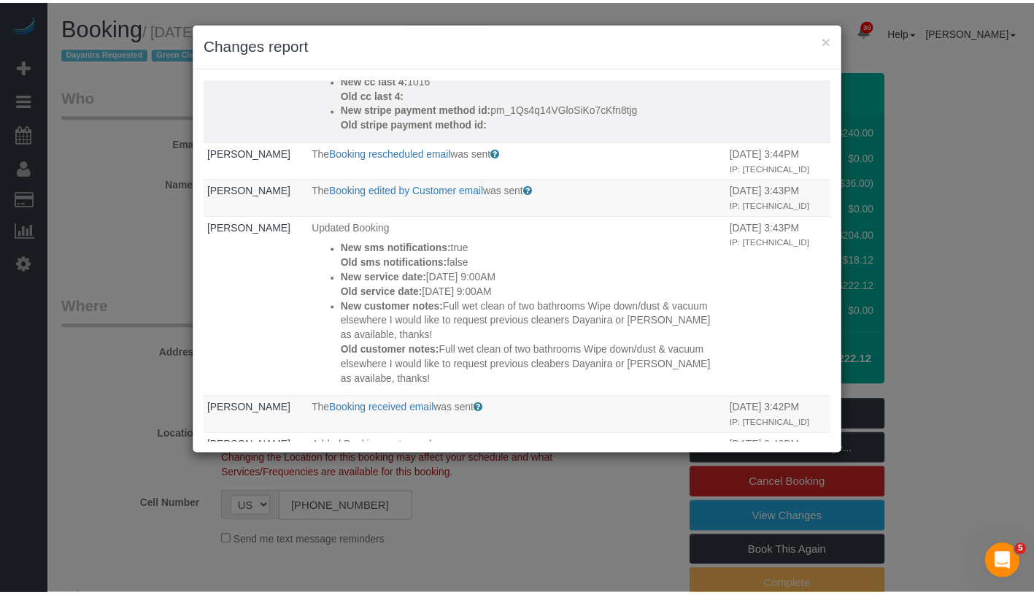
scroll to position [224, 0]
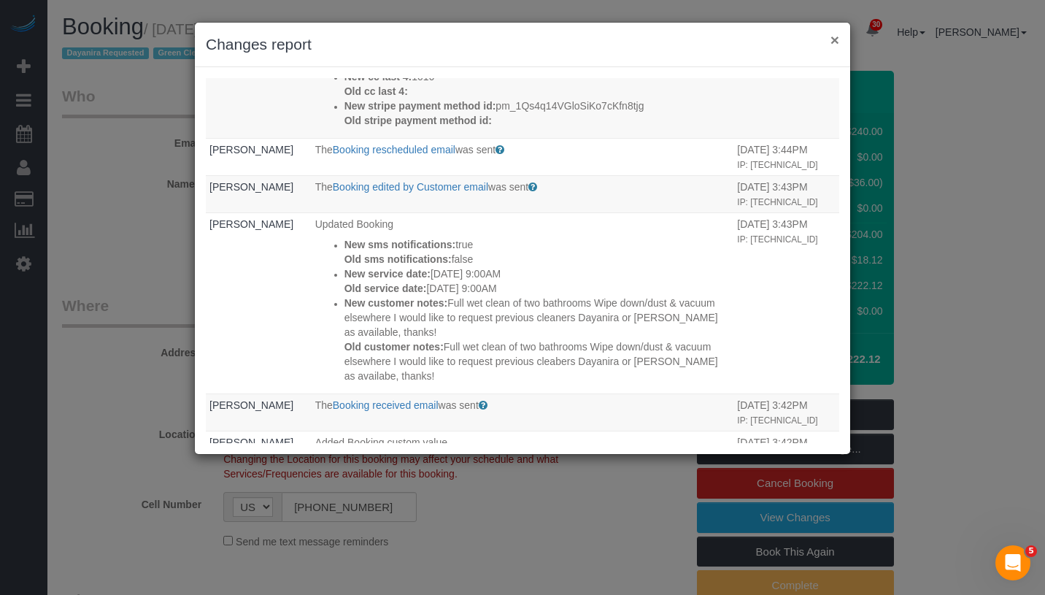
click at [833, 41] on button "×" at bounding box center [834, 39] width 9 height 15
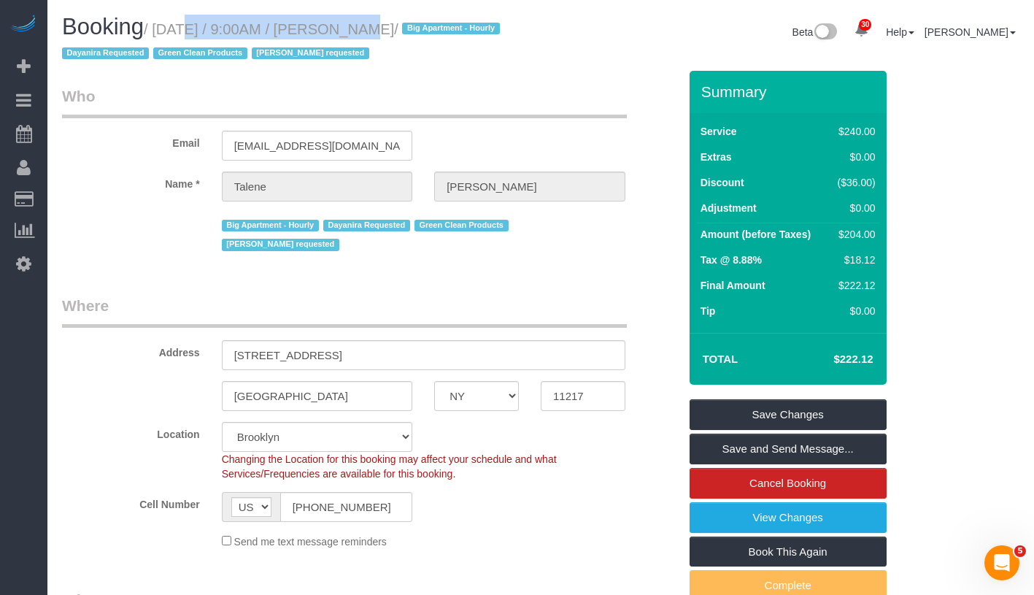
drag, startPoint x: 167, startPoint y: 29, endPoint x: 340, endPoint y: 26, distance: 173.0
click at [340, 26] on small "/ October 02, 2025 / 9:00AM / Talene Montgomery / Big Apartment - Hourly Dayani…" at bounding box center [283, 41] width 442 height 41
copy small "October 02, 2025 / 9:00AM"
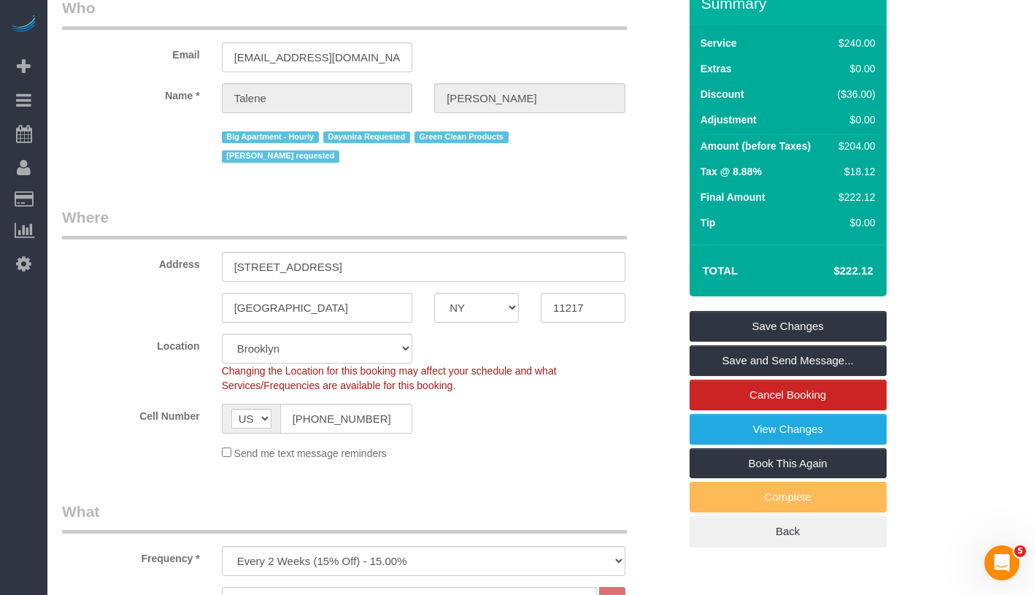
scroll to position [0, 0]
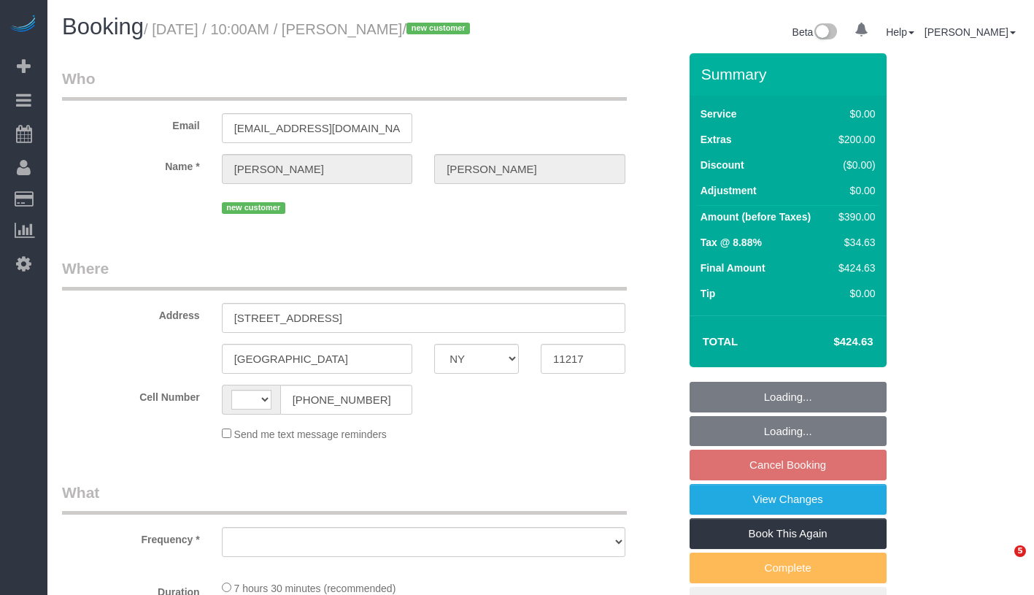
select select "NY"
select select "number:89"
select select "number:72"
select select "number:15"
select select "number:5"
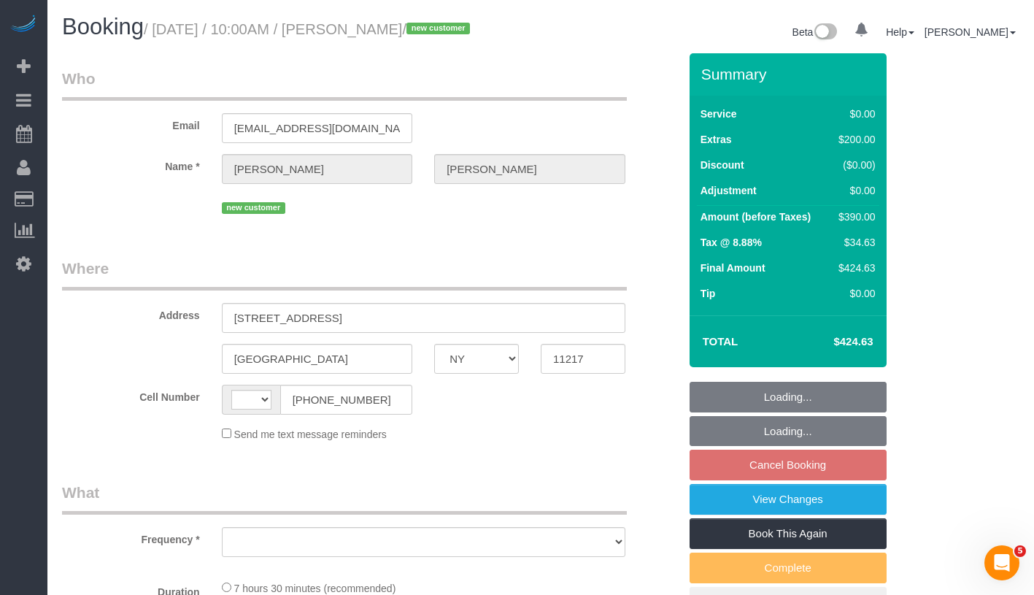
select select "string:[GEOGRAPHIC_DATA]"
select select "object:956"
select select "string:stripe-pm_1SDCDn4VGloSiKo7EVkaCmD1"
select select "spot3"
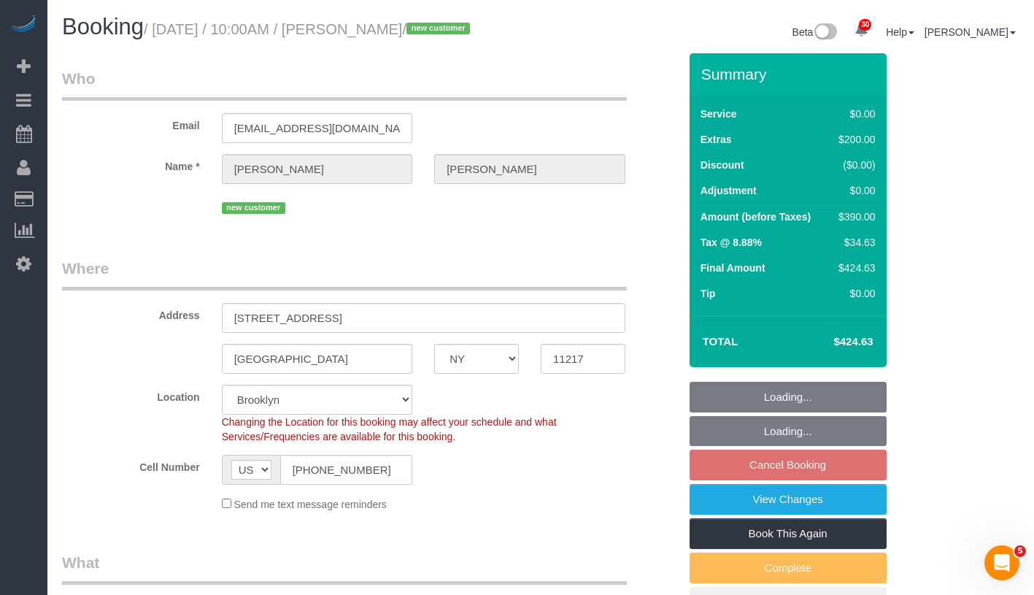
select select "object:1414"
select select "2"
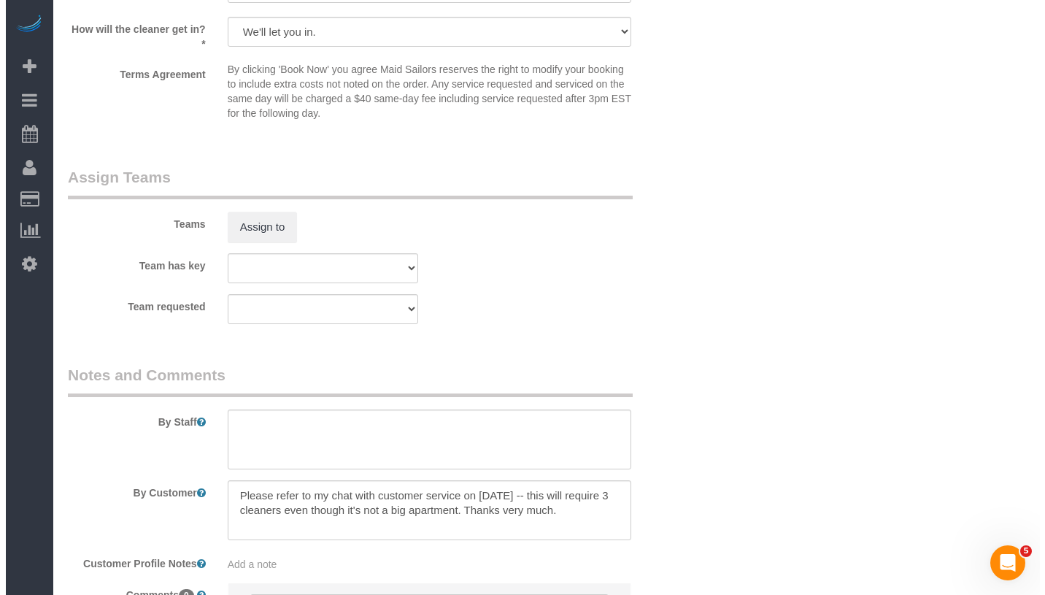
scroll to position [1863, 0]
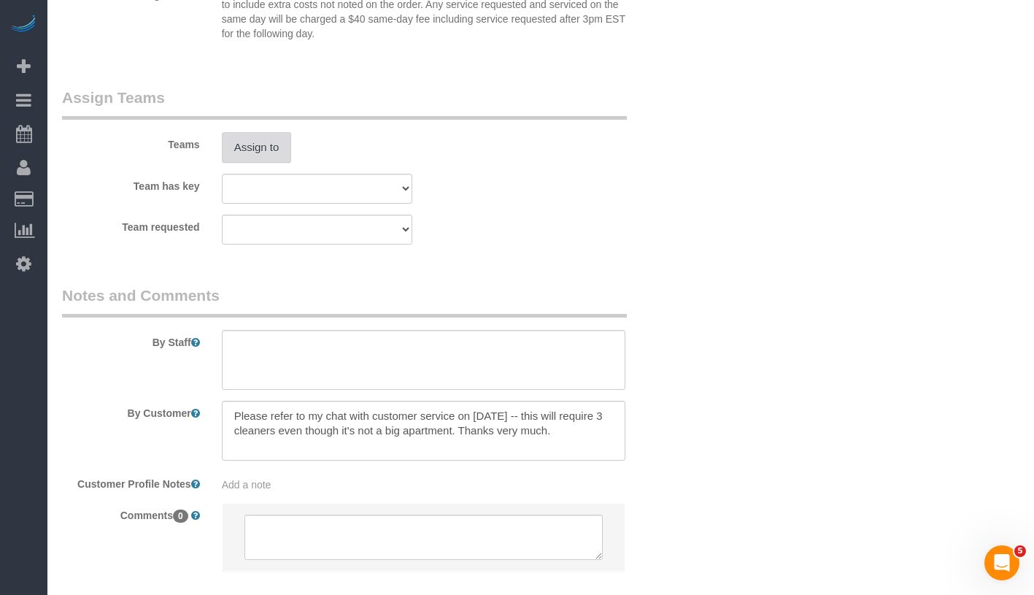
click at [265, 150] on button "Assign to" at bounding box center [257, 147] width 70 height 31
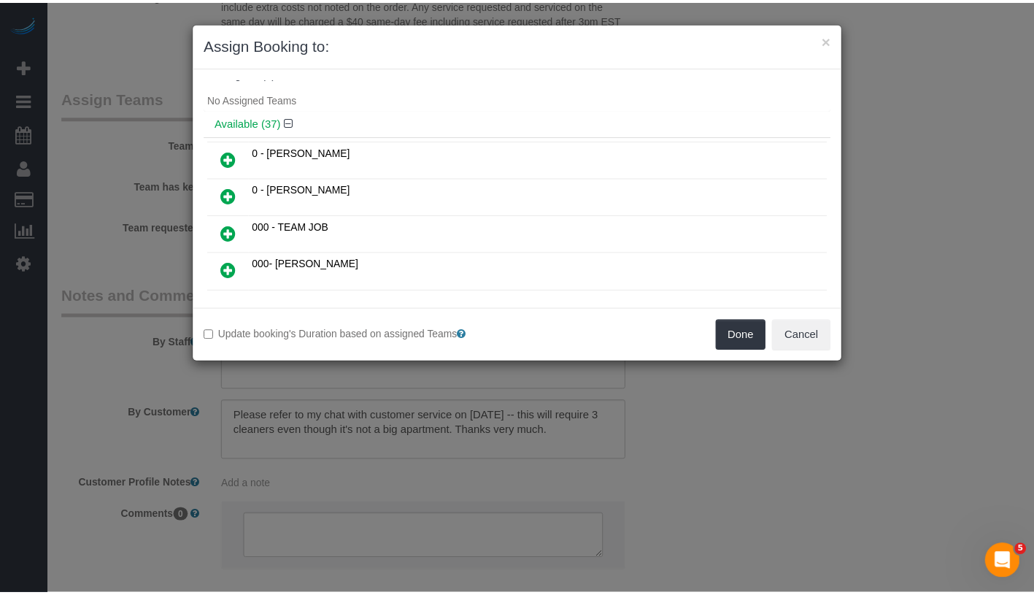
scroll to position [27, 0]
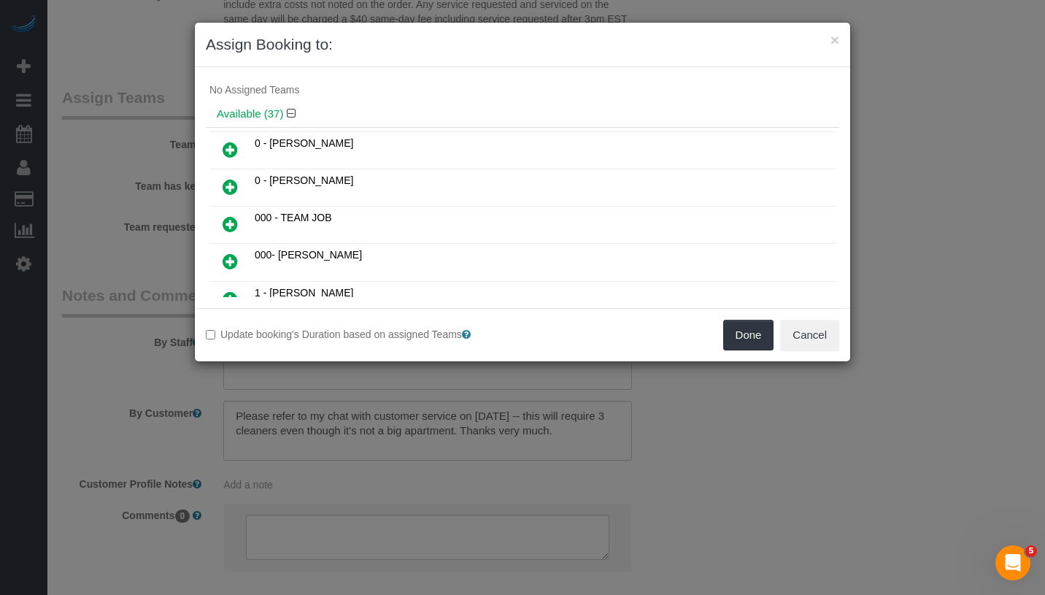
click at [228, 223] on icon at bounding box center [230, 224] width 15 height 18
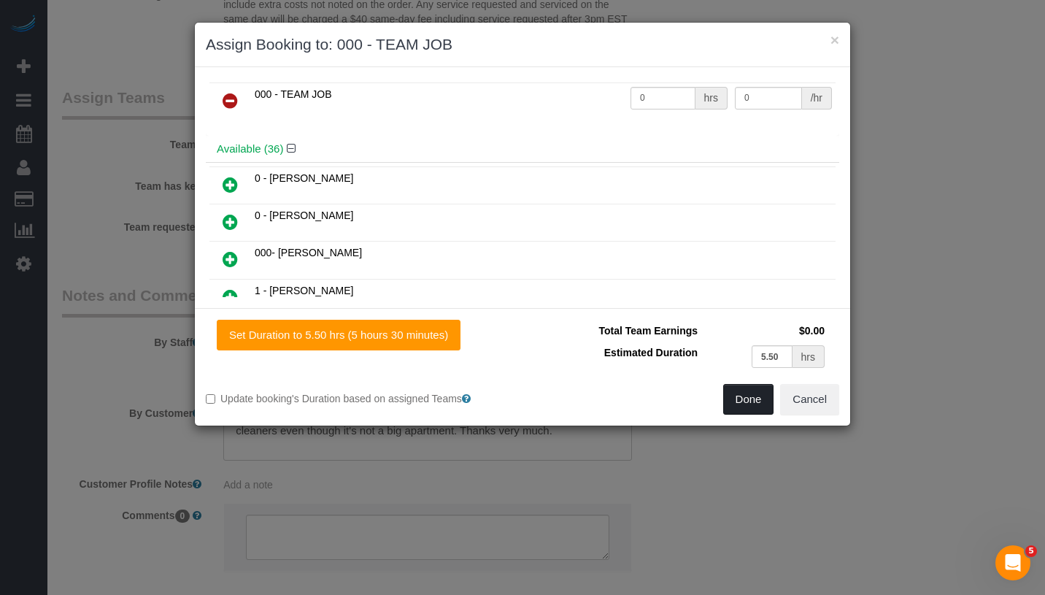
click at [748, 411] on button "Done" at bounding box center [748, 399] width 51 height 31
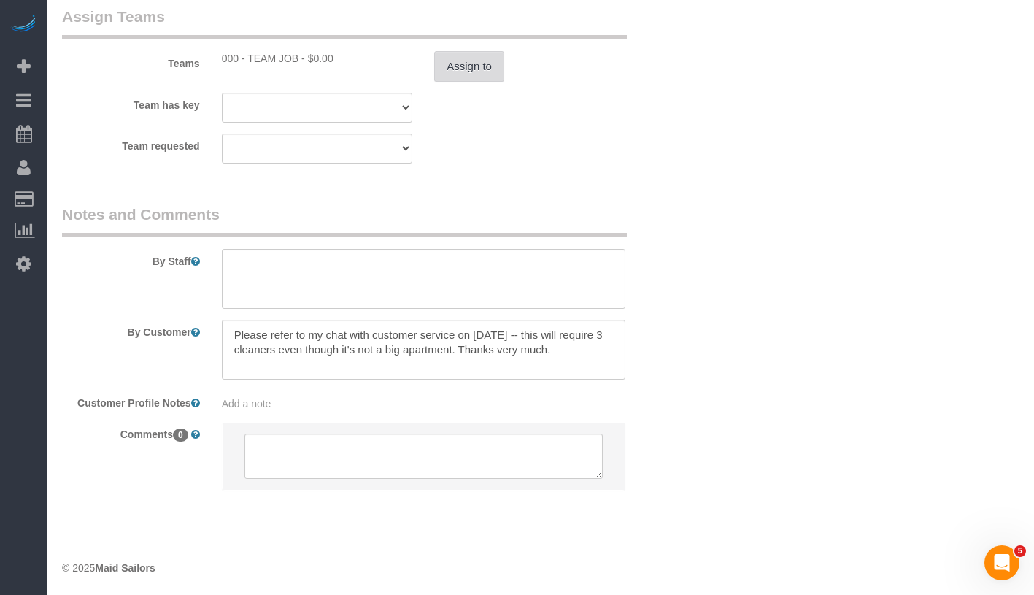
scroll to position [1945, 0]
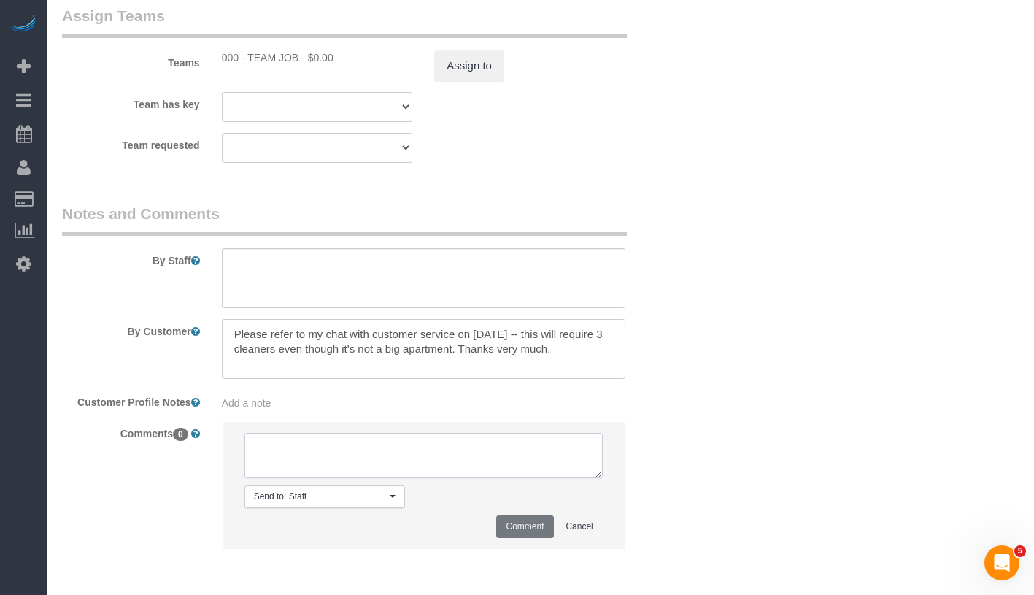
click at [342, 446] on textarea at bounding box center [423, 455] width 358 height 45
click at [357, 416] on sui-booking-comments "By Staff By Customer Customer Profile Notes Add a note Comments 0 Send to: Staf…" at bounding box center [370, 383] width 617 height 361
click at [357, 398] on div "Add a note" at bounding box center [424, 403] width 404 height 15
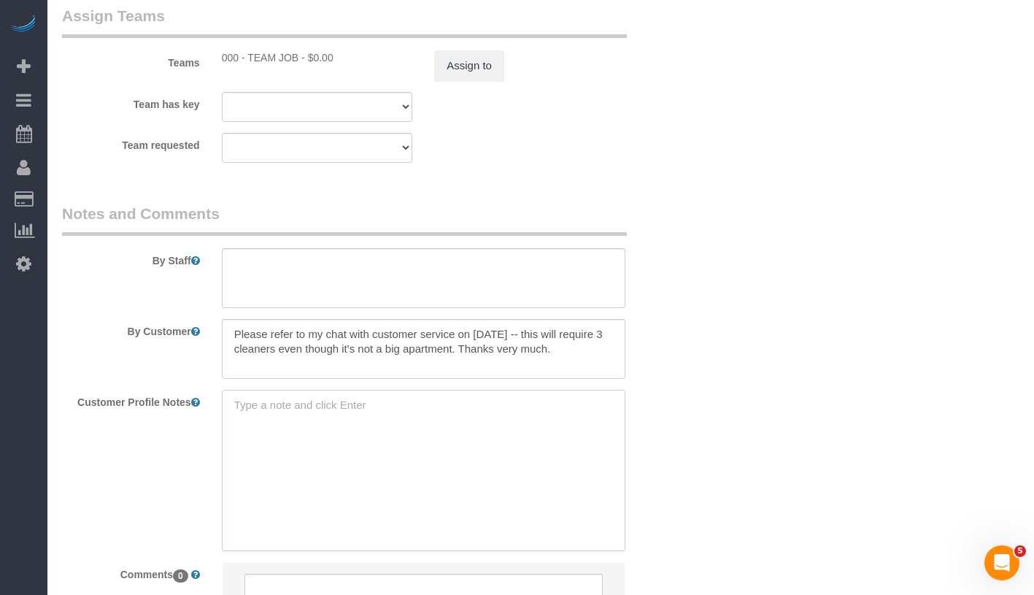
click at [346, 406] on textarea at bounding box center [424, 470] width 404 height 161
type textarea "Per cmr:"
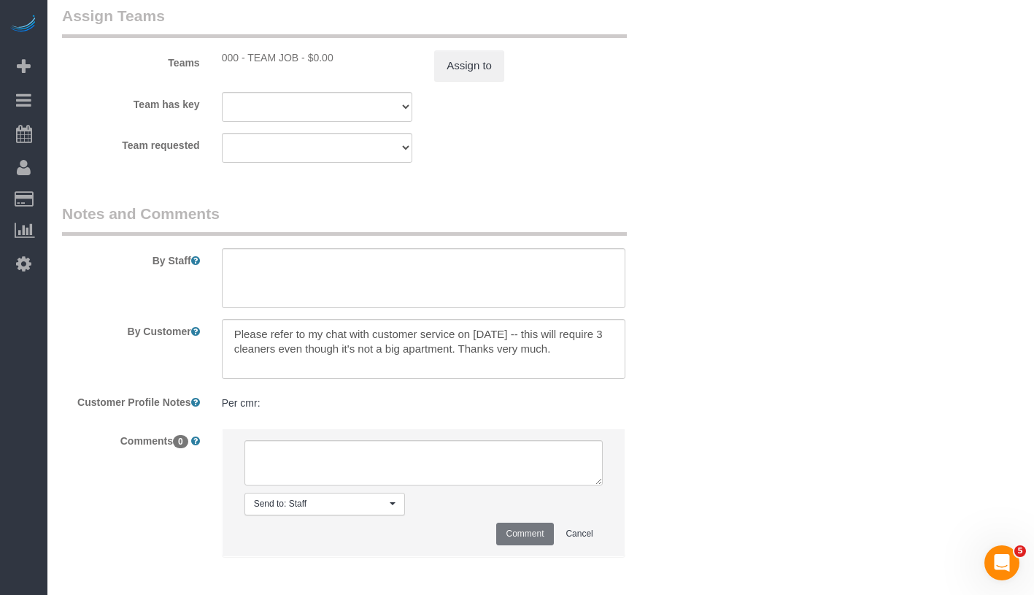
click at [278, 407] on pre "Per cmr:" at bounding box center [424, 403] width 404 height 15
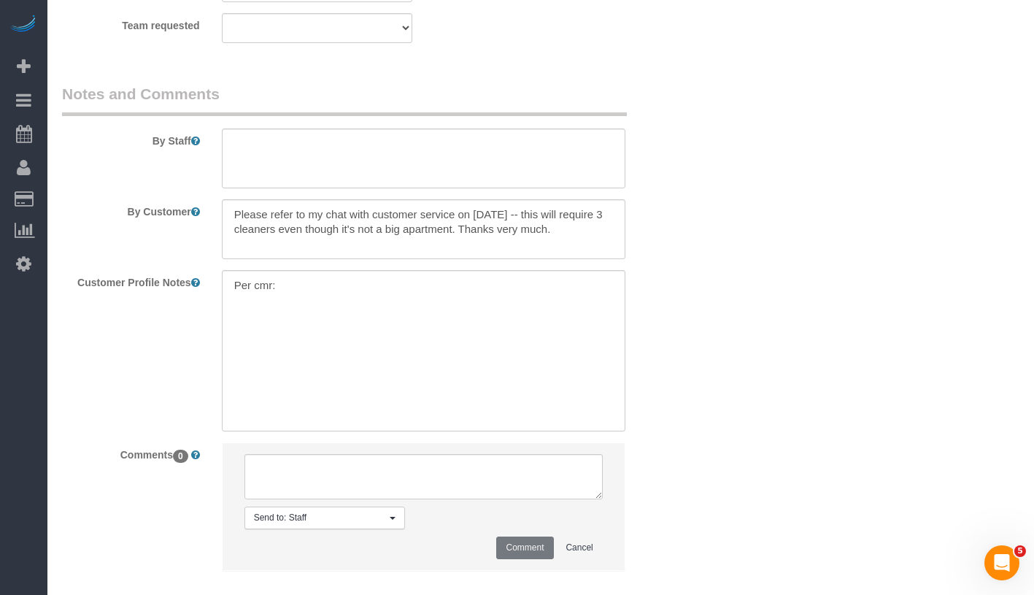
scroll to position [2146, 0]
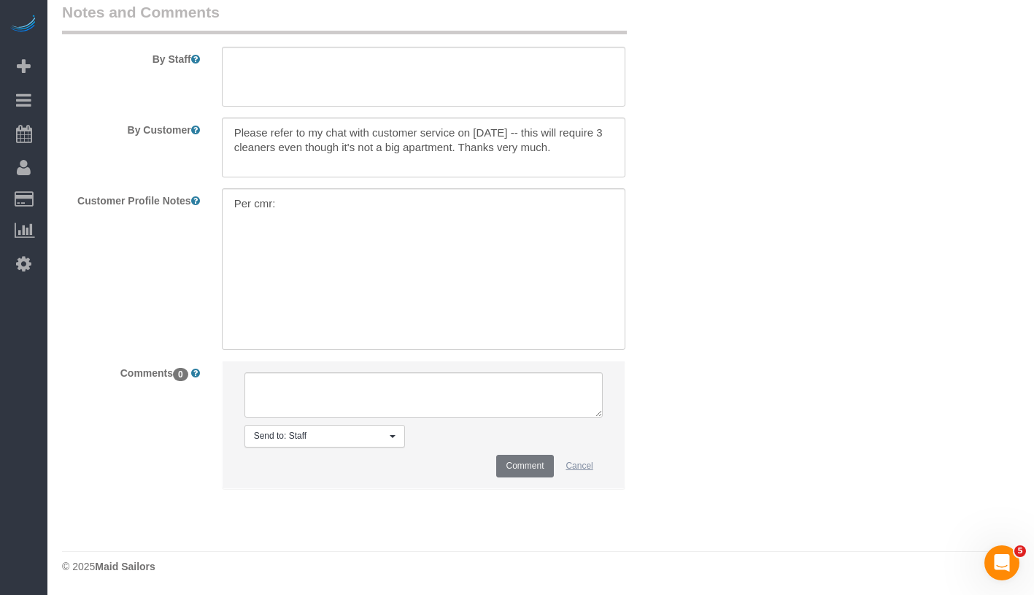
click at [575, 468] on button "Cancel" at bounding box center [579, 466] width 46 height 23
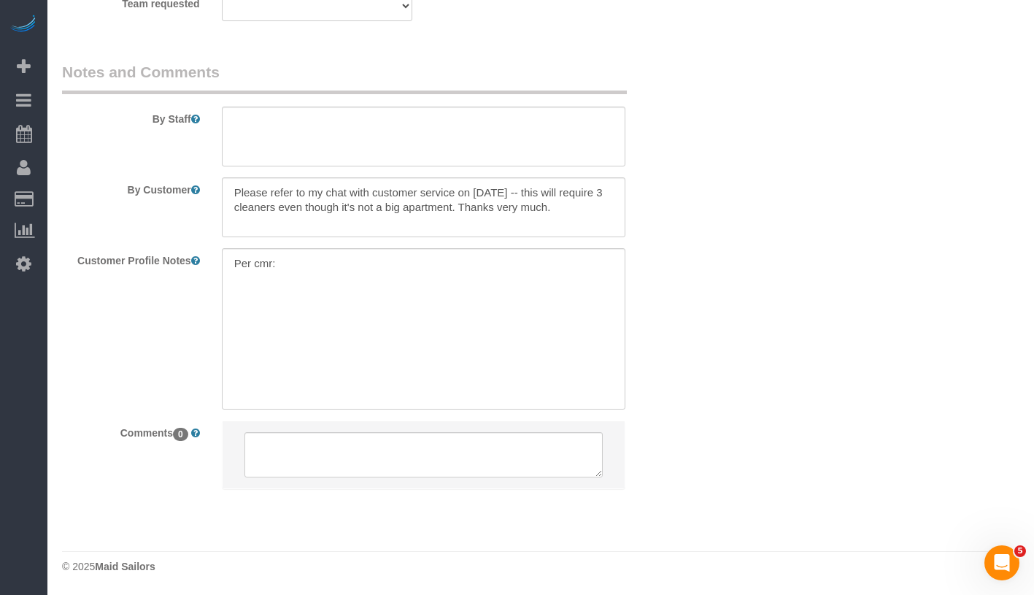
scroll to position [2086, 0]
drag, startPoint x: 341, startPoint y: 269, endPoint x: 228, endPoint y: 258, distance: 113.7
click at [228, 258] on textarea "Per cmr:" at bounding box center [424, 328] width 404 height 161
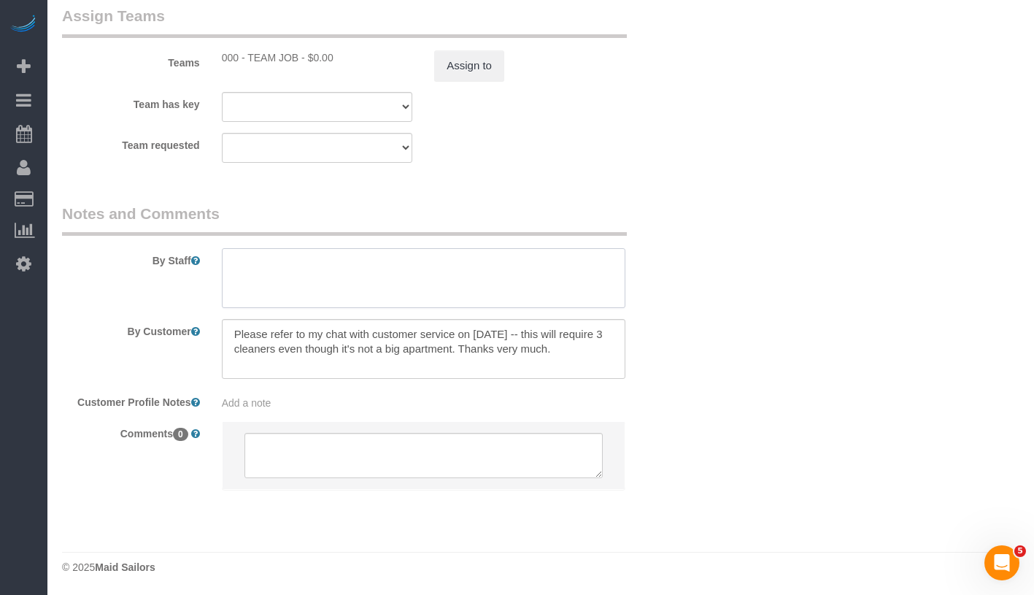
click at [325, 278] on textarea at bounding box center [424, 278] width 404 height 60
paste textarea "- 950 square feet - 2 bedrooms - 1 bathroom - 1 hallway - 1 living room - 1 sma…"
type textarea "- 950 square feet - 2 bedrooms - 1 bathroom - 1 hallway - 1 living room - 1 sma…"
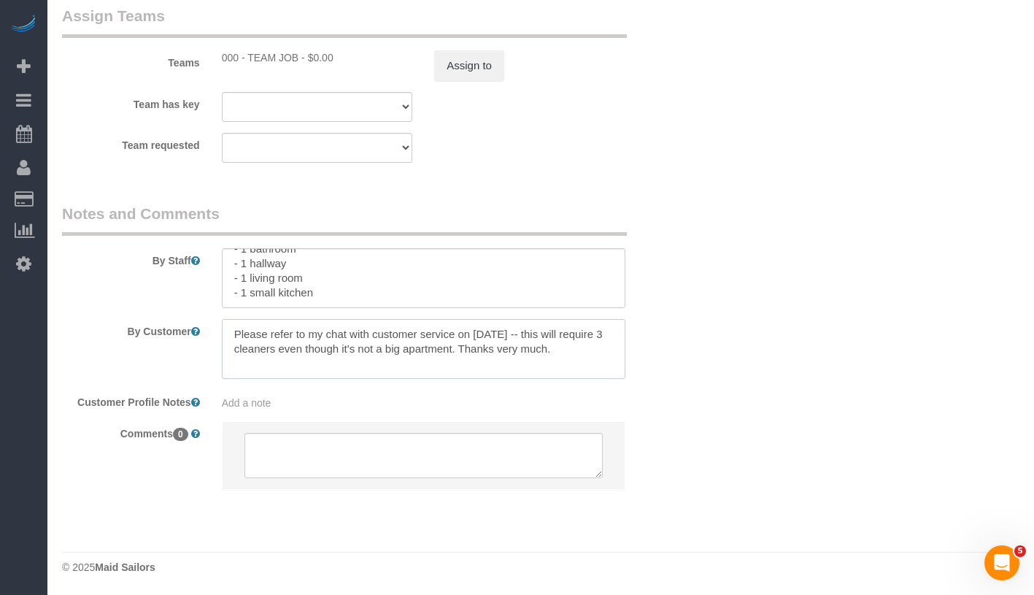
click at [596, 354] on textarea at bounding box center [424, 349] width 404 height 60
paste textarea "(dust removal is most important)"
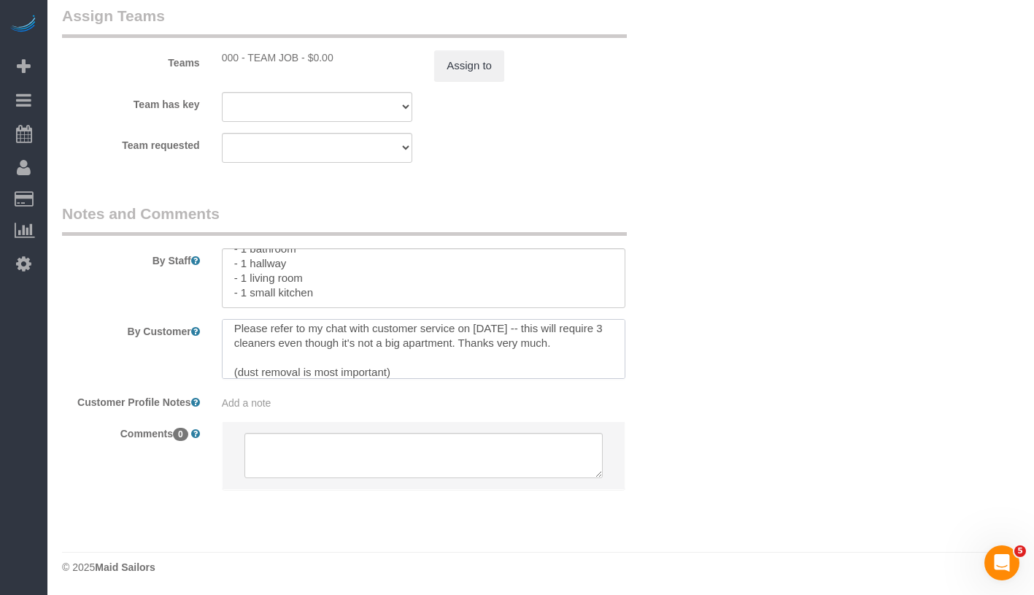
scroll to position [15, 0]
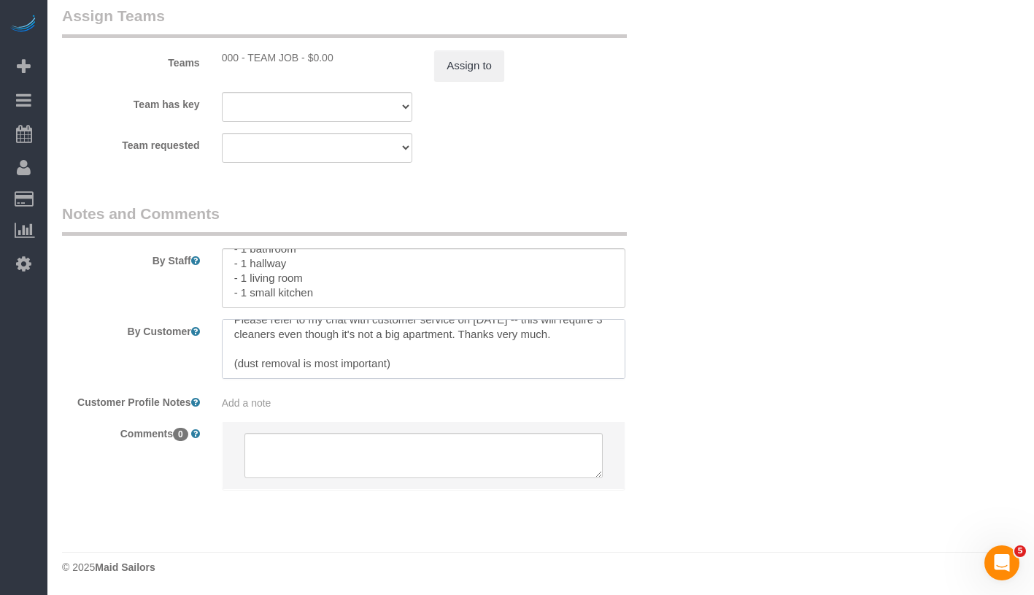
drag, startPoint x: 259, startPoint y: 371, endPoint x: 225, endPoint y: 371, distance: 34.3
click at [225, 371] on textarea at bounding box center [424, 349] width 404 height 60
click at [232, 369] on textarea at bounding box center [424, 349] width 404 height 60
drag, startPoint x: 257, startPoint y: 363, endPoint x: 229, endPoint y: 362, distance: 27.7
click at [229, 362] on textarea at bounding box center [424, 349] width 404 height 60
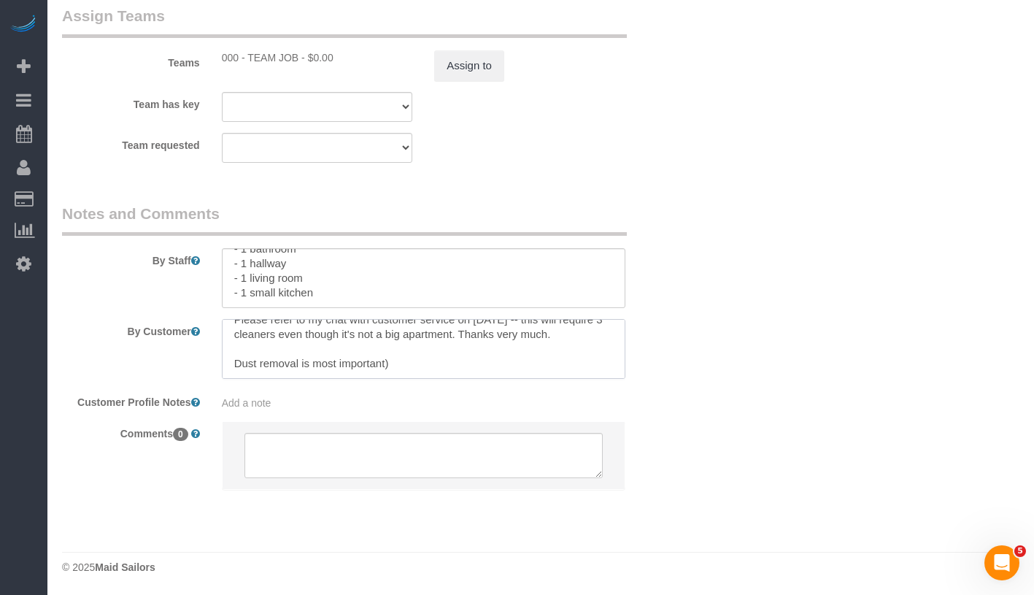
click at [415, 373] on textarea at bounding box center [424, 349] width 404 height 60
type textarea "Please refer to my chat with customer service on 9/30/25 -- this will require 3…"
click at [231, 259] on textarea at bounding box center [424, 278] width 404 height 60
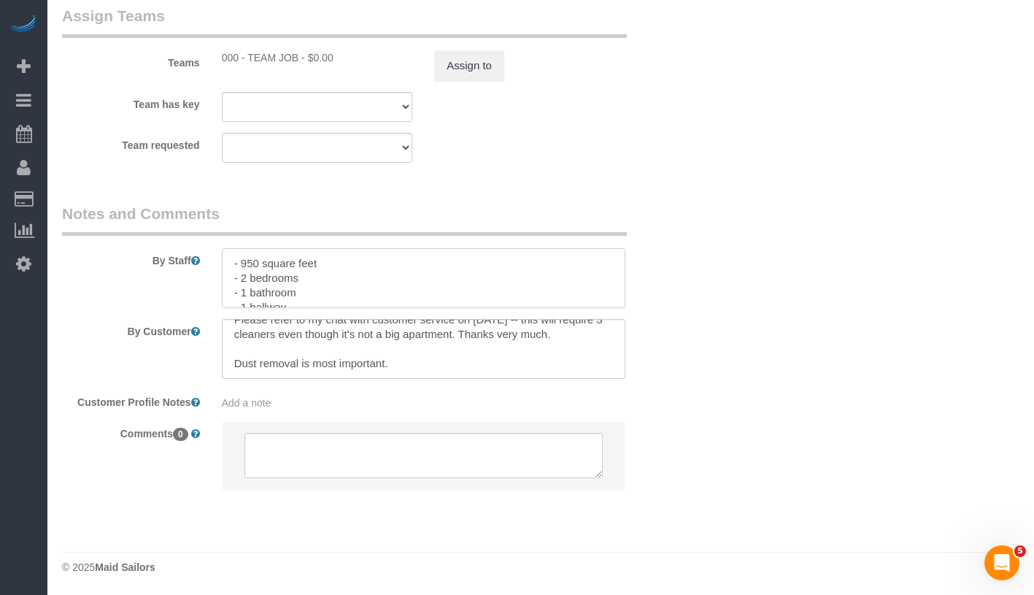
paste textarea "(main floor)"
click at [238, 266] on textarea at bounding box center [424, 278] width 404 height 60
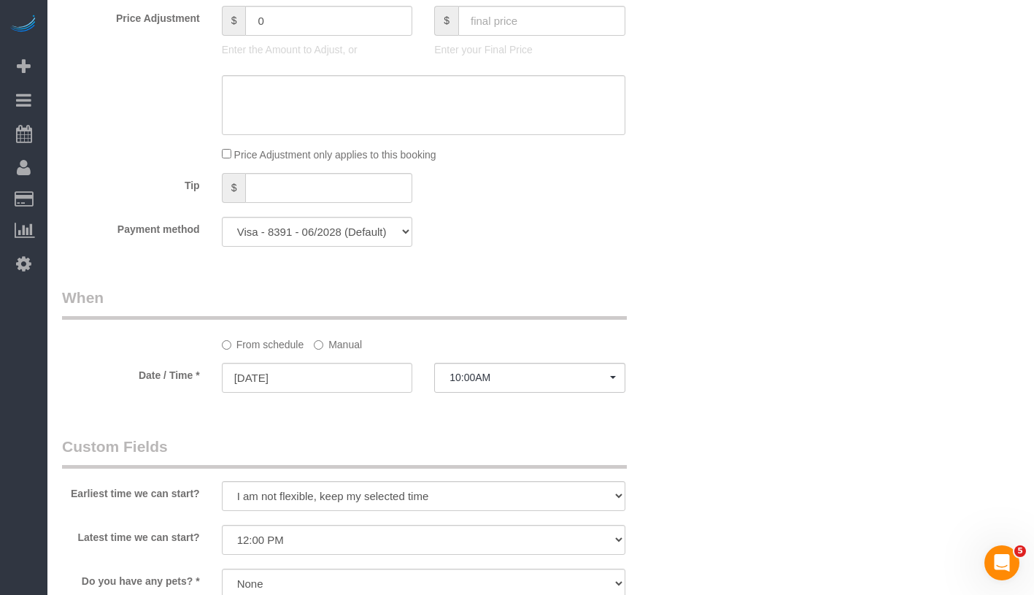
scroll to position [1011, 0]
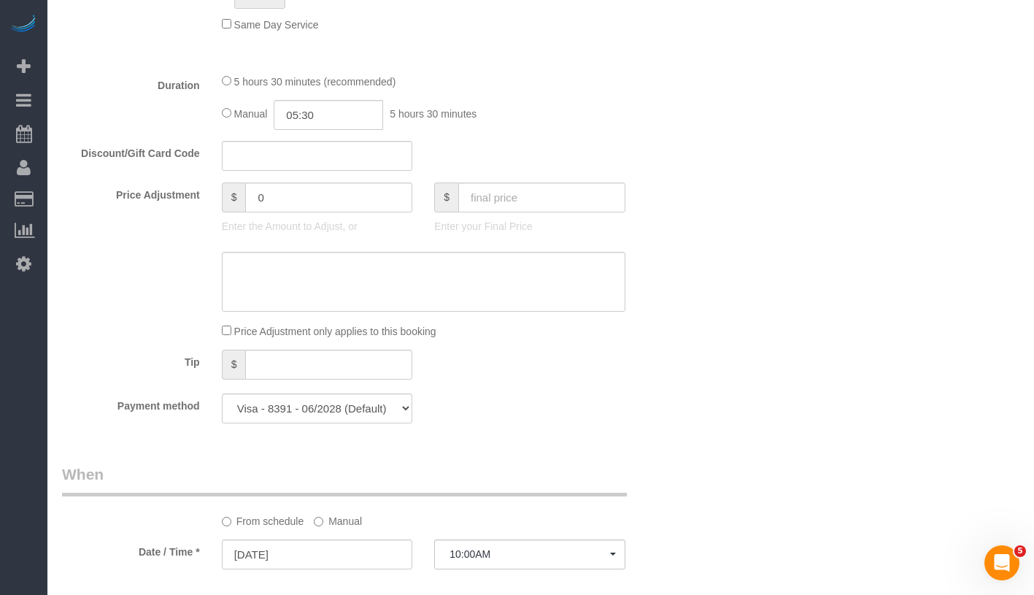
type textarea "2A is on the main floor - 950 square feet - 2 bedrooms - 1 bathroom - 1 hallway…"
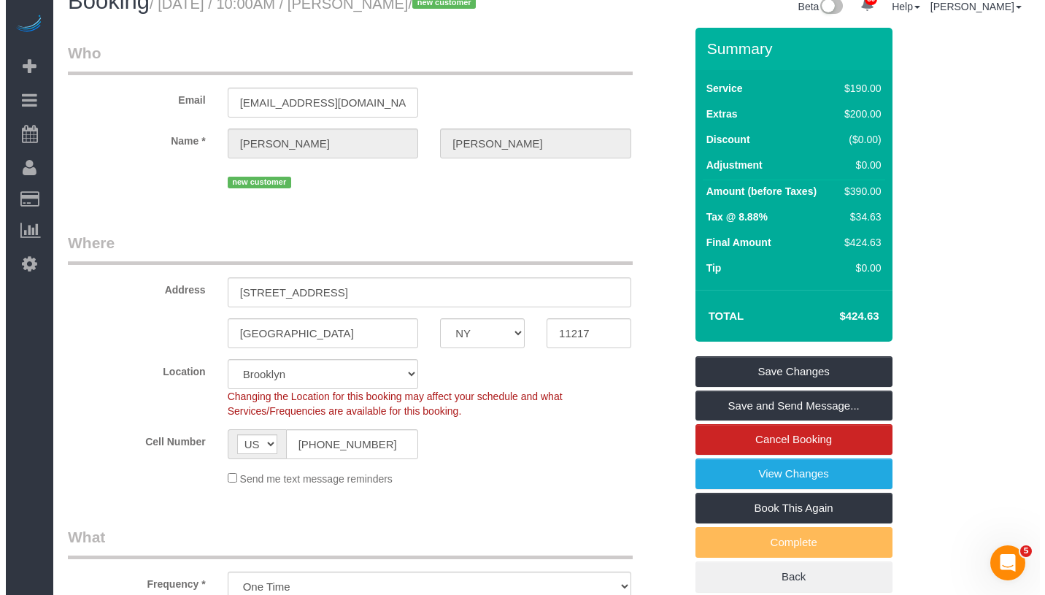
scroll to position [0, 0]
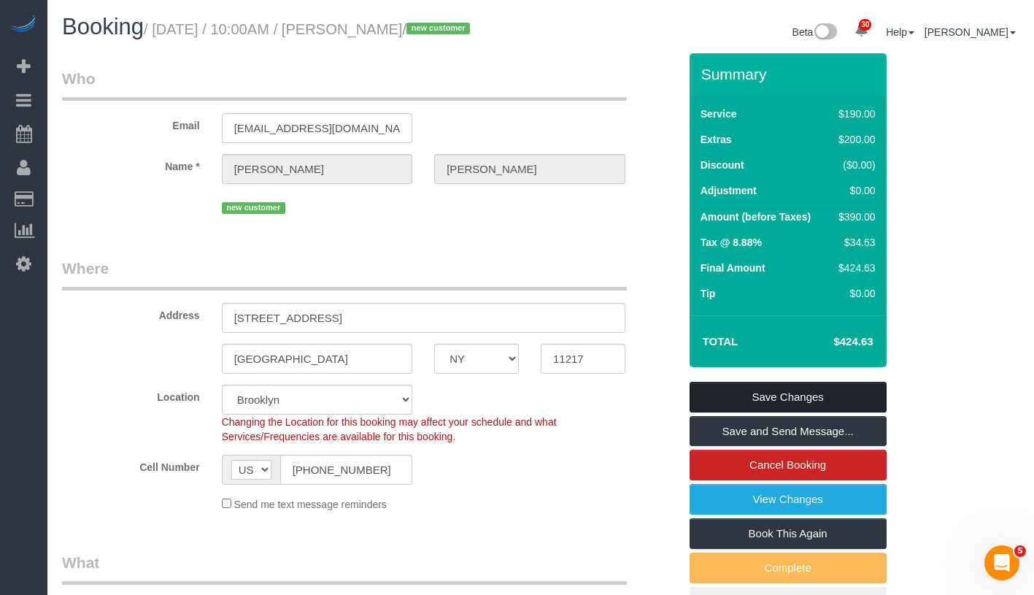
click at [836, 396] on link "Save Changes" at bounding box center [788, 397] width 197 height 31
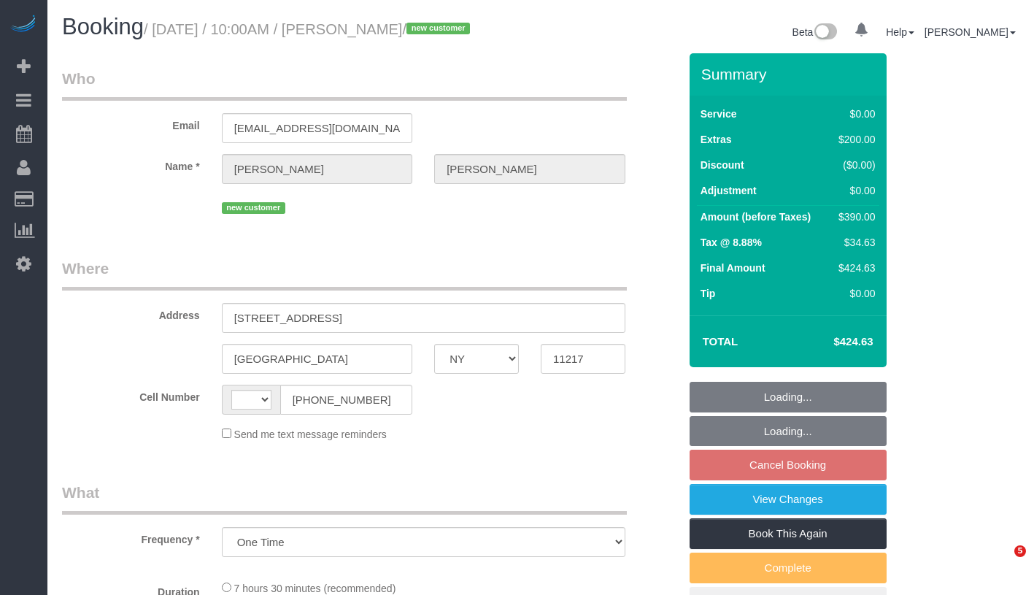
select select "NY"
select select "string:stripe-pm_1SDCDn4VGloSiKo7EVkaCmD1"
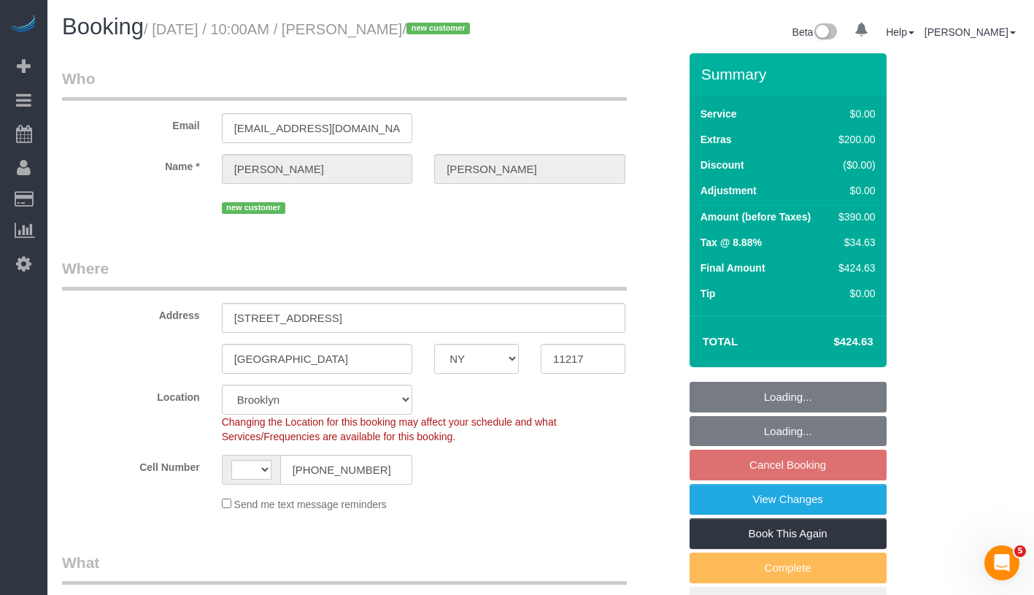
select select "object:574"
select select "string:[GEOGRAPHIC_DATA]"
select select "spot3"
select select "2"
select select "number:89"
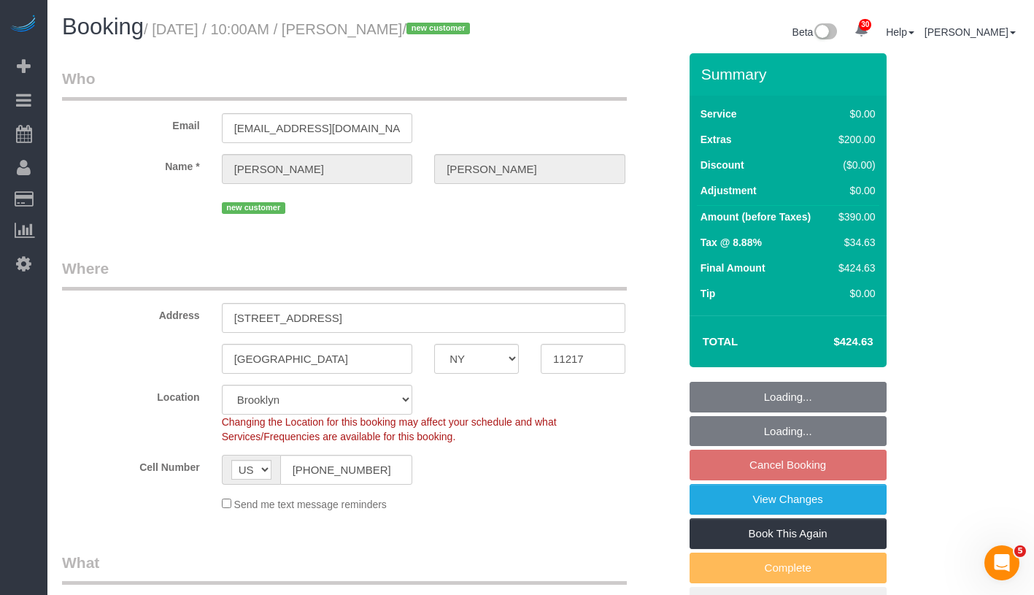
select select "number:72"
select select "number:15"
select select "number:5"
select select "2"
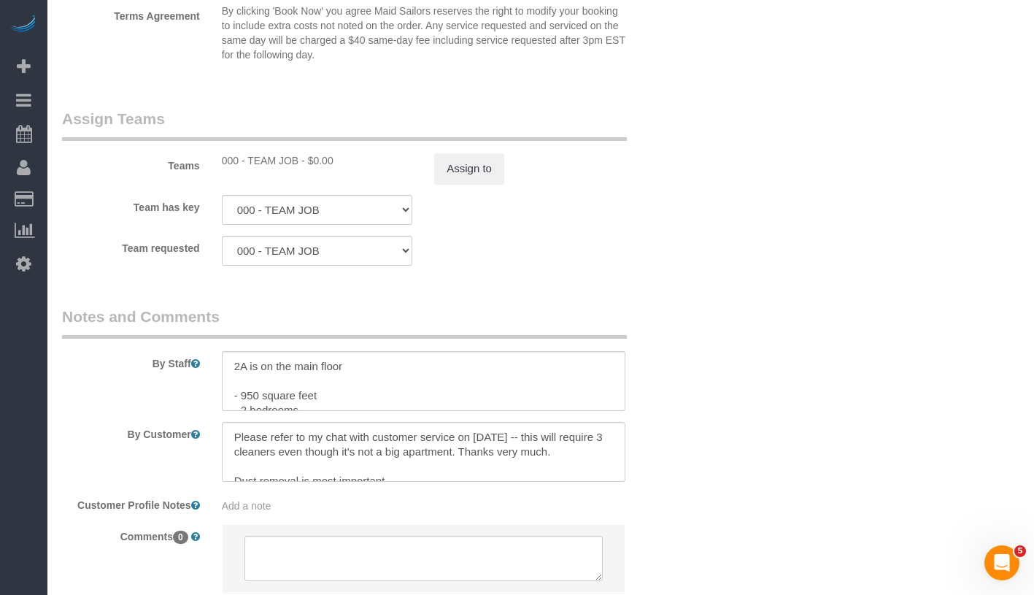
scroll to position [1895, 0]
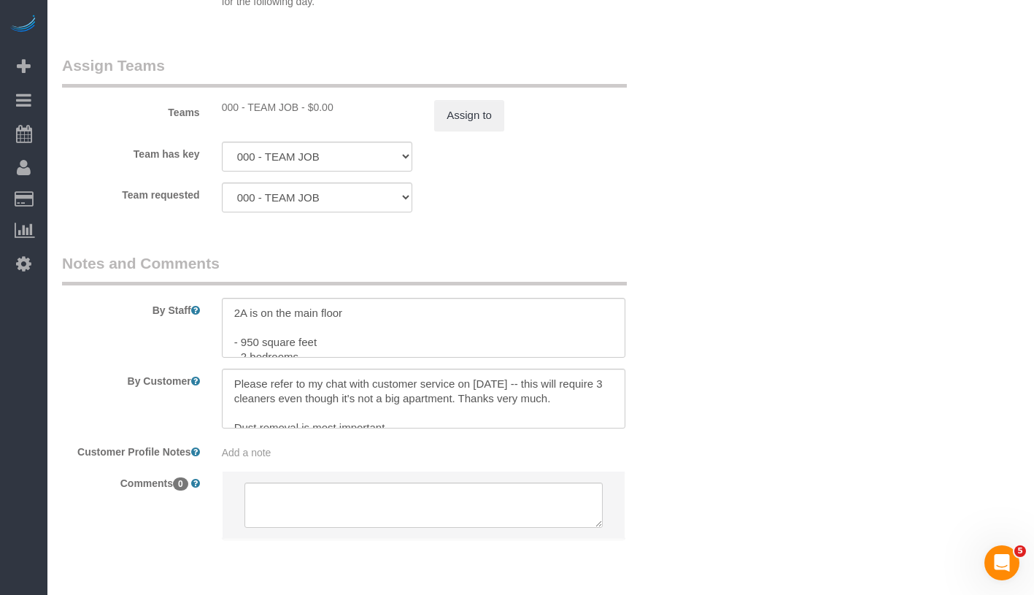
click at [309, 449] on div "Add a note" at bounding box center [424, 452] width 404 height 15
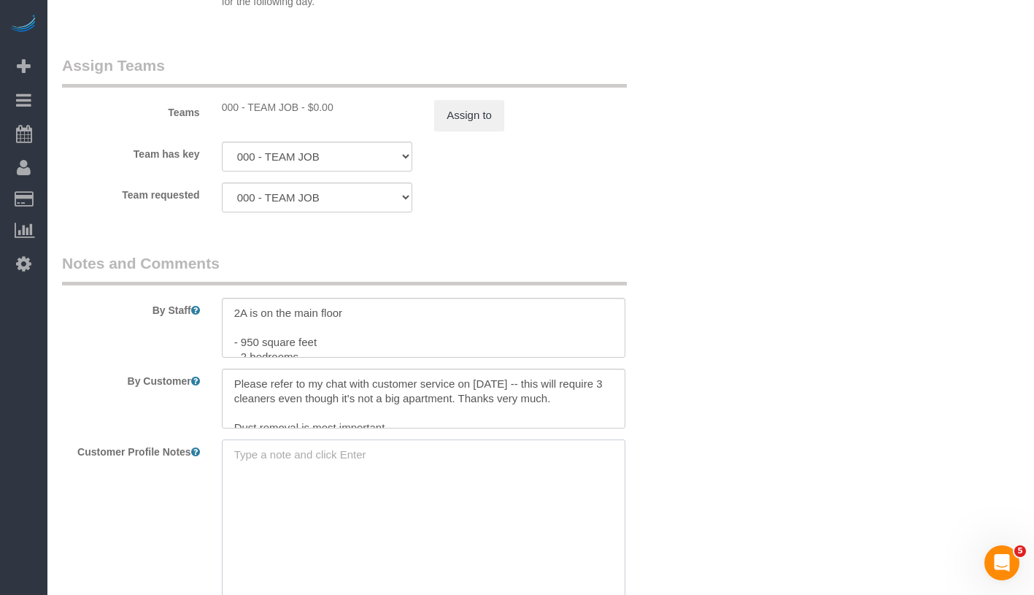
click at [305, 451] on textarea at bounding box center [424, 519] width 404 height 161
drag, startPoint x: 229, startPoint y: 336, endPoint x: 323, endPoint y: 338, distance: 94.2
click at [323, 338] on textarea at bounding box center [424, 328] width 404 height 60
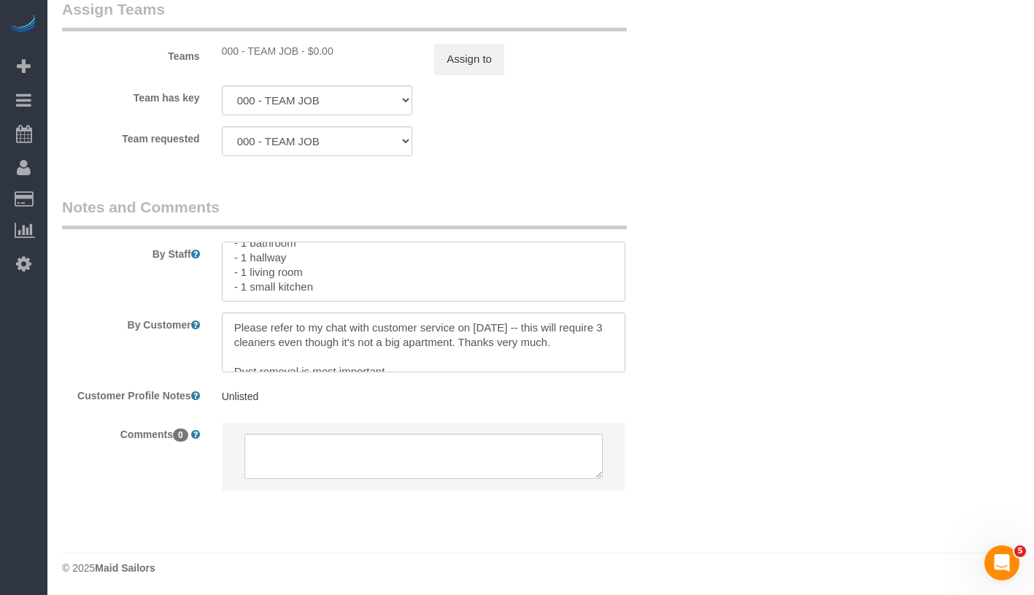
scroll to position [1952, 0]
click at [365, 396] on pre "Unlisted" at bounding box center [424, 395] width 404 height 15
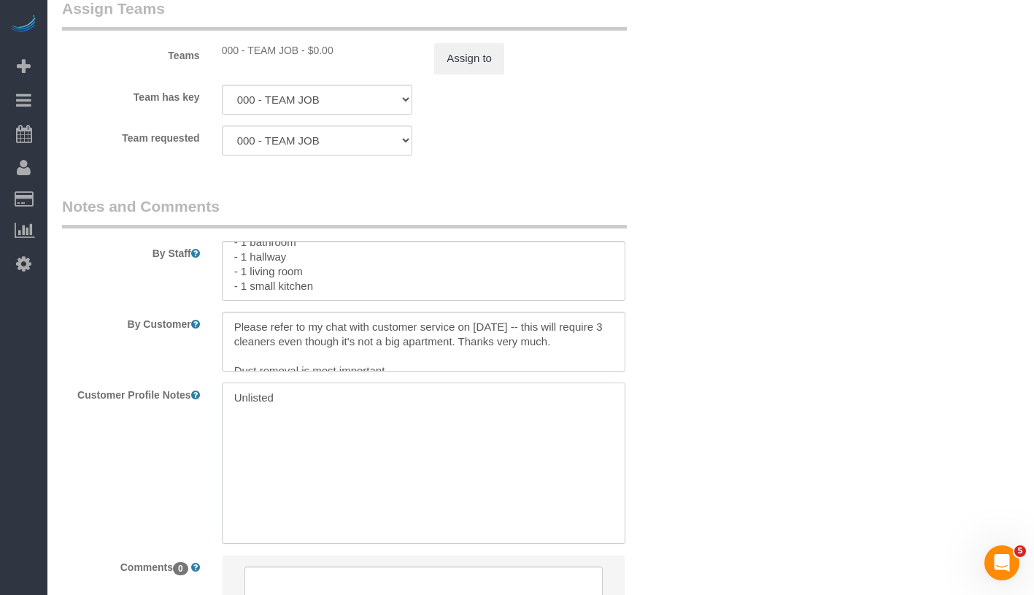
click at [359, 398] on textarea "Unlisted" at bounding box center [424, 462] width 404 height 161
paste textarea "- 950 square feet - 2 bedrooms - 1 bathroom - 1 hallway - 1 living room - 1 sma…"
drag, startPoint x: 277, startPoint y: 410, endPoint x: 356, endPoint y: 409, distance: 78.8
click at [356, 409] on textarea "Unlisted Per cmr, it has - 950 square feet - 2 bedrooms - 1 bathroom - 1 hallwa…" at bounding box center [424, 462] width 404 height 161
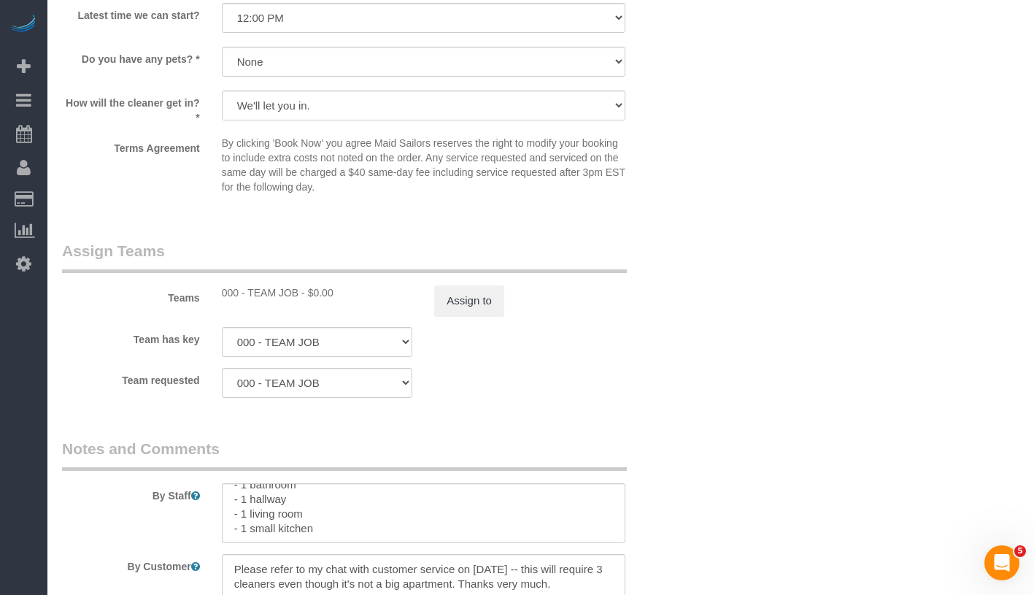
scroll to position [1910, 0]
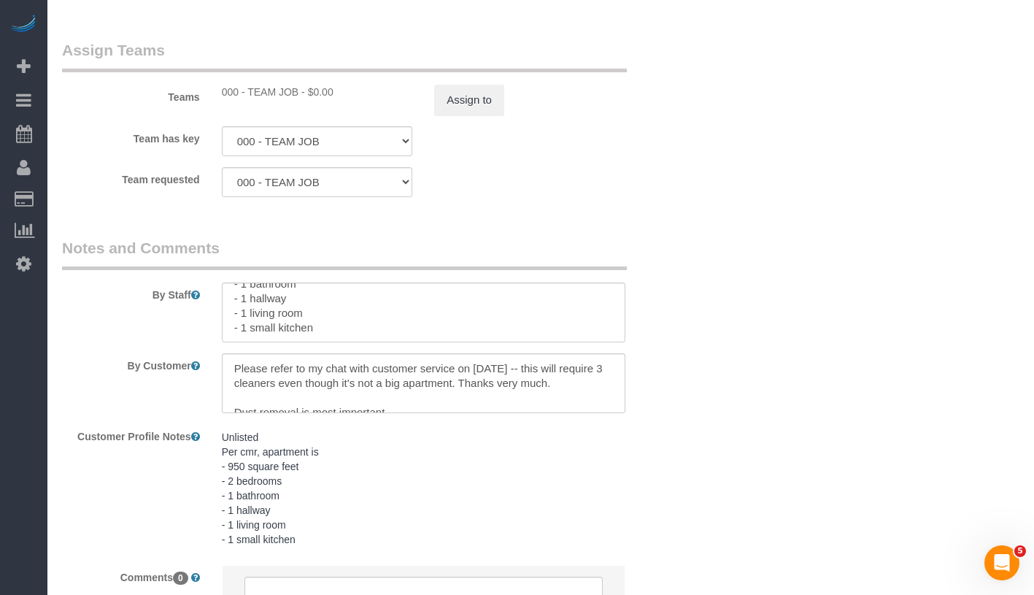
click at [320, 458] on pre "Unlisted Per cmr, apartment is - 950 square feet - 2 bedrooms - 1 bathroom - 1 …" at bounding box center [424, 488] width 404 height 117
click at [332, 467] on textarea "Unlisted Per cmr, apartment is - 950 square feet - 2 bedrooms - 1 bathroom - 1 …" at bounding box center [424, 504] width 404 height 161
click at [242, 470] on textarea "Unlisted Per cmr, apartment is - 950 square feet - 2 bedrooms - 1 bathroom - 1 …" at bounding box center [424, 504] width 404 height 161
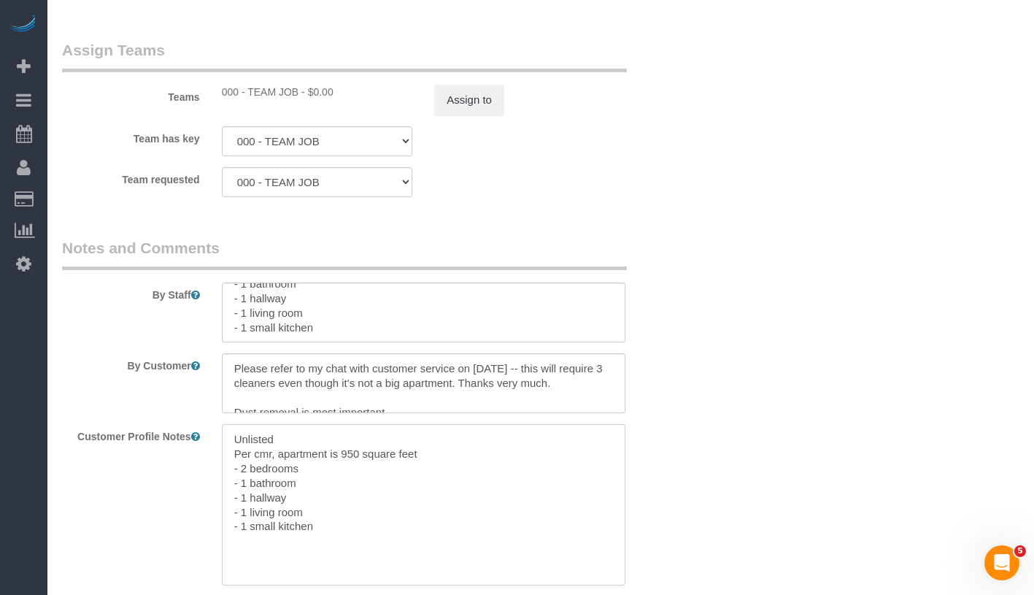
click at [446, 447] on textarea "Unlisted Per cmr, apartment is 950 square feet - 2 bedrooms - 1 bathroom - 1 ha…" at bounding box center [424, 504] width 404 height 161
type textarea "Unlisted Per cmr, apartment is 950 square feet and has - 2 bedrooms - 1 bathroo…"
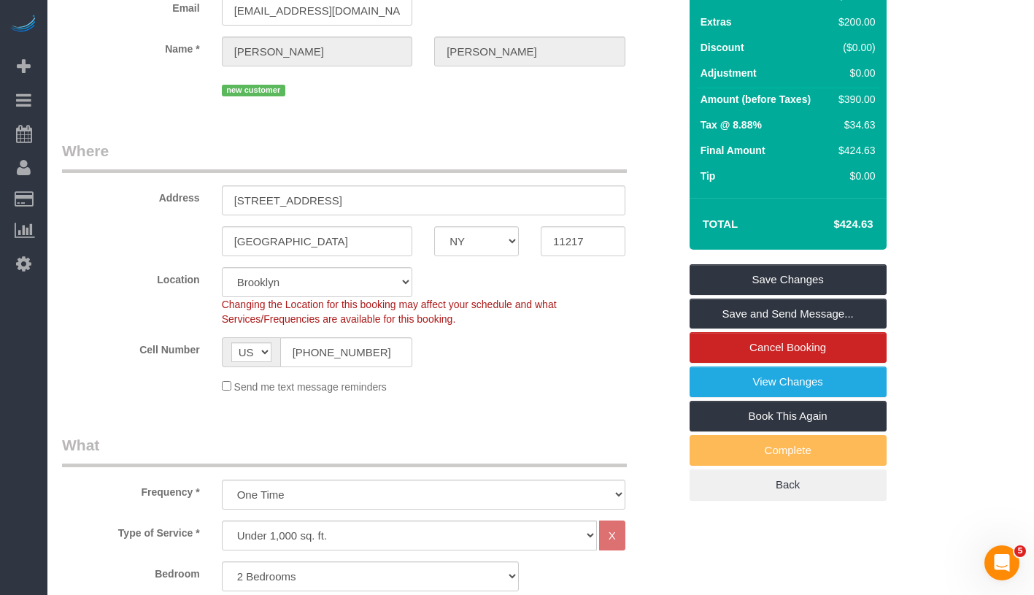
scroll to position [0, 0]
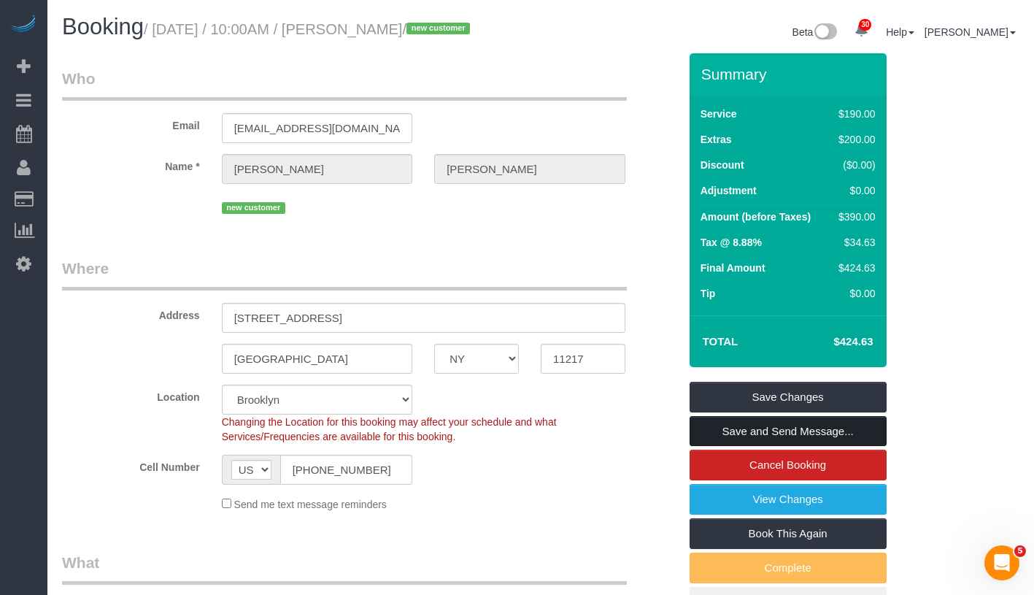
click at [860, 432] on link "Save and Send Message..." at bounding box center [788, 431] width 197 height 31
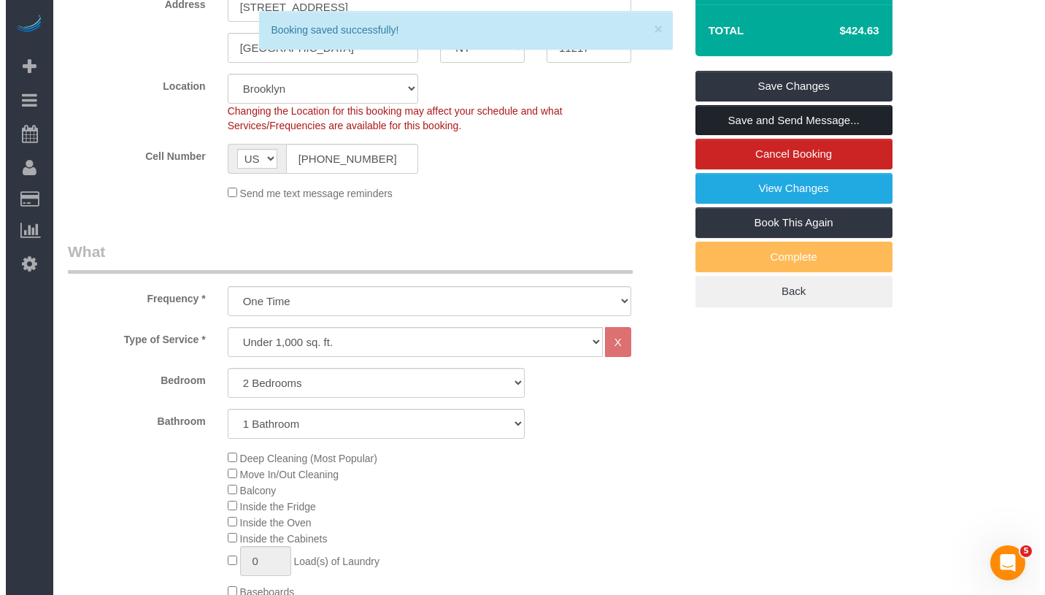
scroll to position [704, 0]
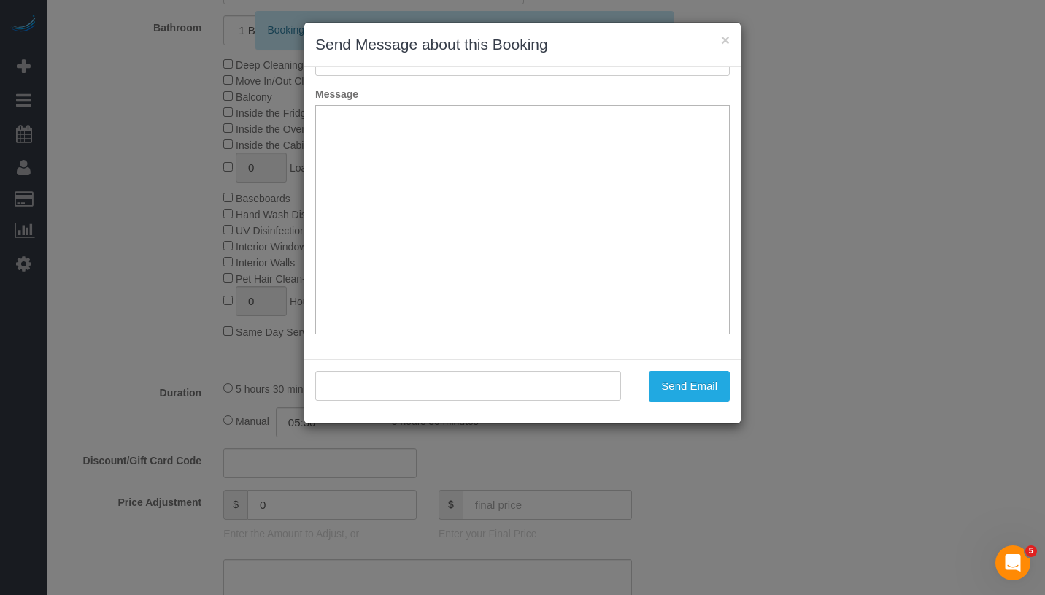
type input "Cleaning Confirmed for 10/07/2025 at 10:00am"
type input ""Dori Begley" <doribegley@gmail.com>"
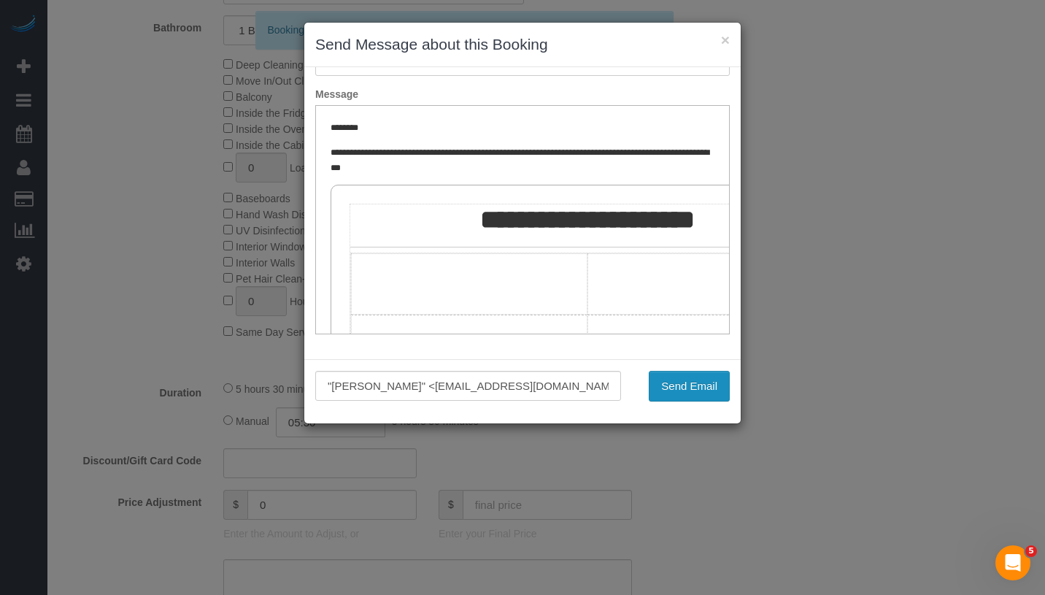
scroll to position [0, 0]
click at [674, 377] on button "Send Email" at bounding box center [689, 386] width 81 height 31
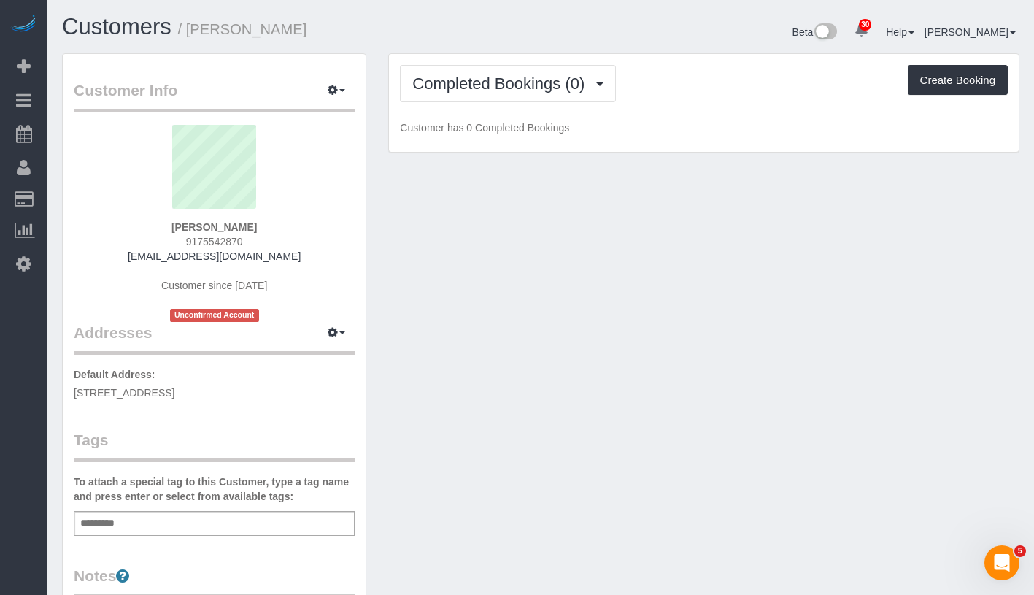
click at [244, 521] on div "Add a tag" at bounding box center [214, 523] width 281 height 25
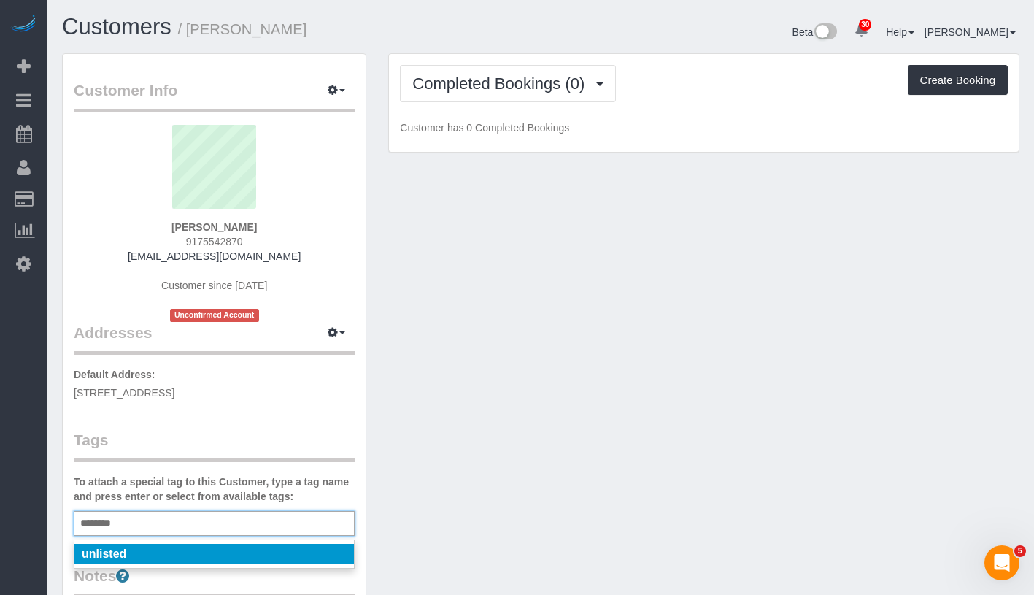
type input "********"
click at [204, 549] on li "unlisted" at bounding box center [213, 554] width 279 height 20
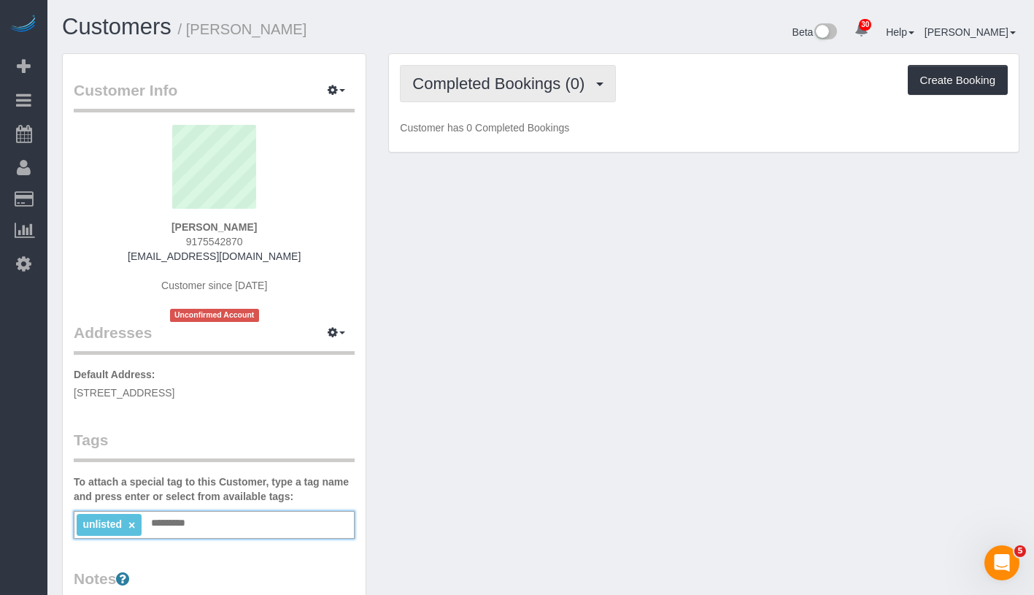
click at [531, 93] on button "Completed Bookings (0)" at bounding box center [508, 83] width 216 height 37
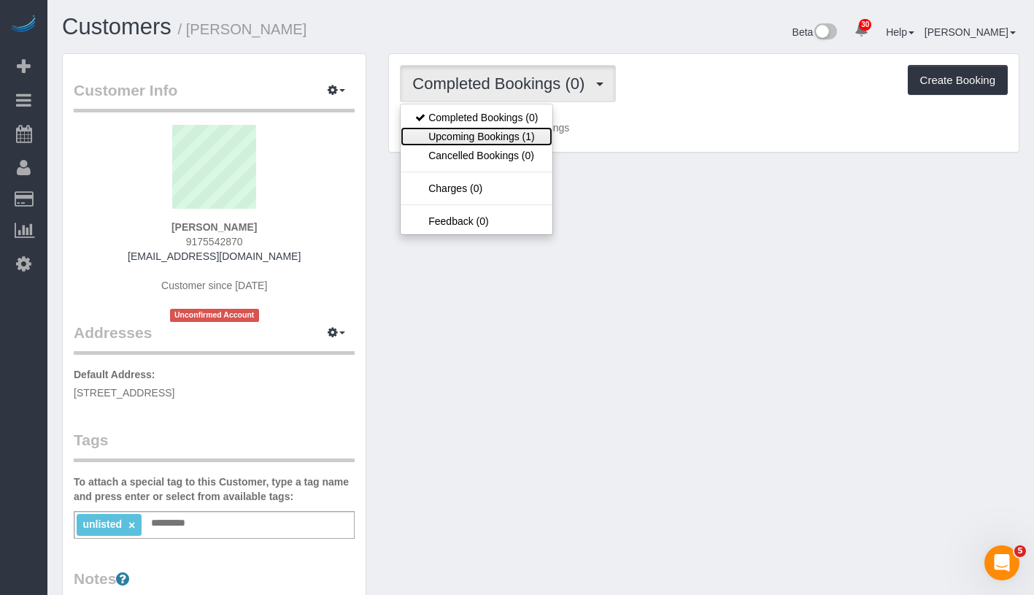
click at [491, 136] on link "Upcoming Bookings (1)" at bounding box center [477, 136] width 152 height 19
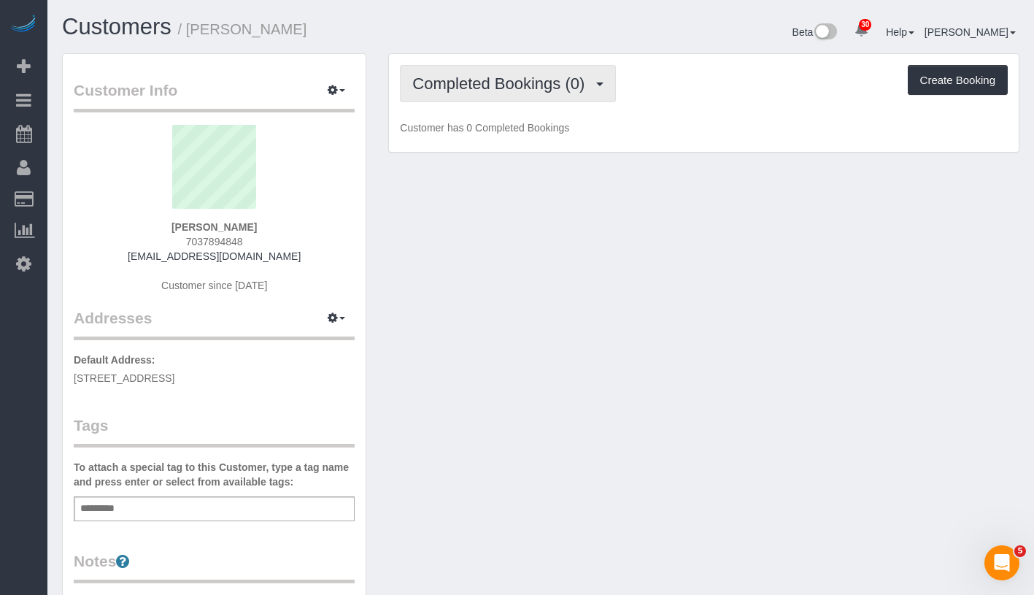
click at [478, 90] on span "Completed Bookings (0)" at bounding box center [502, 83] width 180 height 18
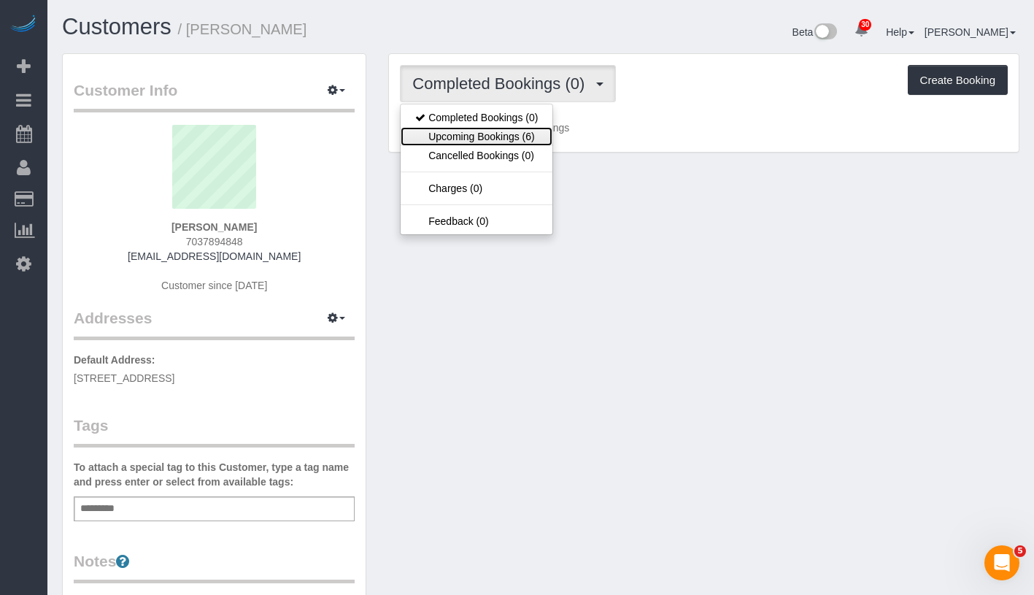
click at [478, 138] on link "Upcoming Bookings (6)" at bounding box center [477, 136] width 152 height 19
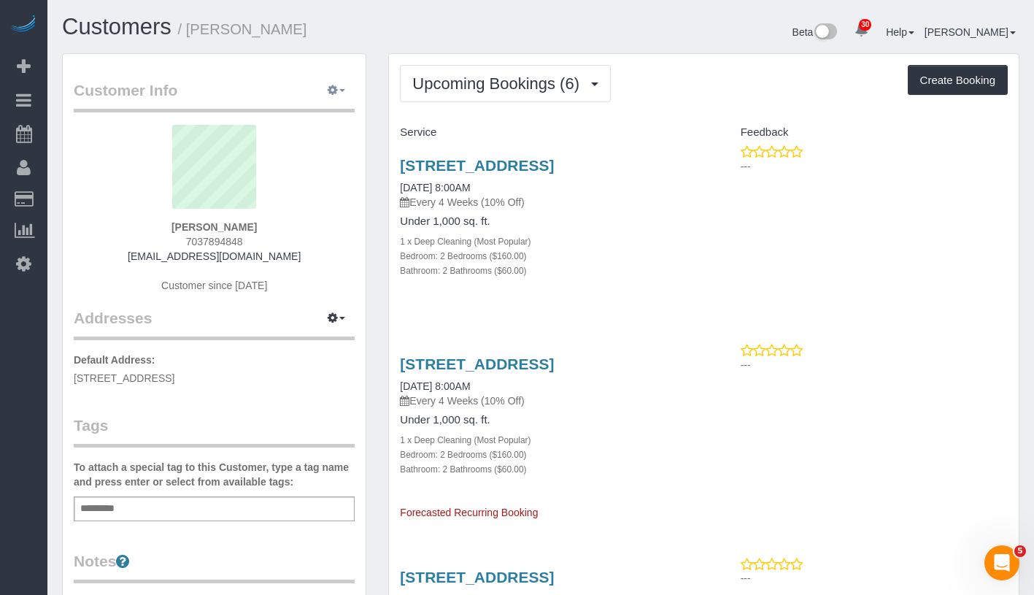
click at [346, 93] on button "button" at bounding box center [336, 91] width 36 height 23
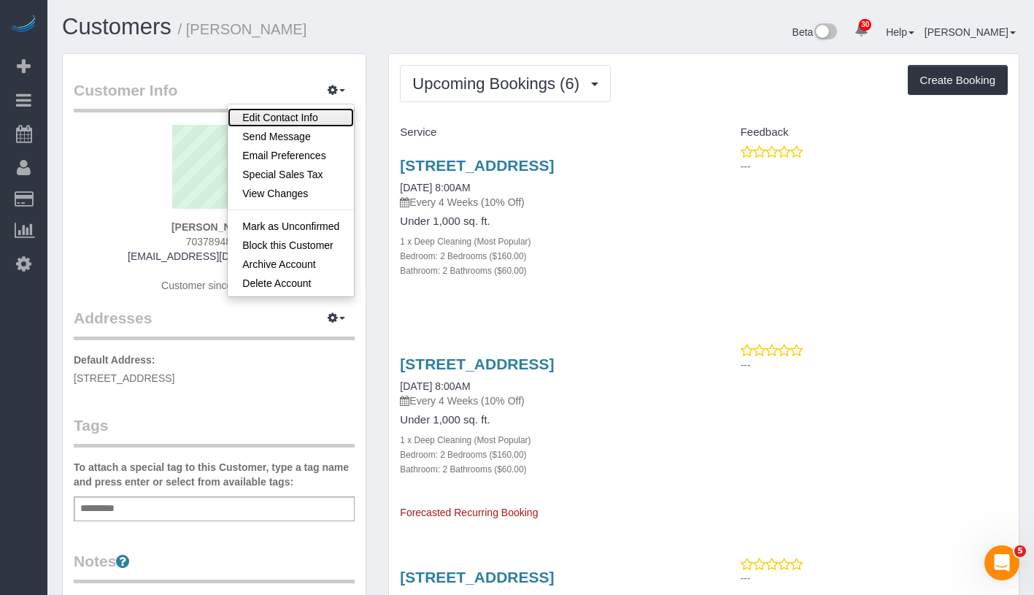
click at [317, 116] on link "Edit Contact Info" at bounding box center [291, 117] width 126 height 19
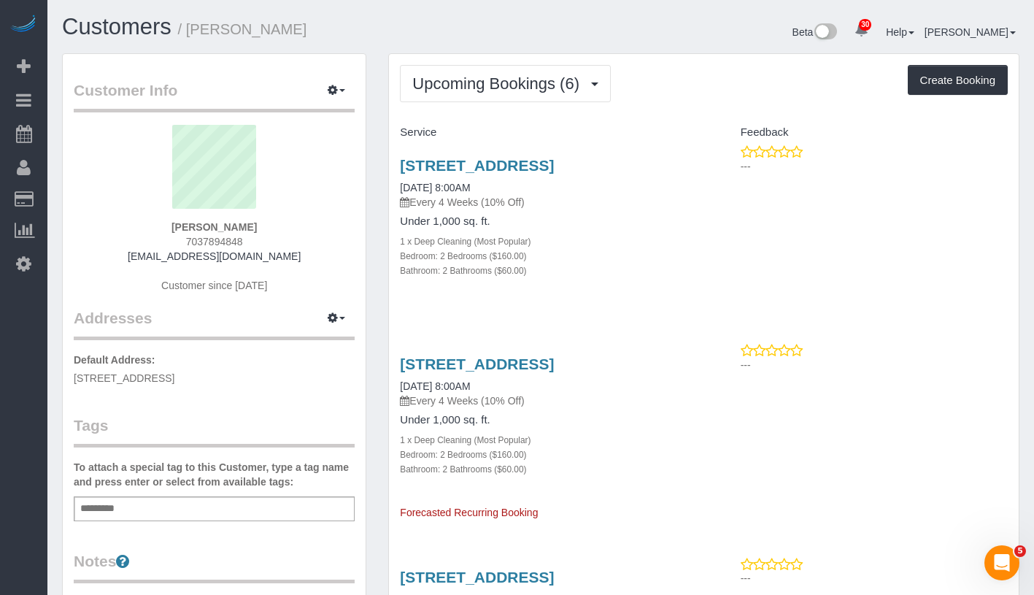
select select "NY"
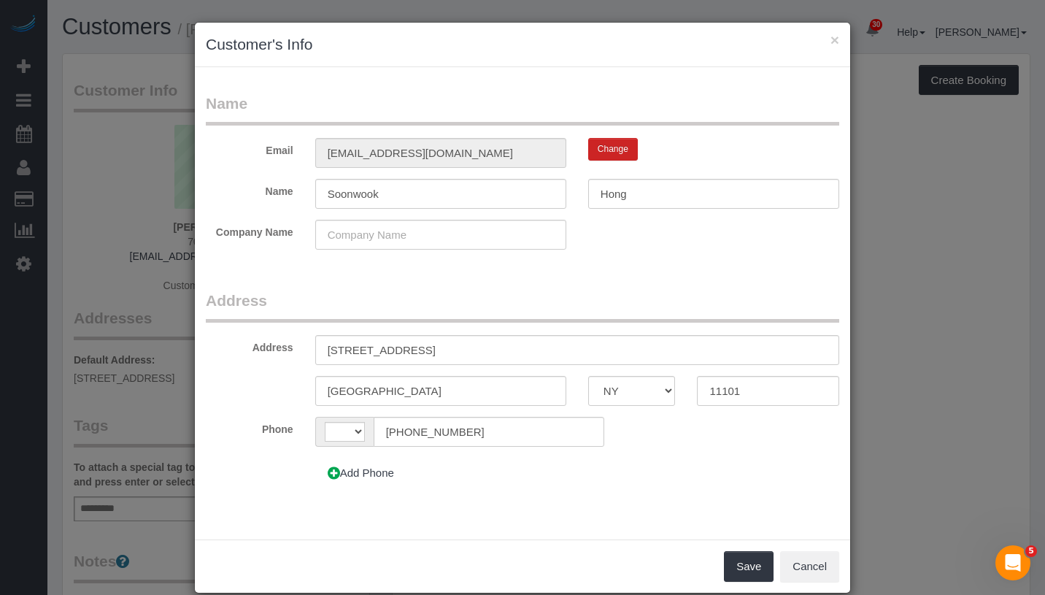
select select "string:US"
click at [398, 347] on input "44-28 Purves St, 20G" at bounding box center [577, 350] width 524 height 30
click at [425, 353] on input "44-28 Purves Street, 20G" at bounding box center [577, 350] width 524 height 30
type input "44-28 Purves Street, Apt. 20G"
click at [730, 566] on button "Save" at bounding box center [749, 566] width 50 height 31
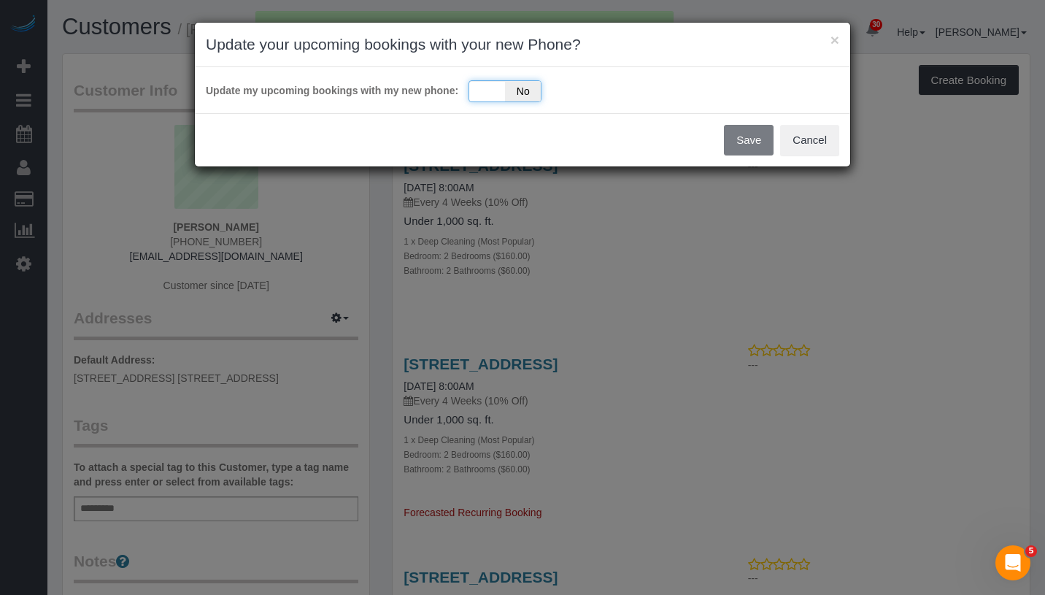
click at [471, 84] on div "Yes No" at bounding box center [504, 91] width 73 height 22
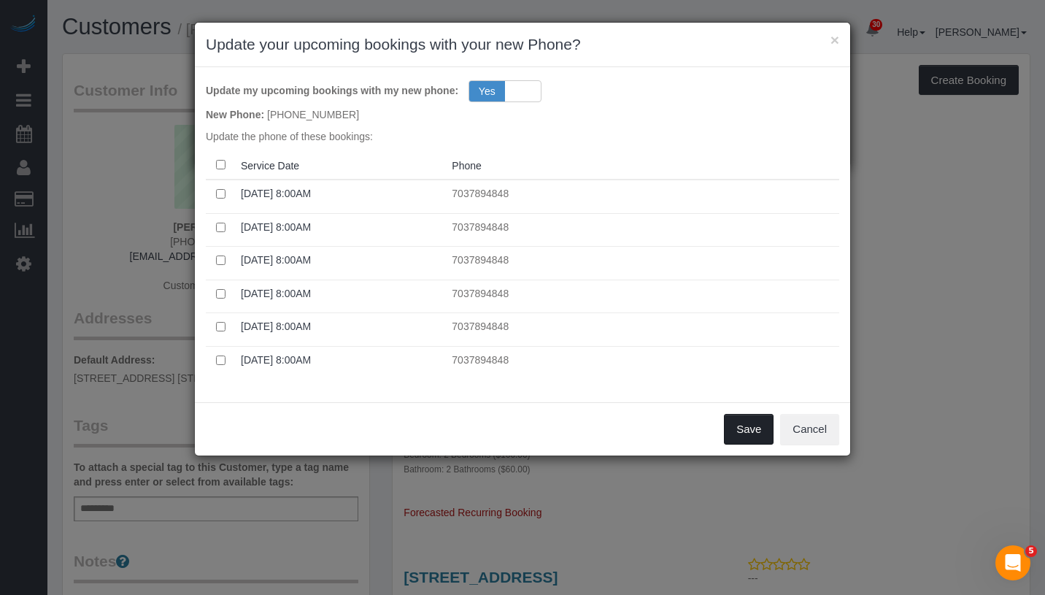
click at [748, 433] on button "Save" at bounding box center [749, 429] width 50 height 31
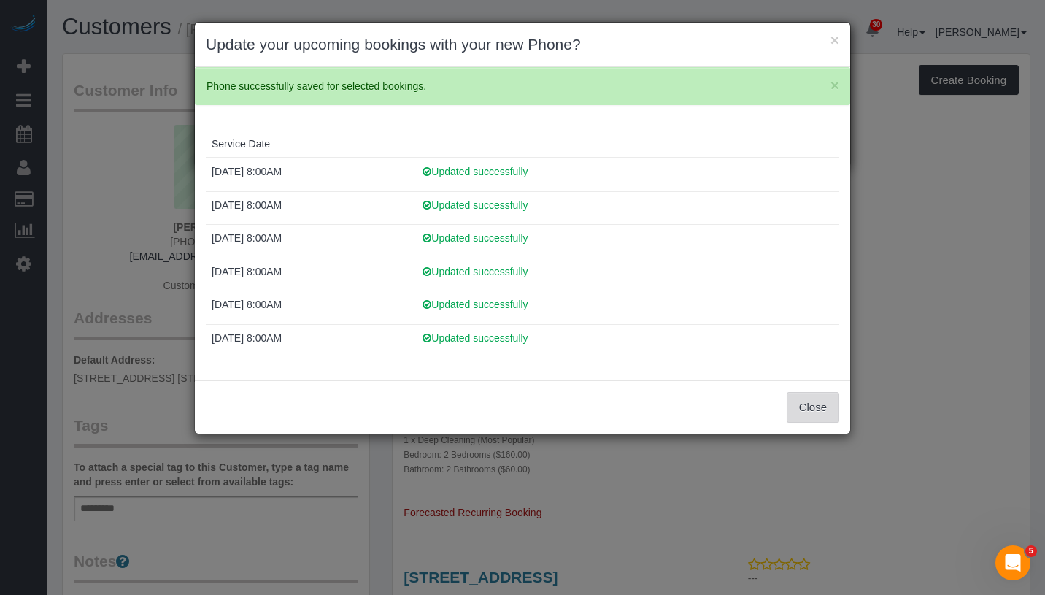
click at [811, 398] on button "Close" at bounding box center [813, 407] width 53 height 31
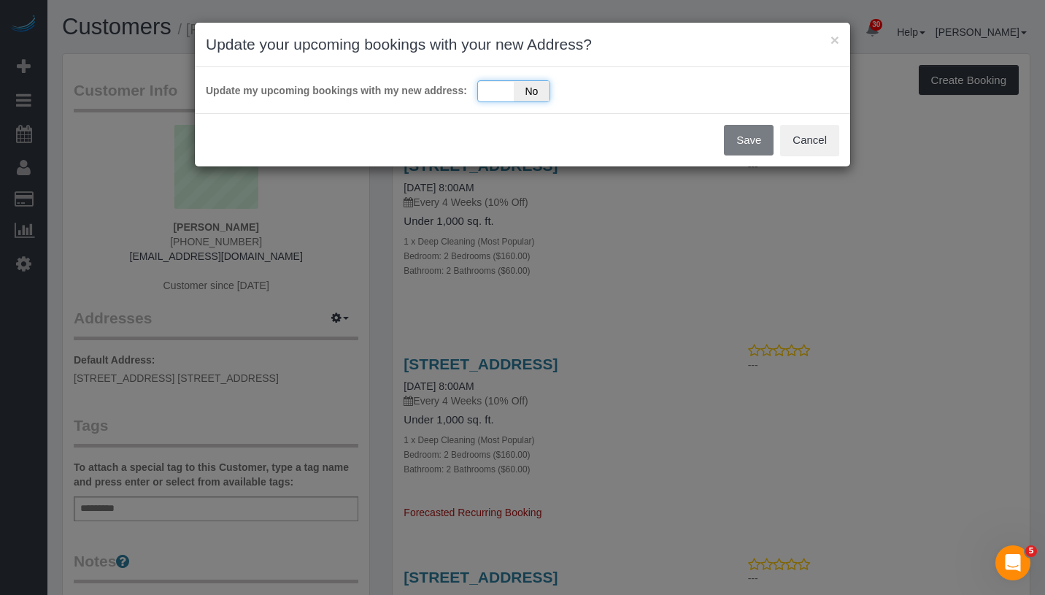
click at [484, 95] on div "Yes No" at bounding box center [513, 91] width 73 height 22
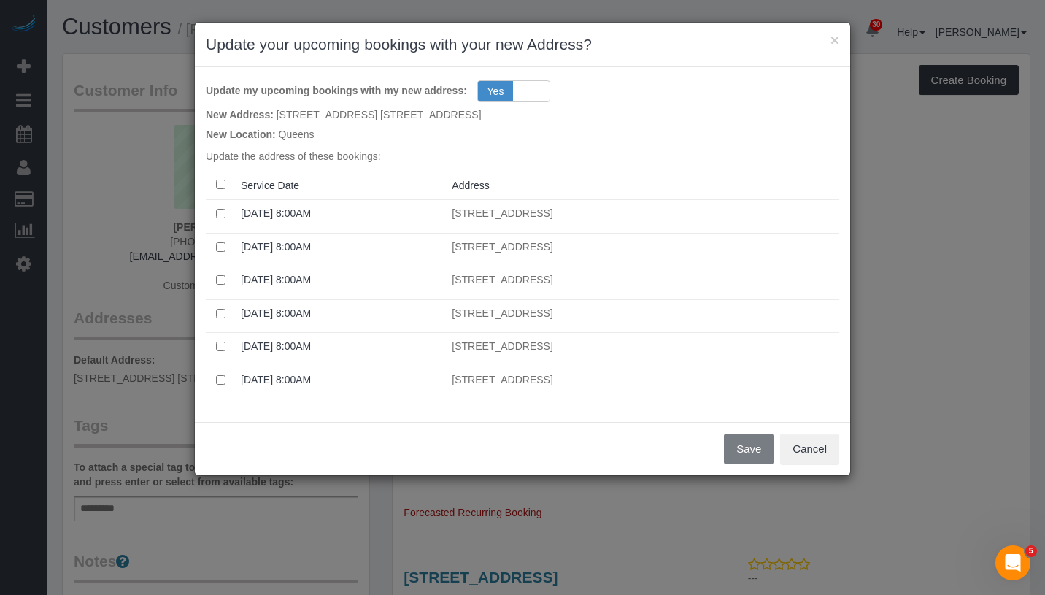
click at [220, 190] on th at bounding box center [220, 185] width 29 height 28
click at [761, 449] on button "Save" at bounding box center [749, 448] width 50 height 31
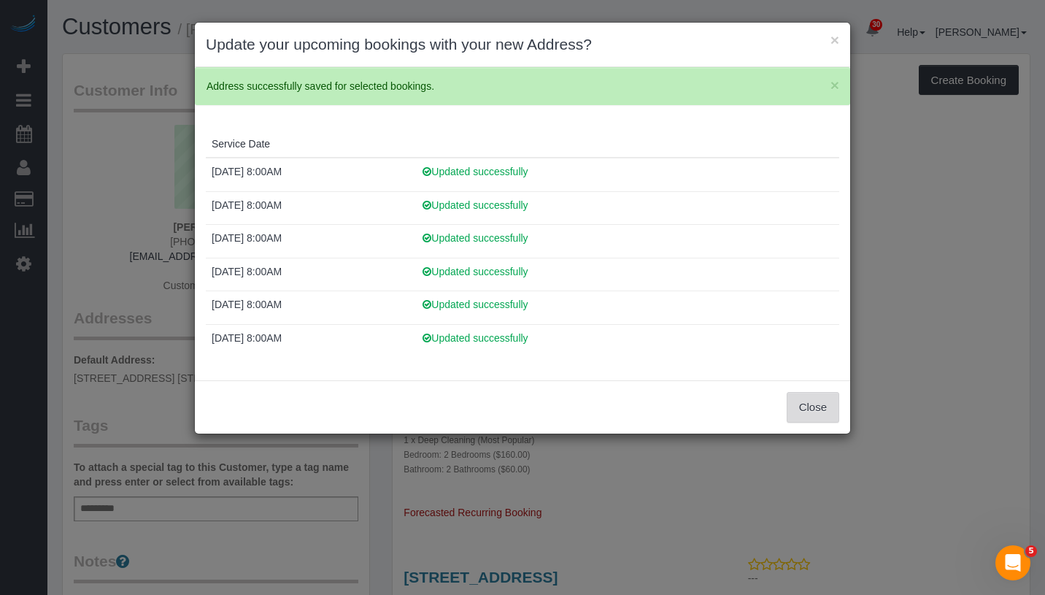
click at [826, 396] on button "Close" at bounding box center [813, 407] width 53 height 31
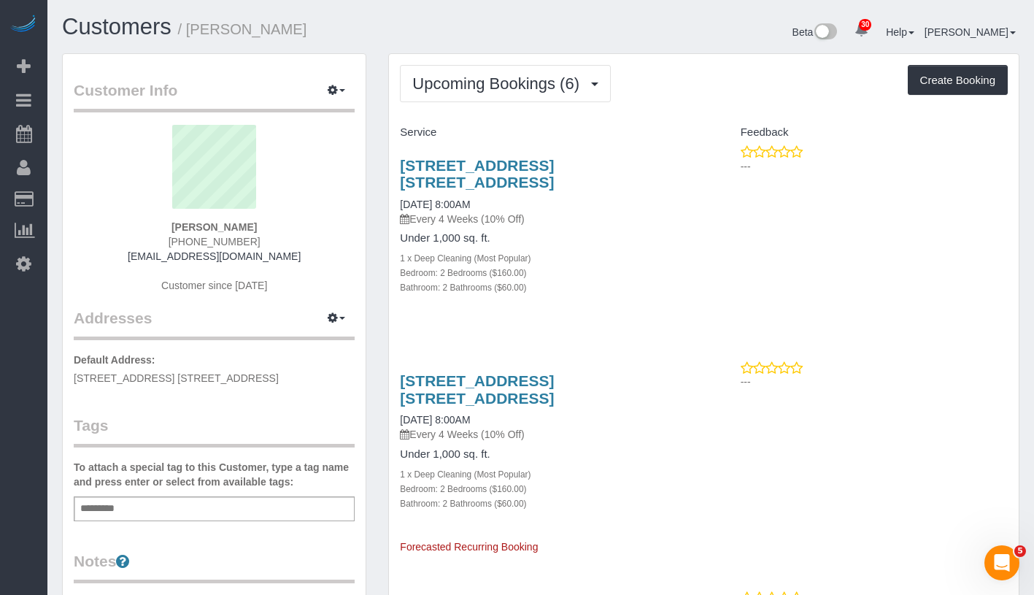
drag, startPoint x: 398, startPoint y: 157, endPoint x: 584, endPoint y: 182, distance: 187.8
click at [584, 182] on div "44-28 Purves Street, Apt. 20g, Long Island City, NY 11101 10/25/2025 8:00AM Eve…" at bounding box center [546, 233] width 315 height 179
copy link "44-28 Purves Street, Apt. 20g, Long Island City, NY 11101"
click at [524, 164] on link "44-28 Purves Street, Apt. 20g, Long Island City, NY 11101" at bounding box center [477, 174] width 154 height 34
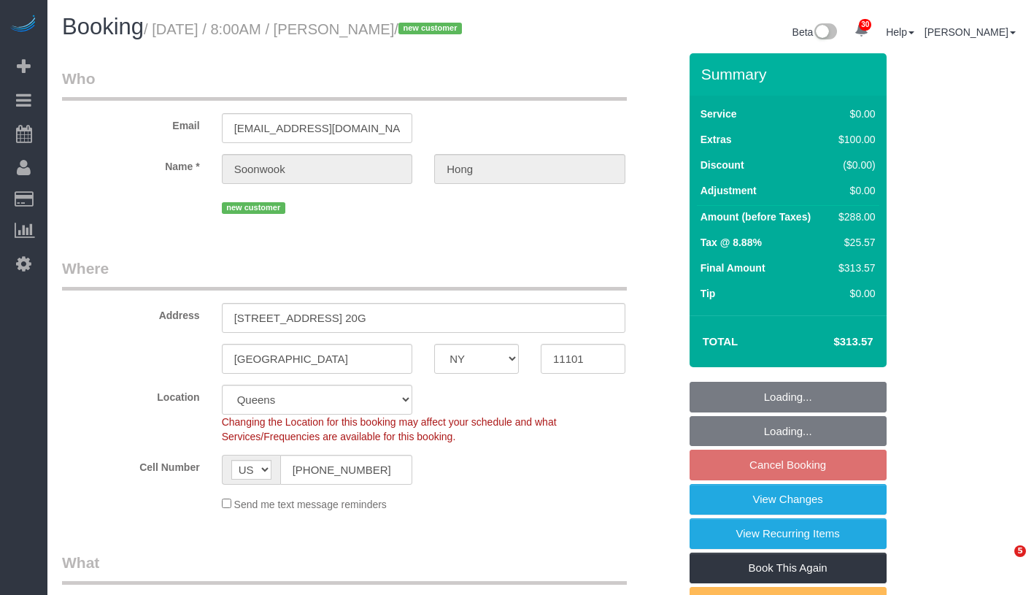
select select "NY"
select select "2"
select select "spot1"
select select "number:56"
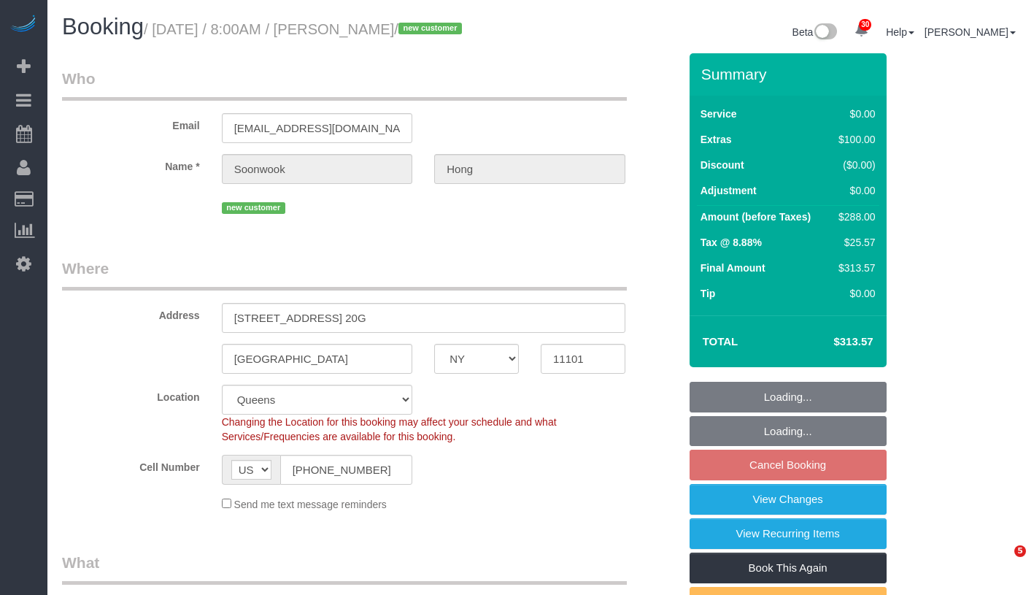
select select "number:78"
select select "number:15"
select select "number:5"
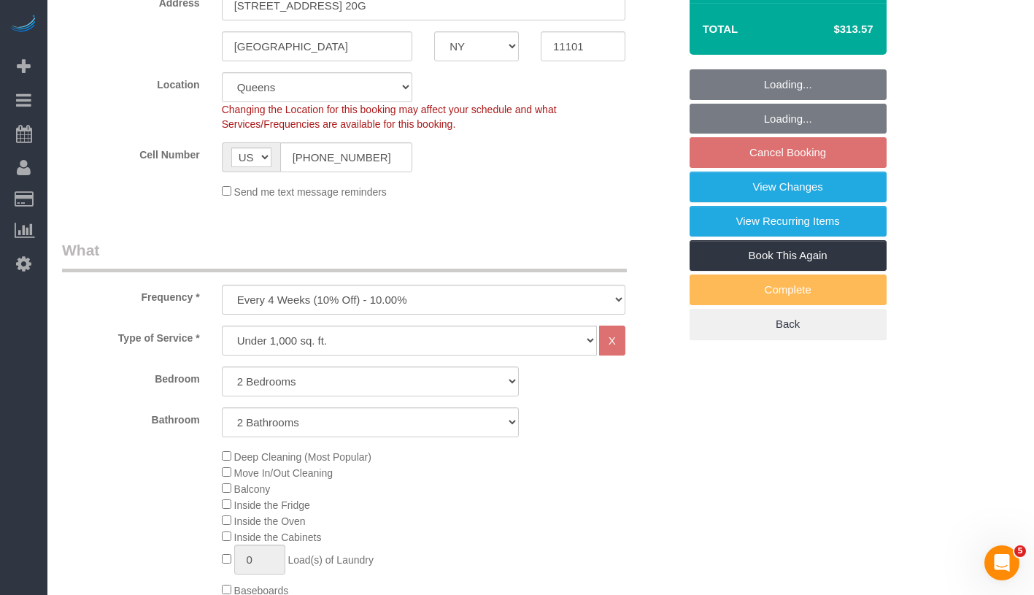
select select "2"
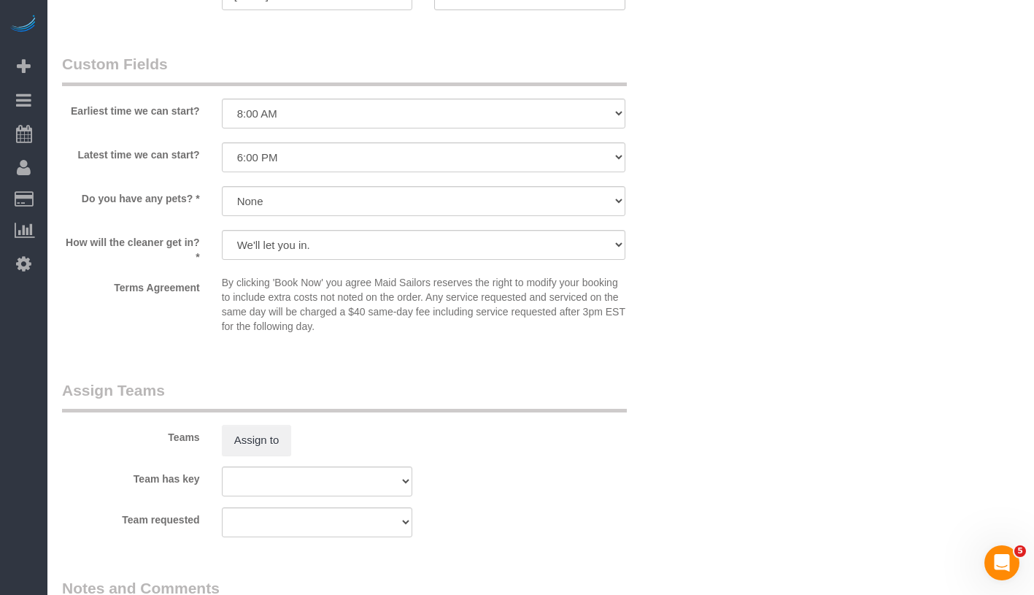
scroll to position [1963, 0]
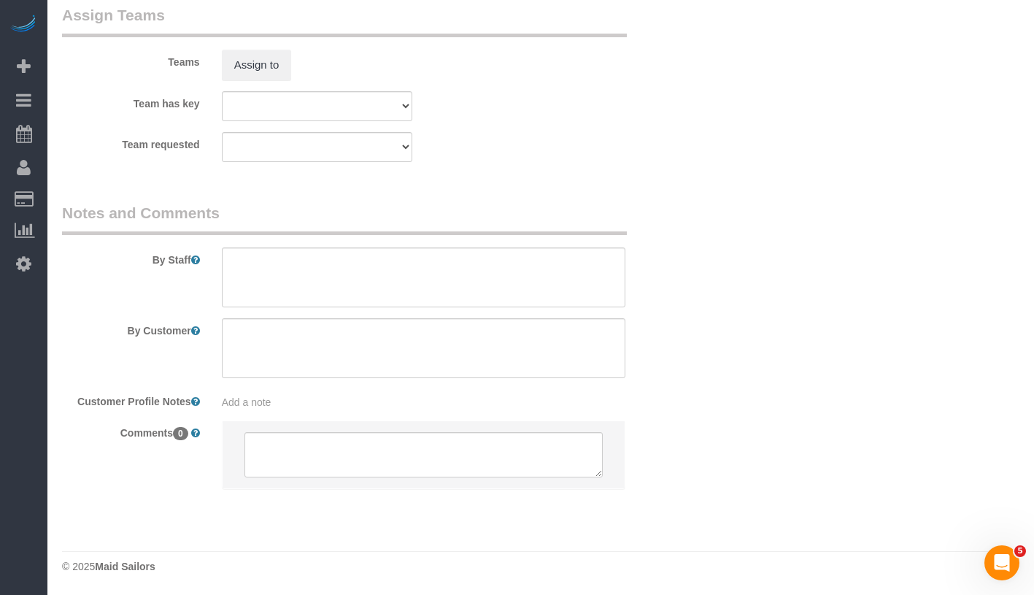
click at [370, 402] on div "Add a note" at bounding box center [424, 402] width 404 height 15
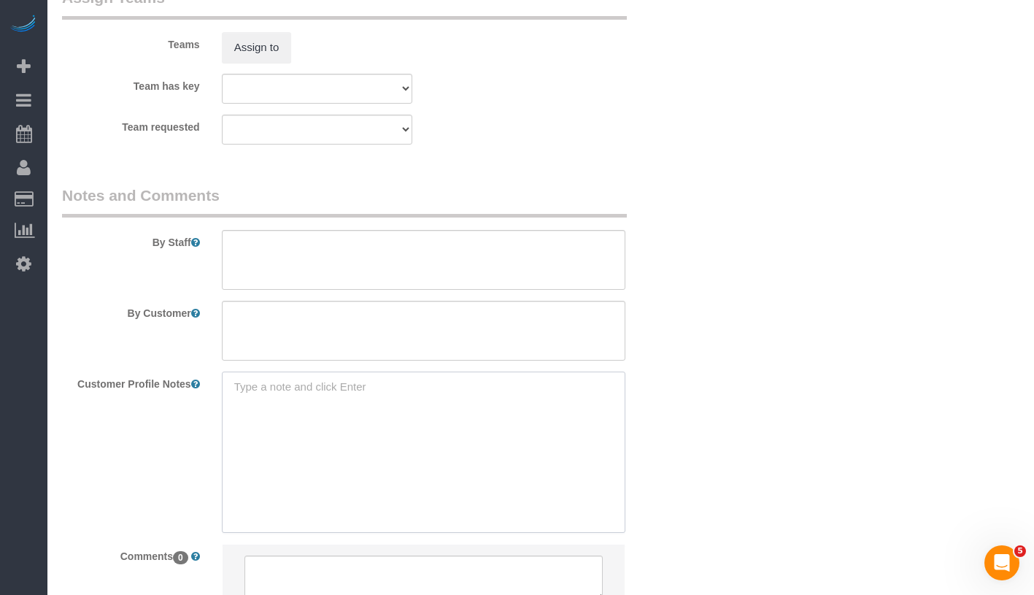
click at [366, 404] on textarea at bounding box center [424, 451] width 404 height 161
paste textarea "[URL][DOMAIN_NAME]"
type textarea "2 beds/ 2 baths [URL][DOMAIN_NAME]"
drag, startPoint x: 903, startPoint y: 339, endPoint x: 913, endPoint y: 319, distance: 21.9
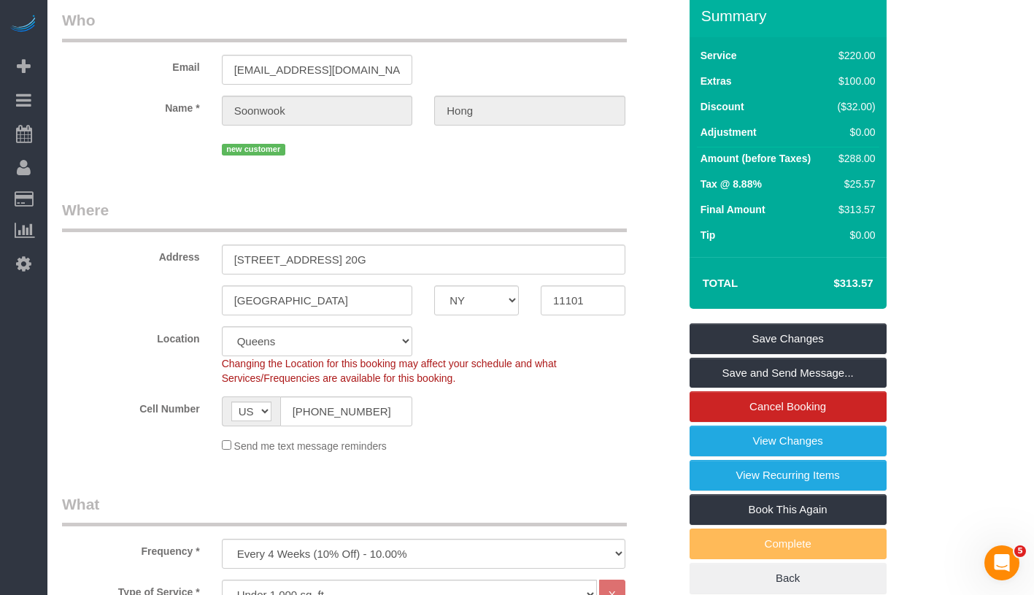
scroll to position [0, 0]
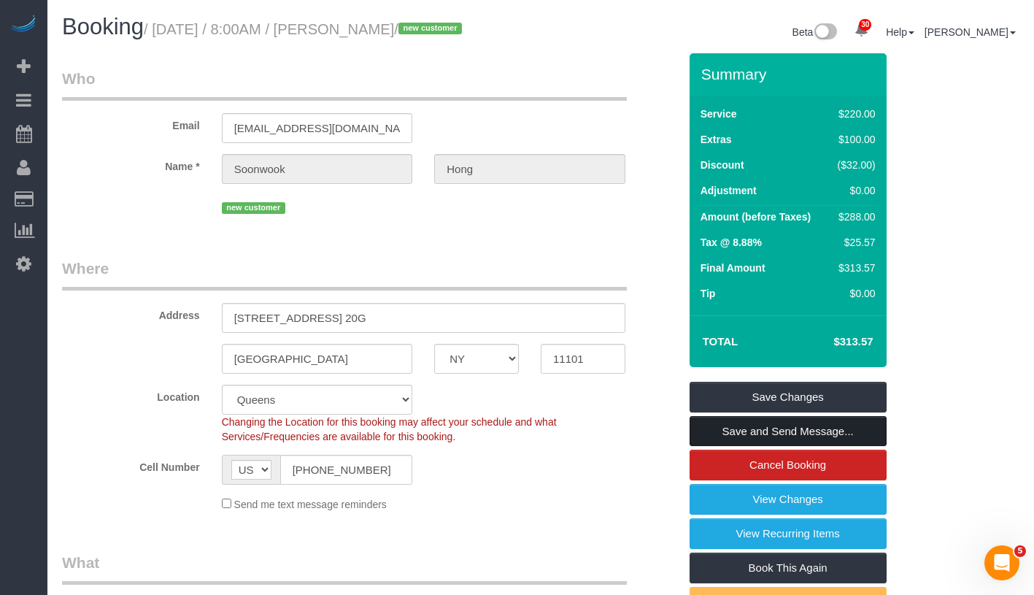
click at [866, 447] on link "Save and Send Message..." at bounding box center [788, 431] width 197 height 31
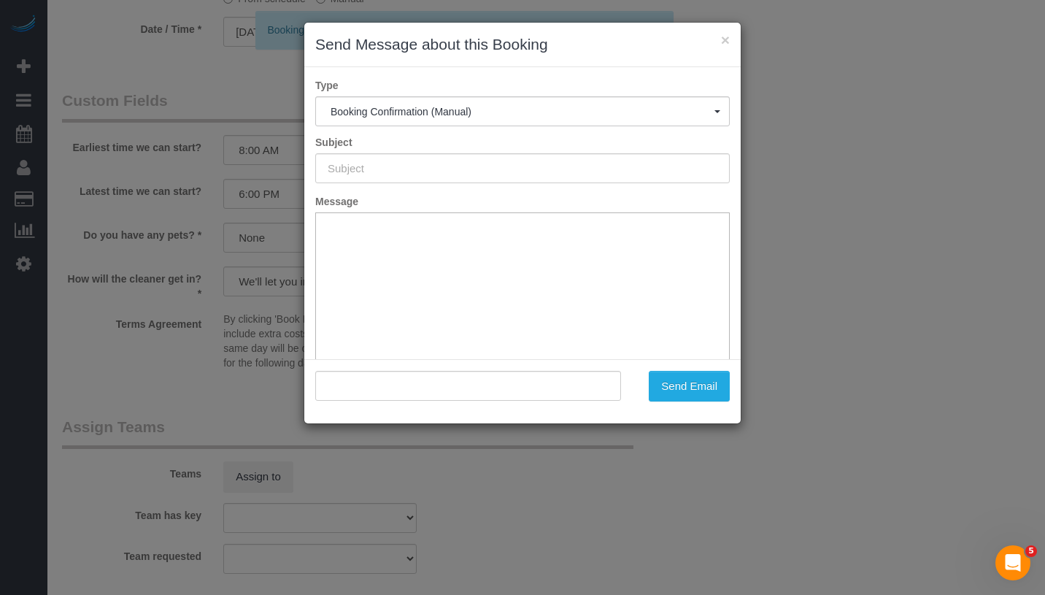
type input "Cleaning Confirmed for [DATE] 8:00am"
type input ""Soonwook Hong" <[EMAIL_ADDRESS][DOMAIN_NAME]>"
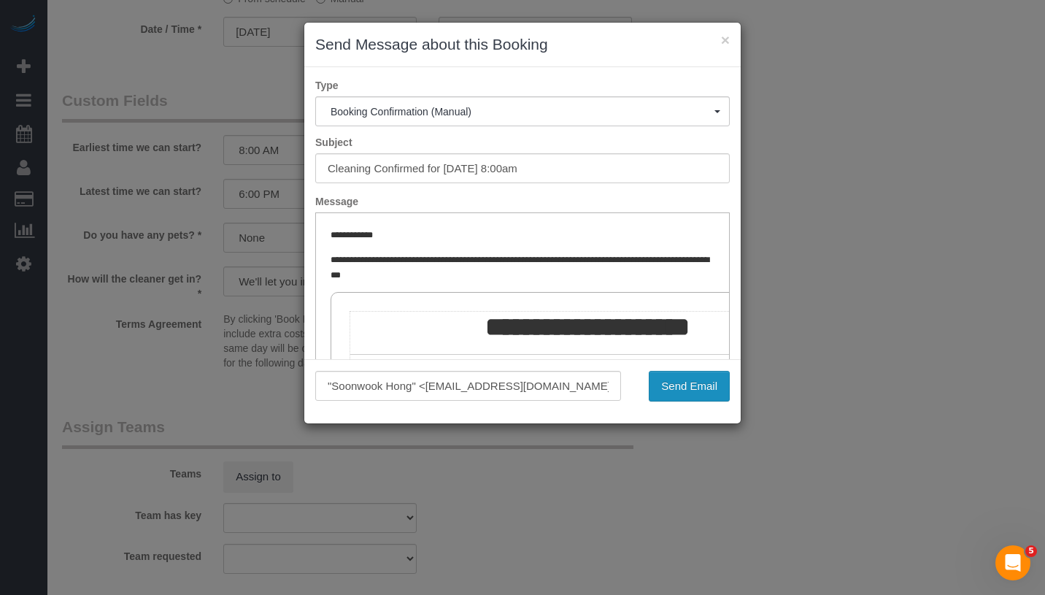
click at [679, 390] on button "Send Email" at bounding box center [689, 386] width 81 height 31
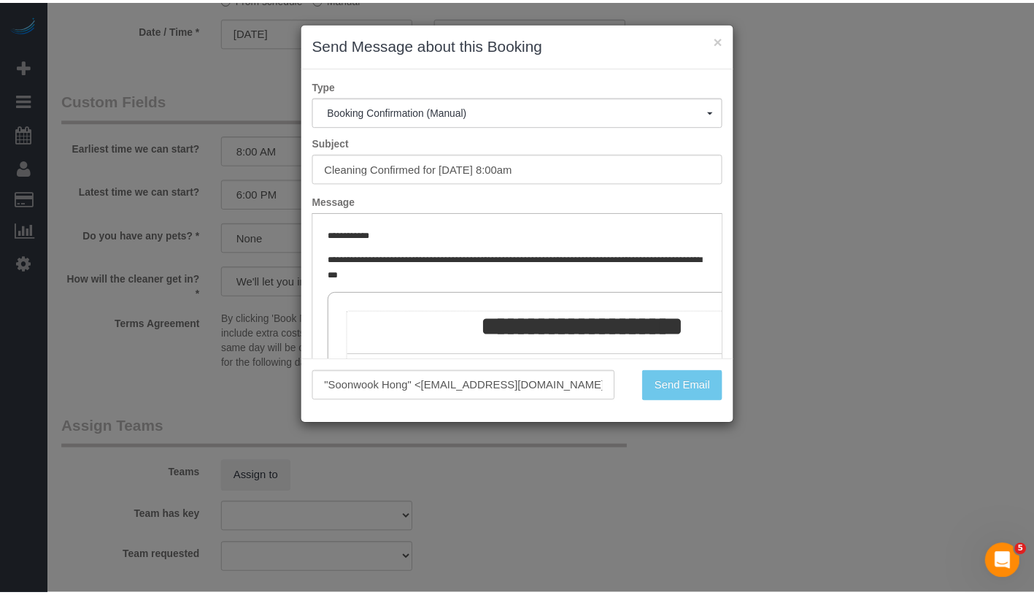
scroll to position [204, 0]
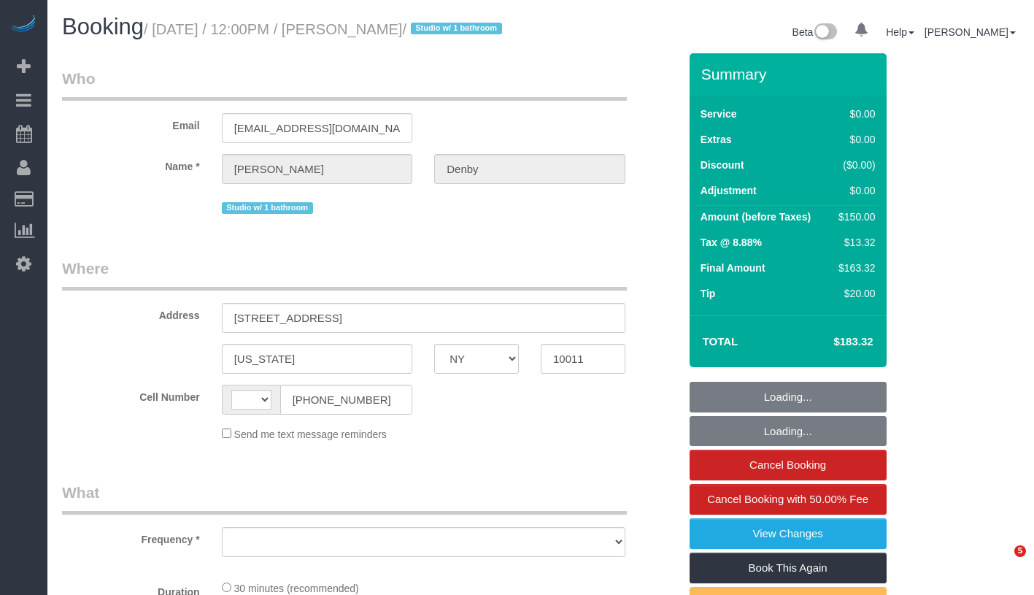
select select "NY"
select select "string:[GEOGRAPHIC_DATA]"
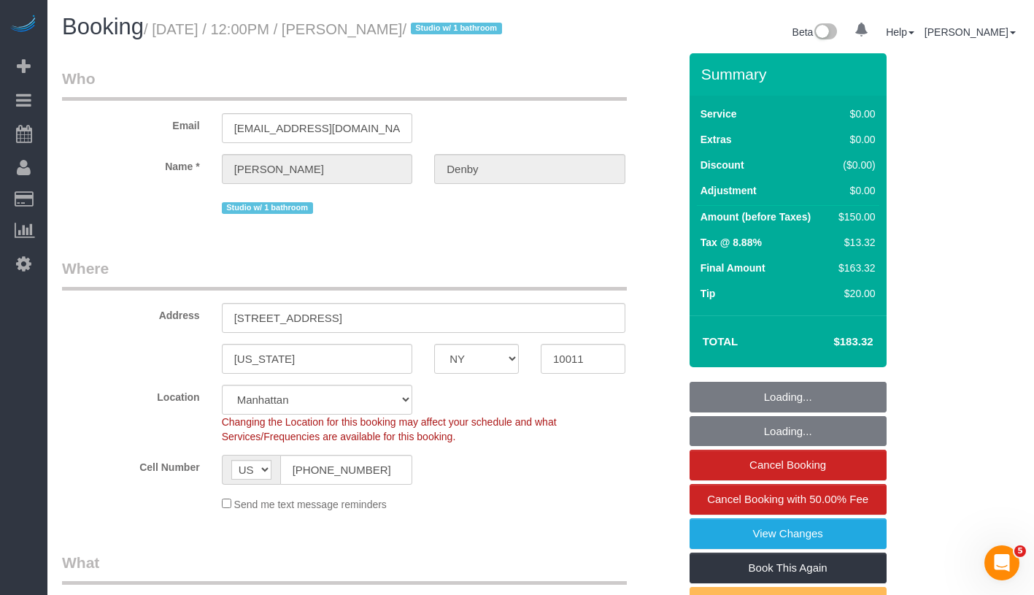
select select "string:stripe-pm_1SCJYo4VGloSiKo7VuujO5nw"
select select "object:924"
select select "number:56"
select select "number:72"
select select "number:15"
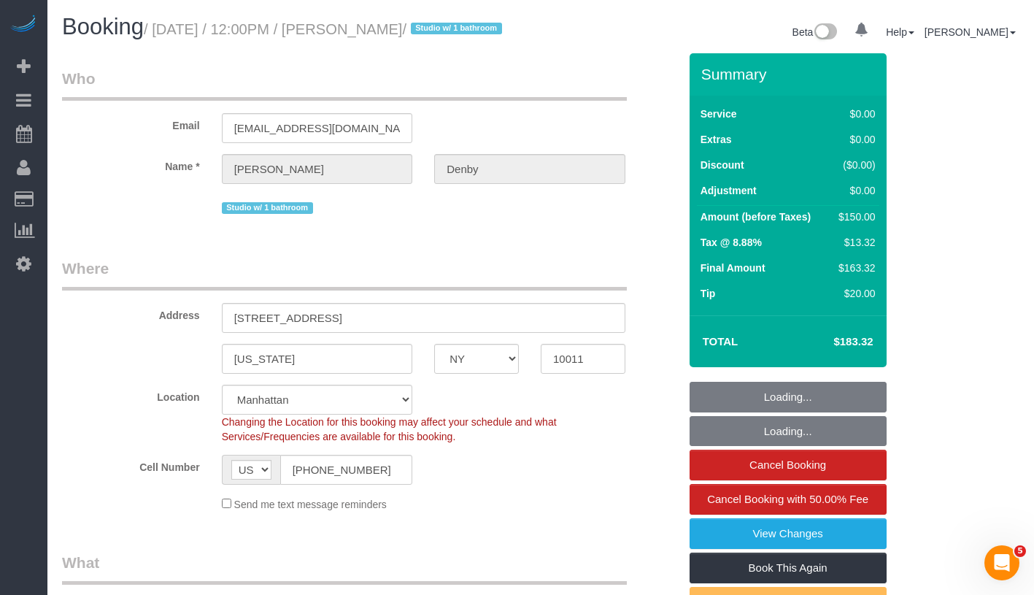
select select "number:6"
select select "object:1114"
select select "spot1"
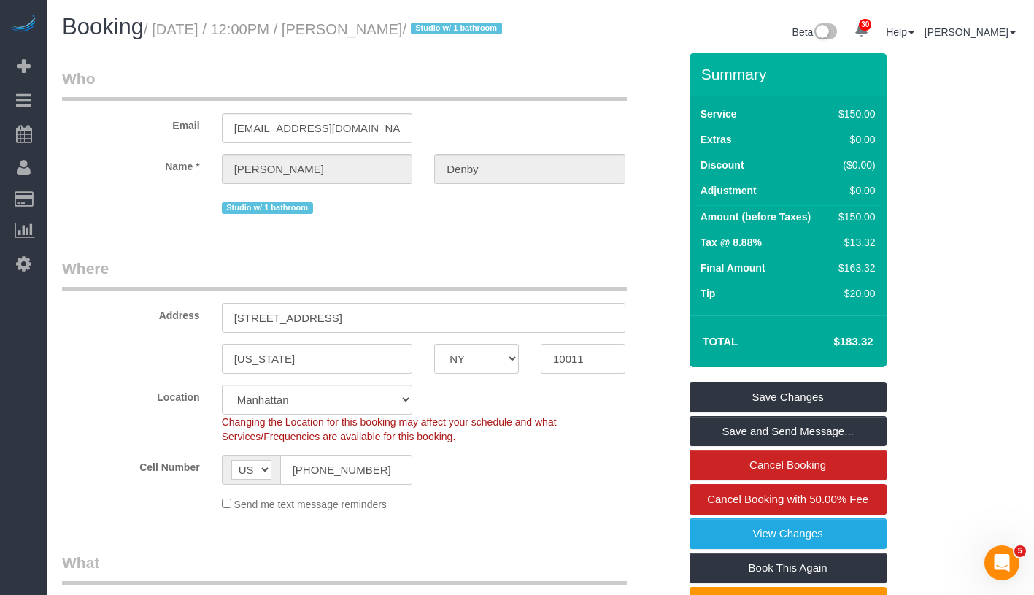
drag, startPoint x: 382, startPoint y: 28, endPoint x: 510, endPoint y: 29, distance: 127.7
click at [506, 29] on small "/ [DATE] / 12:00PM / [PERSON_NAME] / Studio w/ 1 bathroom" at bounding box center [325, 29] width 363 height 16
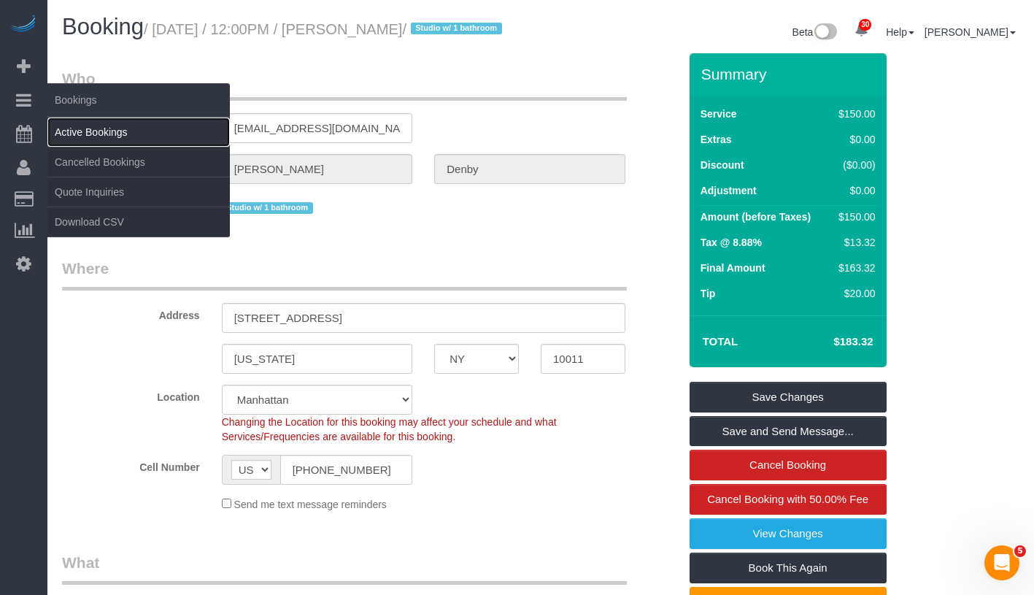
click at [95, 128] on link "Active Bookings" at bounding box center [138, 131] width 182 height 29
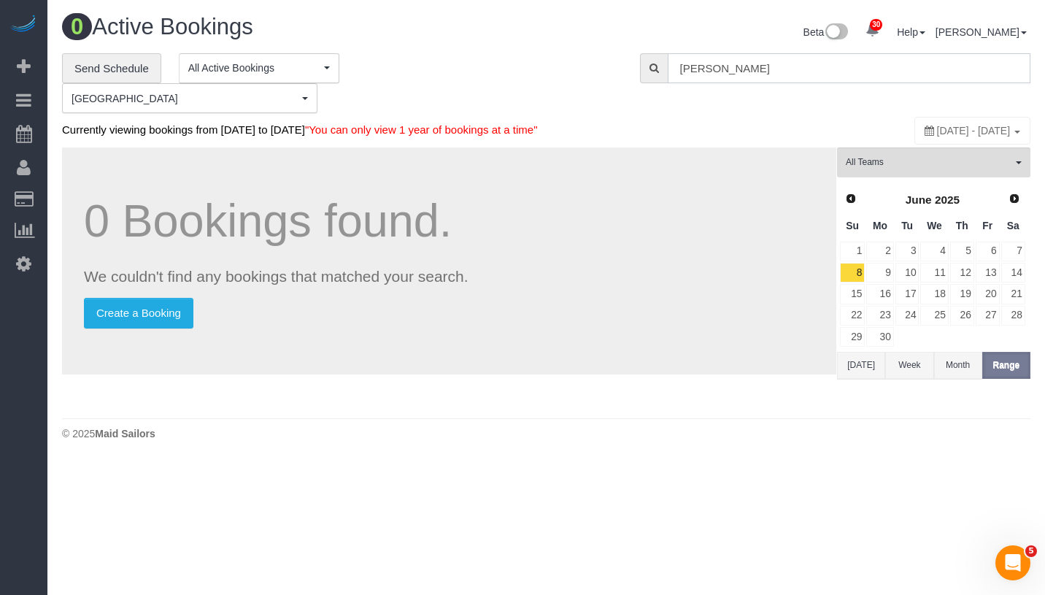
click at [826, 68] on input "Christiaan Gentile" at bounding box center [849, 68] width 363 height 30
paste input "opher Denby"
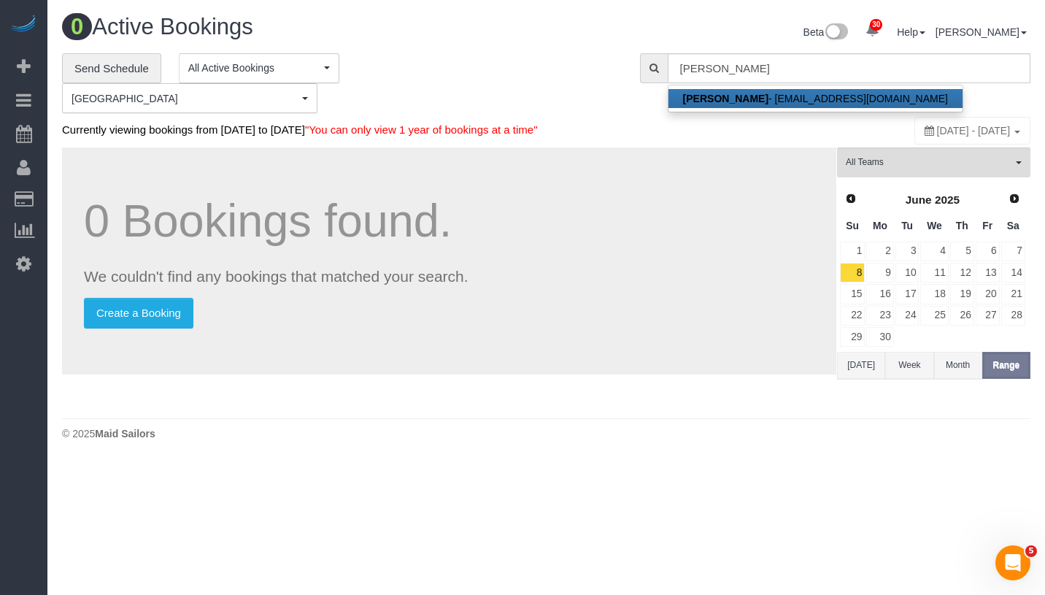
click at [758, 104] on link "Christopher Denby - christopherdenby@icloud.com" at bounding box center [815, 98] width 294 height 19
type input "christopherdenby@icloud.com"
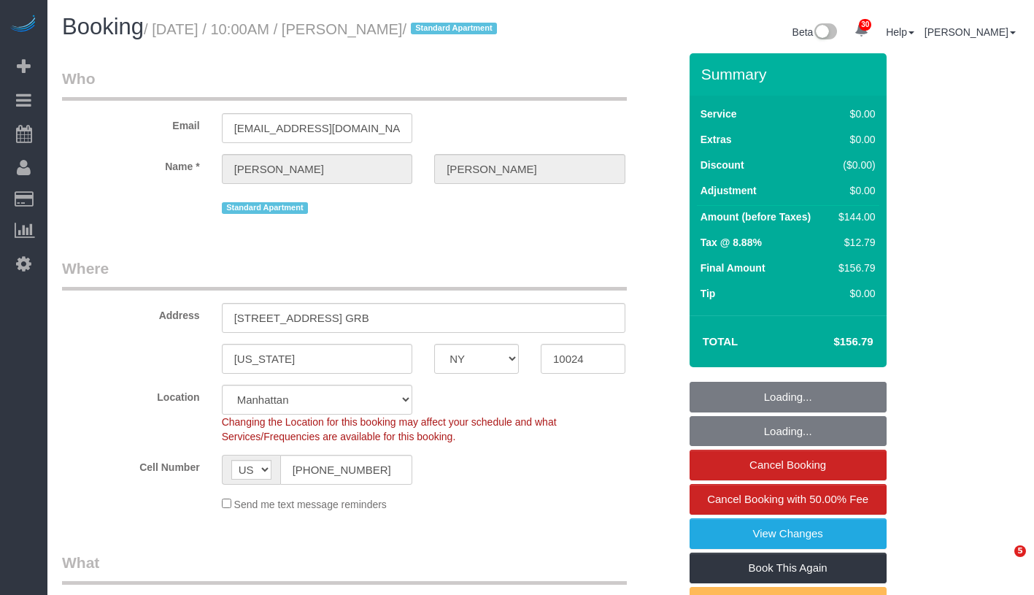
select select "NY"
select select "number:58"
select select "number:76"
select select "number:15"
select select "number:6"
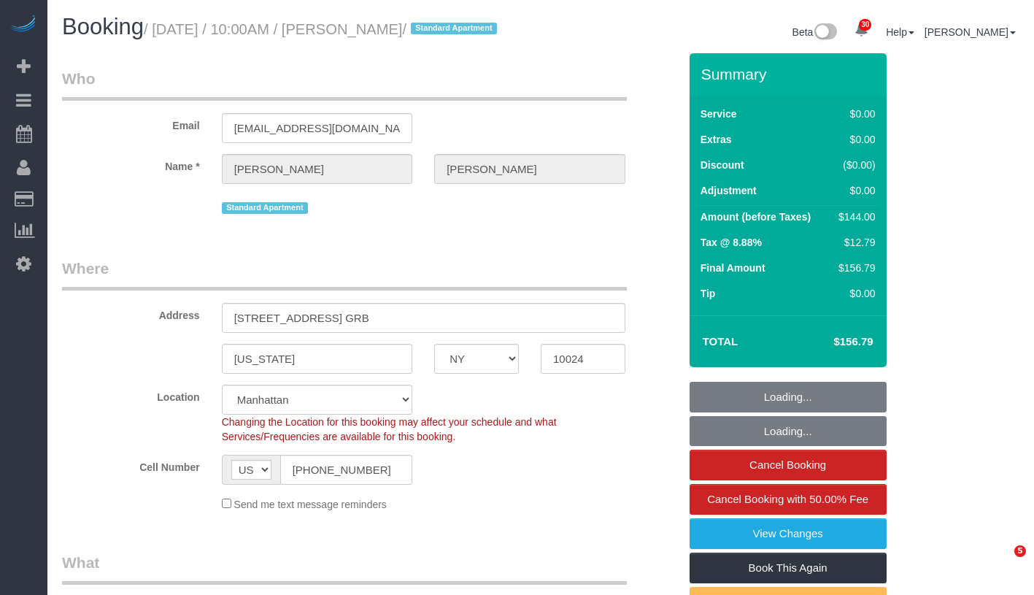
select select "object:1464"
select select "spot1"
select select "1"
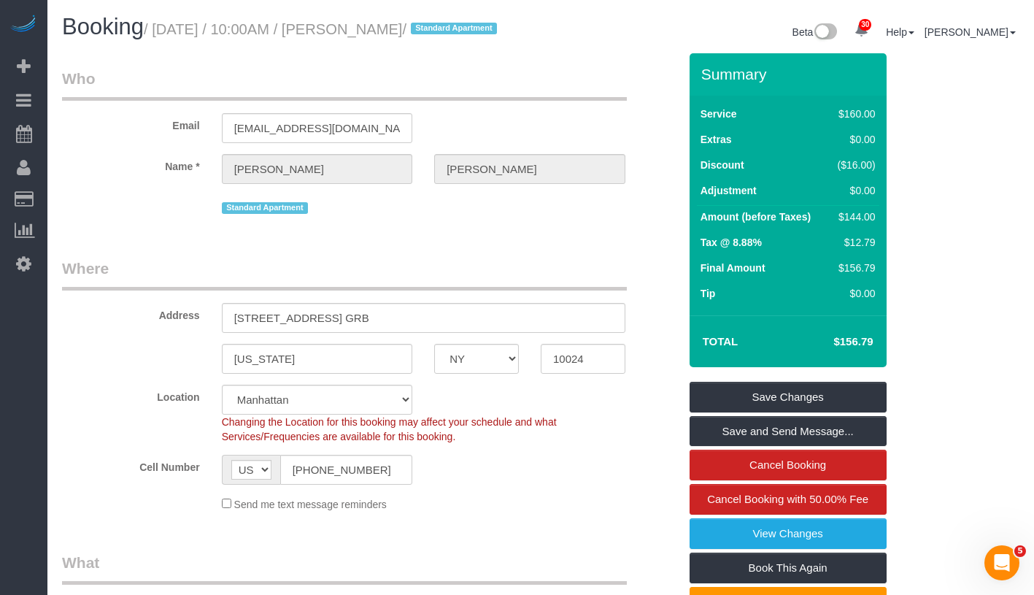
drag, startPoint x: 163, startPoint y: 26, endPoint x: 471, endPoint y: 34, distance: 308.0
click at [471, 34] on small "/ September 30, 2025 / 10:00AM / Griffin Gerchman / Standard Apartment" at bounding box center [323, 29] width 358 height 16
click at [398, 37] on small "/ September 30, 2025 / 10:00AM / Griffin Gerchman / Standard Apartment" at bounding box center [323, 29] width 358 height 16
drag, startPoint x: 377, startPoint y: 26, endPoint x: 490, endPoint y: 34, distance: 113.4
click at [490, 34] on small "/ September 30, 2025 / 10:00AM / Griffin Gerchman / Standard Apartment" at bounding box center [323, 29] width 358 height 16
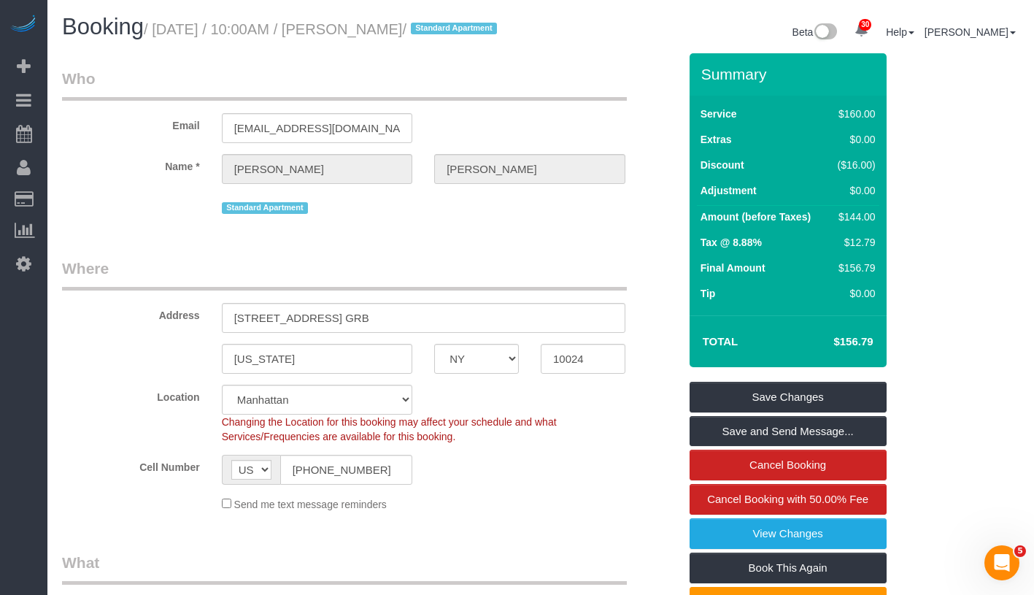
copy small "/ Griffin Gerchma"
drag, startPoint x: 163, startPoint y: 26, endPoint x: 501, endPoint y: 30, distance: 338.6
click at [501, 30] on small "/ September 30, 2025 / 10:00AM / Griffin Gerchman / Standard Apartment" at bounding box center [323, 29] width 358 height 16
copy small "September 30, 2025 / 10:00AM / Griffin Gerchman"
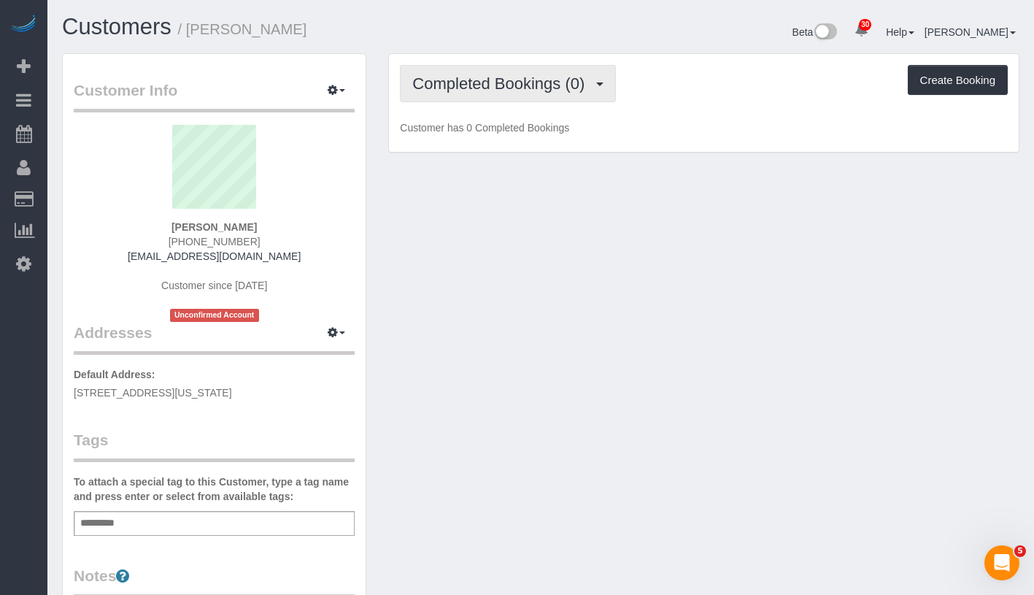
click at [465, 81] on span "Completed Bookings (0)" at bounding box center [502, 83] width 180 height 18
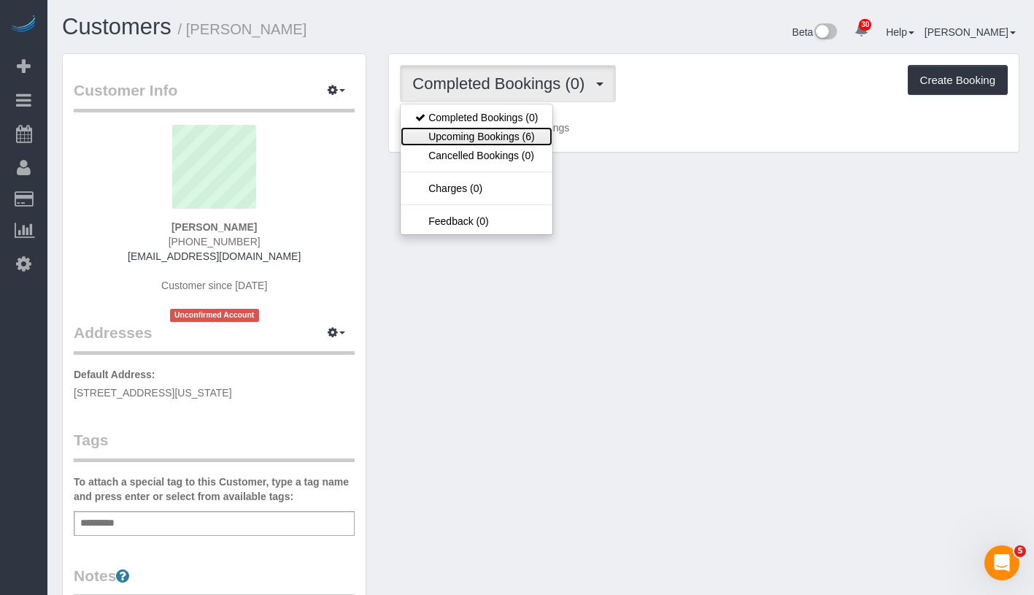
click at [466, 128] on link "Upcoming Bookings (6)" at bounding box center [477, 136] width 152 height 19
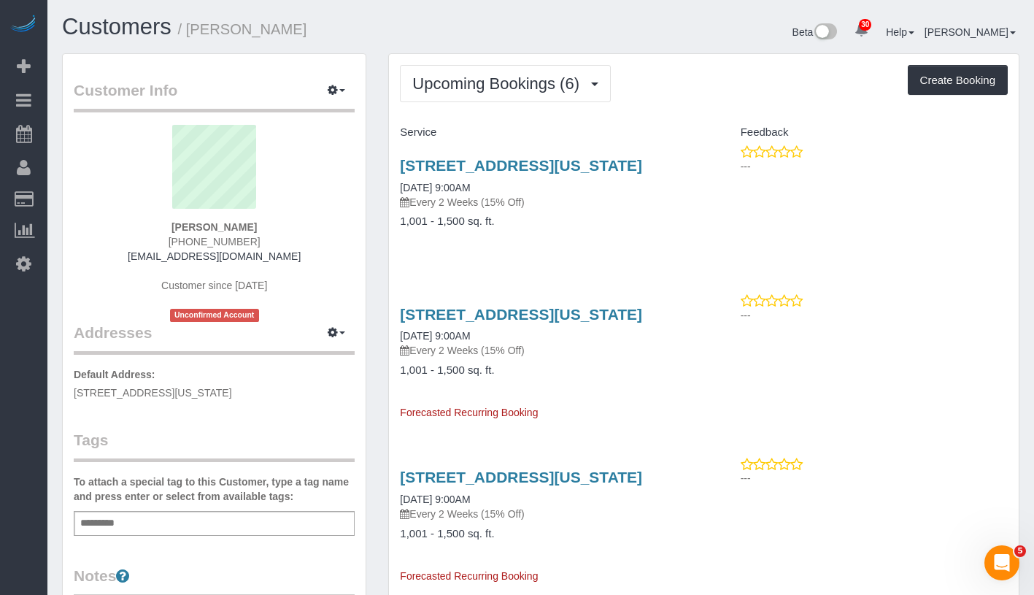
drag, startPoint x: 390, startPoint y: 204, endPoint x: 522, endPoint y: 199, distance: 132.2
click at [522, 199] on div "333 East 30th Street, Apt 18j, New York, NY 10016 10/09/2025 9:00AM Every 2 Wee…" at bounding box center [546, 200] width 315 height 112
copy link "10/09/2025 9:00AM"
click at [475, 209] on div "333 East 30th Street, Apt 18j, New York, NY 10016 10/09/2025 9:00AM Every 2 Wee…" at bounding box center [546, 183] width 293 height 53
click at [470, 193] on link "10/09/2025 9:00AM" at bounding box center [435, 188] width 70 height 12
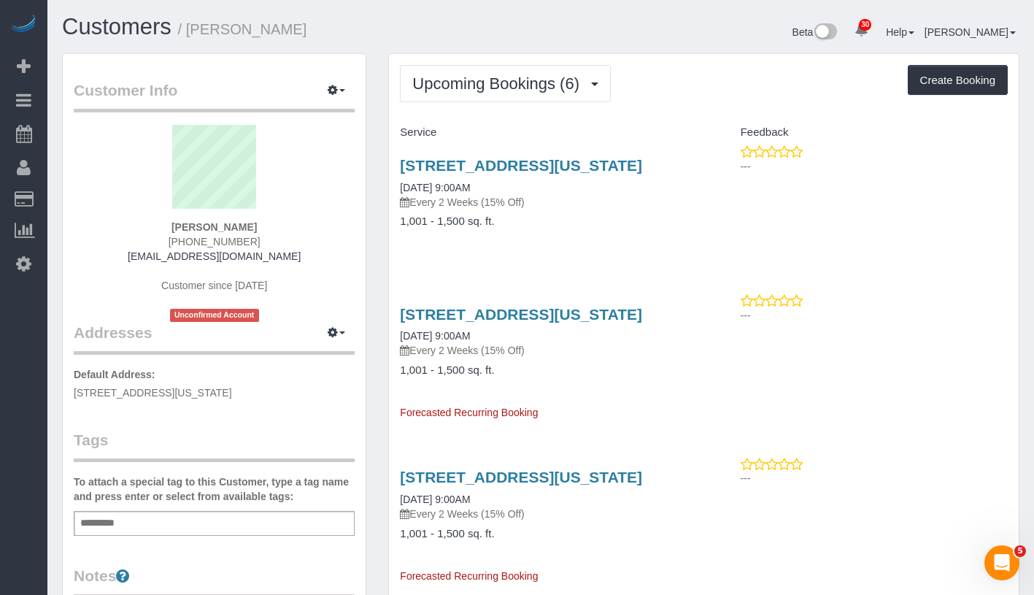
drag, startPoint x: 389, startPoint y: 204, endPoint x: 507, endPoint y: 203, distance: 118.2
click at [507, 203] on div "333 East 30th Street, Apt 18j, New York, NY 10016 10/09/2025 9:00AM Every 2 Wee…" at bounding box center [546, 200] width 315 height 112
copy link "10/09/2025 9:00AM"
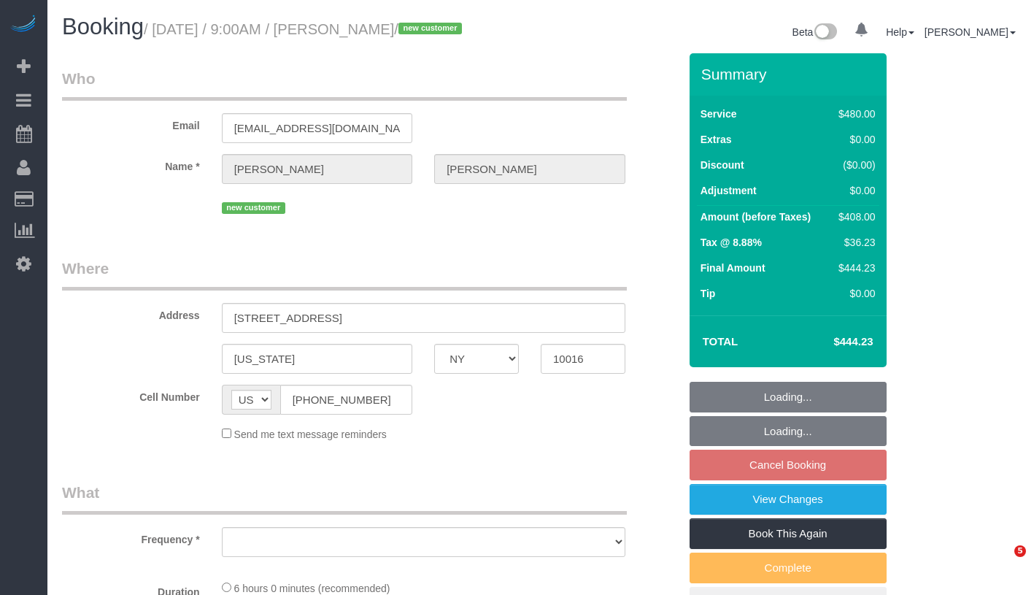
select select "NY"
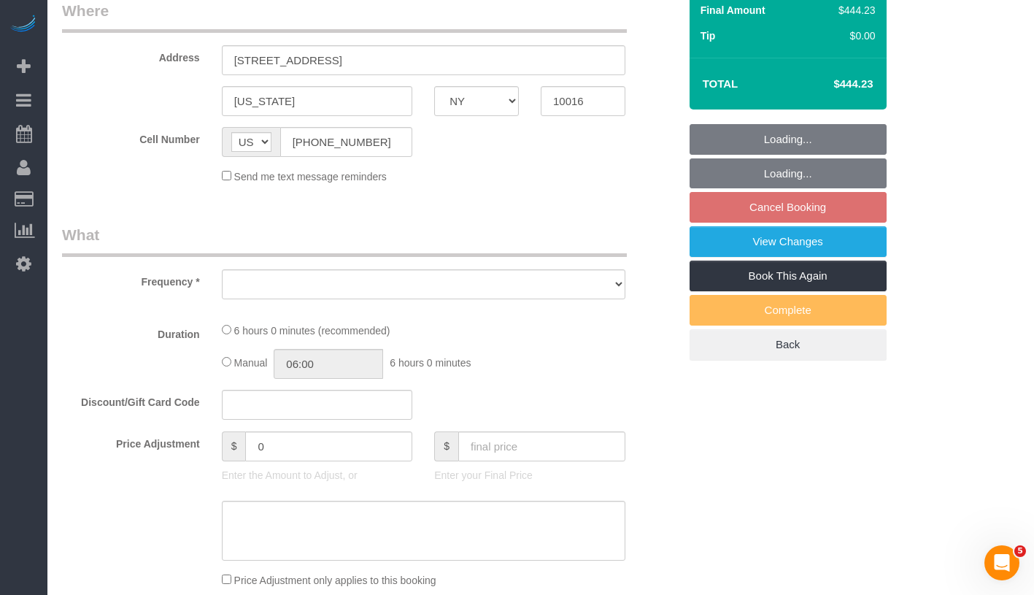
select select "object:809"
select select "string:stripe-pm_1SD9C04VGloSiKo7HHOsvkeI"
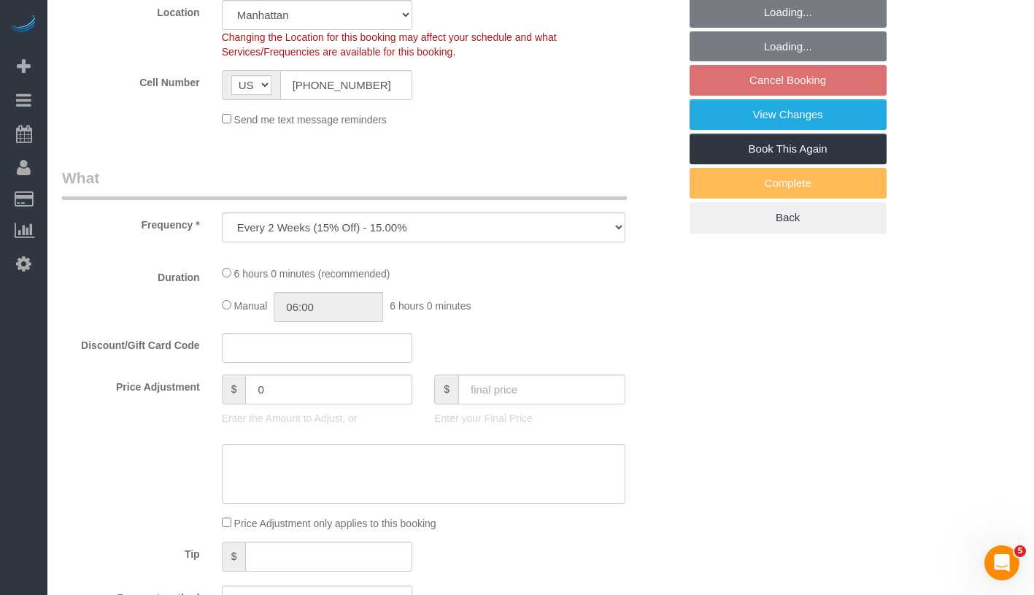
select select "object:815"
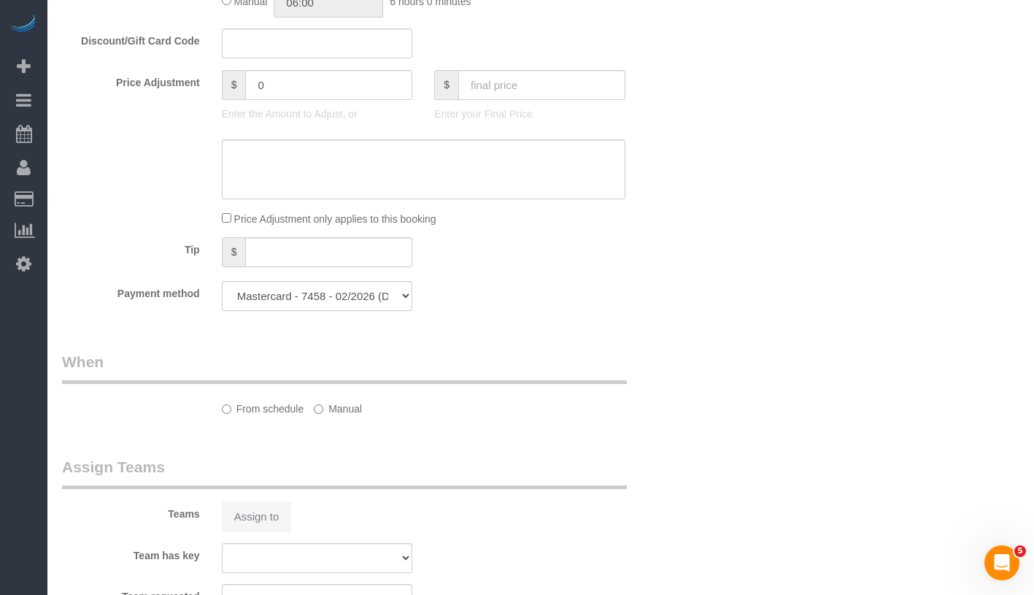
select select "360"
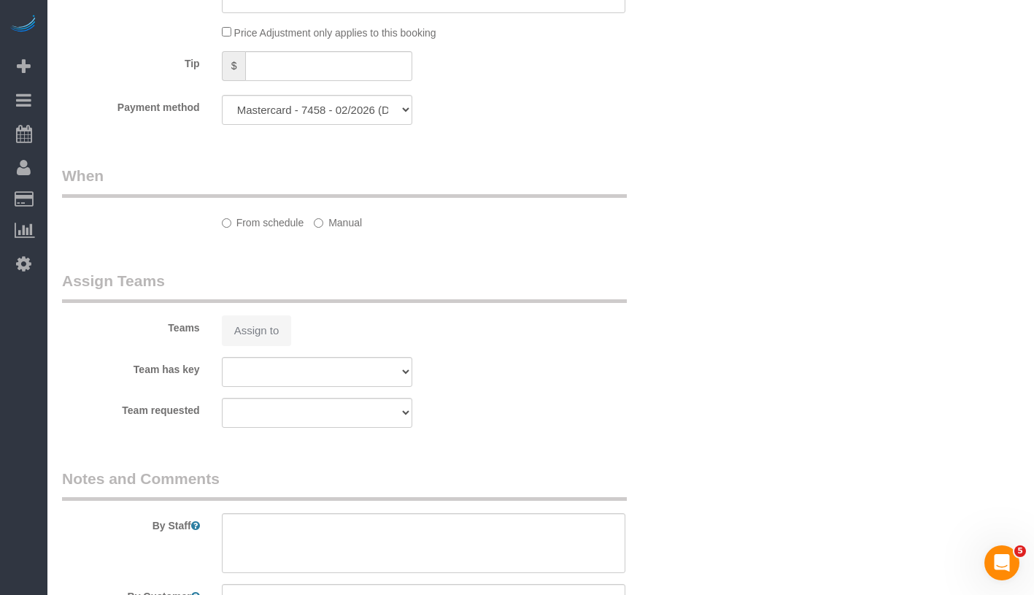
select select "spot2"
select select "number:89"
select select "number:90"
select select "number:15"
select select "number:5"
